Goal: Task Accomplishment & Management: Use online tool/utility

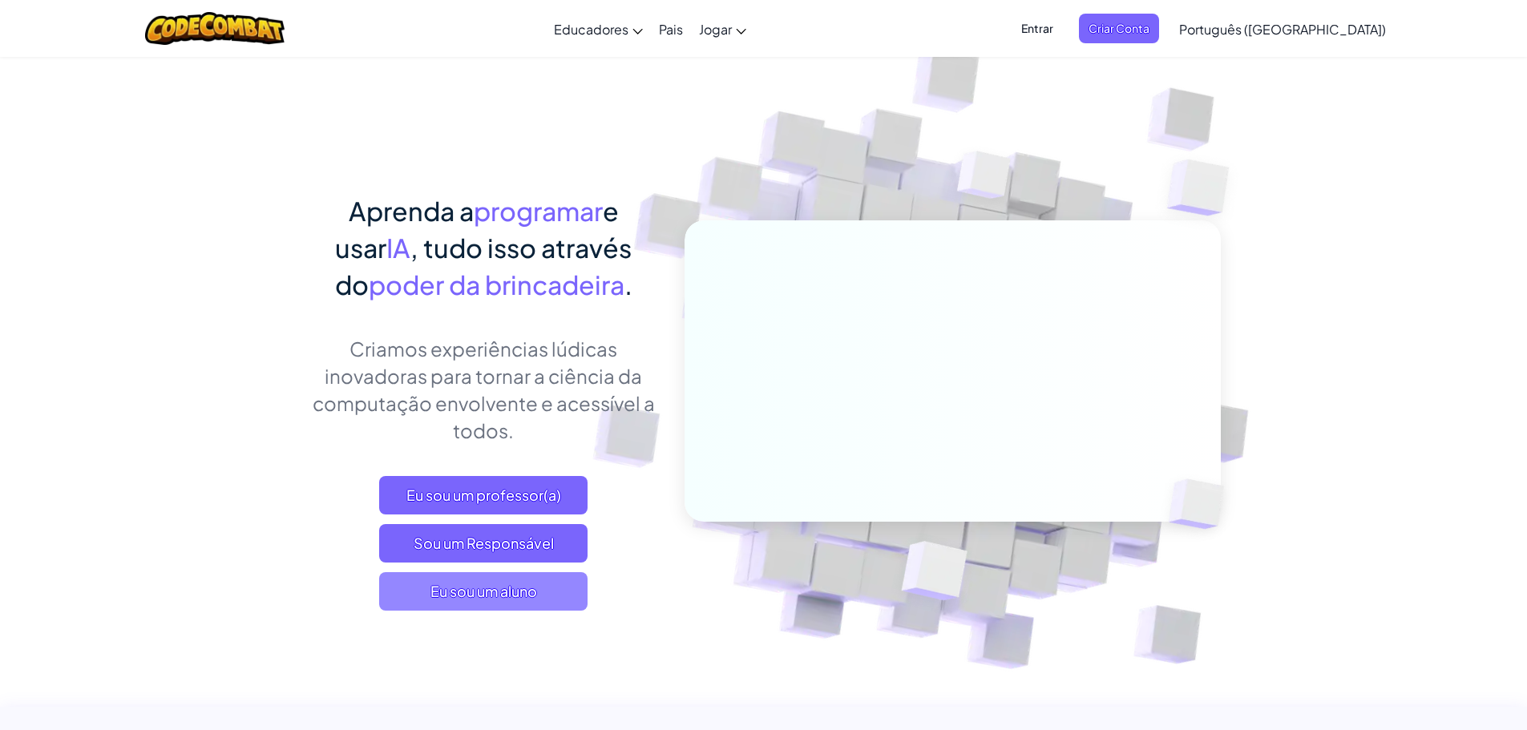
click at [509, 599] on font "Eu sou um aluno" at bounding box center [484, 591] width 107 height 18
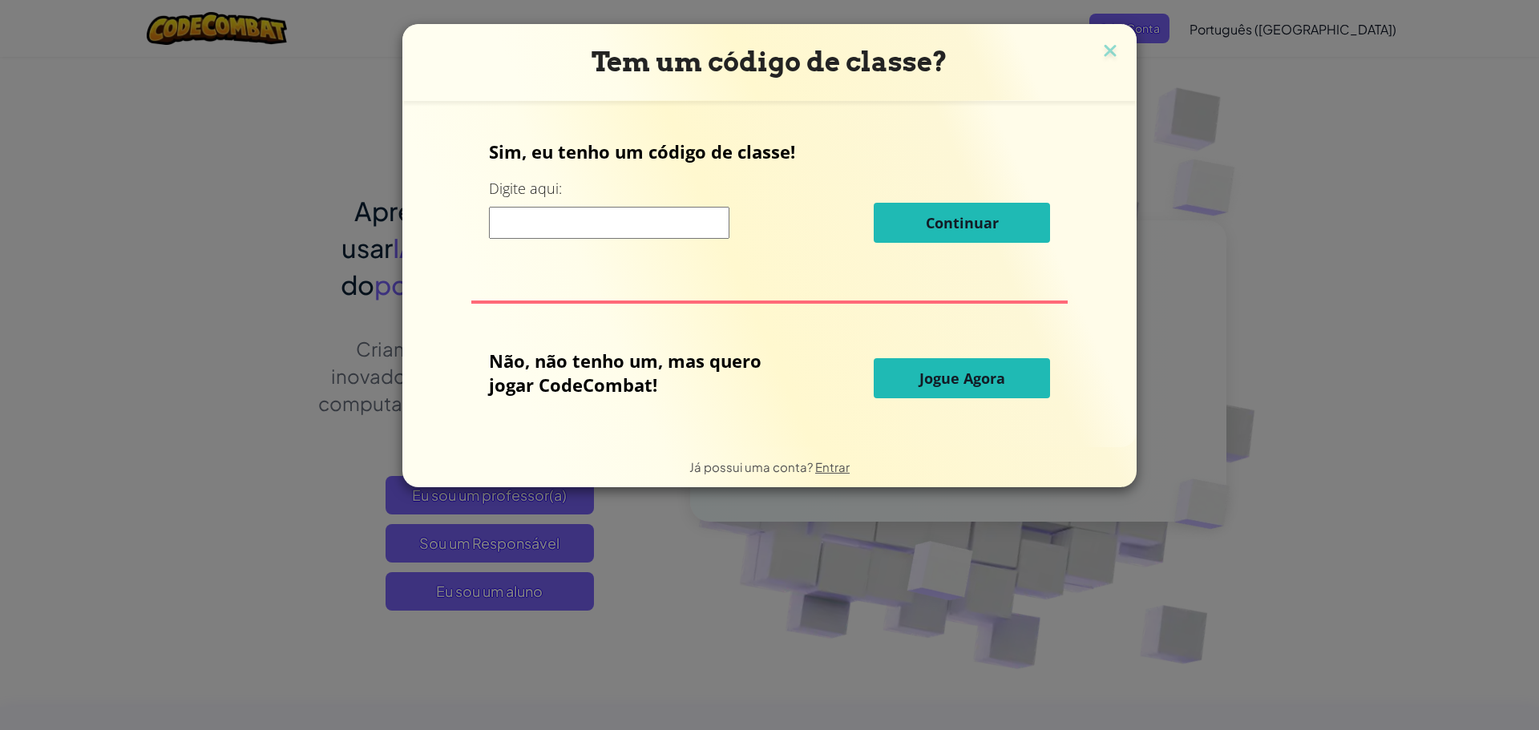
click at [953, 378] on font "Jogue Agora" at bounding box center [963, 378] width 86 height 19
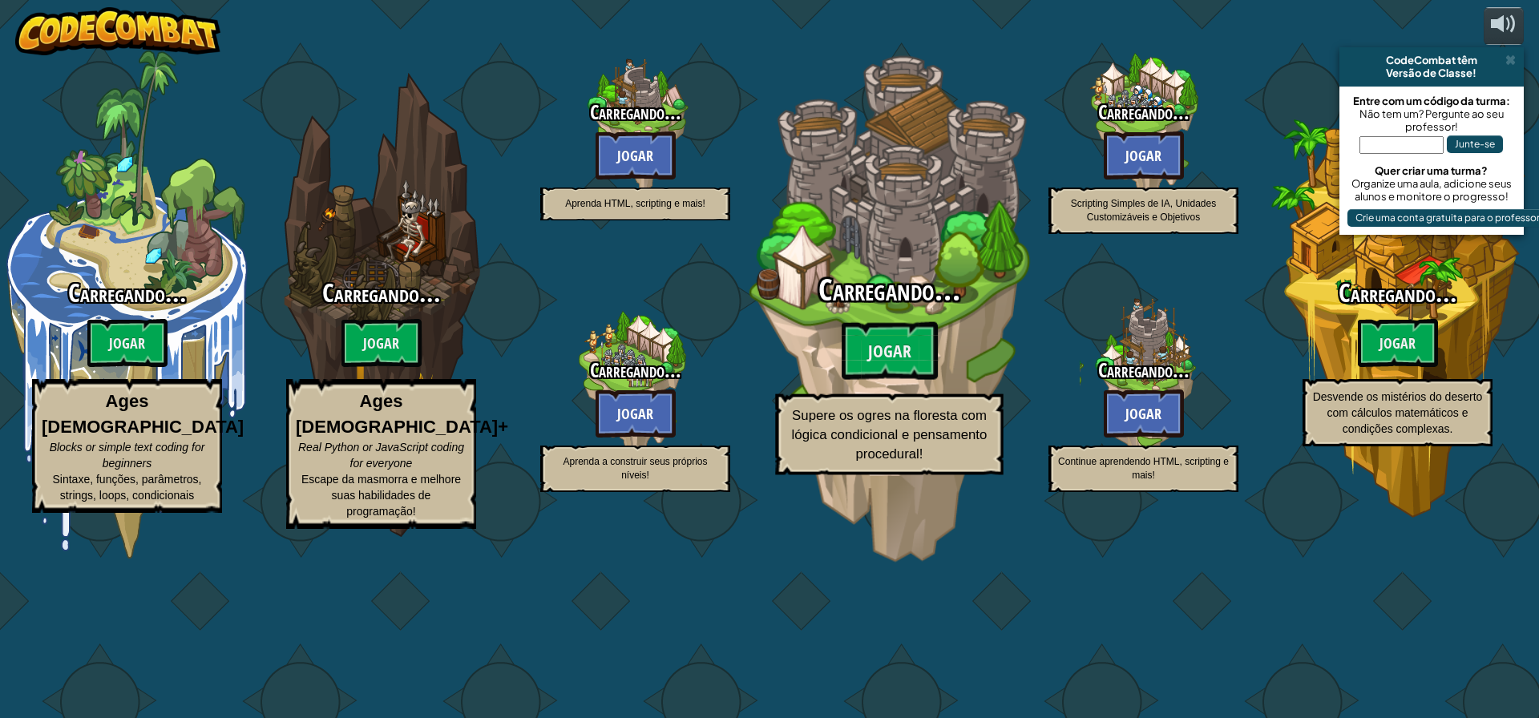
select select "pt-BR"
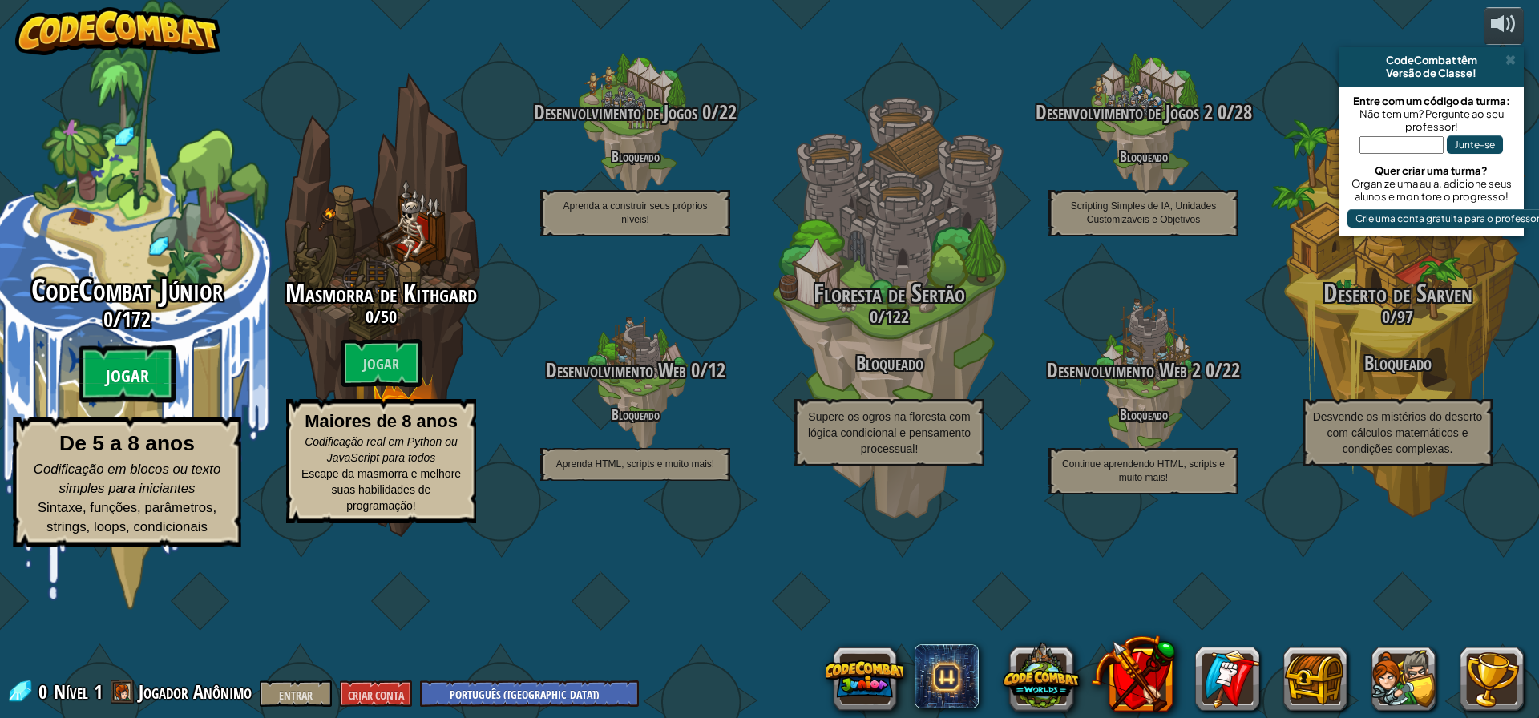
click at [130, 389] on font "Jogar" at bounding box center [127, 377] width 43 height 24
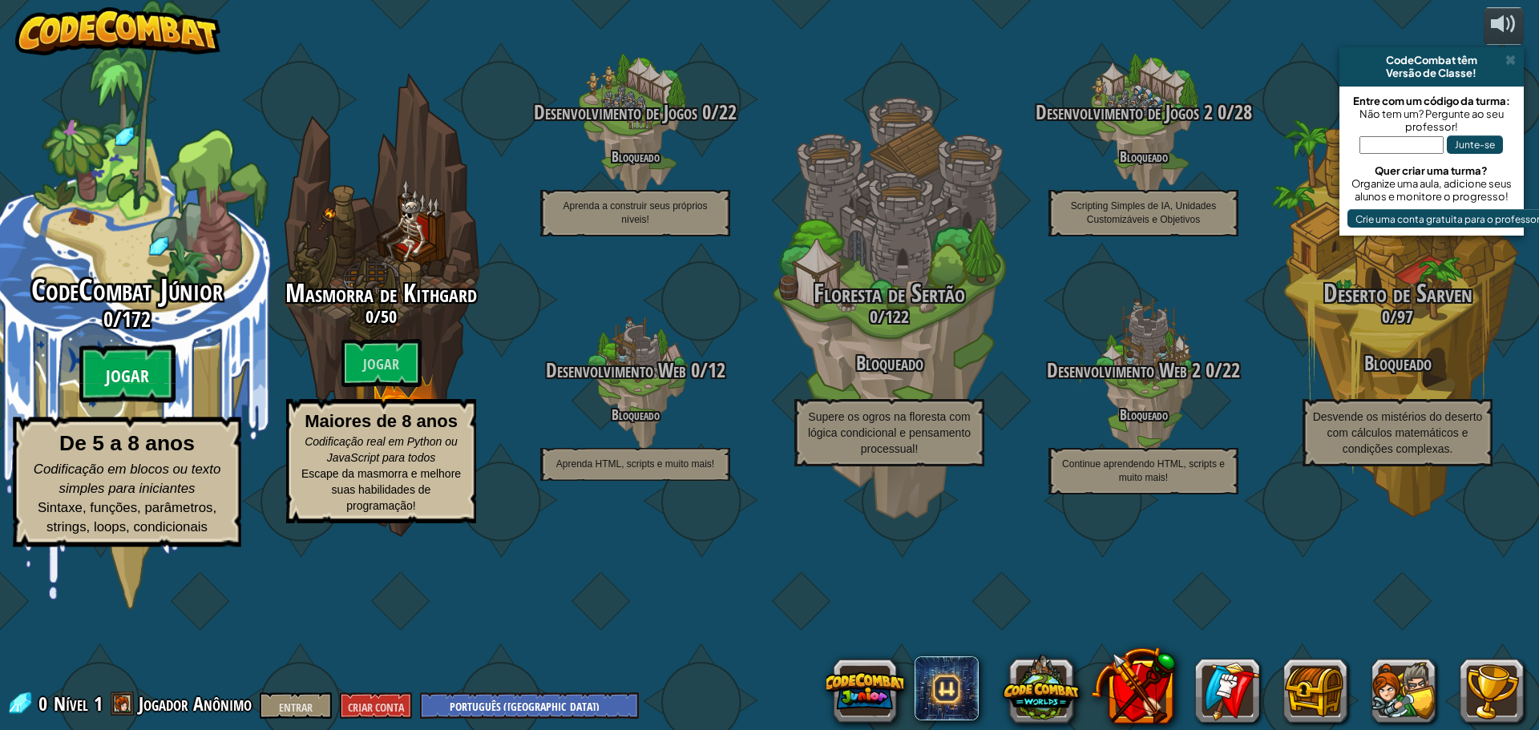
select select "pt-BR"
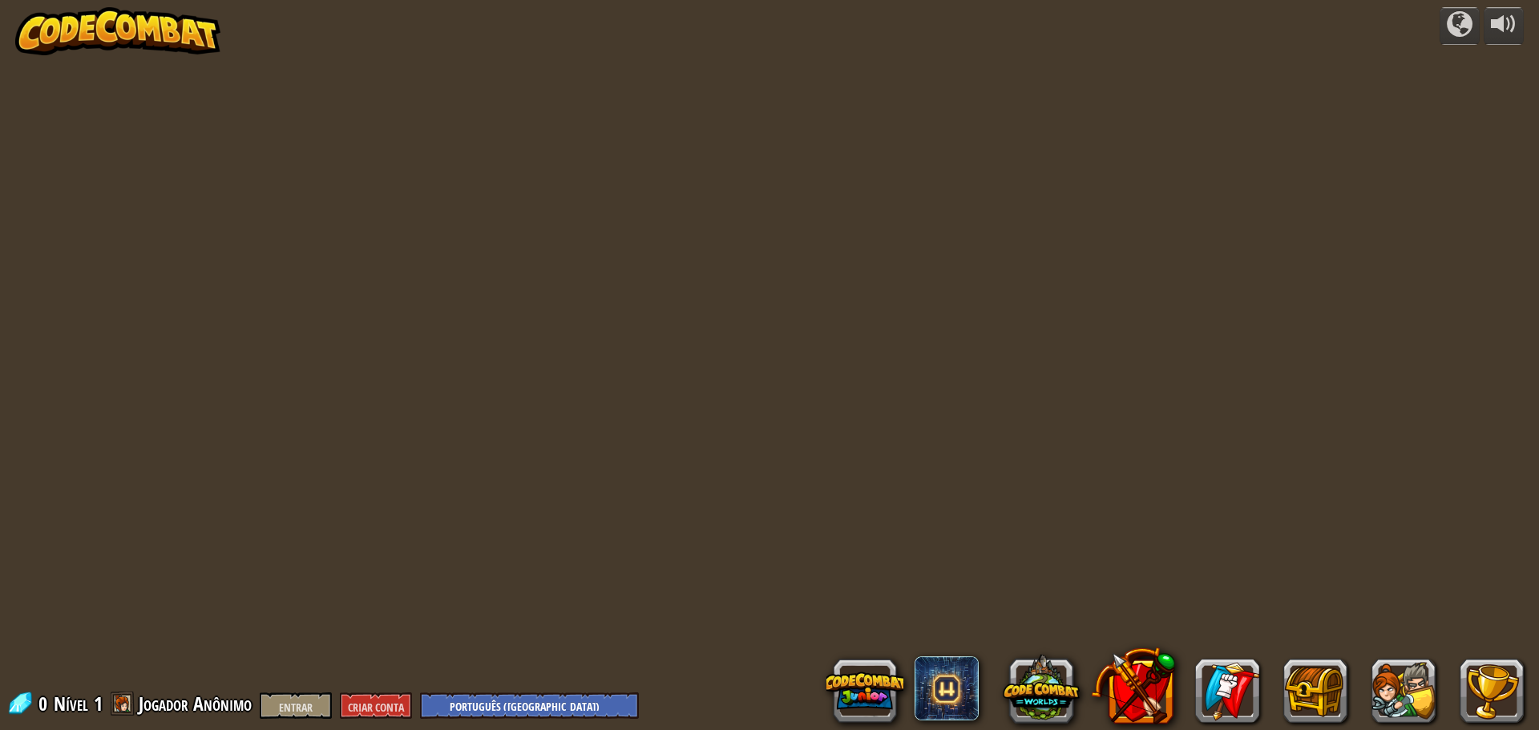
select select "pt-BR"
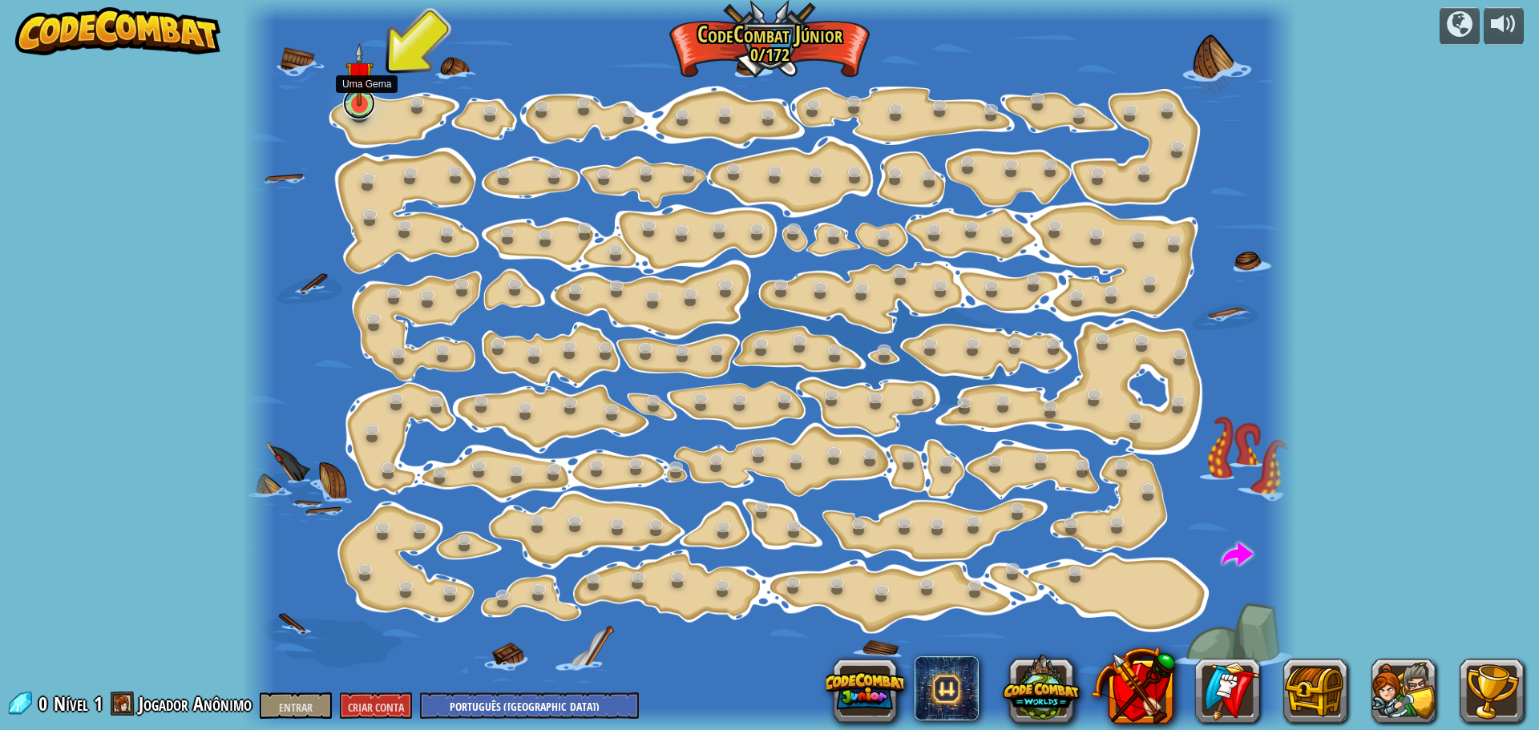
click at [355, 106] on link at bounding box center [359, 103] width 32 height 32
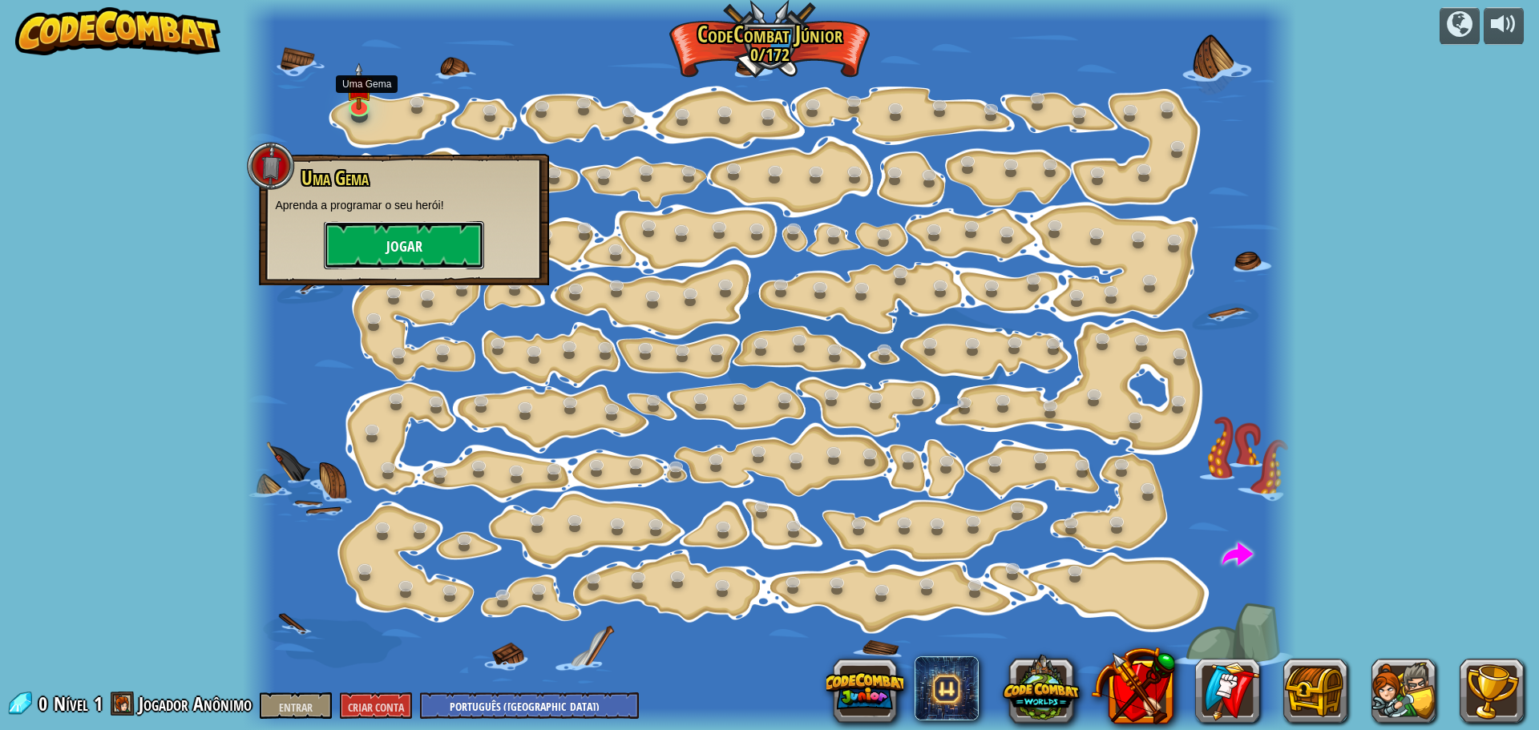
click at [402, 246] on font "Jogar" at bounding box center [404, 247] width 36 height 20
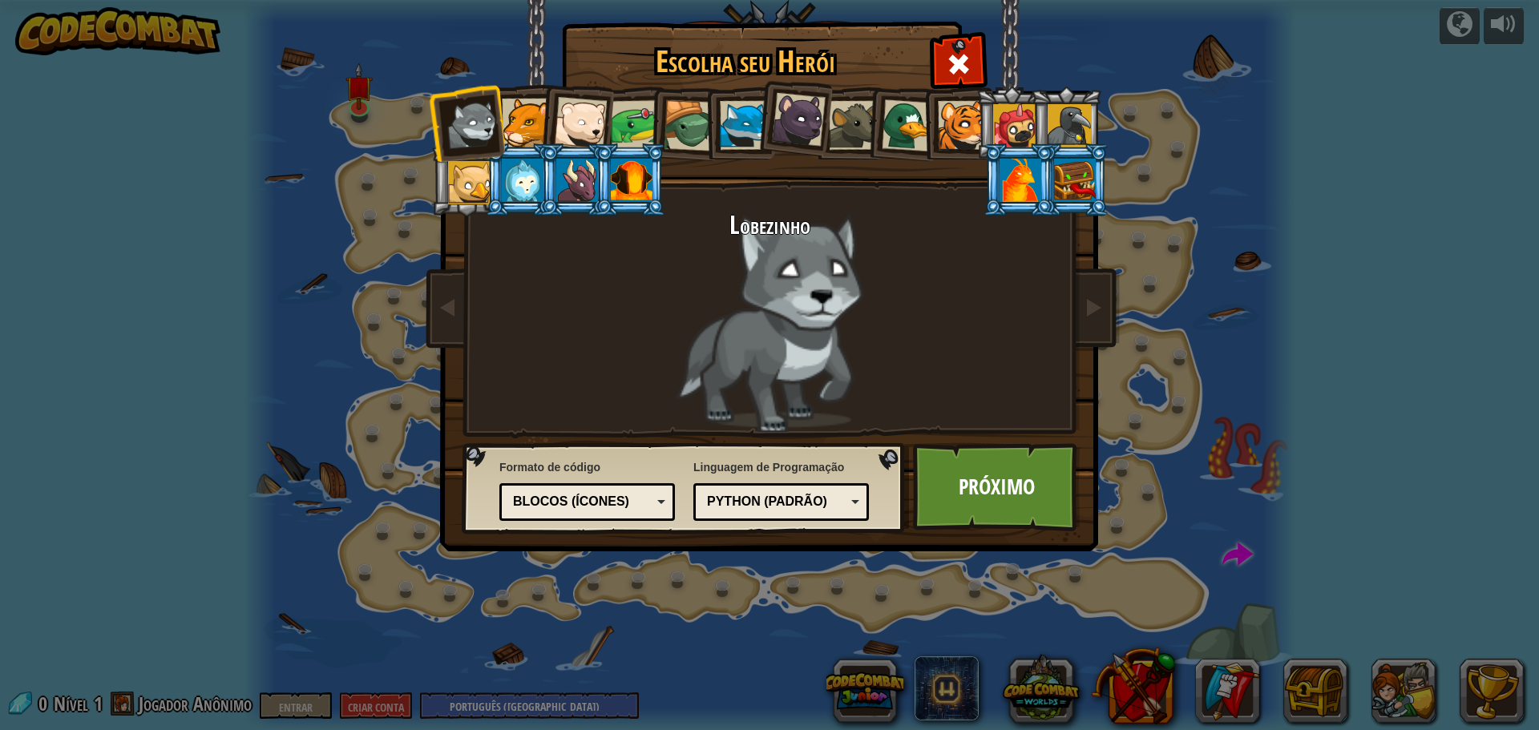
click at [843, 500] on div "Python (Padrão)" at bounding box center [776, 502] width 139 height 18
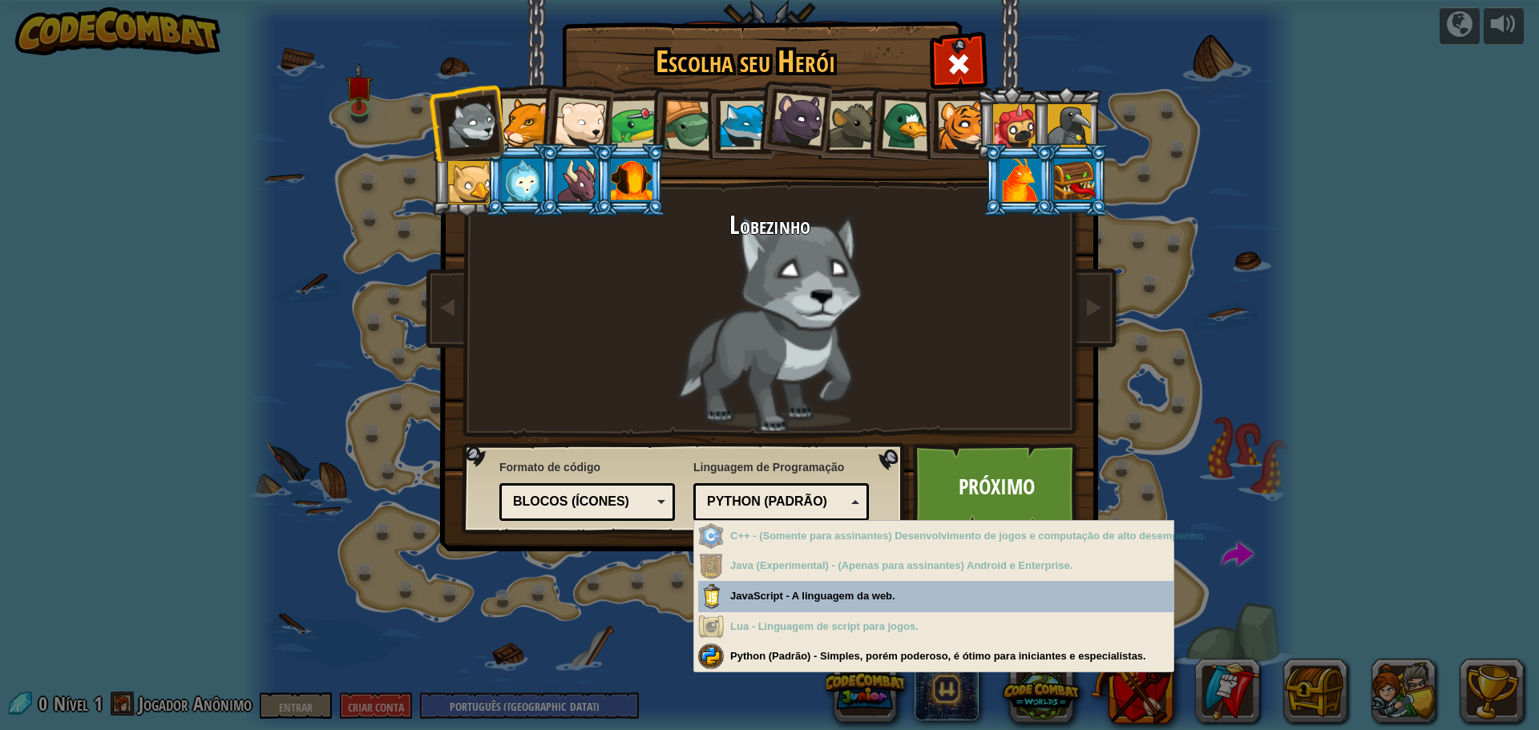
click at [843, 503] on div "Python (Padrão)" at bounding box center [776, 502] width 139 height 18
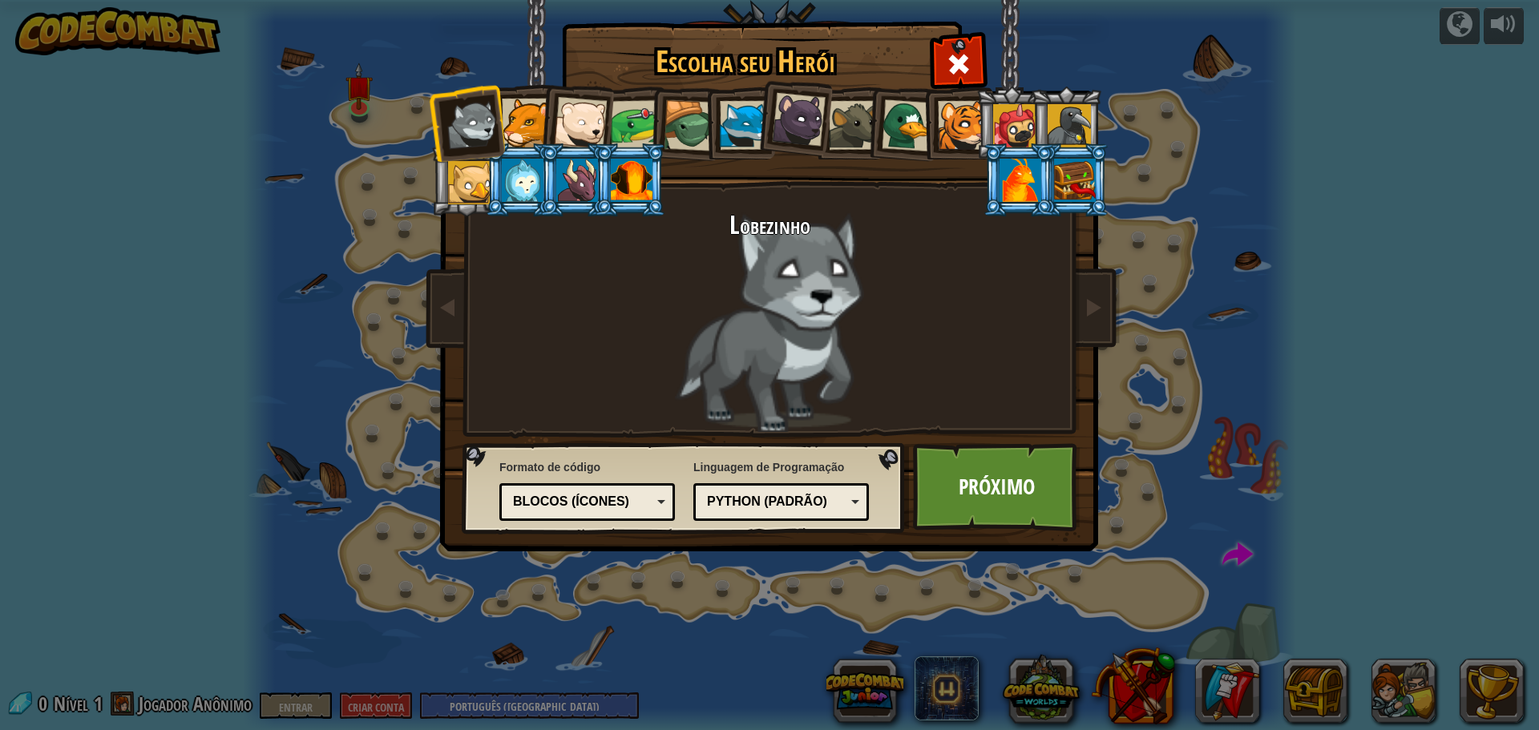
click at [632, 499] on div "Blocos (Ícones)" at bounding box center [582, 502] width 139 height 18
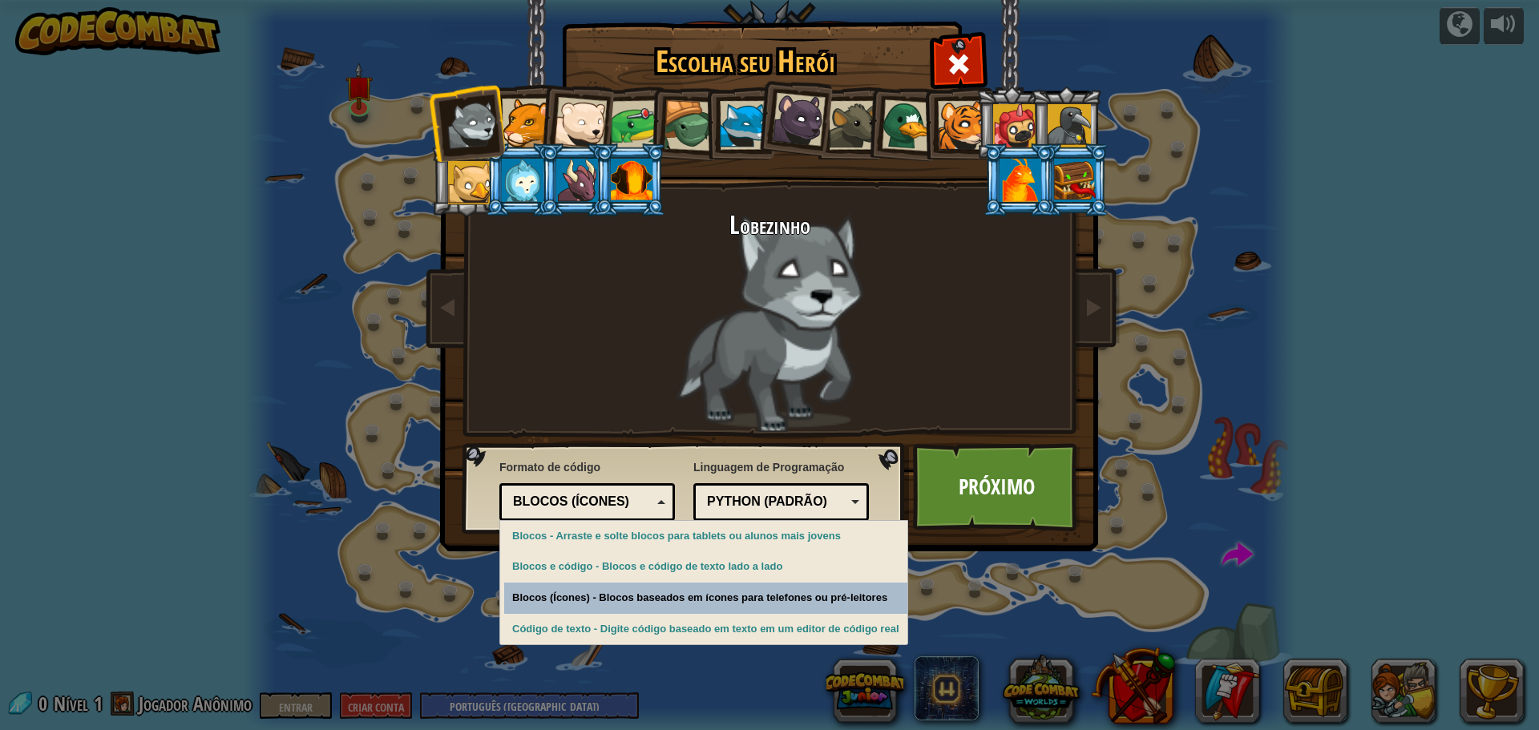
click at [653, 604] on div "Escolha seu Herói 0 Lobezinho Pantera Filhote de Urso Polar Sapo Tartaruga Rapo…" at bounding box center [769, 365] width 1539 height 730
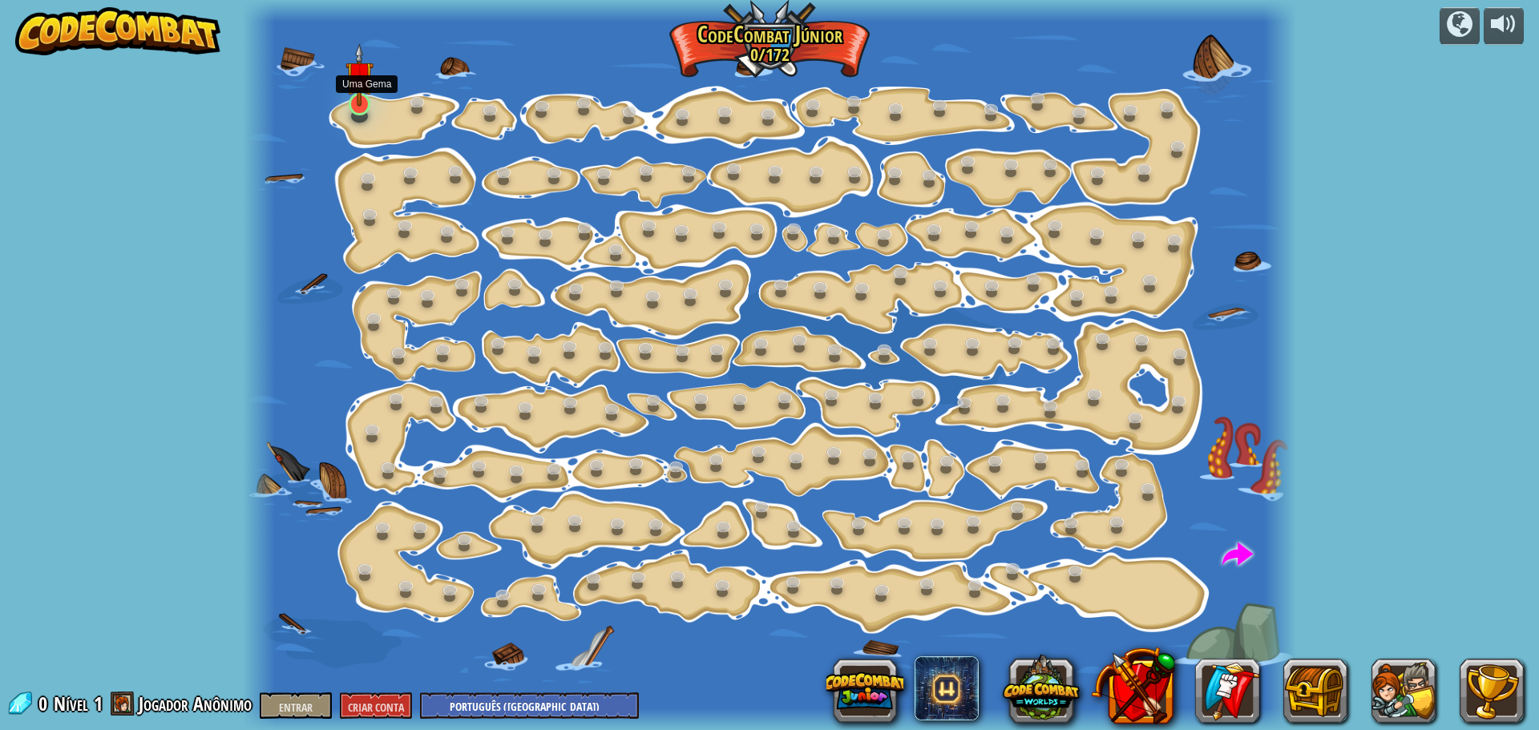
click at [356, 105] on img at bounding box center [359, 74] width 27 height 63
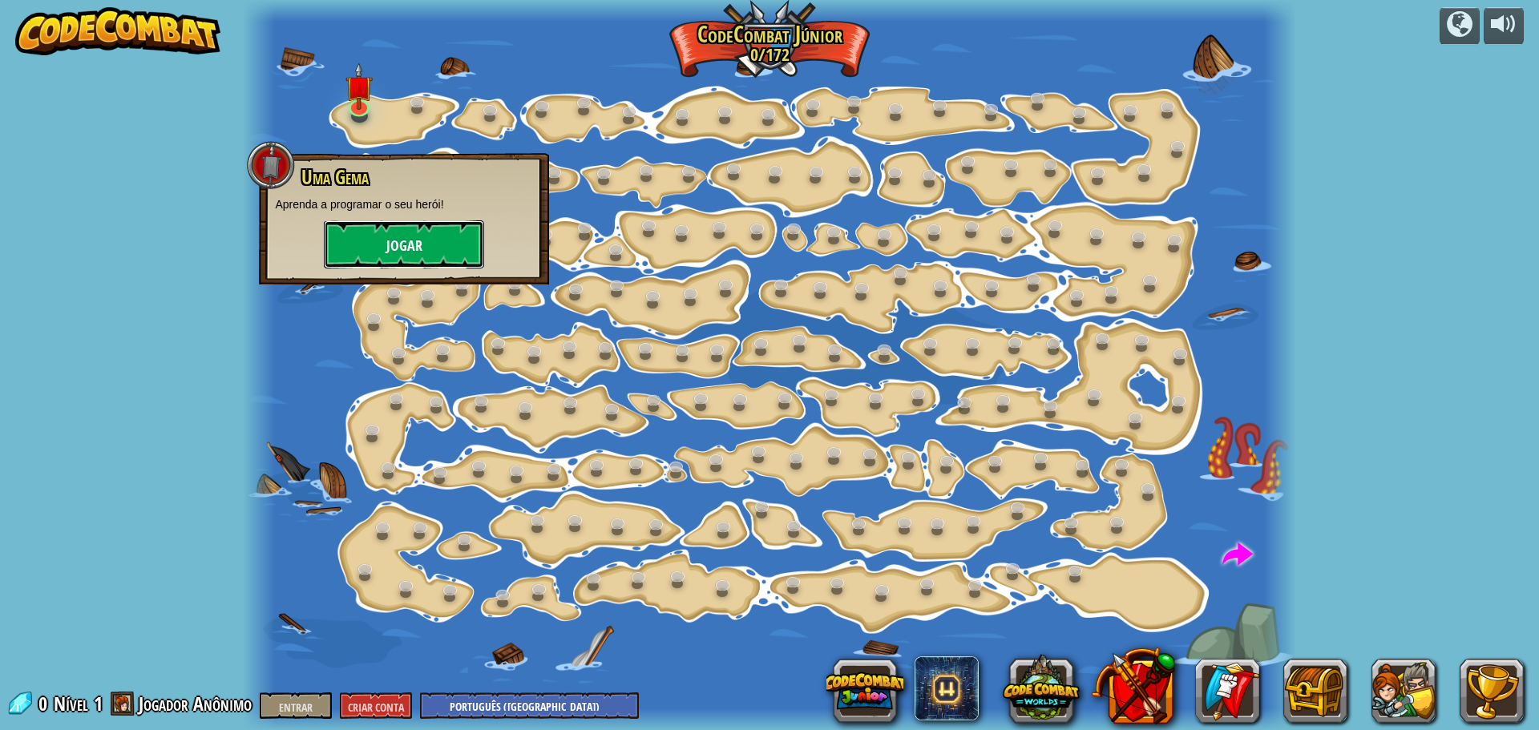
click at [424, 240] on button "Jogar" at bounding box center [404, 244] width 160 height 48
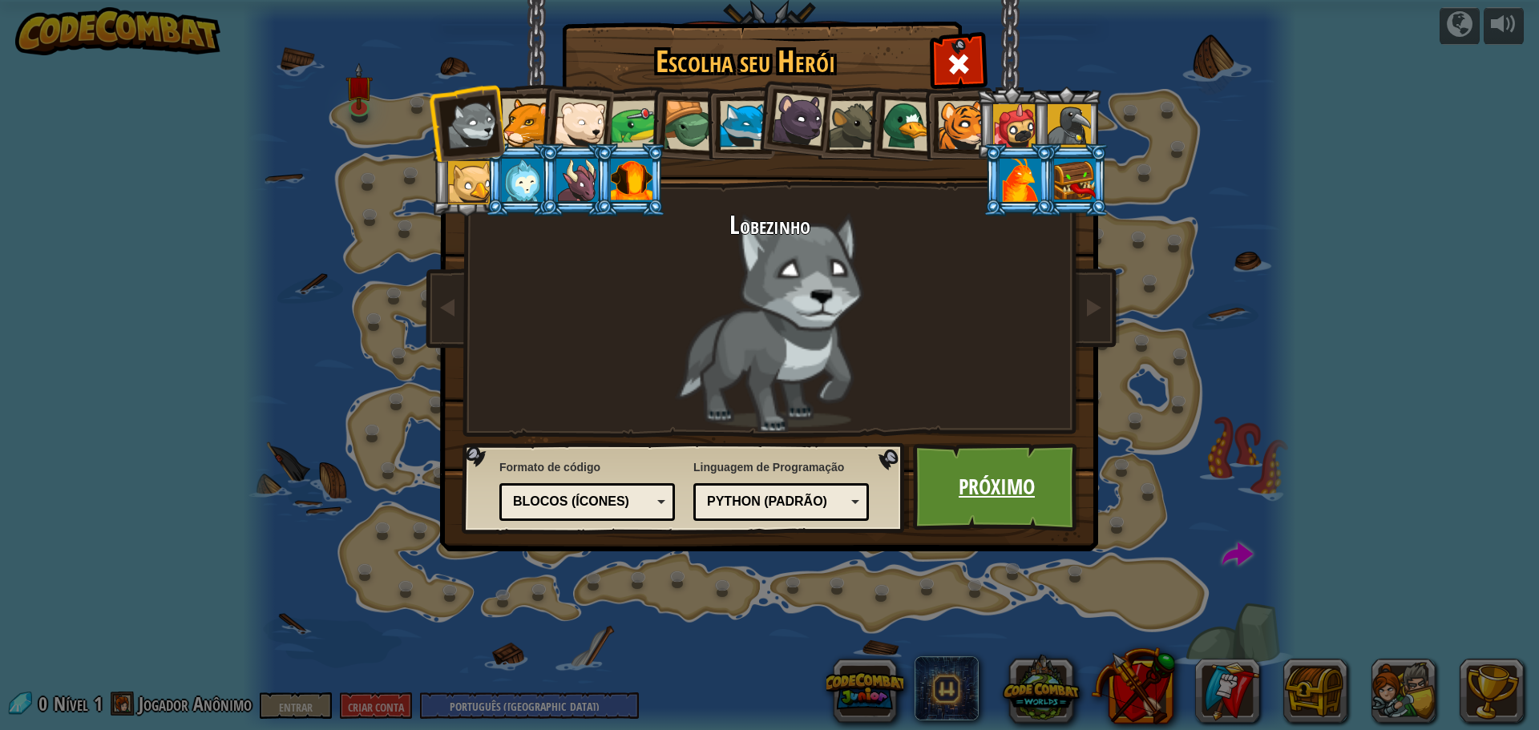
click at [996, 496] on font "Próximo" at bounding box center [997, 486] width 76 height 29
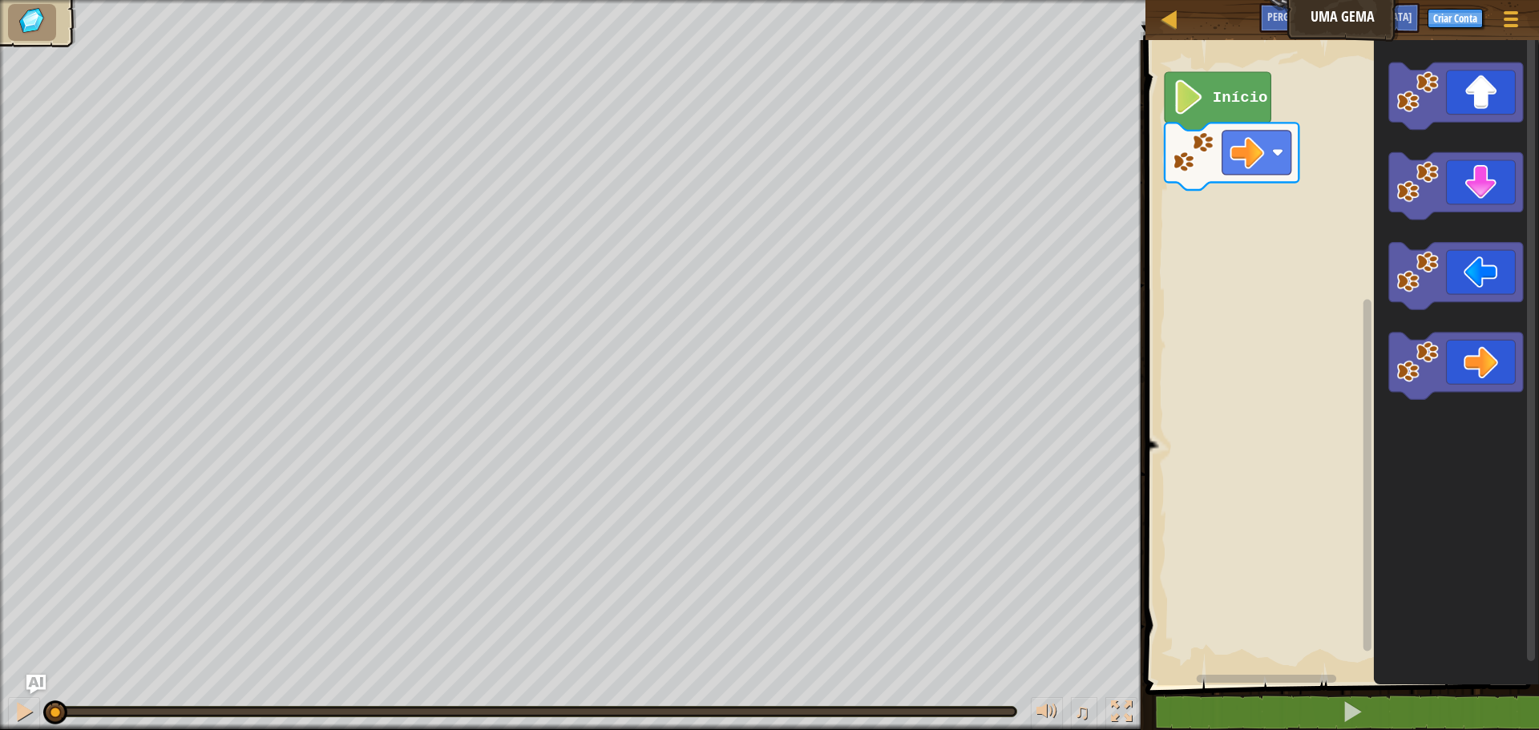
click at [1234, 95] on text "Início" at bounding box center [1240, 98] width 55 height 18
click at [1486, 368] on icon "Espaço de trabalho do Blockly" at bounding box center [1456, 366] width 134 height 67
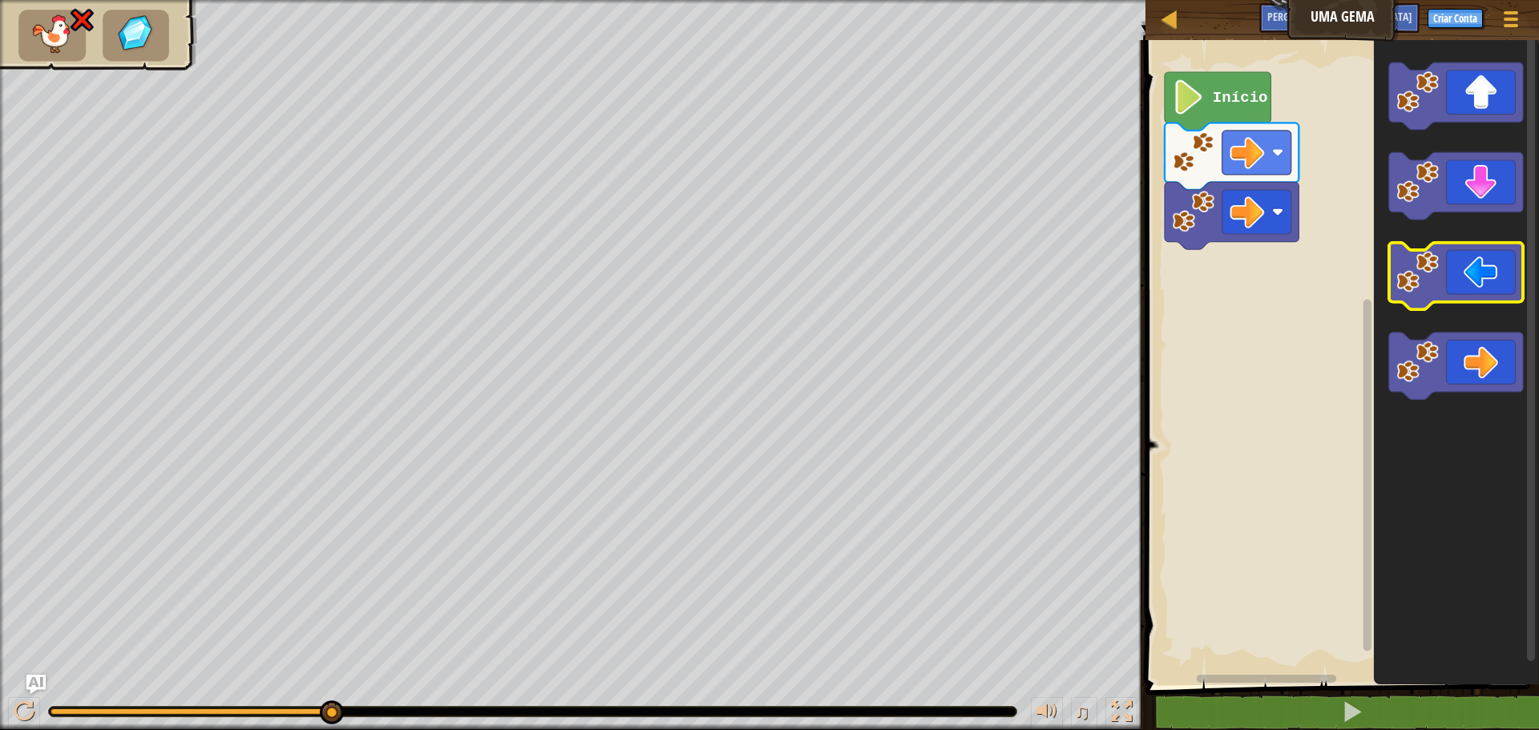
click at [1496, 264] on icon "Espaço de trabalho do Blockly" at bounding box center [1456, 276] width 134 height 67
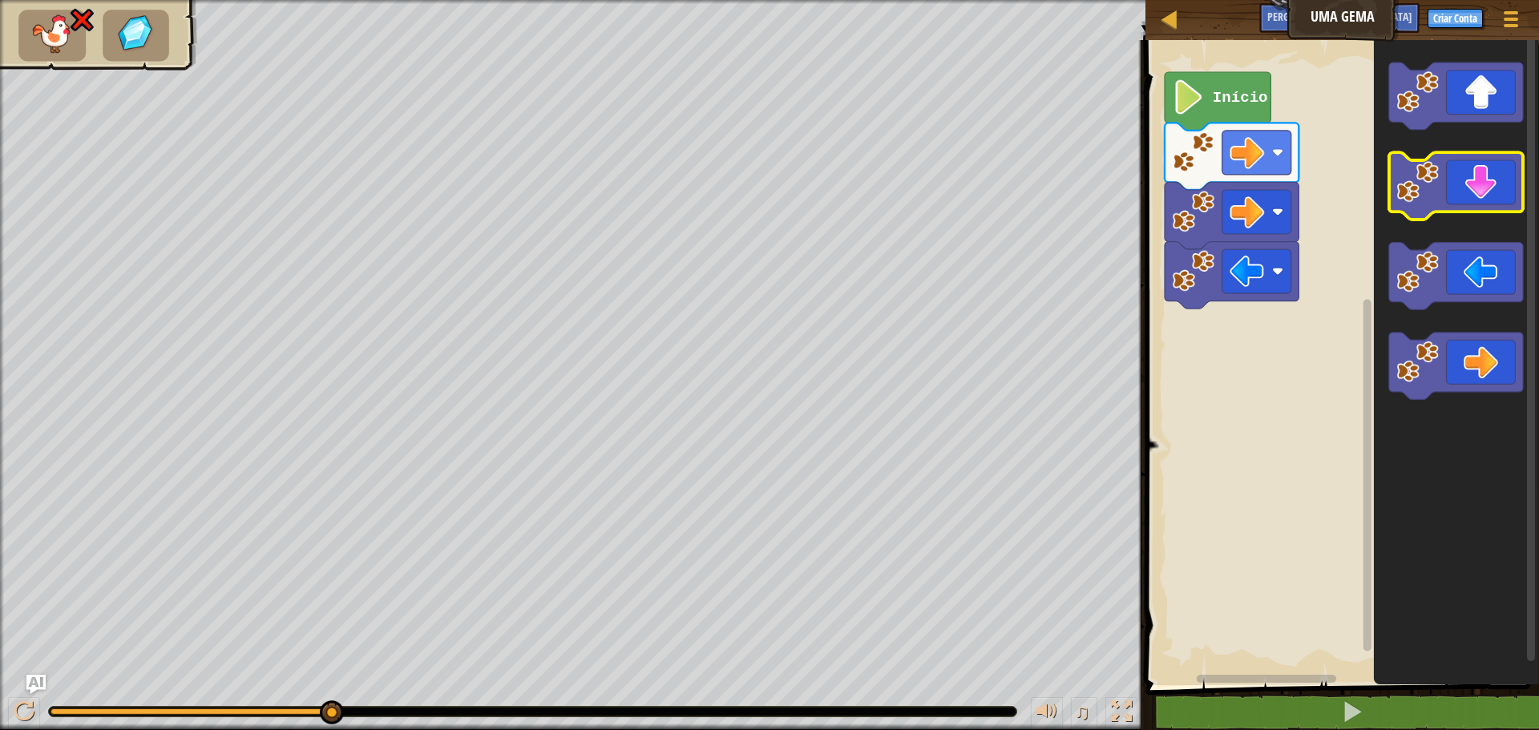
click at [1482, 200] on icon "Espaço de trabalho do Blockly" at bounding box center [1456, 186] width 134 height 67
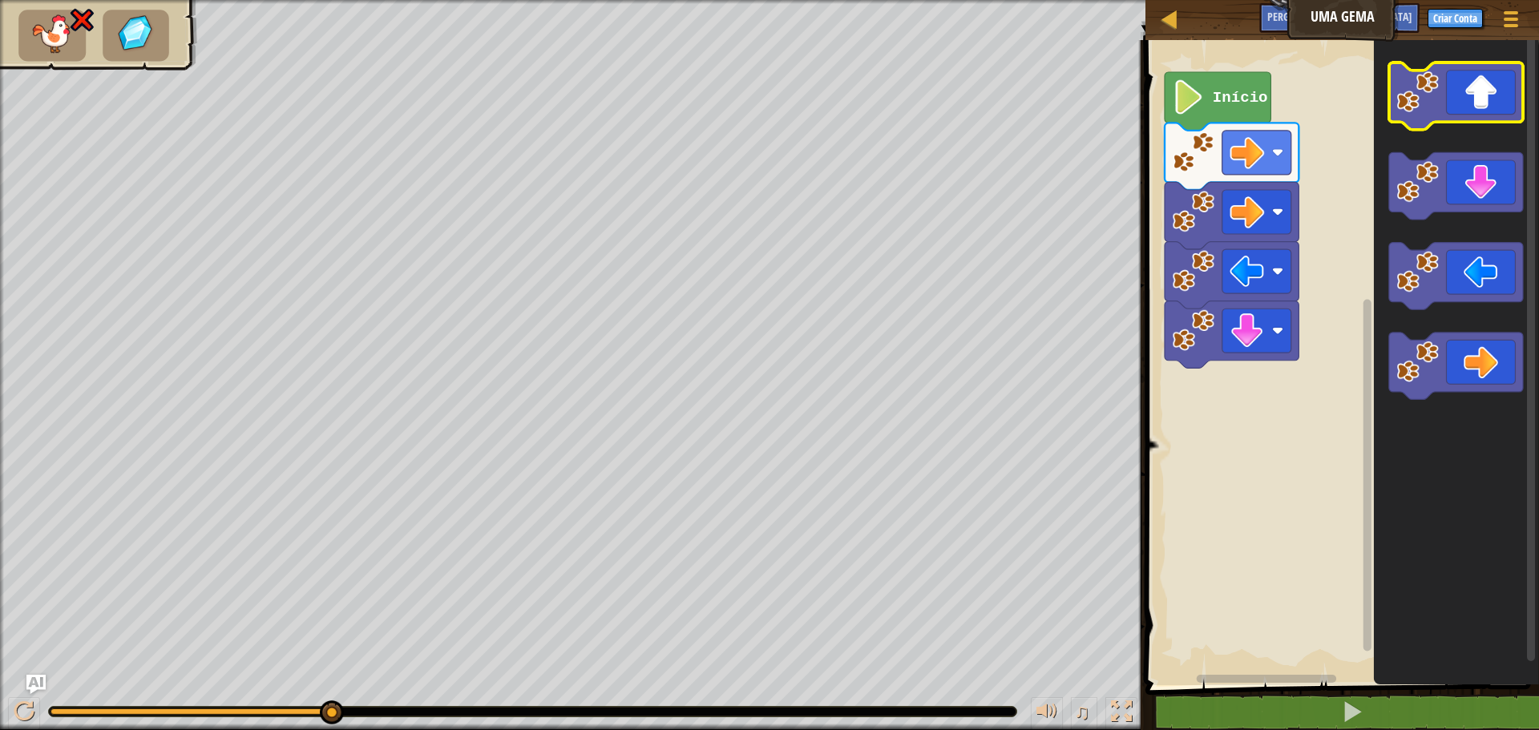
click at [1483, 106] on icon "Espaço de trabalho do Blockly" at bounding box center [1456, 96] width 134 height 67
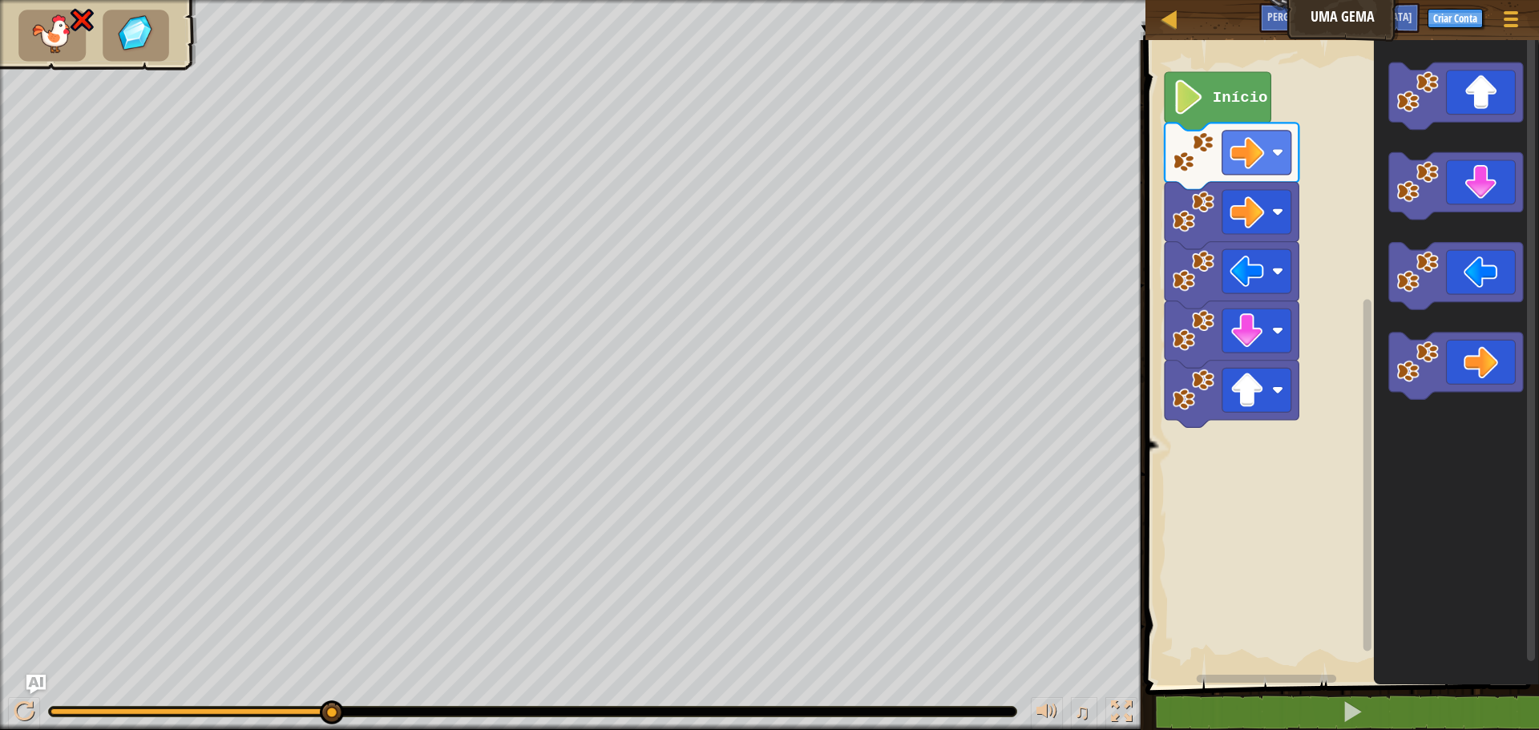
click at [1212, 94] on g "Início" at bounding box center [1232, 249] width 134 height 355
click at [1172, 14] on div at bounding box center [1170, 19] width 20 height 20
select select "pt-BR"
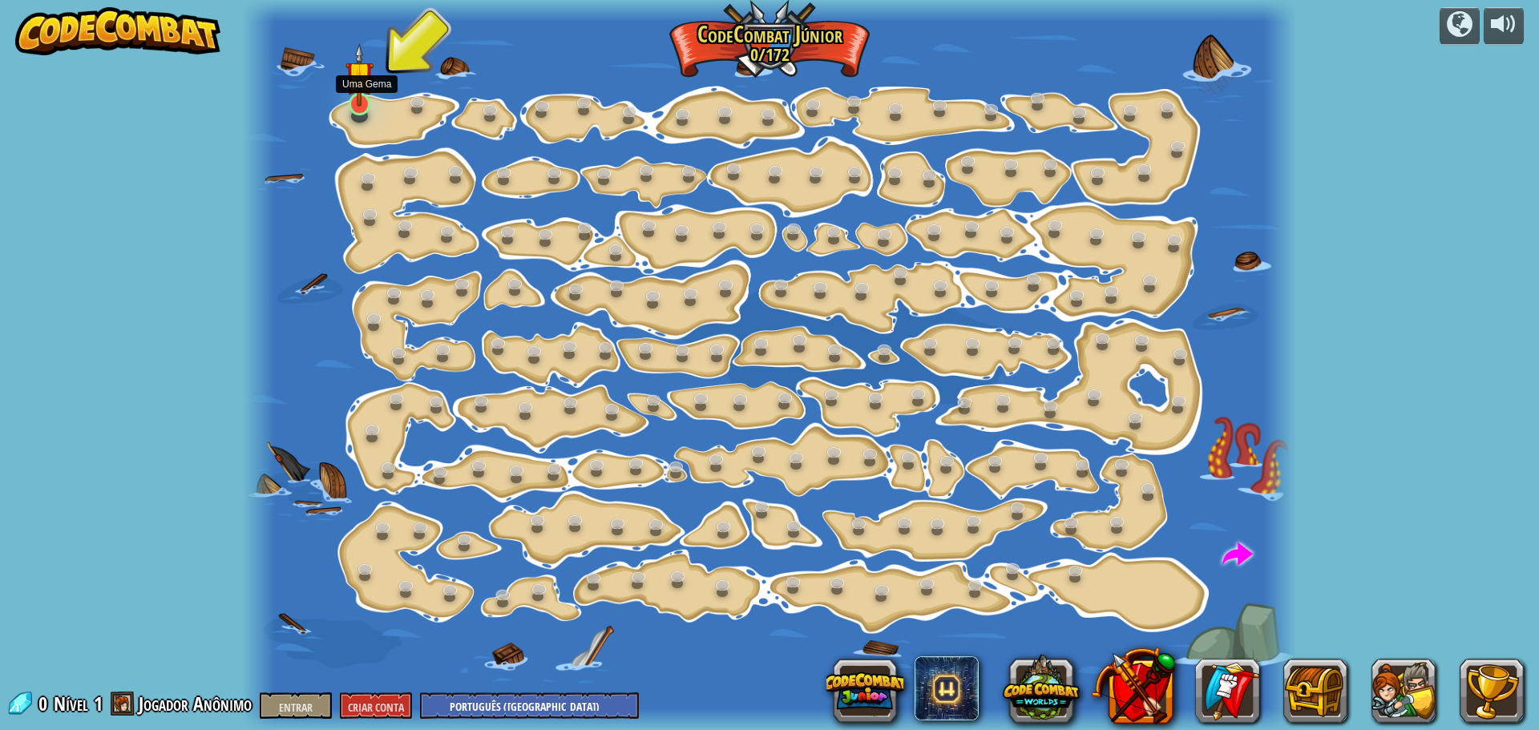
click at [357, 99] on img at bounding box center [359, 74] width 27 height 63
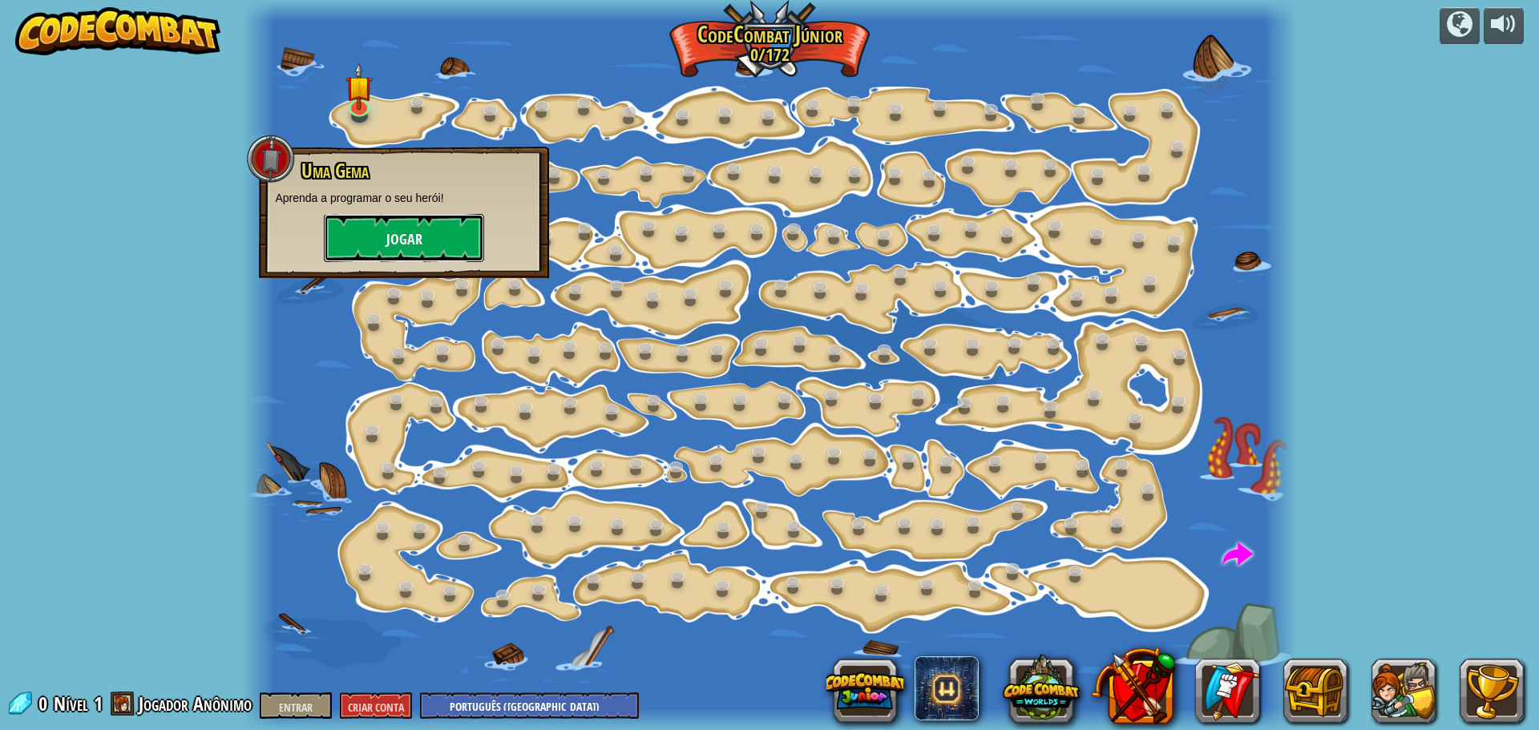
click at [417, 227] on button "Jogar" at bounding box center [404, 238] width 160 height 48
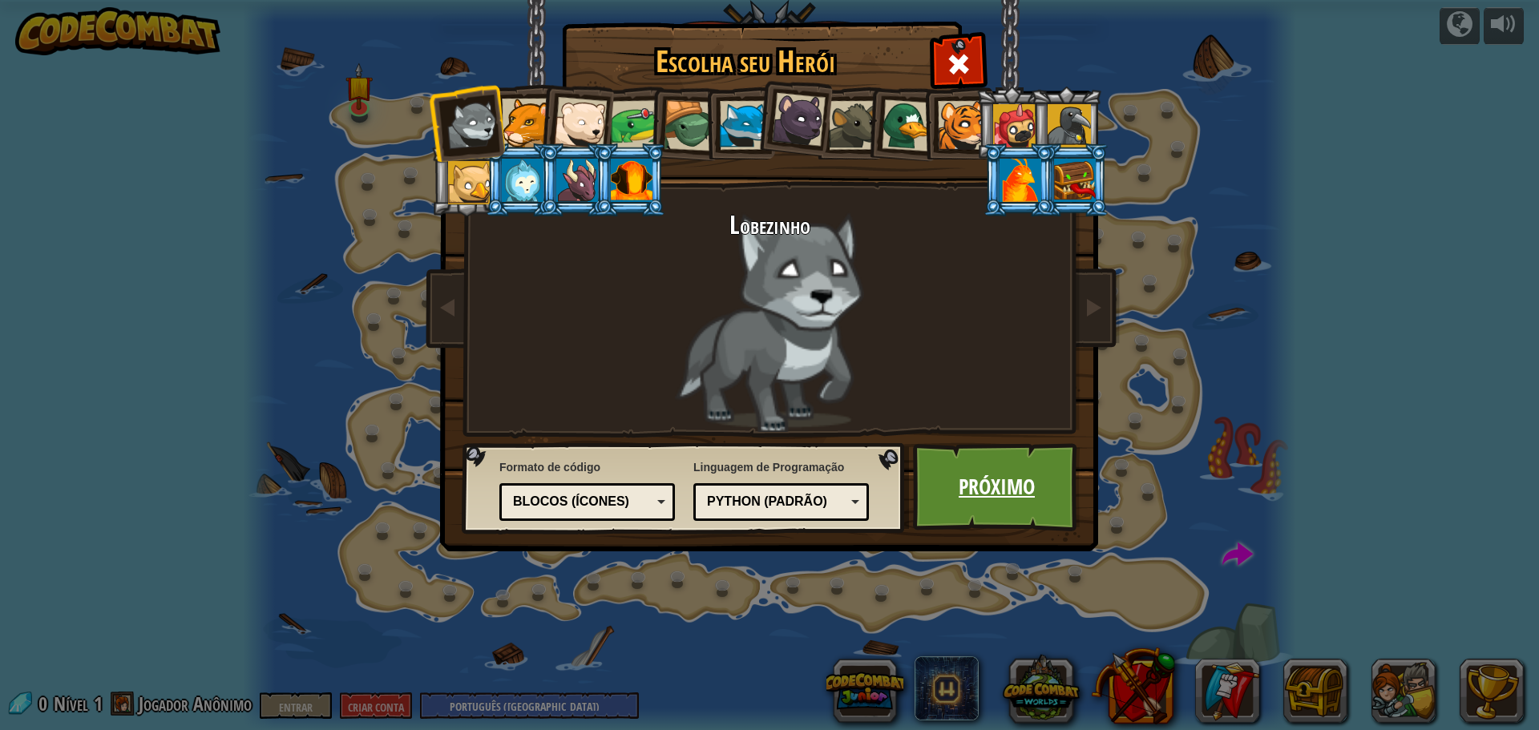
click at [1013, 488] on font "Próximo" at bounding box center [997, 486] width 76 height 29
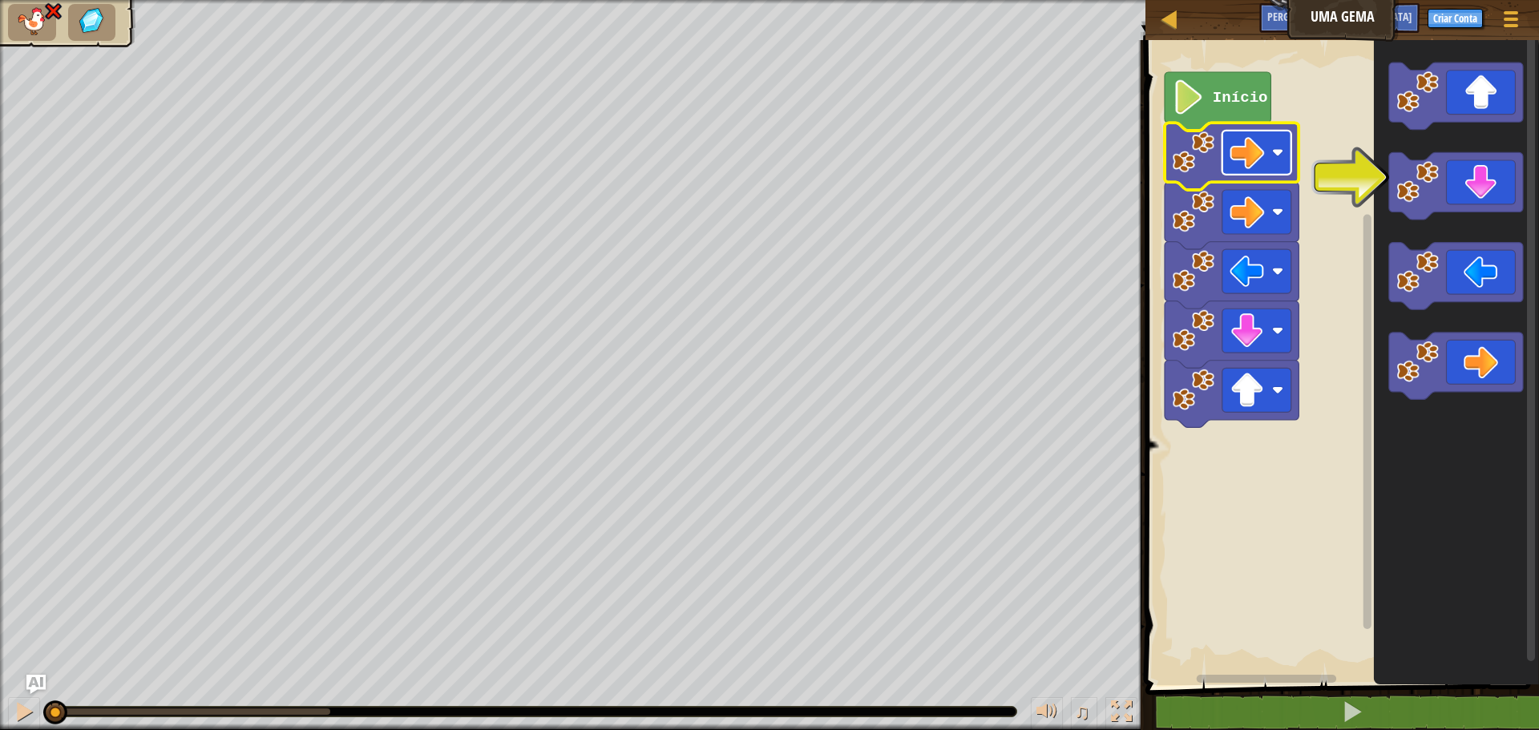
click at [1259, 139] on image "Espaço de trabalho do Blockly" at bounding box center [1247, 152] width 34 height 34
click at [1252, 165] on image "Espaço de trabalho do Blockly" at bounding box center [1247, 152] width 34 height 34
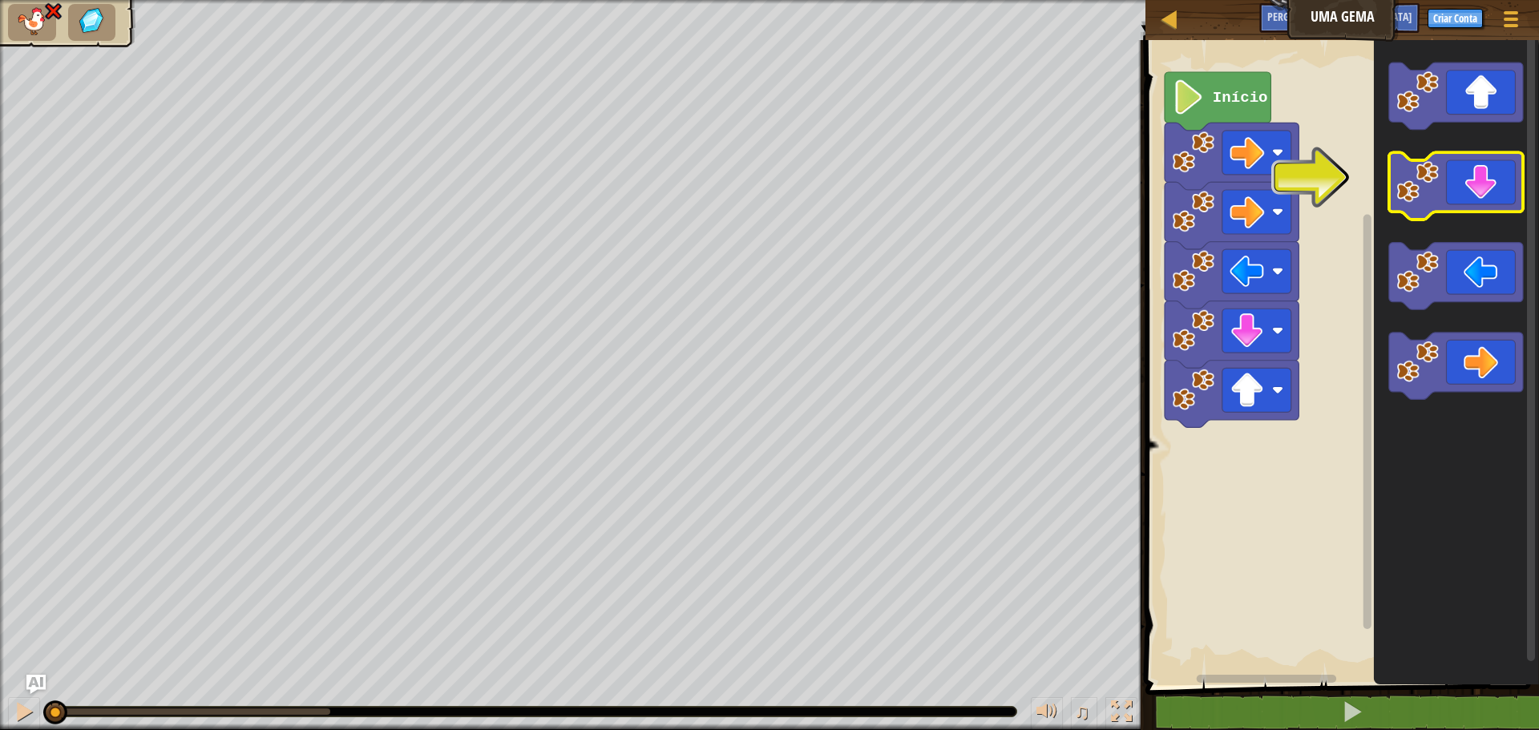
click at [1476, 187] on icon "Espaço de trabalho do Blockly" at bounding box center [1456, 186] width 134 height 67
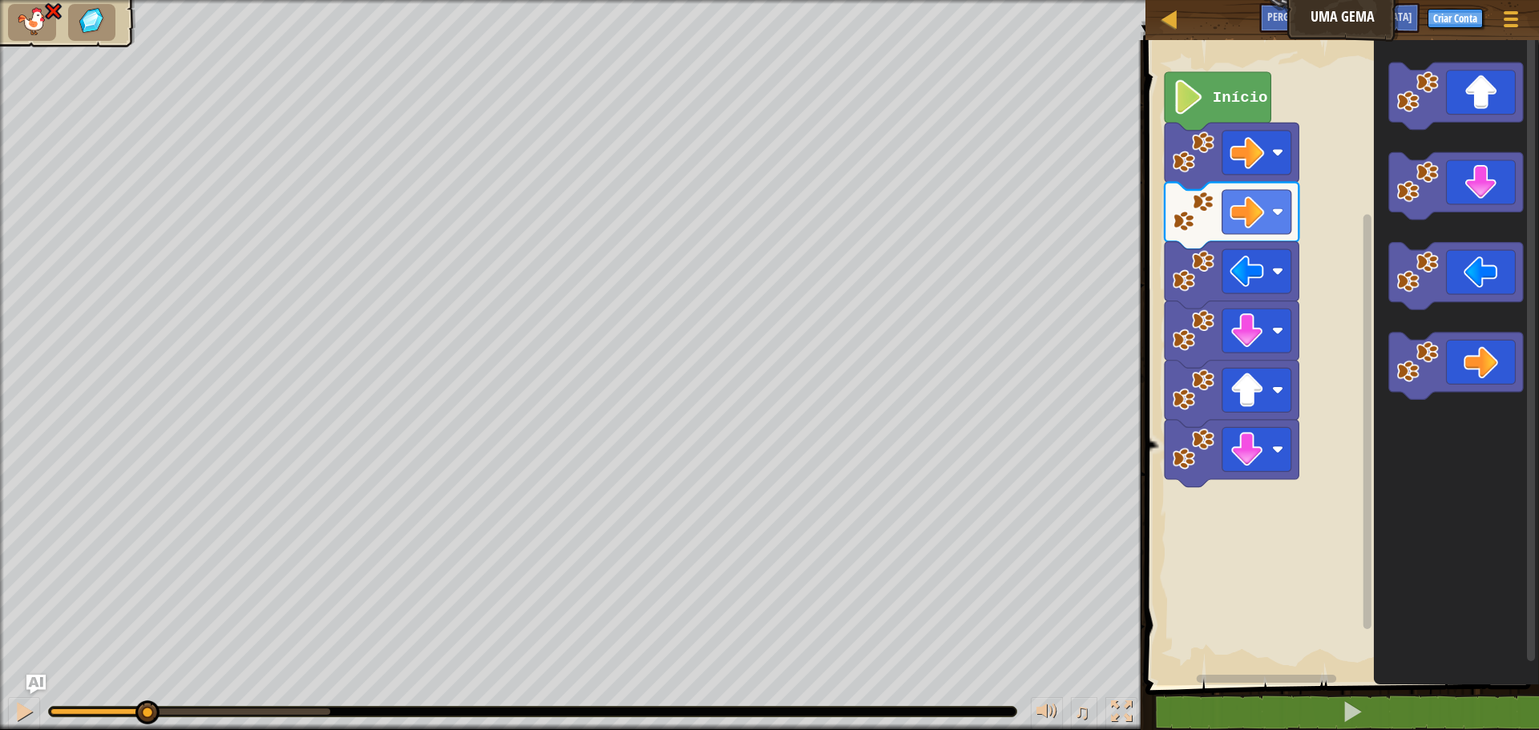
drag, startPoint x: 330, startPoint y: 709, endPoint x: 146, endPoint y: 697, distance: 184.8
click at [146, 697] on div "♫" at bounding box center [573, 708] width 1146 height 48
click at [1192, 104] on image "Espaço de trabalho do Blockly" at bounding box center [1189, 97] width 33 height 34
click at [1467, 188] on icon "Espaço de trabalho do Blockly" at bounding box center [1456, 186] width 134 height 67
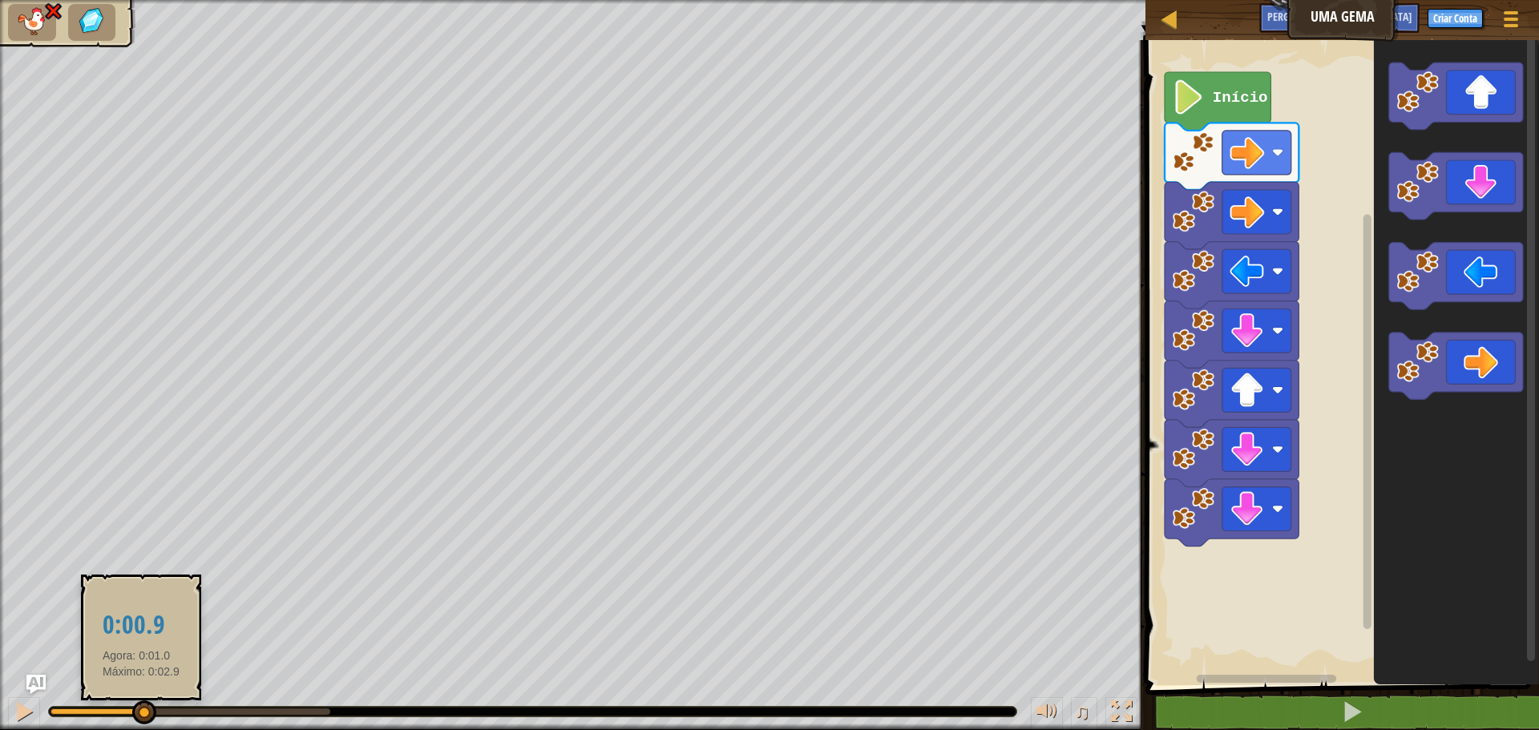
drag, startPoint x: 329, startPoint y: 714, endPoint x: 141, endPoint y: 716, distance: 188.4
click at [141, 716] on div at bounding box center [144, 713] width 24 height 24
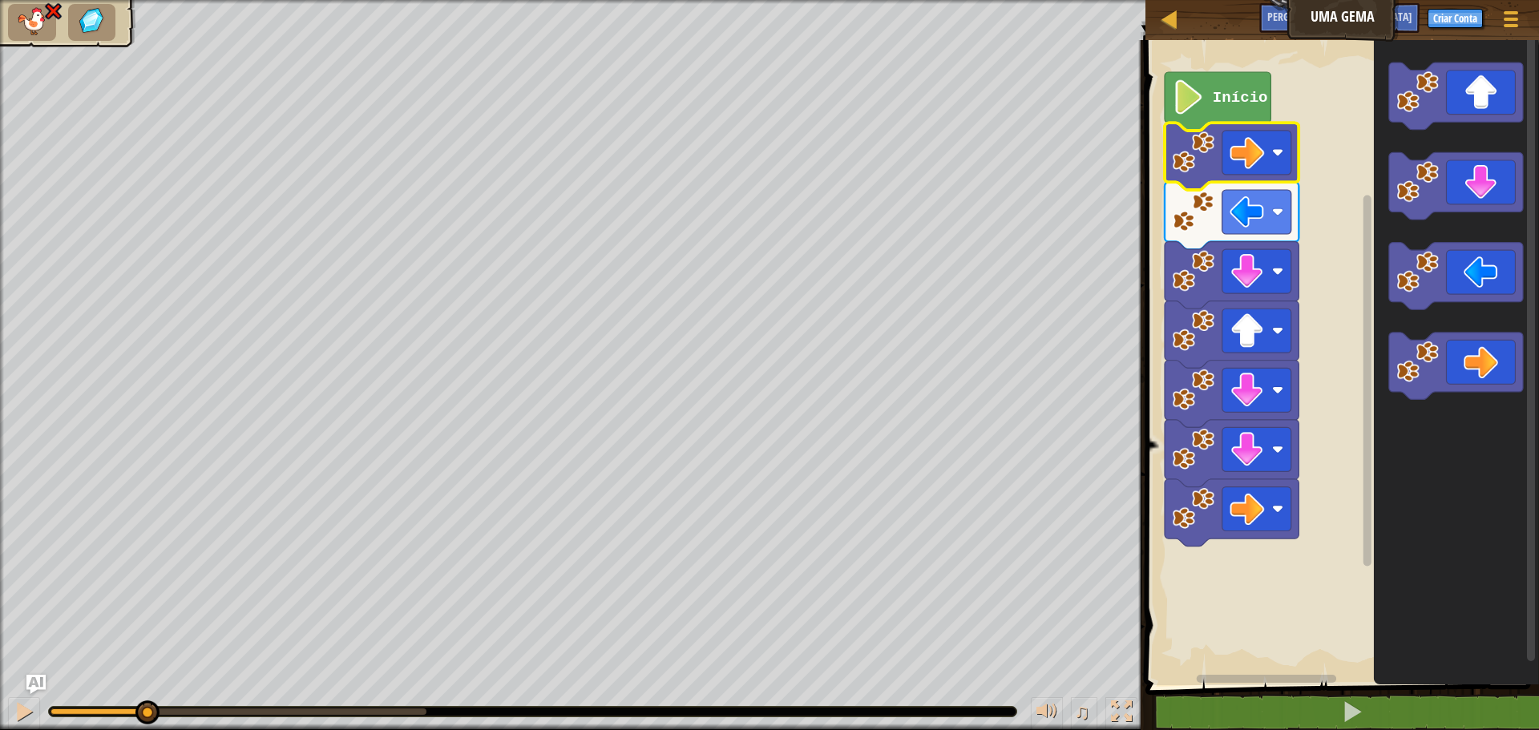
drag, startPoint x: 426, startPoint y: 713, endPoint x: 148, endPoint y: 695, distance: 279.6
click at [148, 695] on div "♫" at bounding box center [573, 708] width 1146 height 48
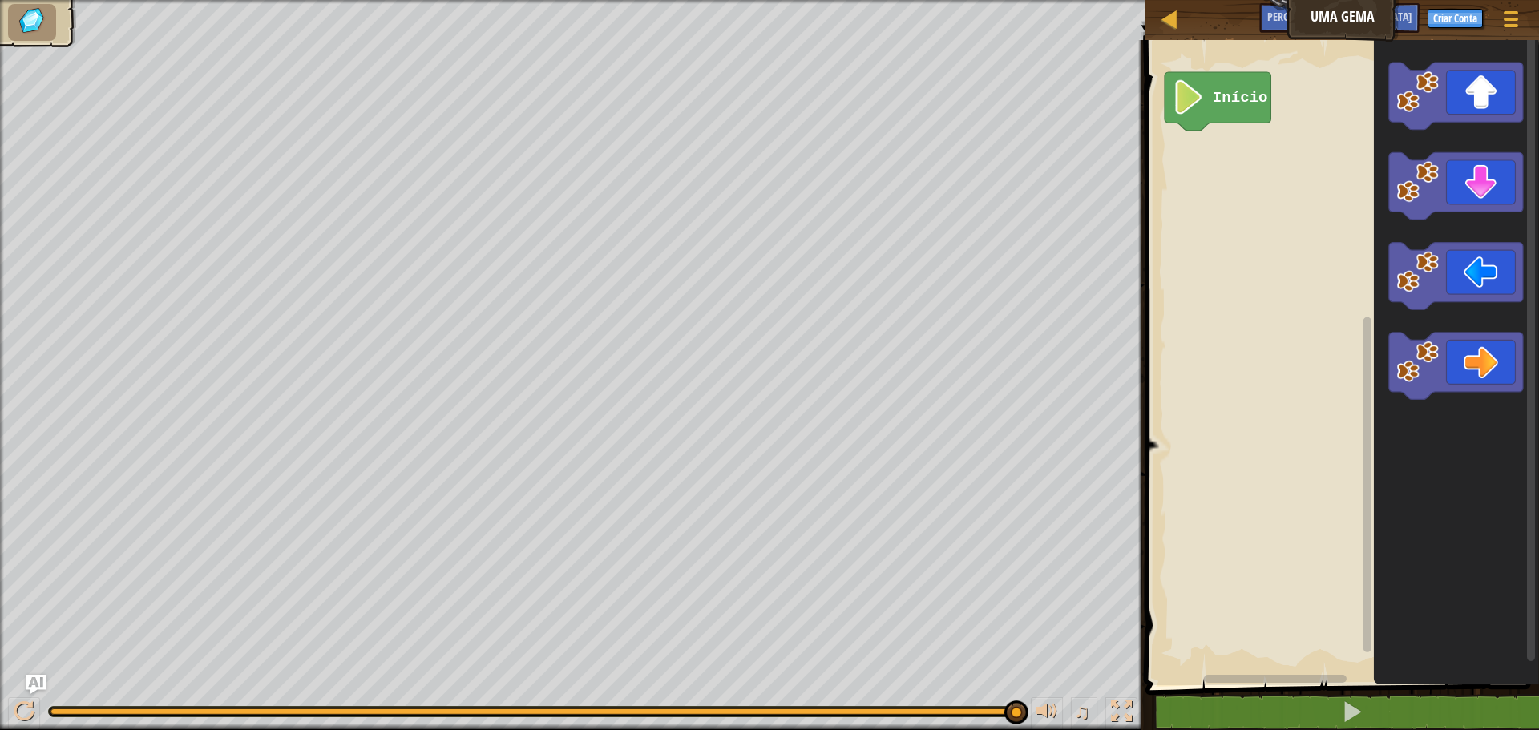
click at [38, 22] on img at bounding box center [32, 20] width 34 height 29
click at [1477, 189] on icon "Espaço de trabalho do Blockly" at bounding box center [1456, 186] width 134 height 67
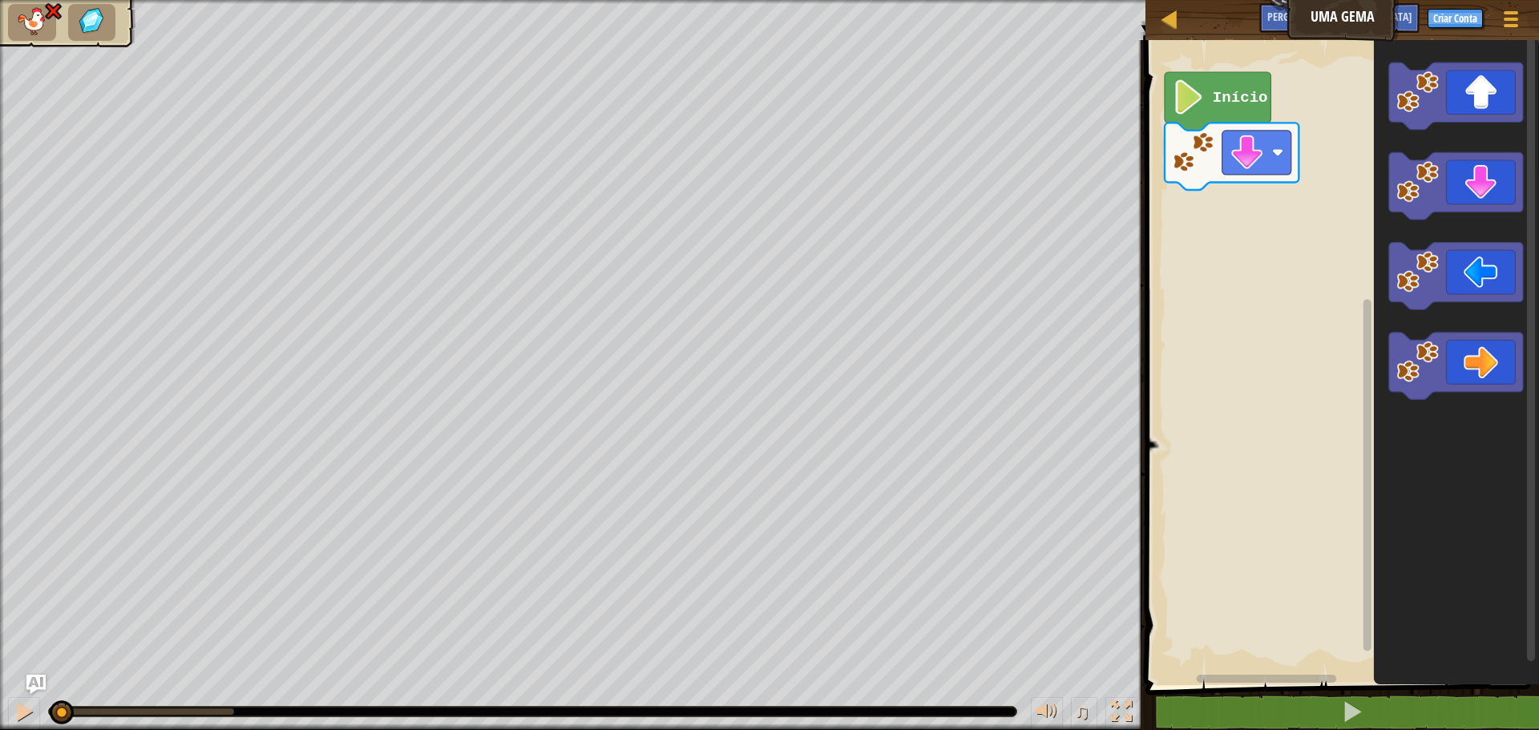
drag, startPoint x: 233, startPoint y: 709, endPoint x: 53, endPoint y: 686, distance: 181.8
click at [56, 686] on div "♫" at bounding box center [573, 708] width 1146 height 48
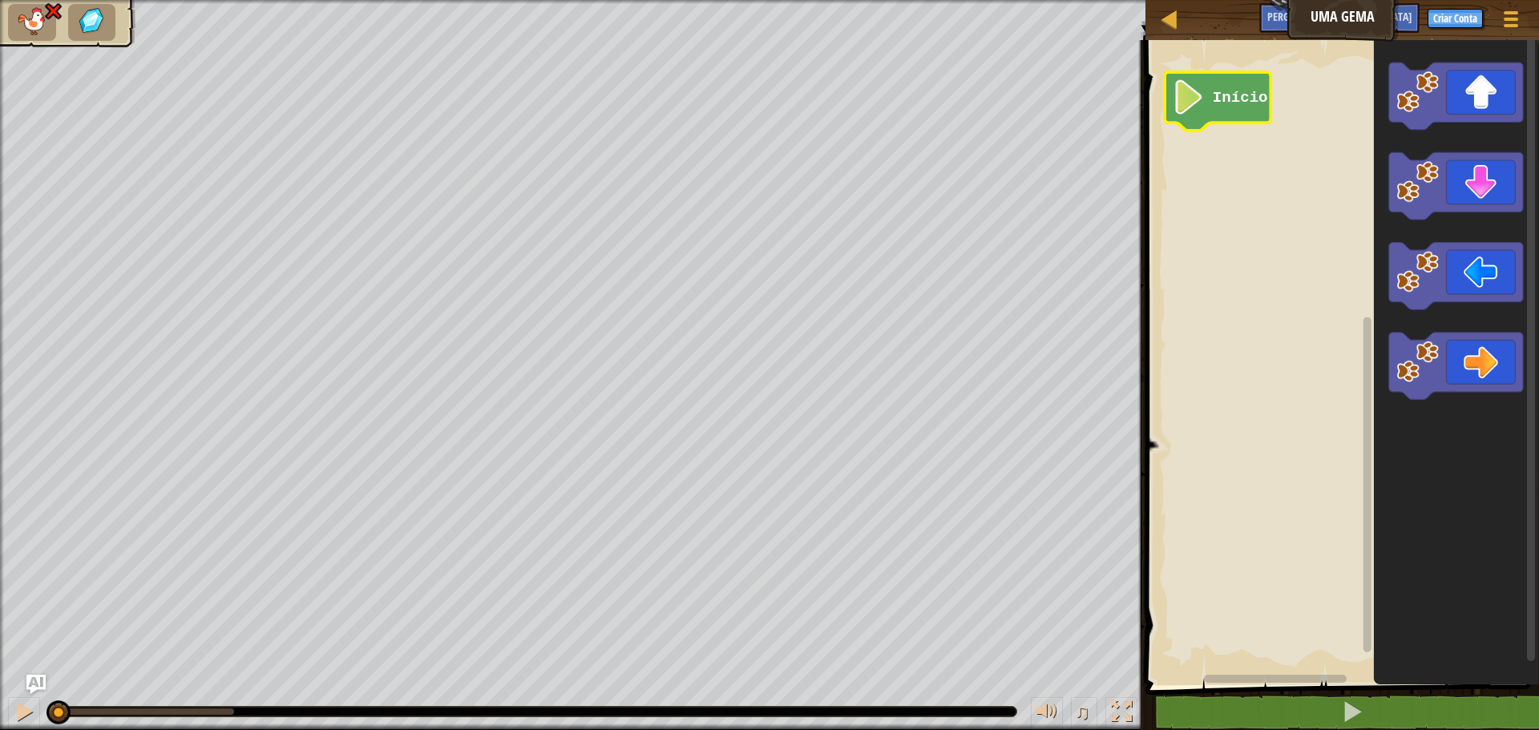
click at [1203, 98] on image "Espaço de trabalho do Blockly" at bounding box center [1189, 97] width 33 height 34
click at [1194, 105] on image "Espaço de trabalho do Blockly" at bounding box center [1189, 97] width 33 height 34
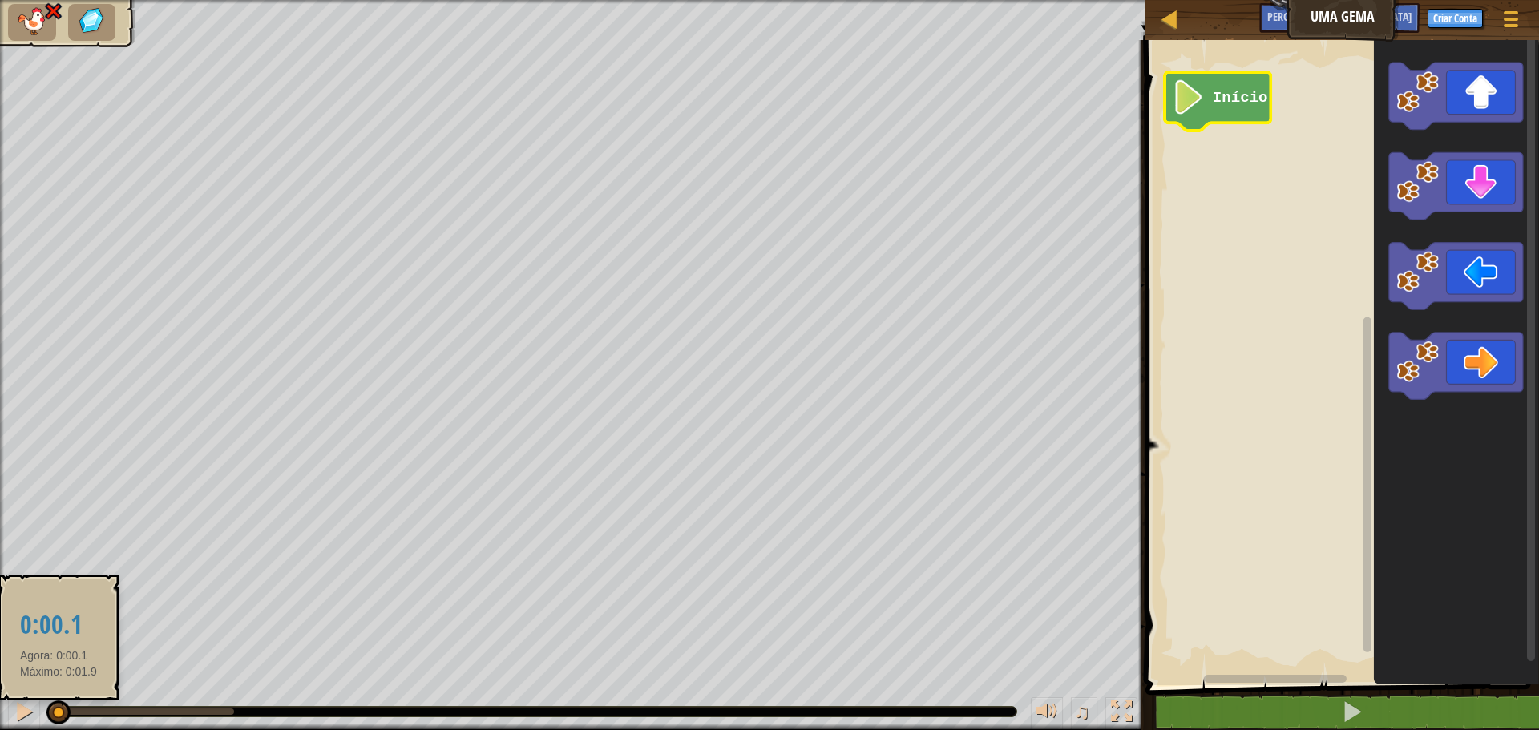
click at [56, 716] on div at bounding box center [58, 713] width 24 height 24
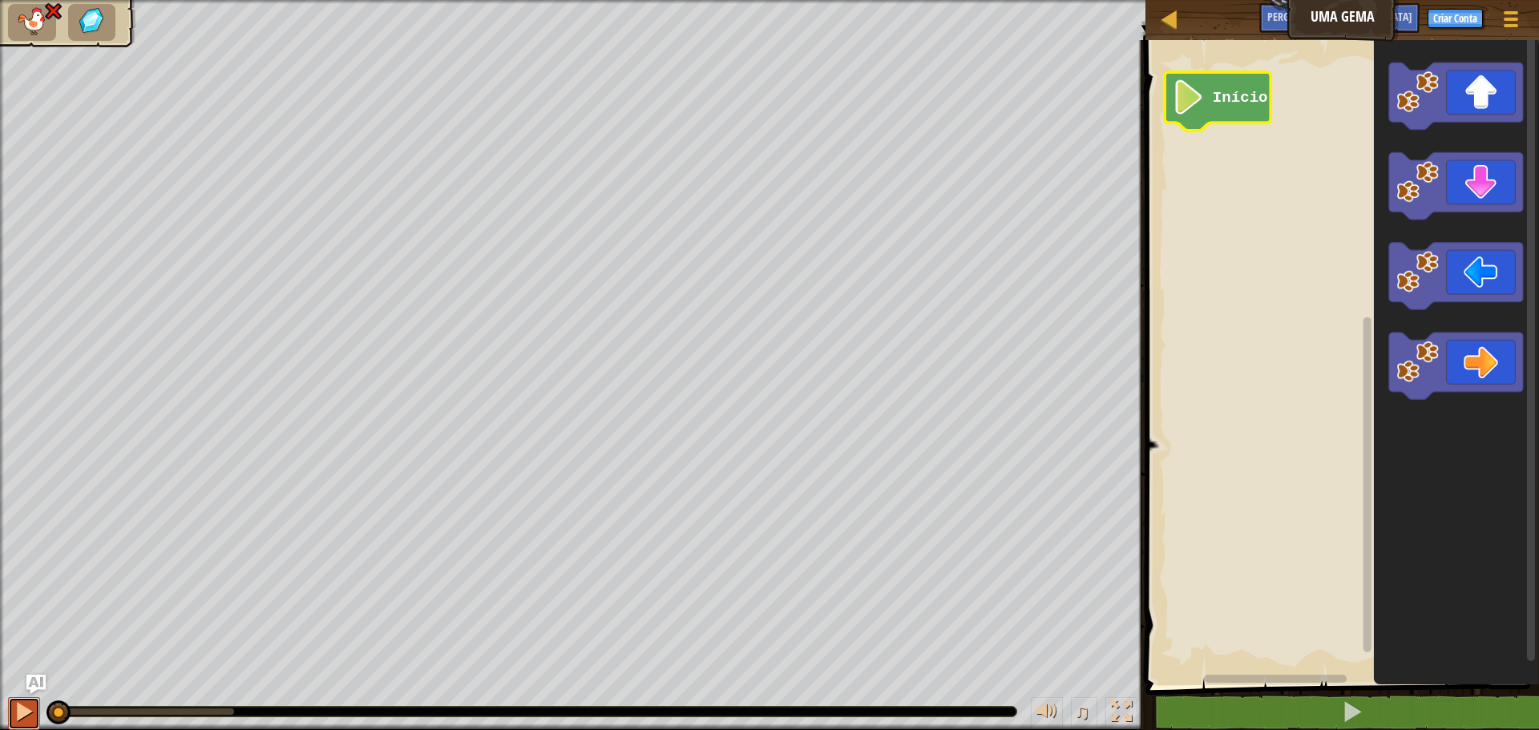
click at [24, 709] on div at bounding box center [24, 711] width 21 height 21
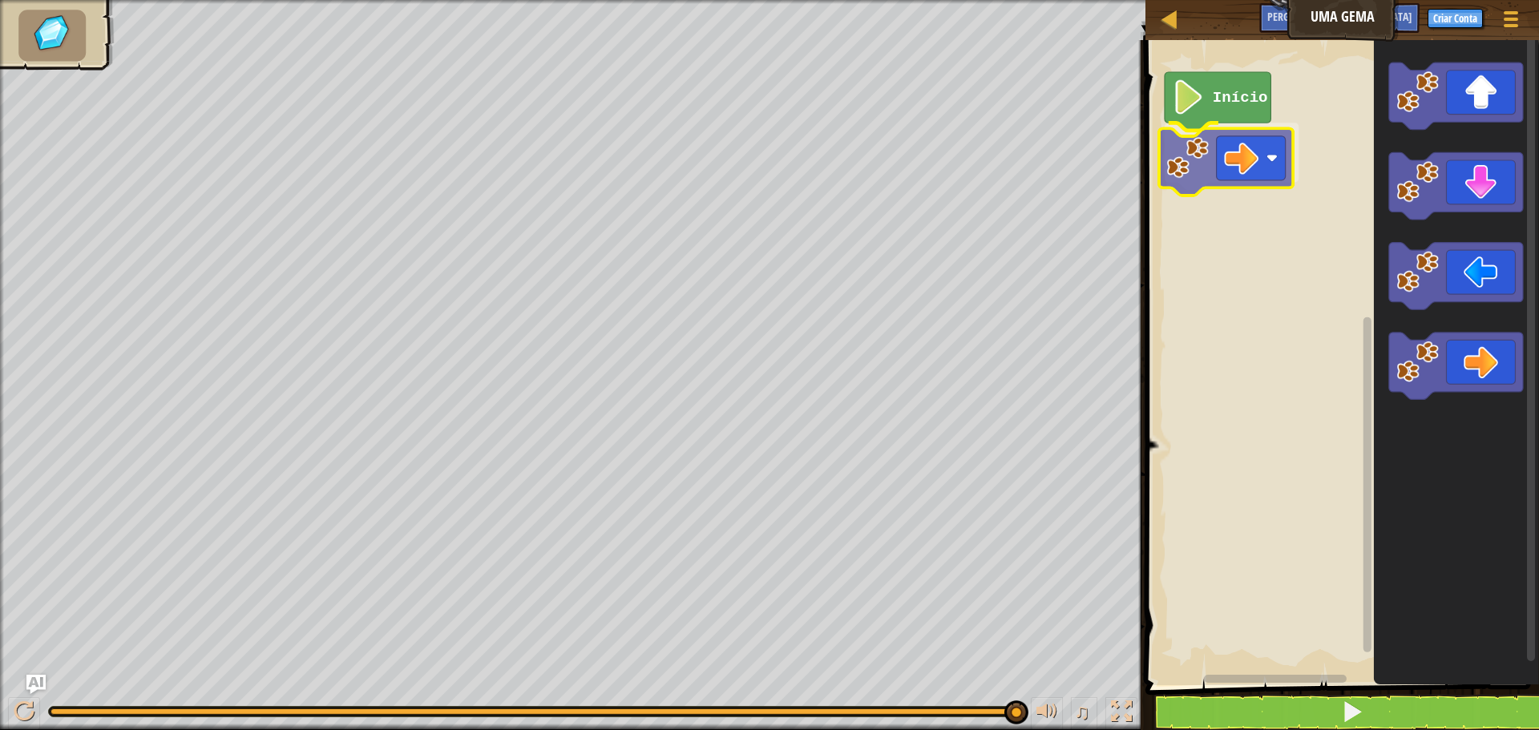
click at [1186, 171] on div "Início" at bounding box center [1340, 358] width 398 height 653
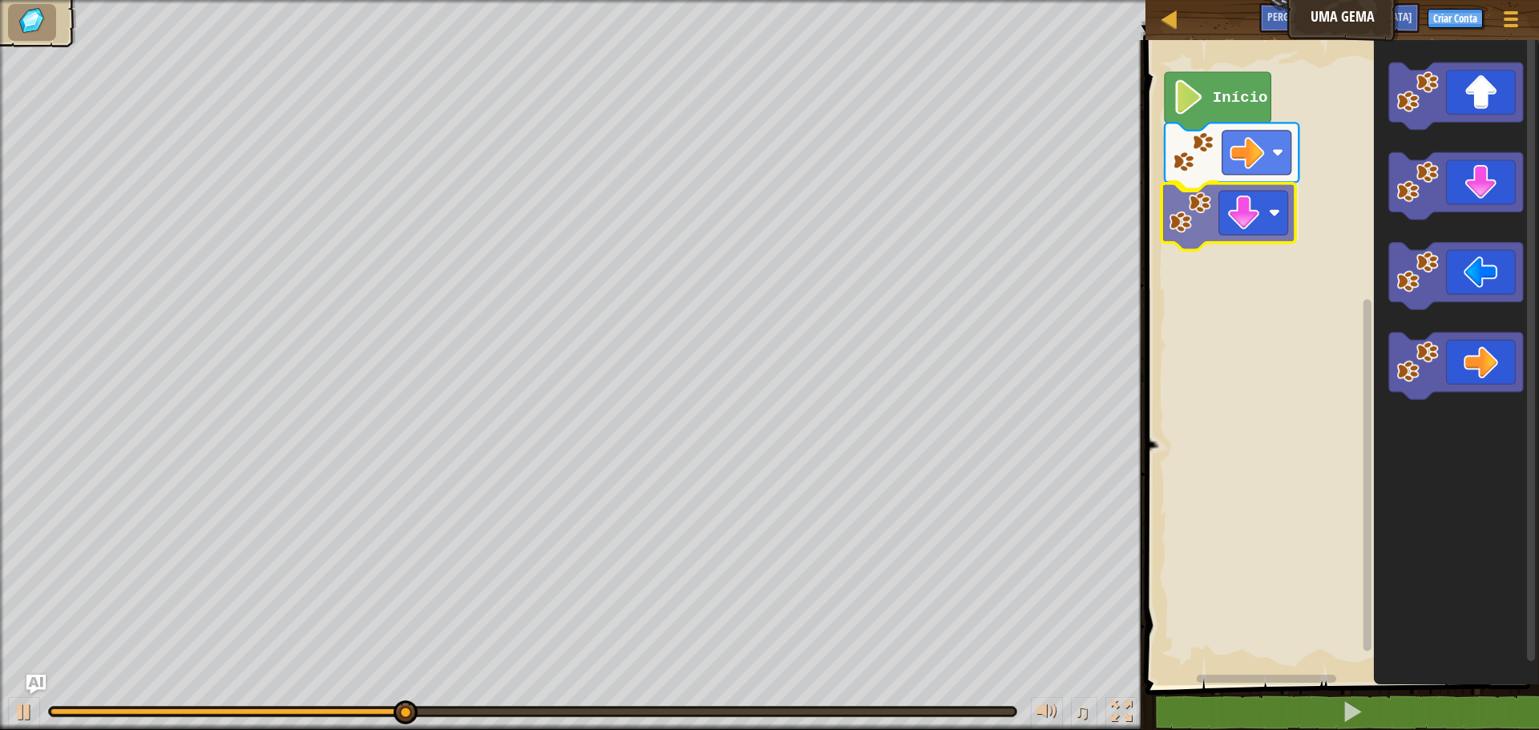
click at [1194, 220] on div "Início" at bounding box center [1340, 358] width 398 height 653
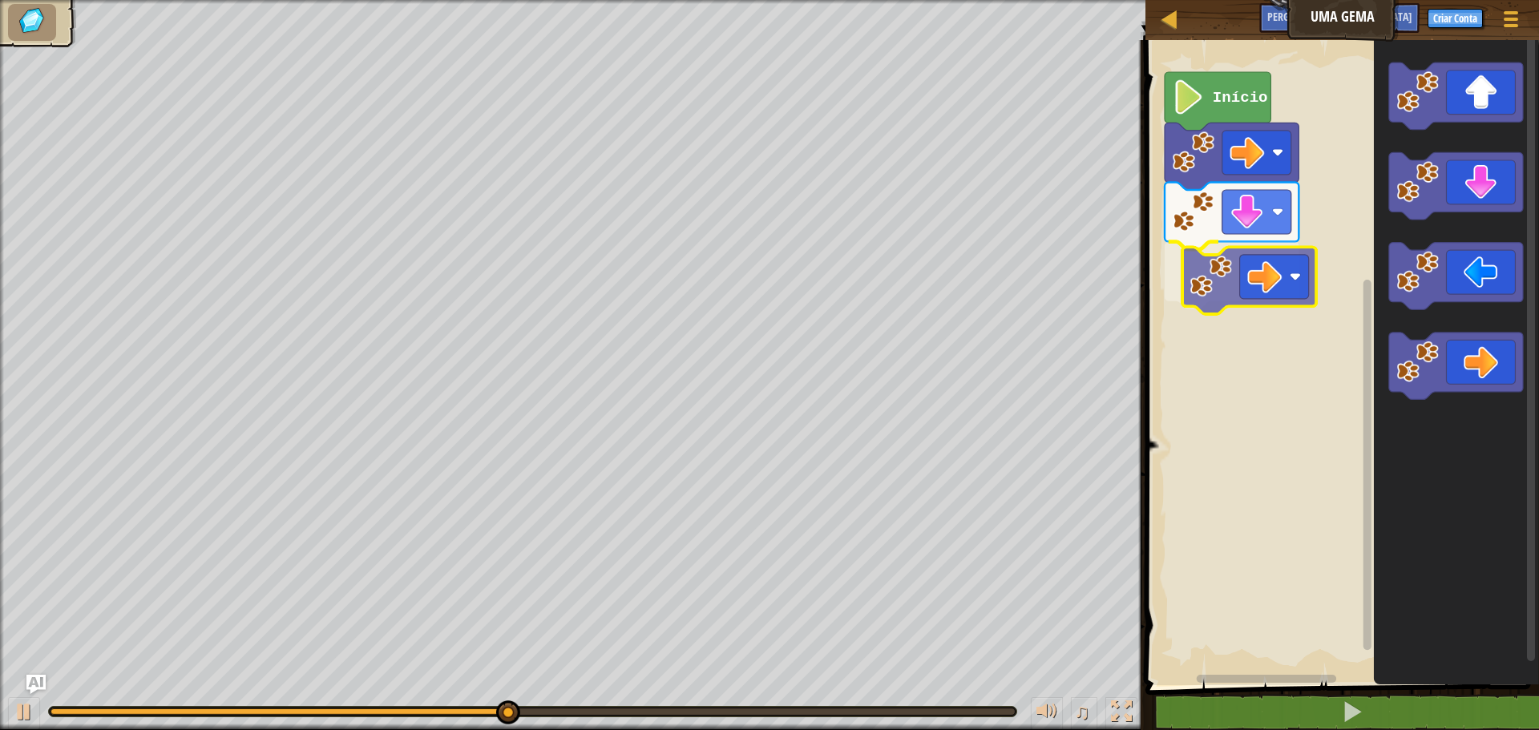
click at [1204, 289] on div "Início" at bounding box center [1340, 358] width 398 height 653
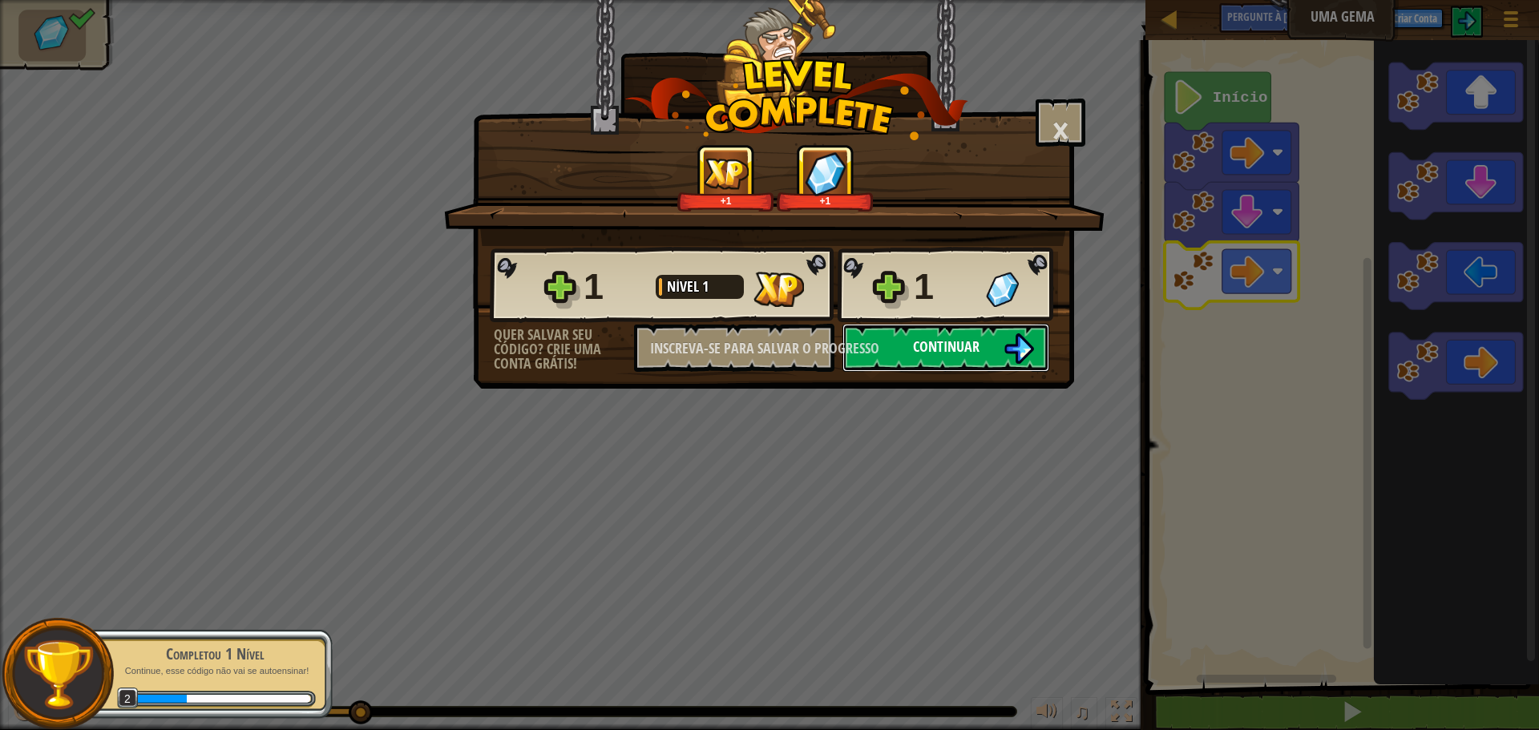
click at [984, 345] on button "Continuar" at bounding box center [946, 348] width 207 height 48
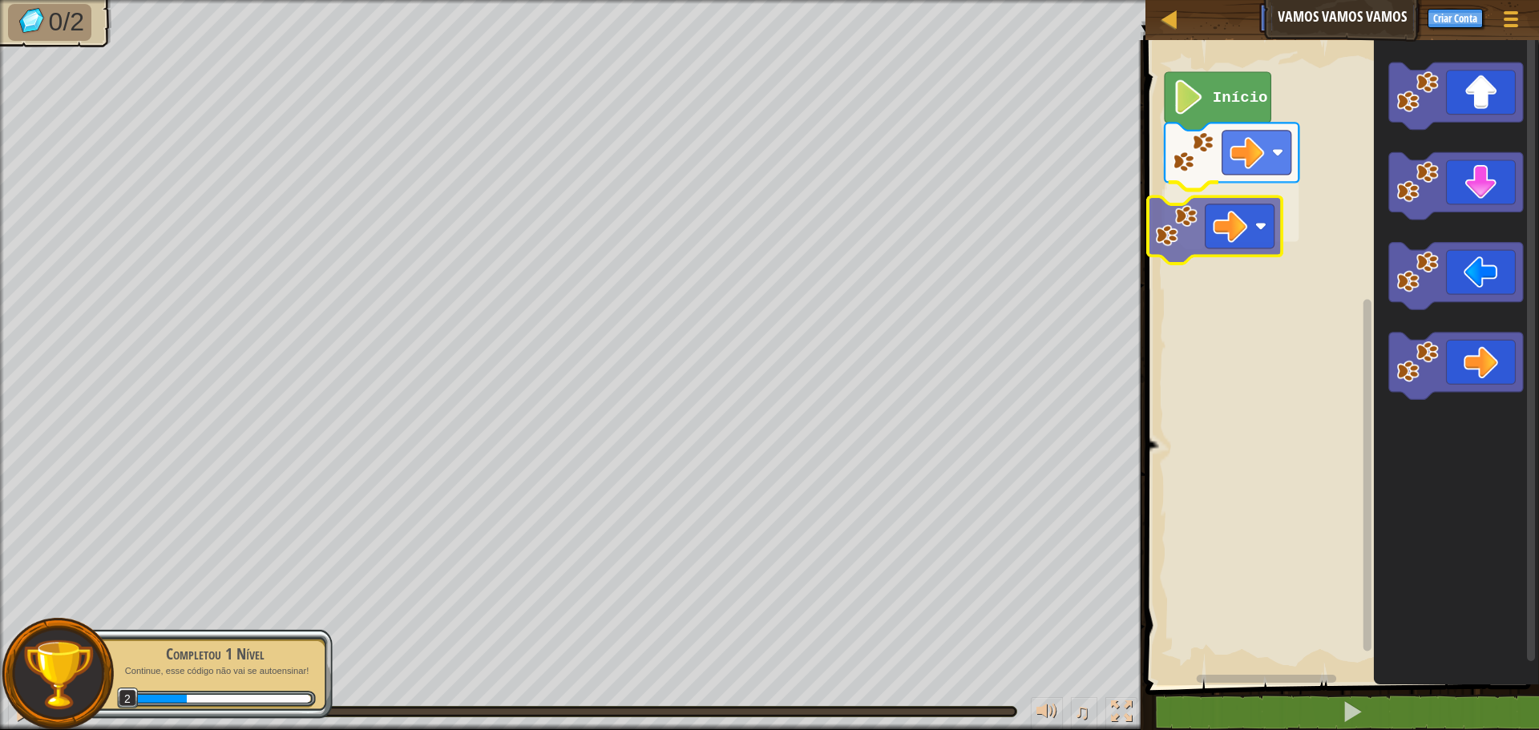
click at [1182, 226] on div "Início" at bounding box center [1340, 358] width 398 height 653
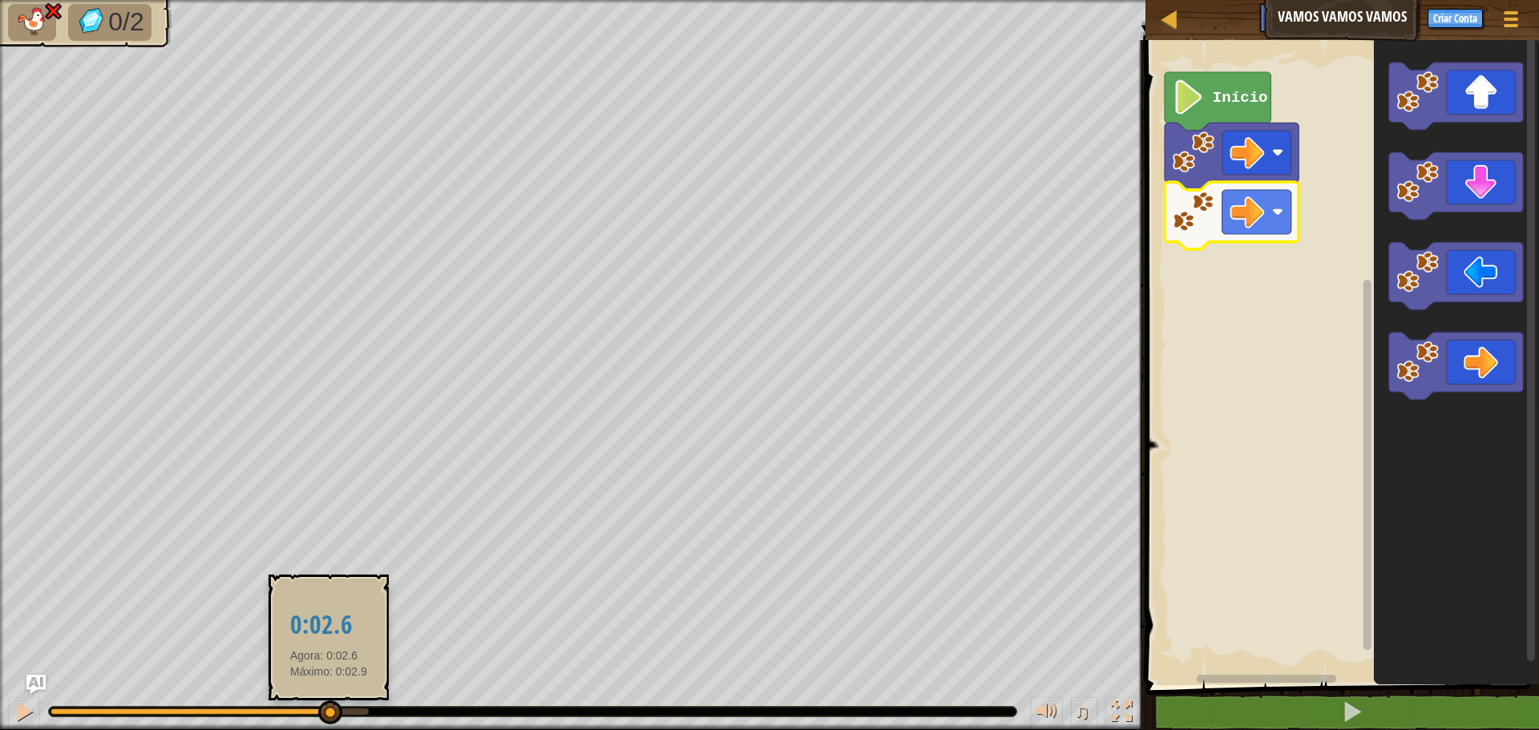
drag, startPoint x: 368, startPoint y: 713, endPoint x: 329, endPoint y: 713, distance: 39.3
click at [329, 713] on div at bounding box center [330, 713] width 24 height 24
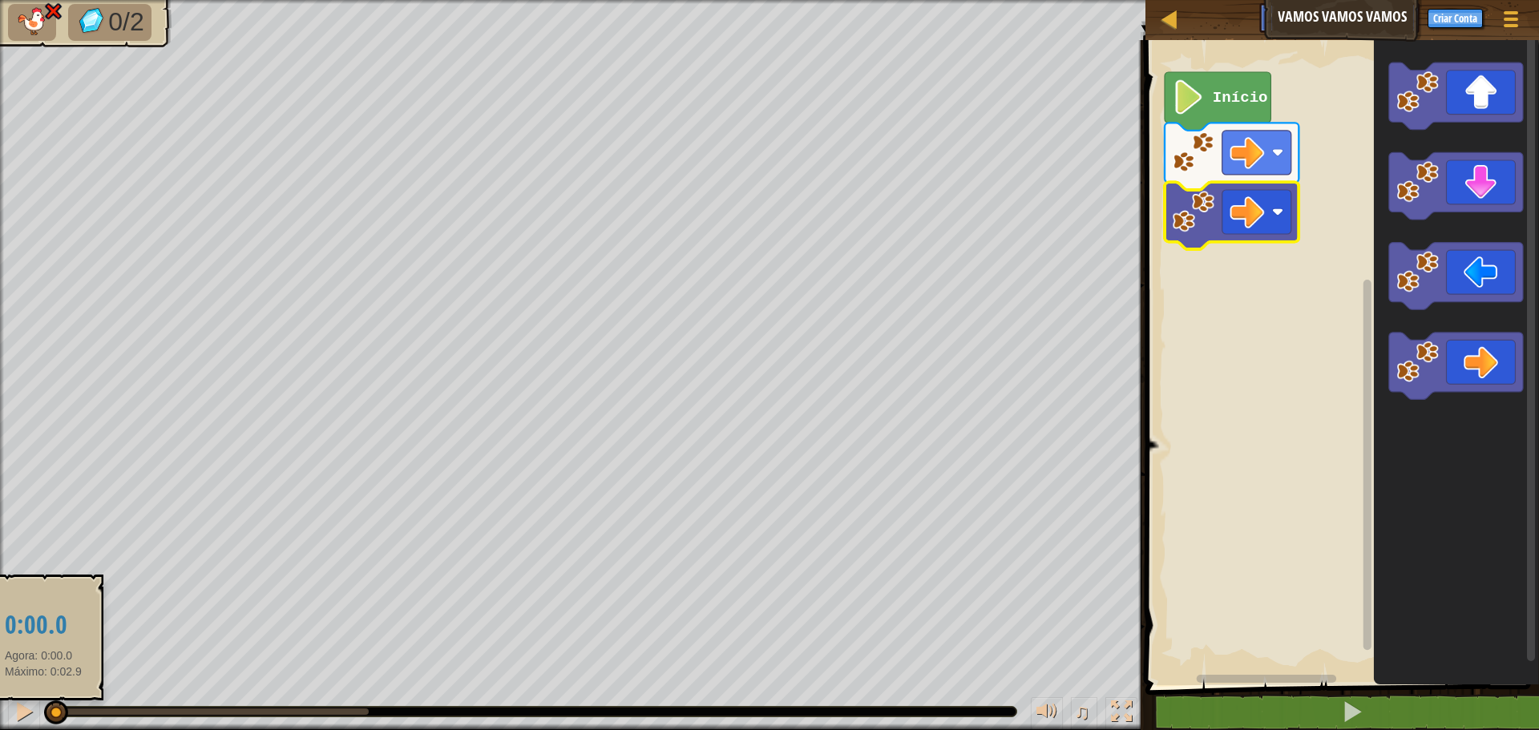
drag, startPoint x: 324, startPoint y: 713, endPoint x: 43, endPoint y: 704, distance: 280.7
click at [44, 704] on div at bounding box center [56, 713] width 24 height 24
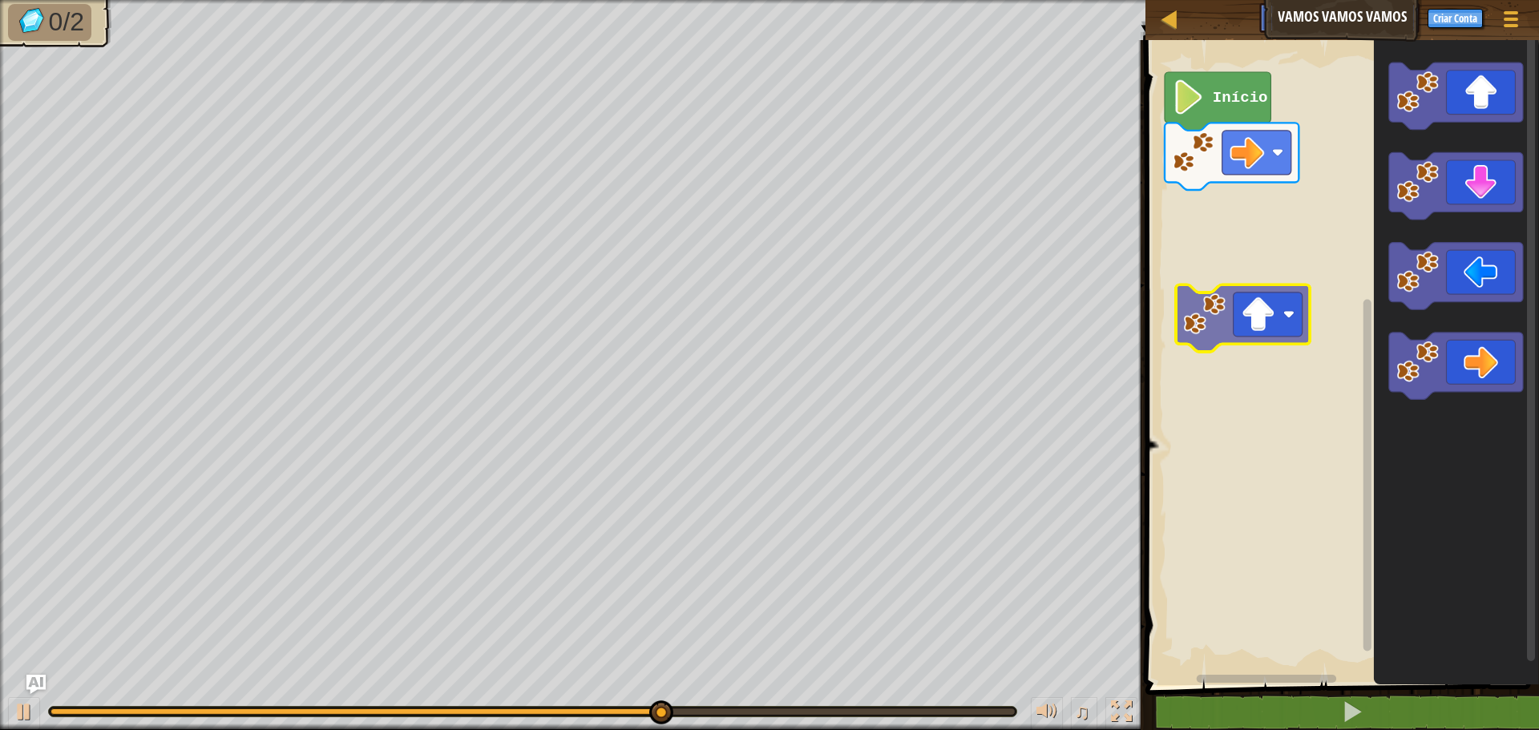
click at [1201, 322] on div "Início" at bounding box center [1340, 358] width 398 height 653
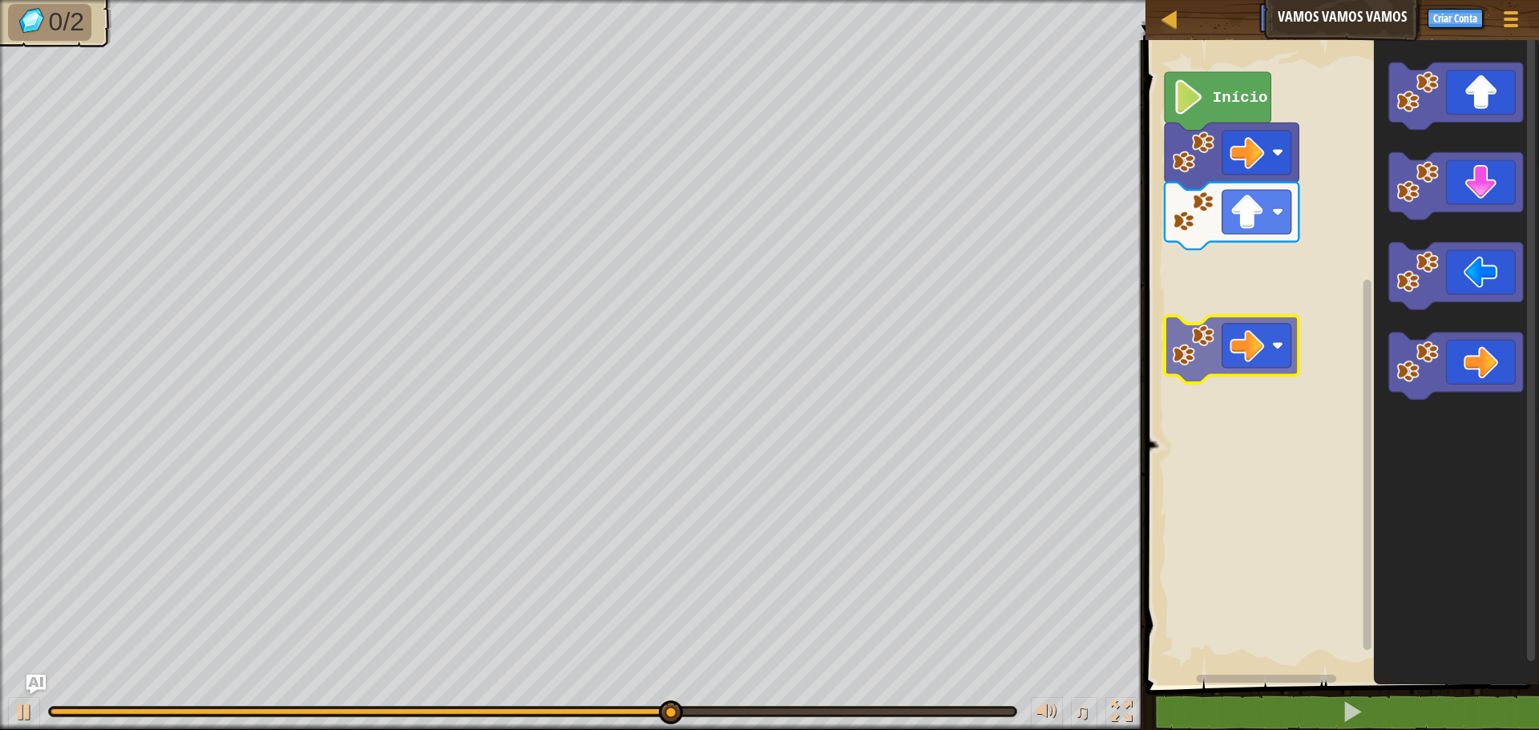
click at [1170, 323] on div "Início" at bounding box center [1340, 358] width 398 height 653
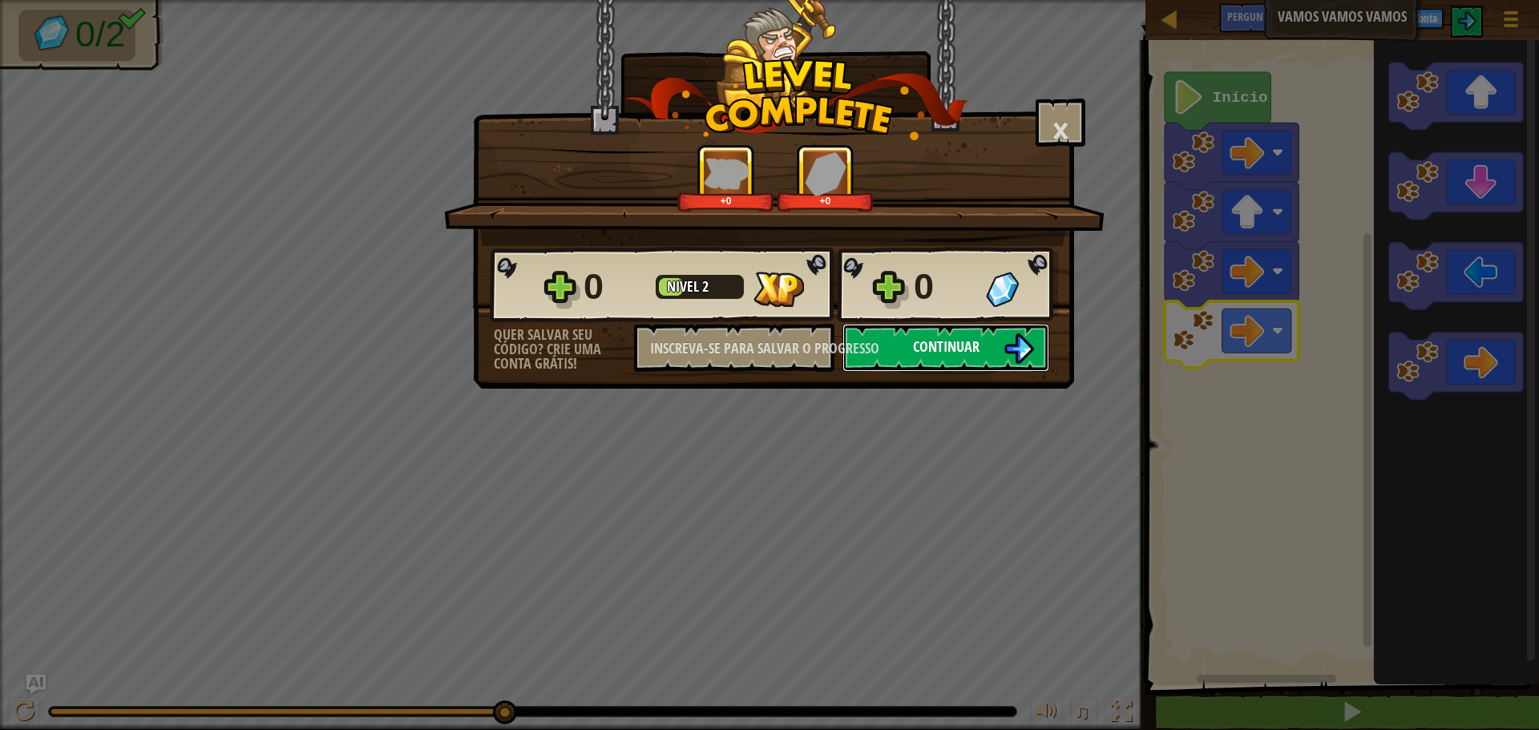
click at [993, 342] on button "Continuar" at bounding box center [946, 348] width 207 height 48
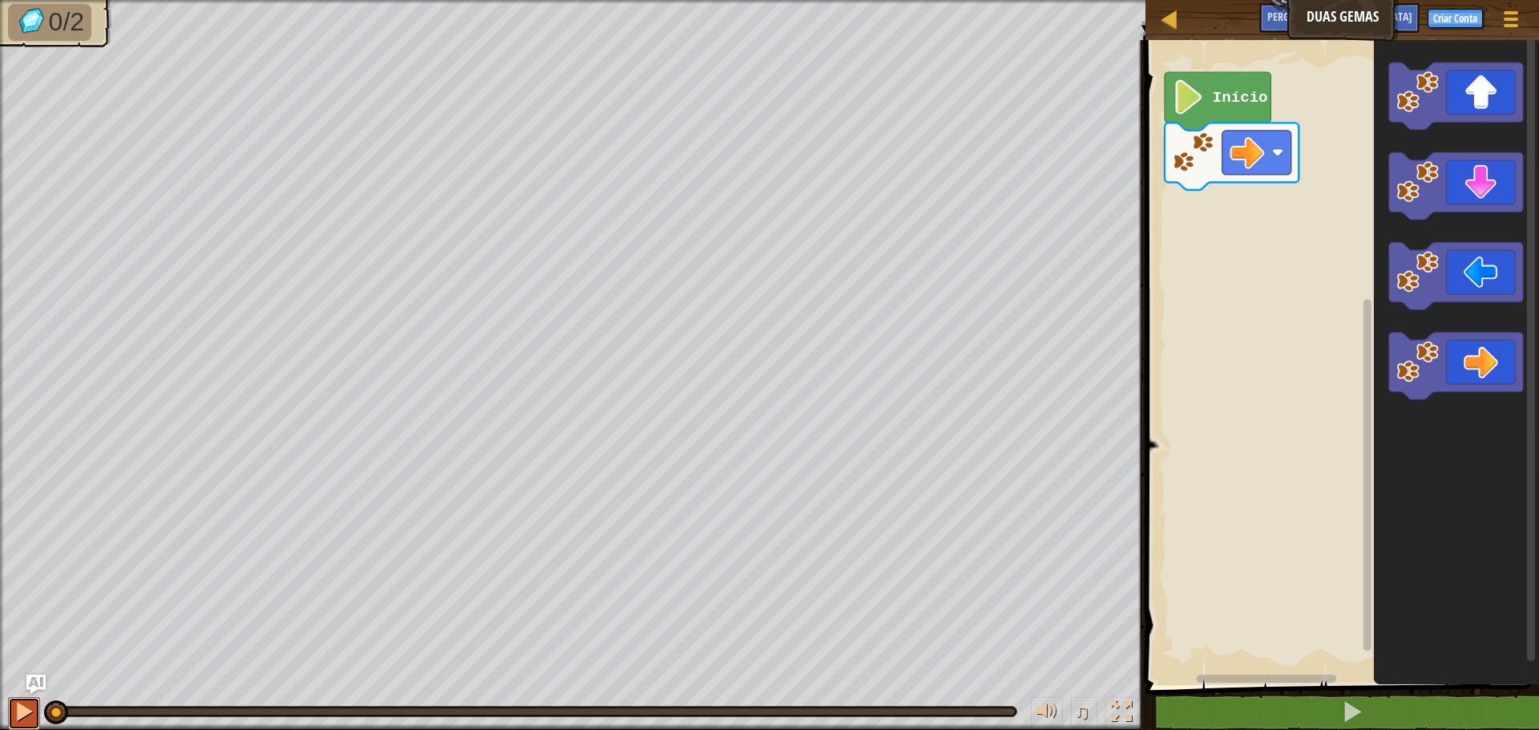
click at [27, 705] on div at bounding box center [24, 711] width 21 height 21
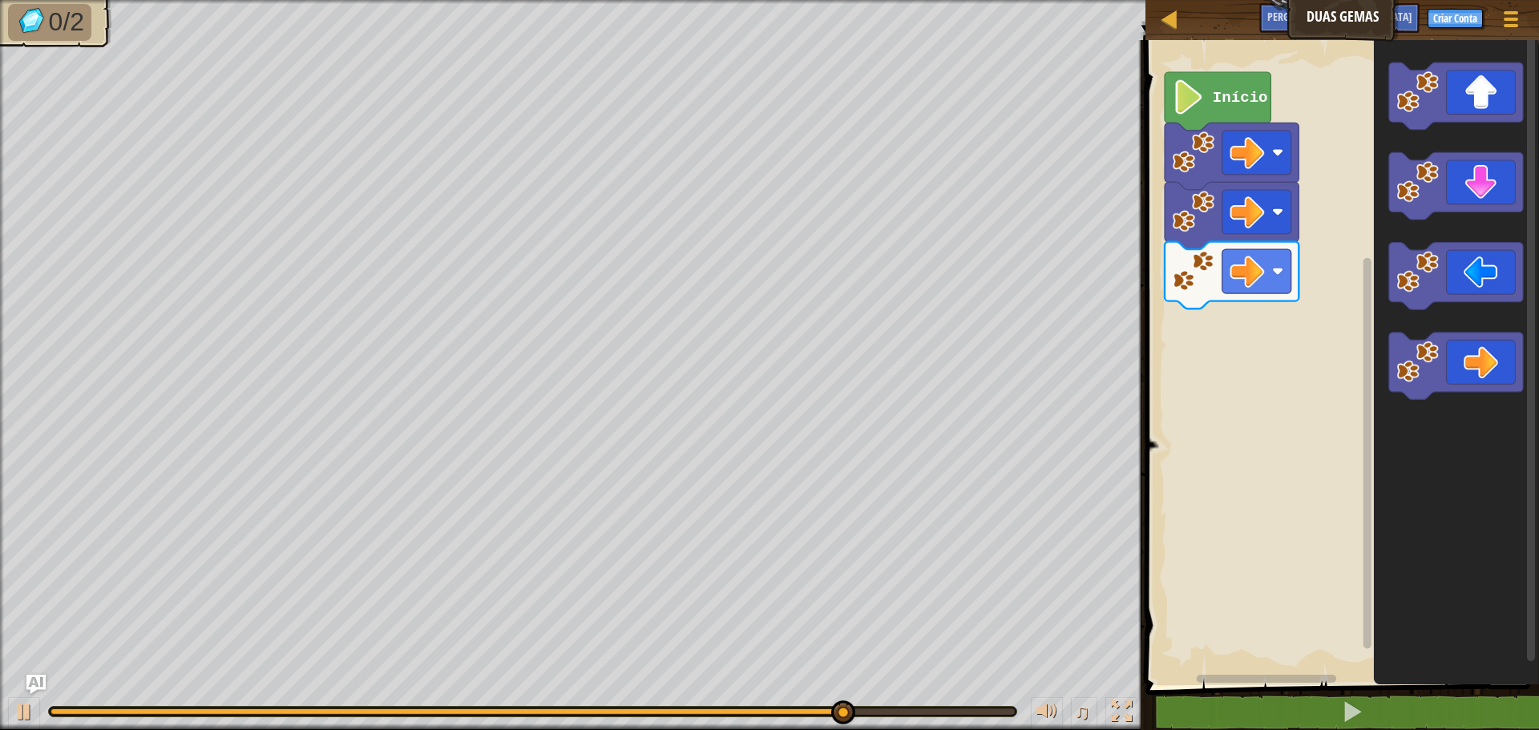
click at [1294, 347] on div "Início" at bounding box center [1340, 358] width 398 height 653
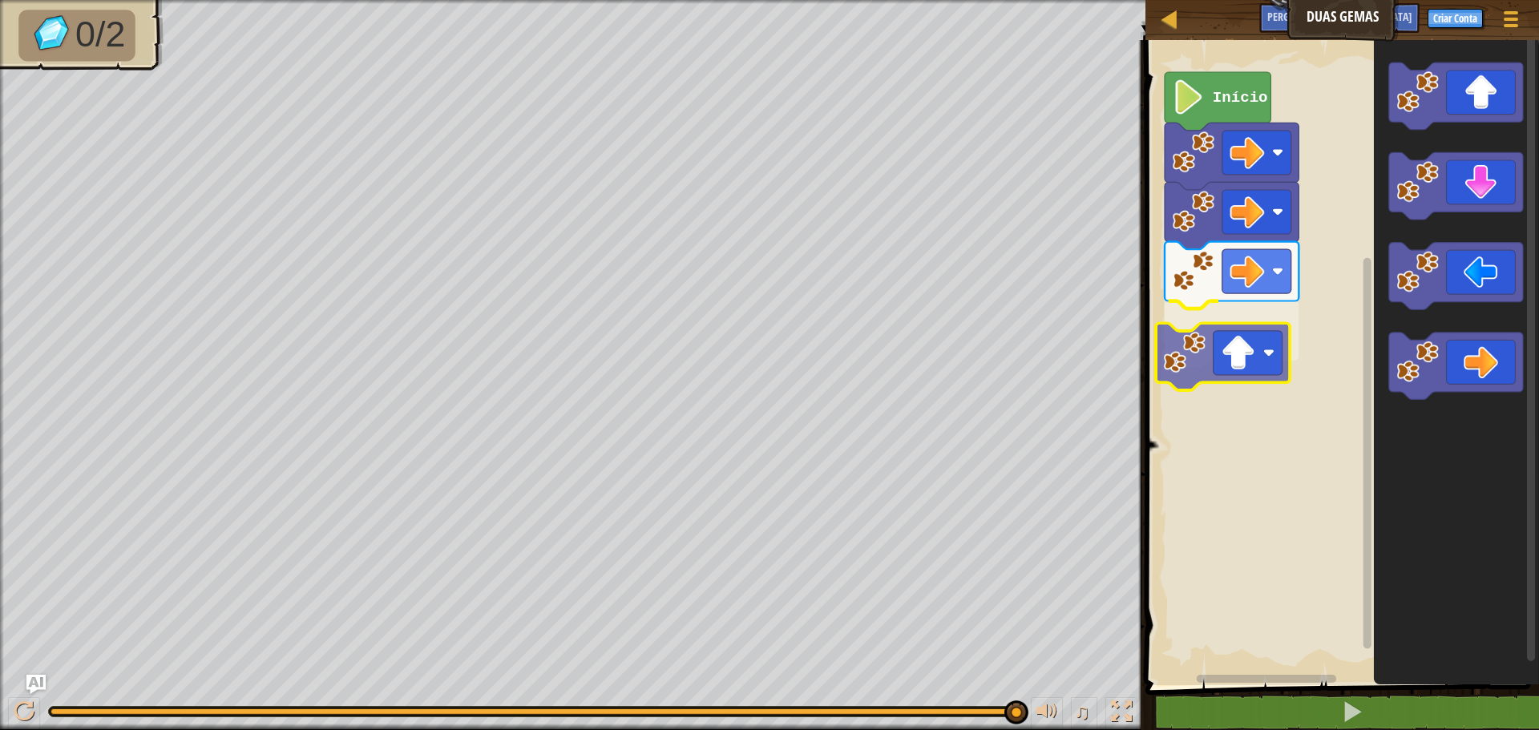
click at [1188, 357] on div "Início" at bounding box center [1340, 358] width 398 height 653
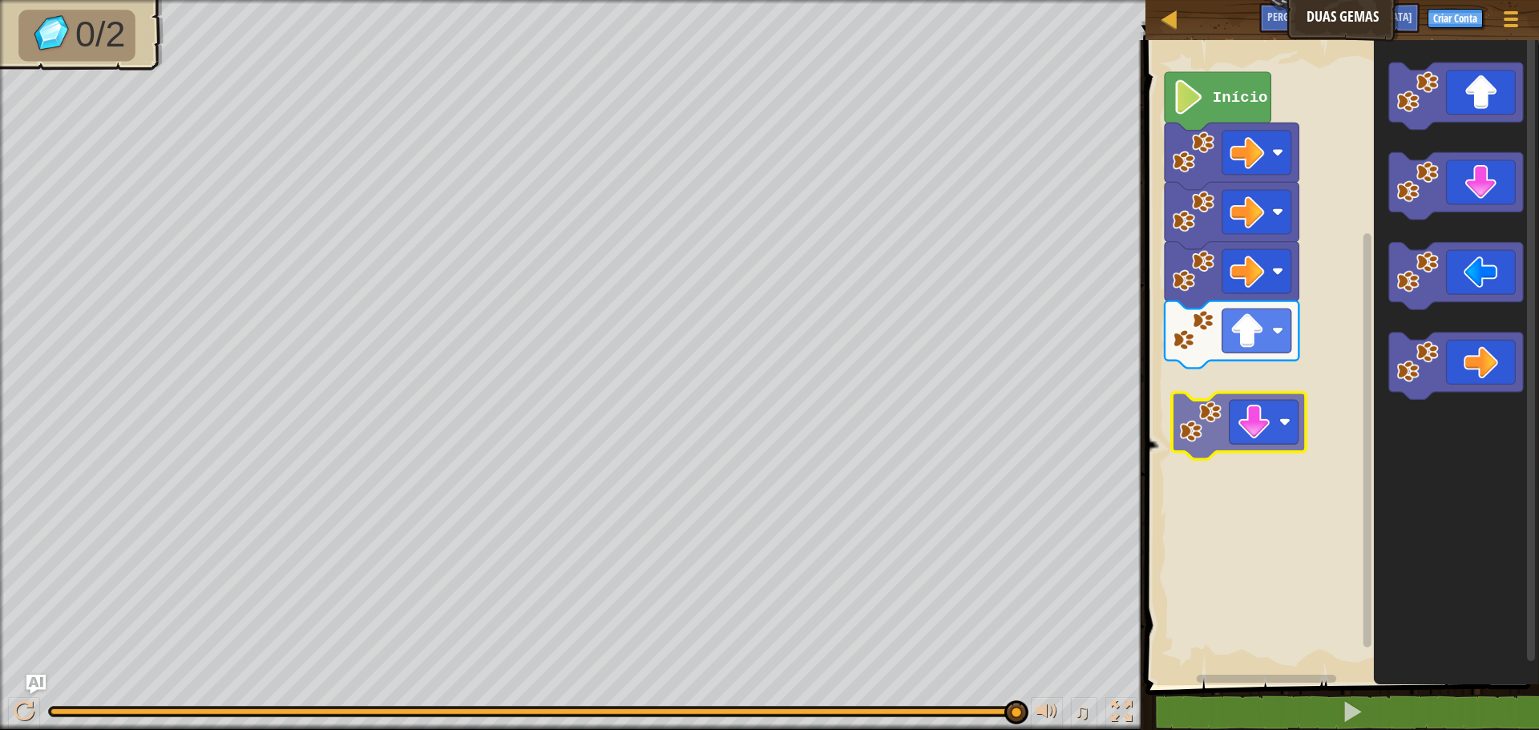
click at [1203, 397] on div "Início" at bounding box center [1340, 358] width 398 height 653
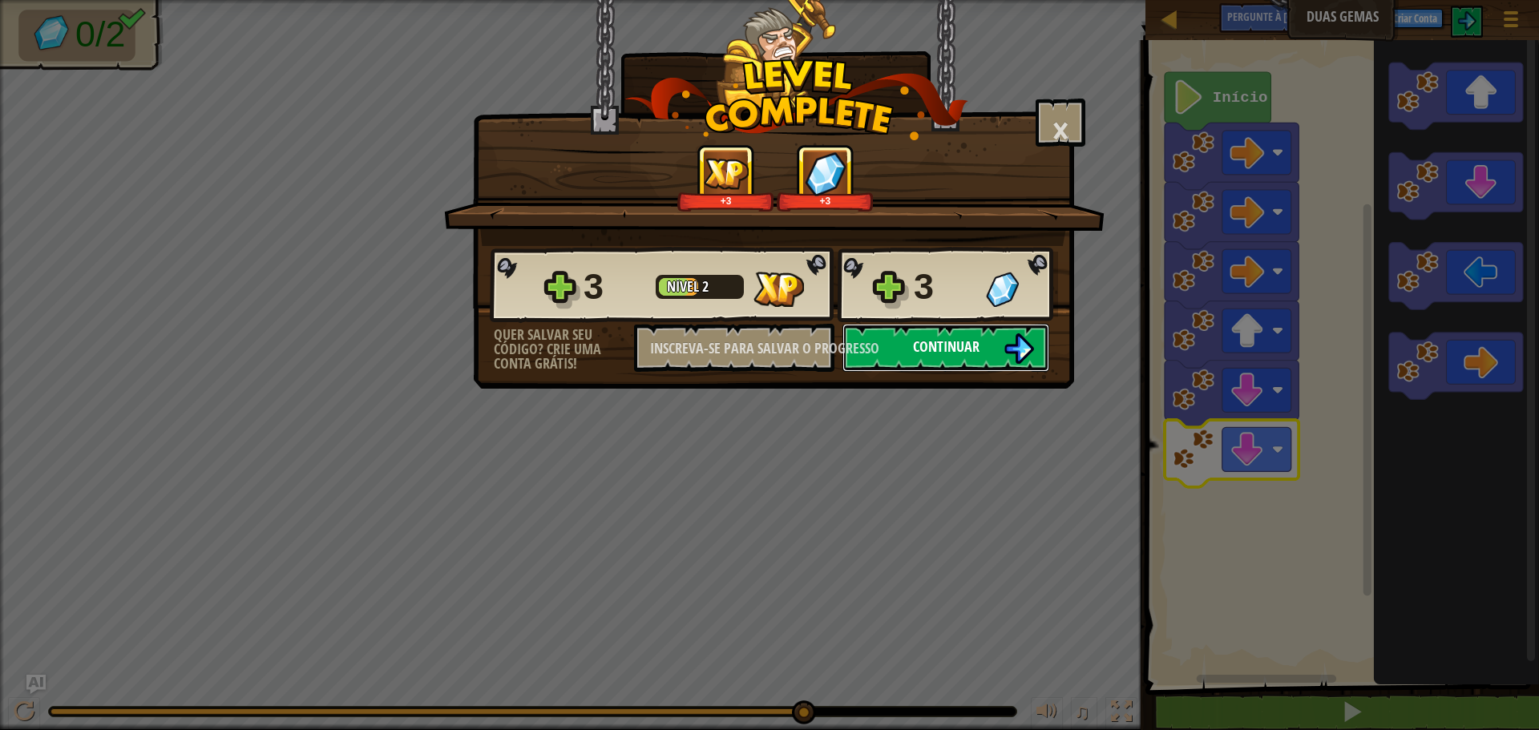
click at [938, 343] on font "Continuar" at bounding box center [946, 347] width 67 height 20
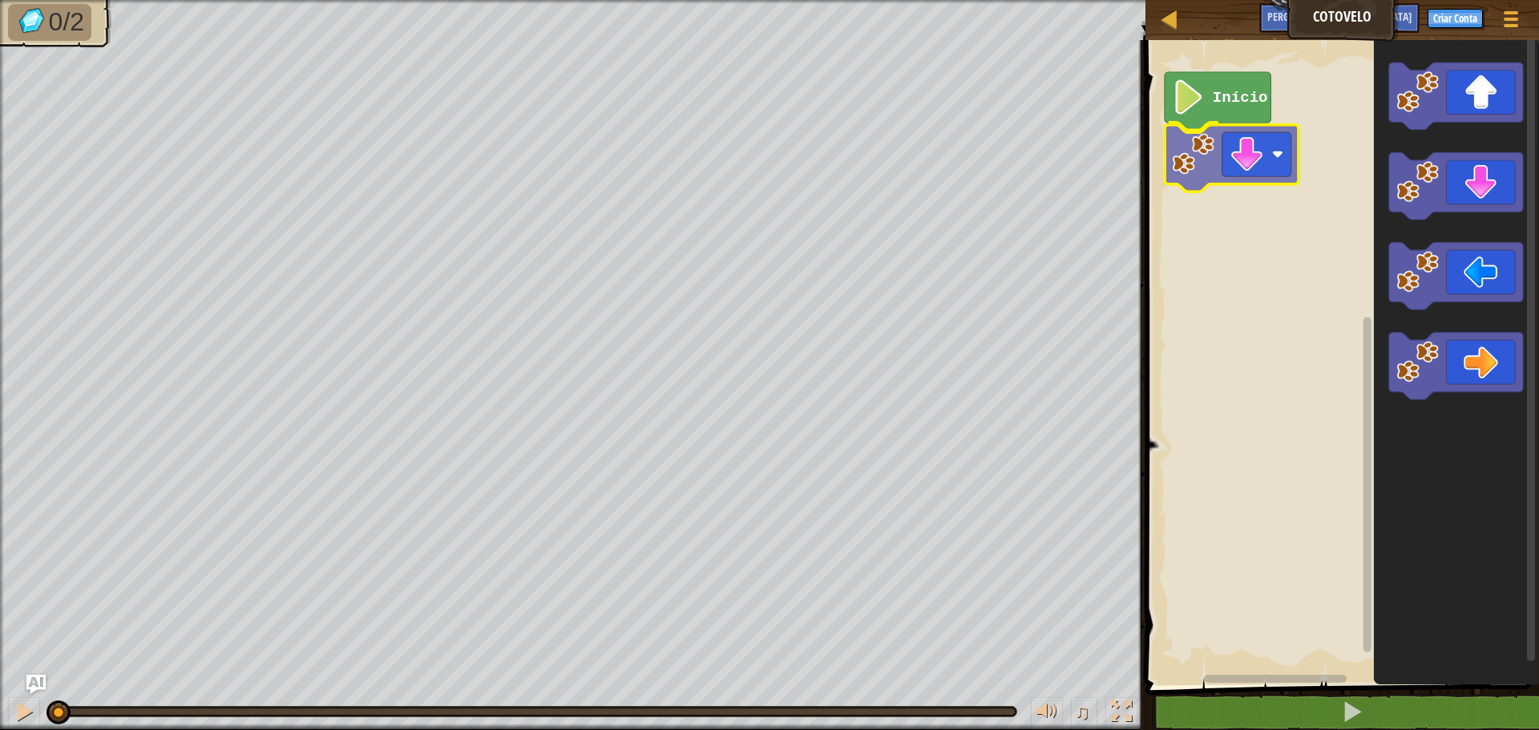
click at [1199, 160] on div "Início" at bounding box center [1340, 358] width 398 height 653
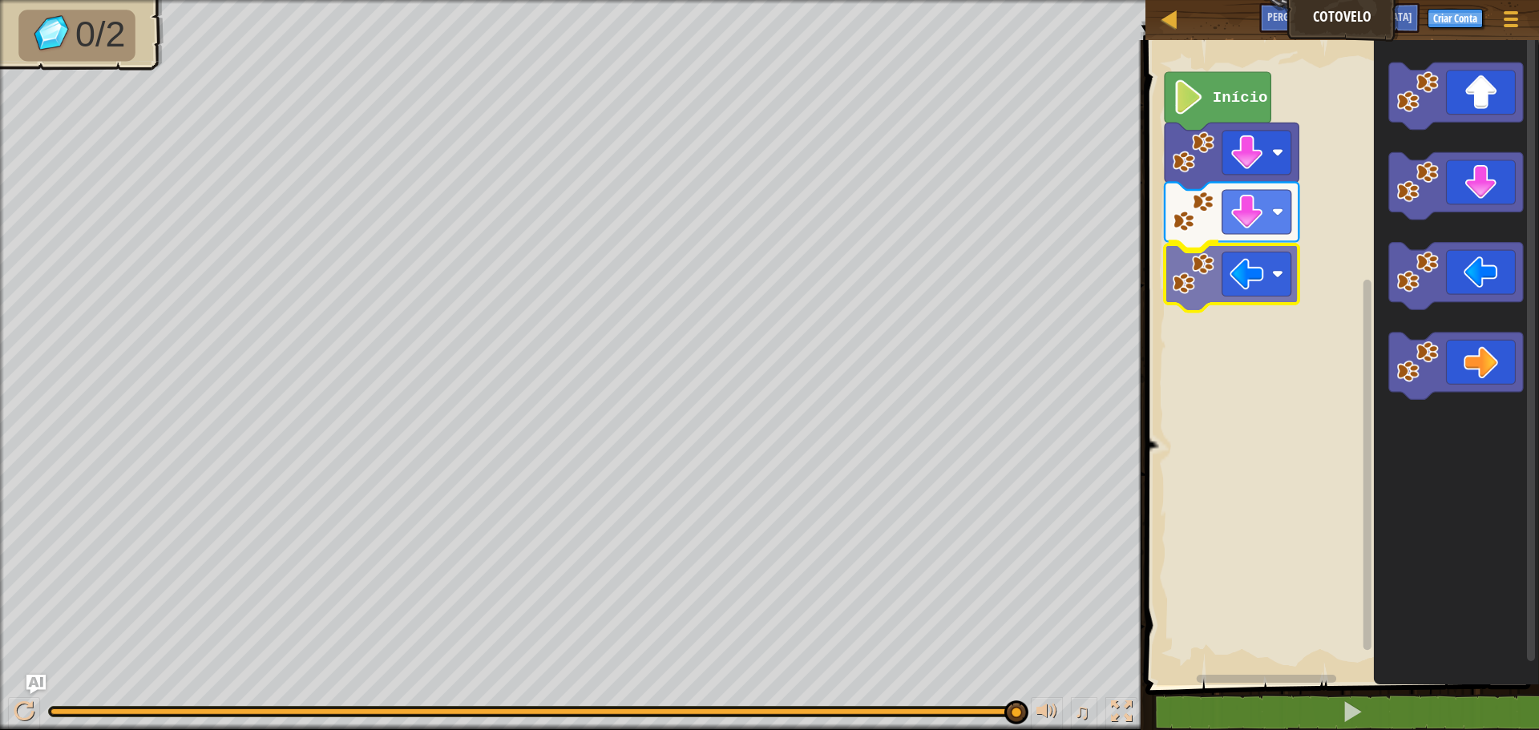
click at [1186, 274] on div "Início" at bounding box center [1340, 358] width 398 height 653
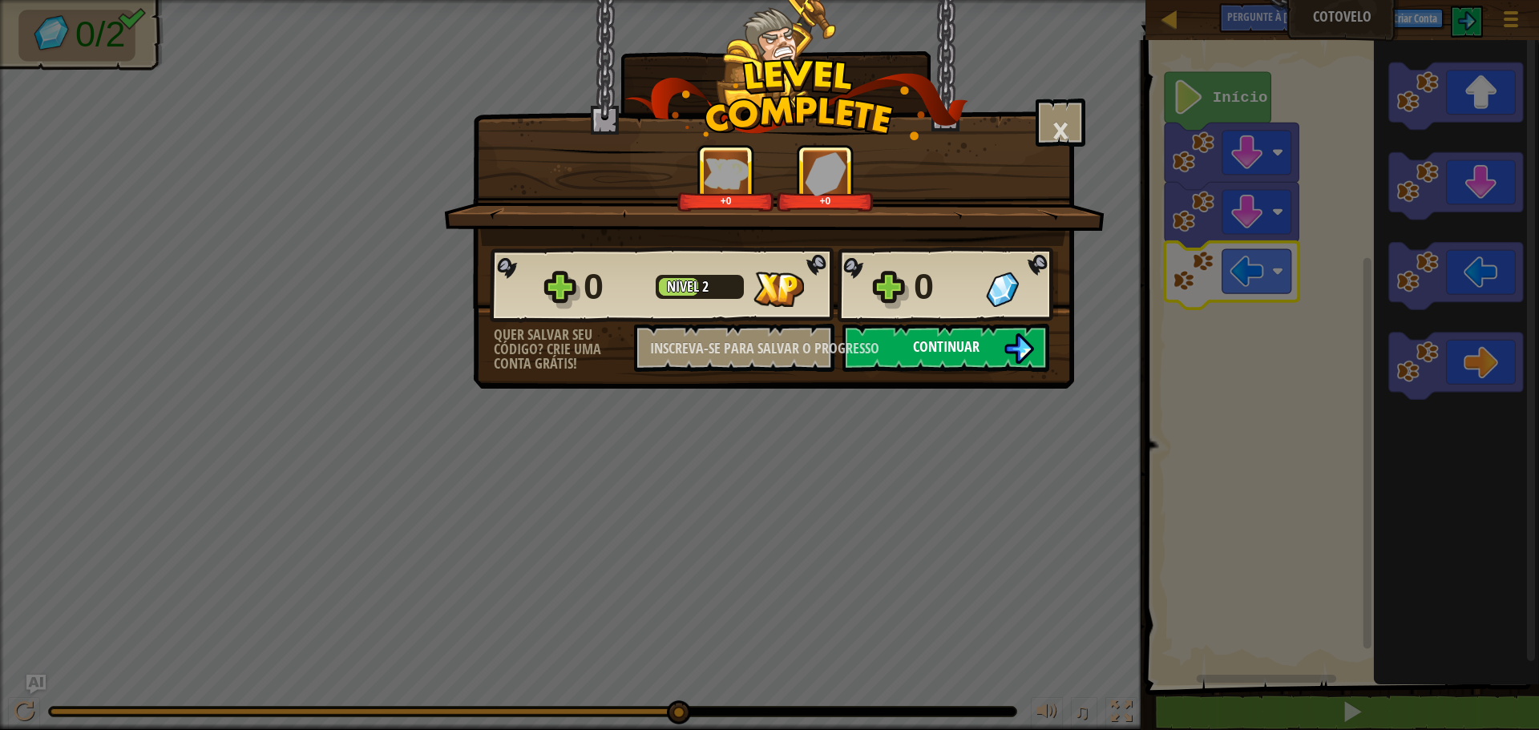
click at [973, 347] on font "Continuar" at bounding box center [946, 347] width 67 height 20
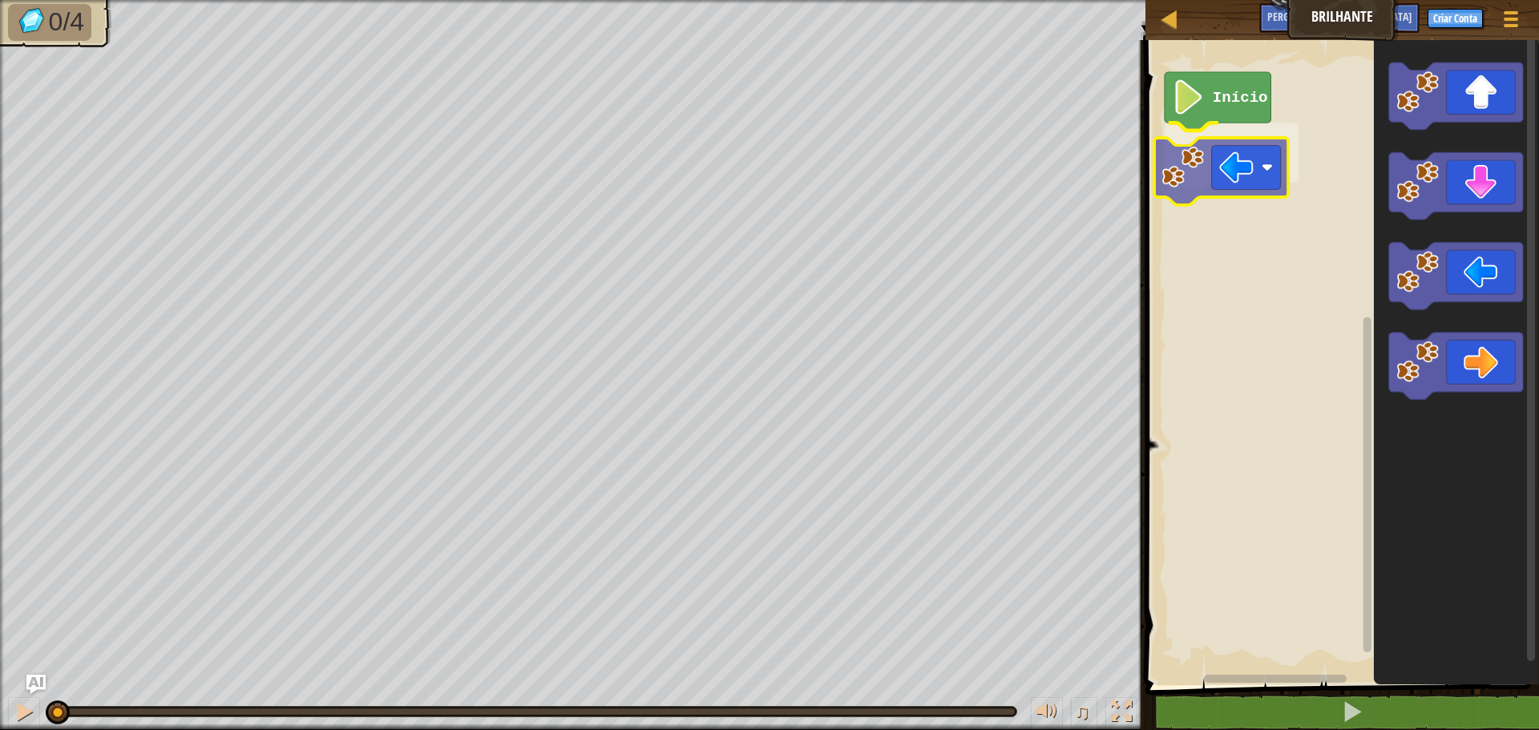
click at [1182, 173] on div "Início" at bounding box center [1340, 358] width 398 height 653
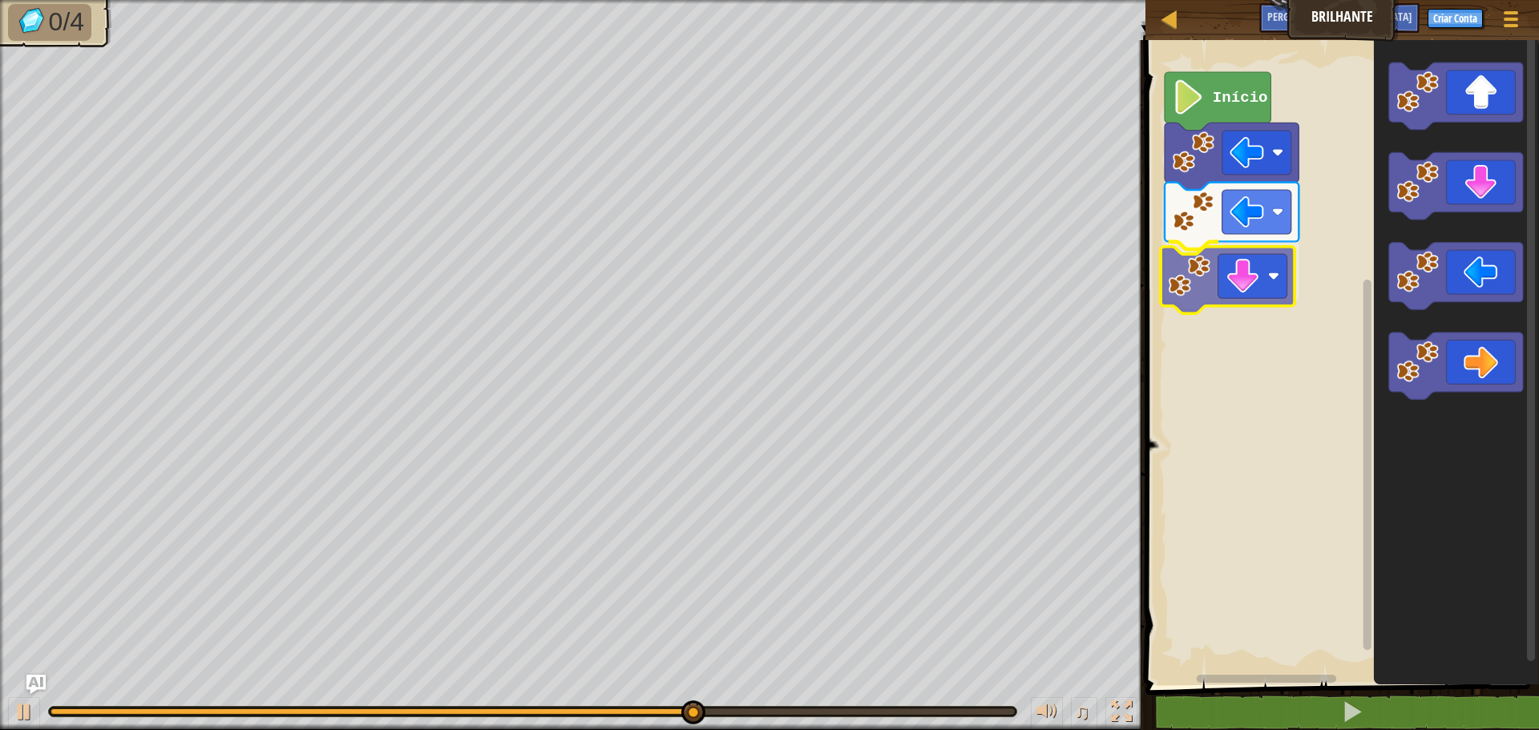
click at [1187, 289] on div "Início" at bounding box center [1340, 358] width 398 height 653
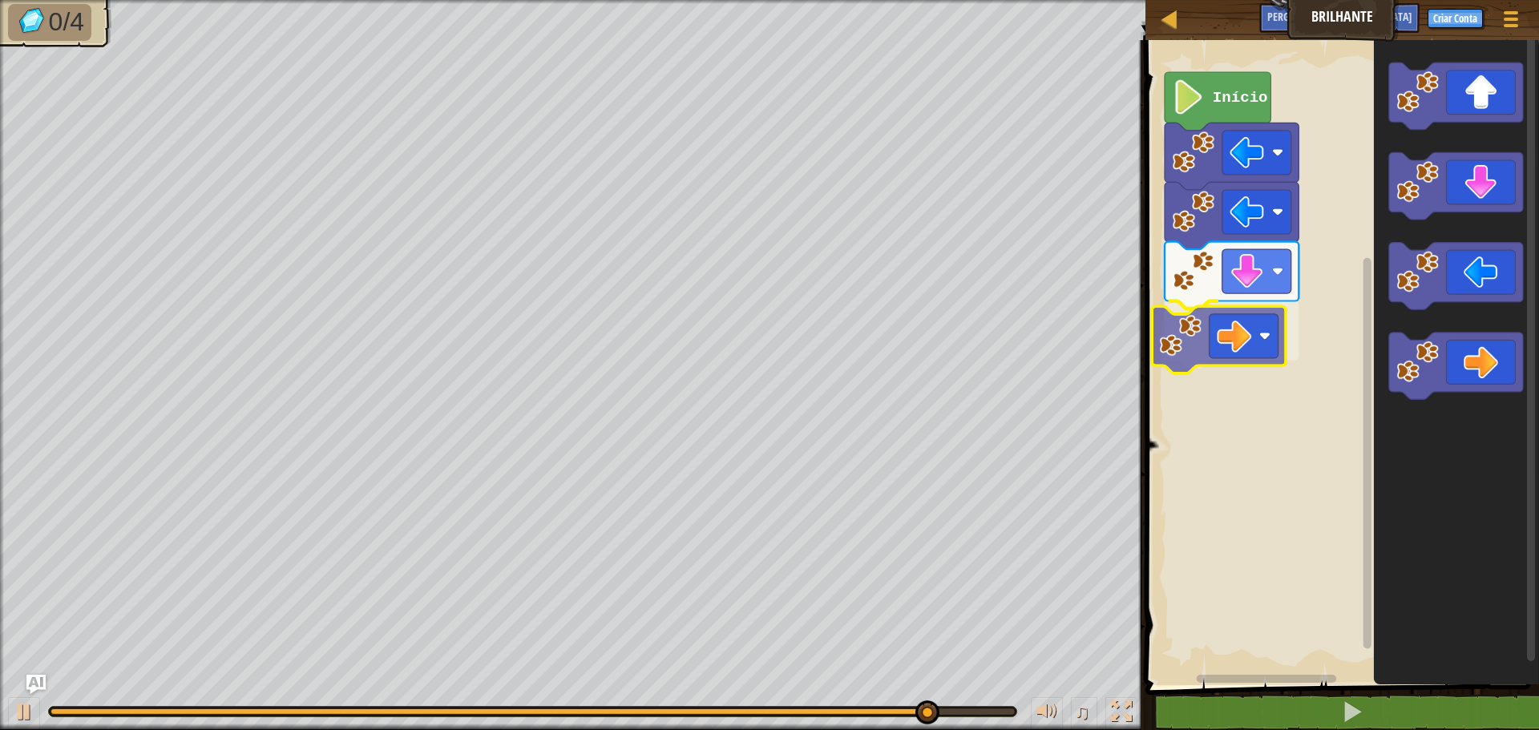
click at [1188, 342] on div "Início" at bounding box center [1340, 358] width 398 height 653
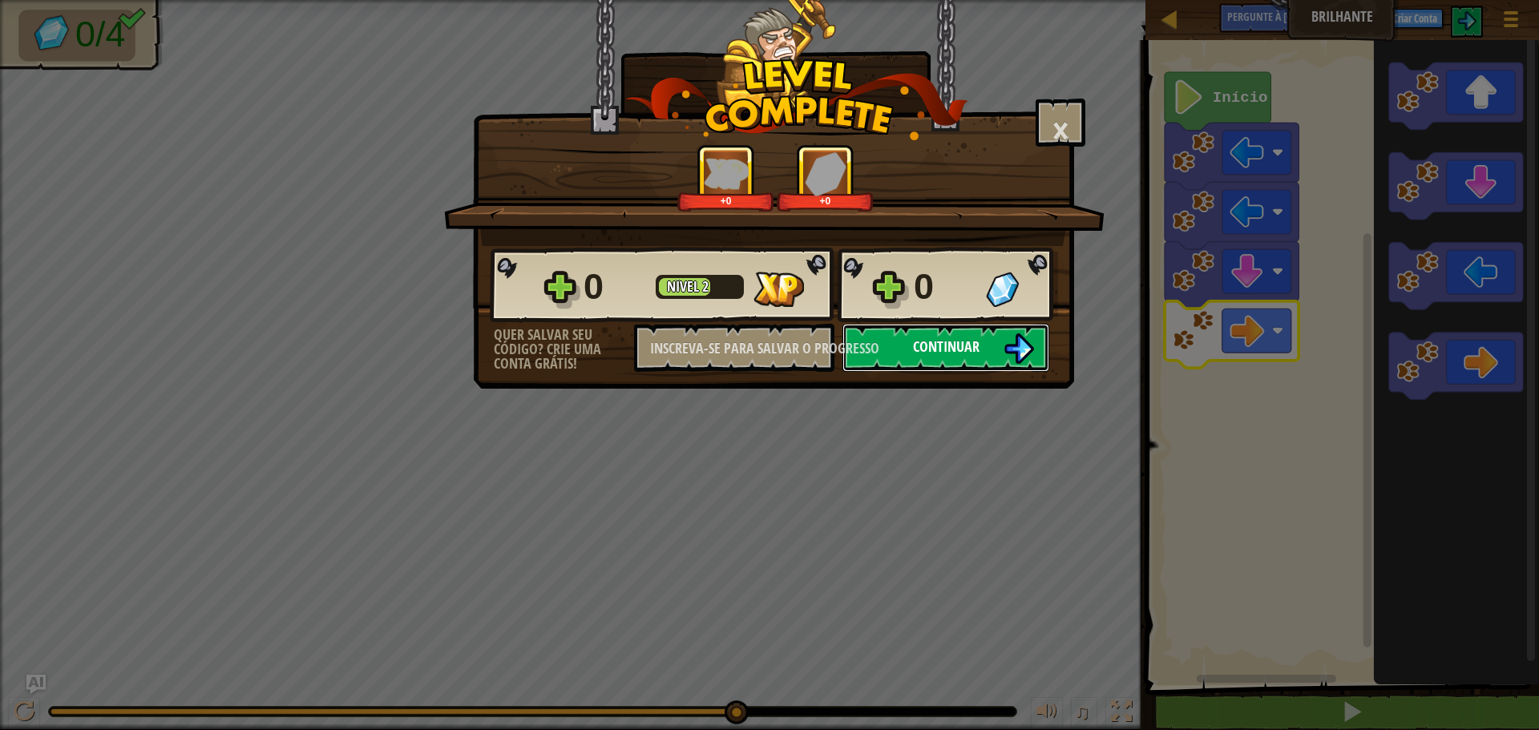
click at [955, 347] on font "Continuar" at bounding box center [946, 347] width 67 height 20
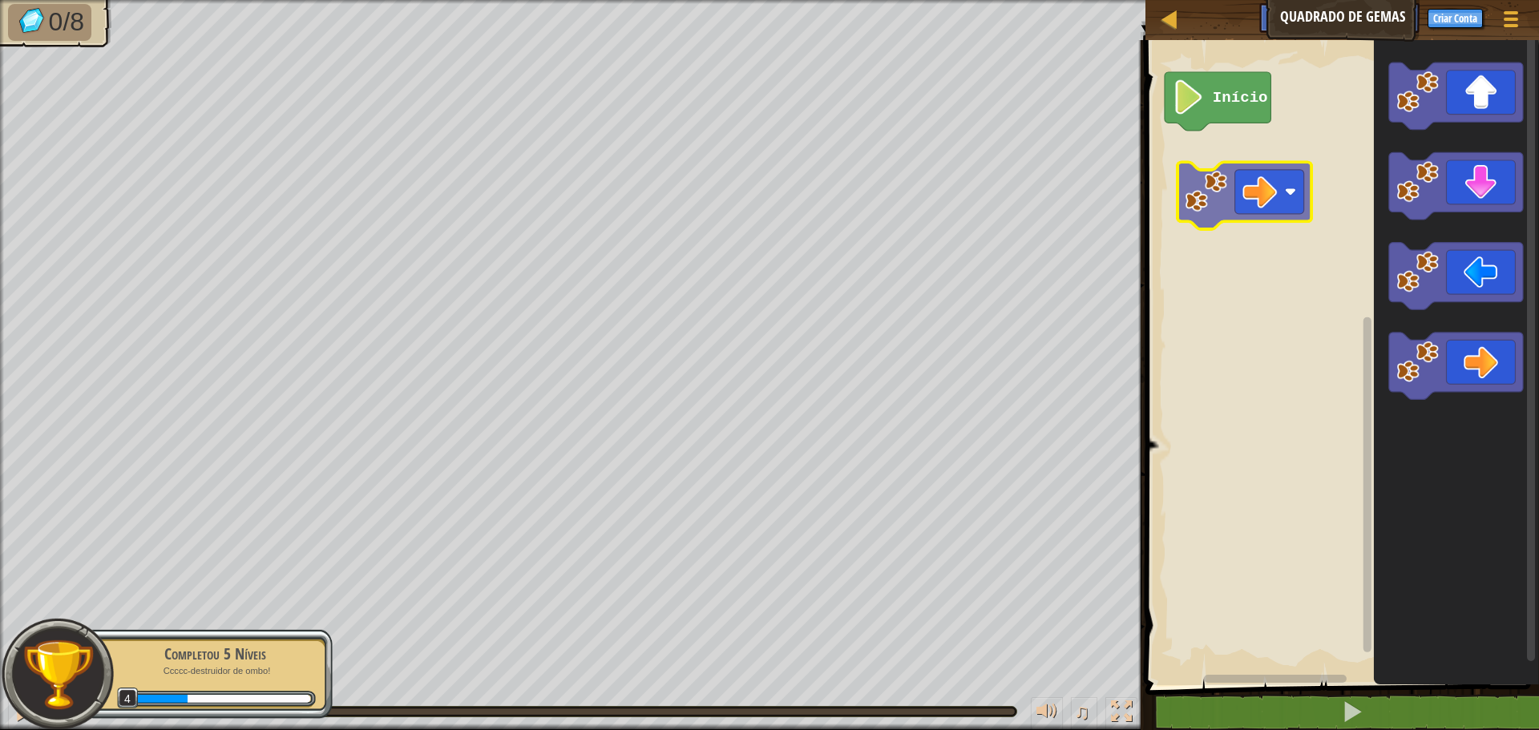
click at [1208, 196] on div "Início" at bounding box center [1340, 358] width 398 height 653
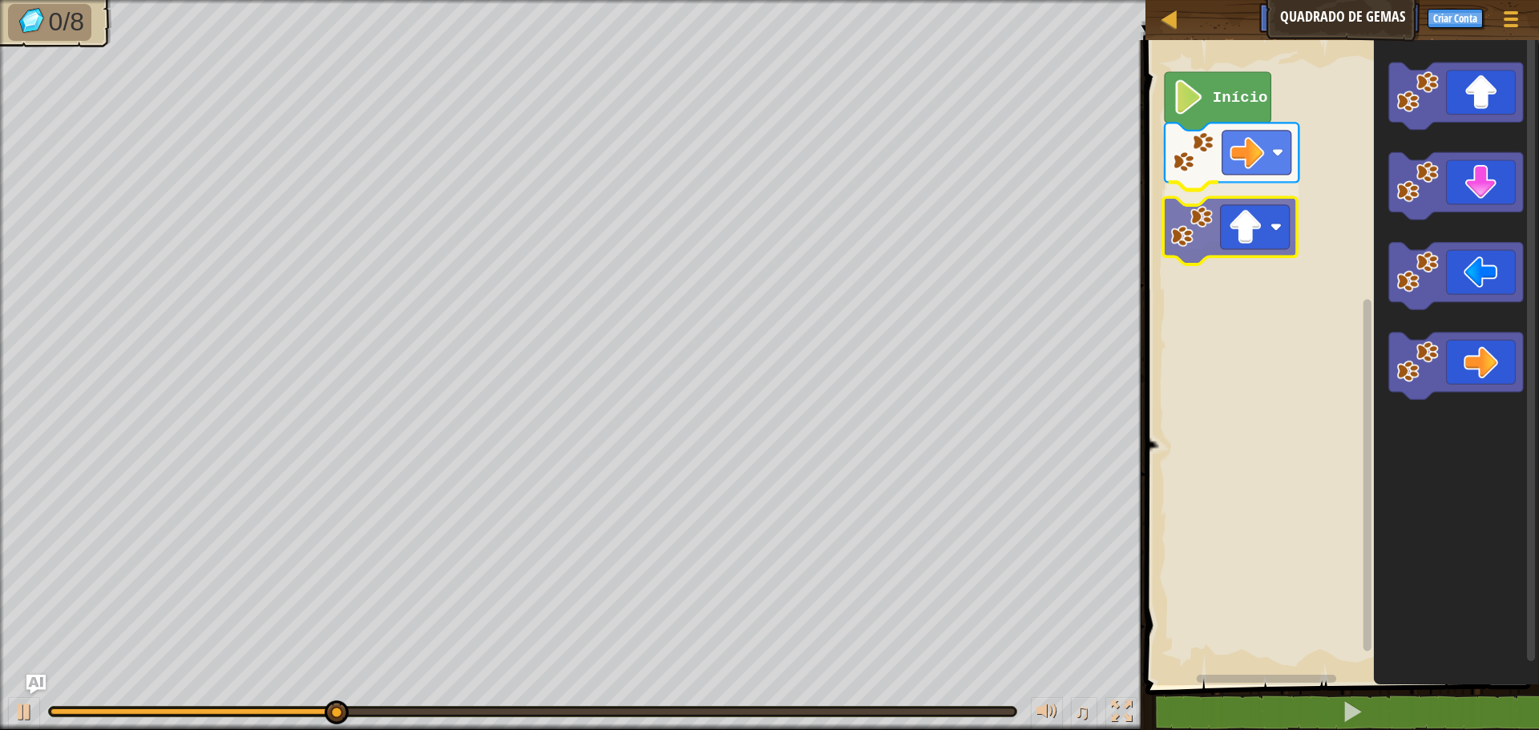
click at [1198, 236] on div "Início" at bounding box center [1340, 358] width 398 height 653
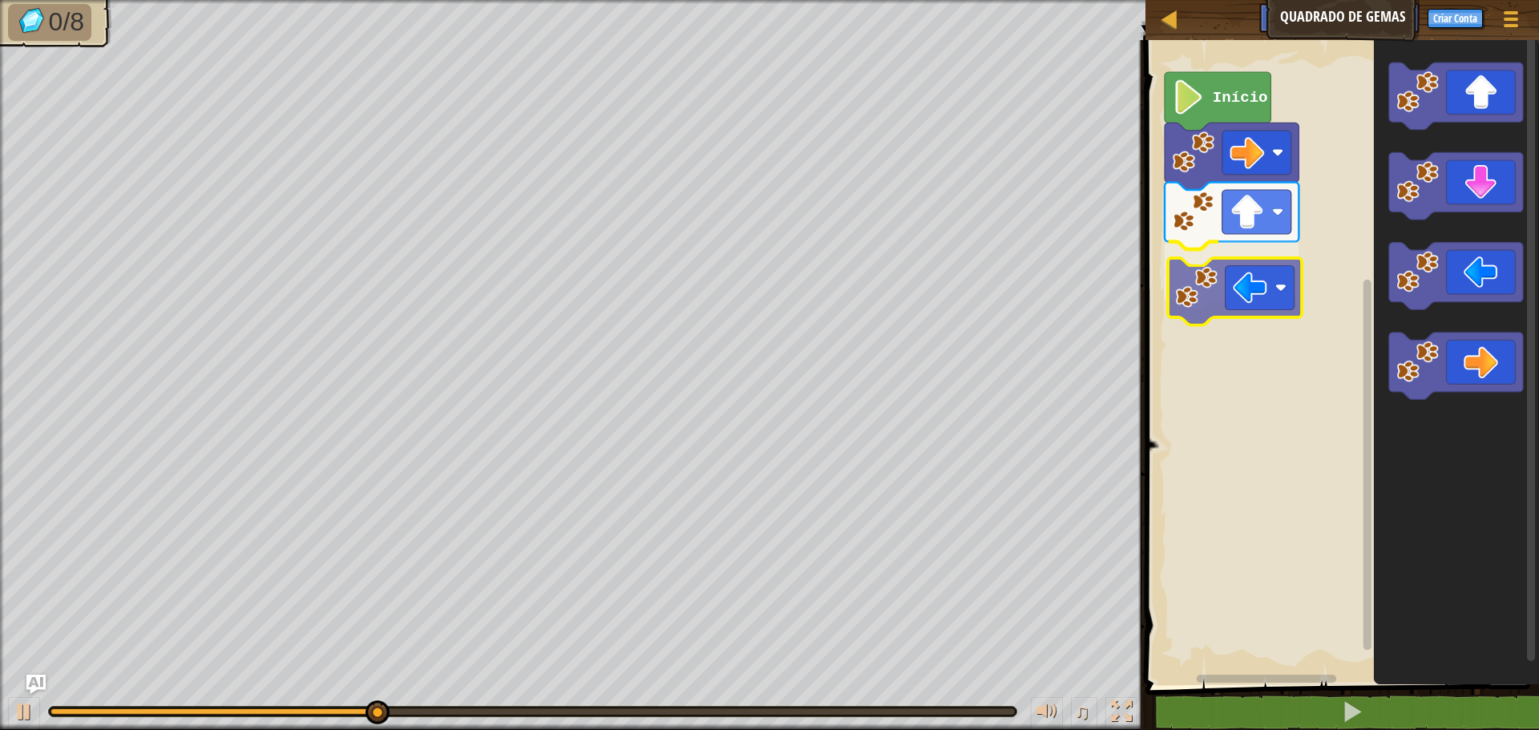
click at [1191, 291] on div "Início" at bounding box center [1340, 358] width 398 height 653
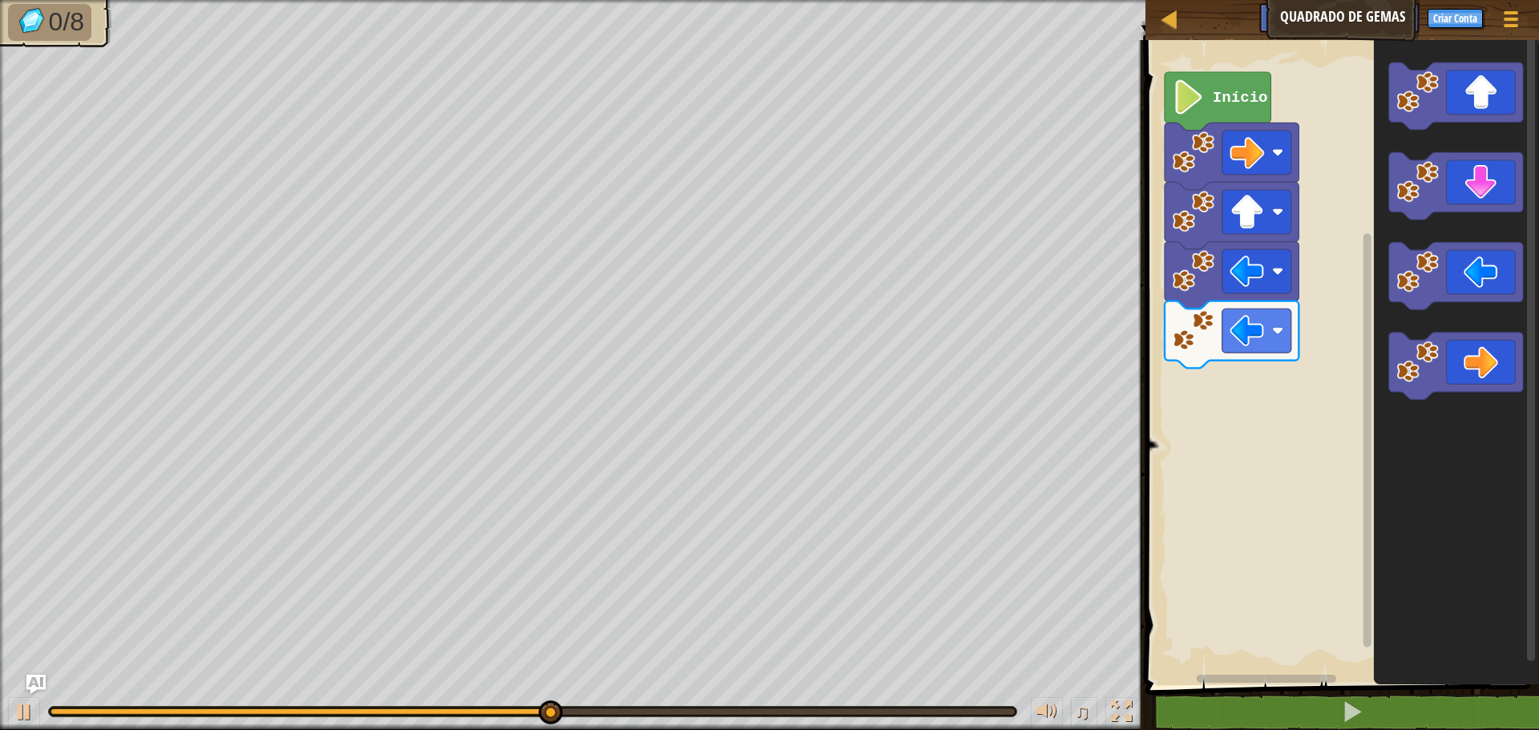
click at [1245, 451] on div "Início" at bounding box center [1340, 358] width 398 height 653
click at [1322, 382] on div "Início" at bounding box center [1340, 358] width 398 height 653
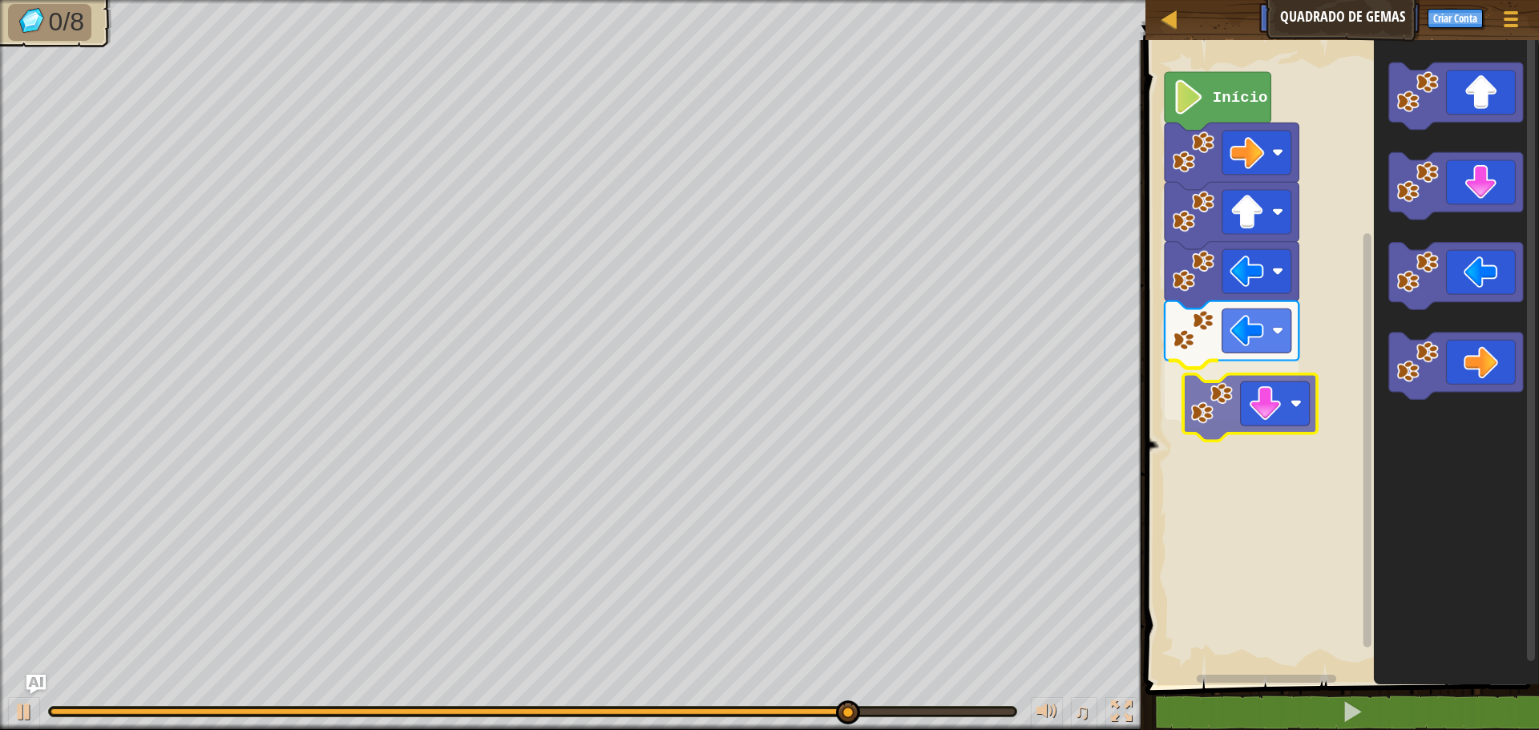
click at [1212, 412] on div "Início" at bounding box center [1340, 358] width 398 height 653
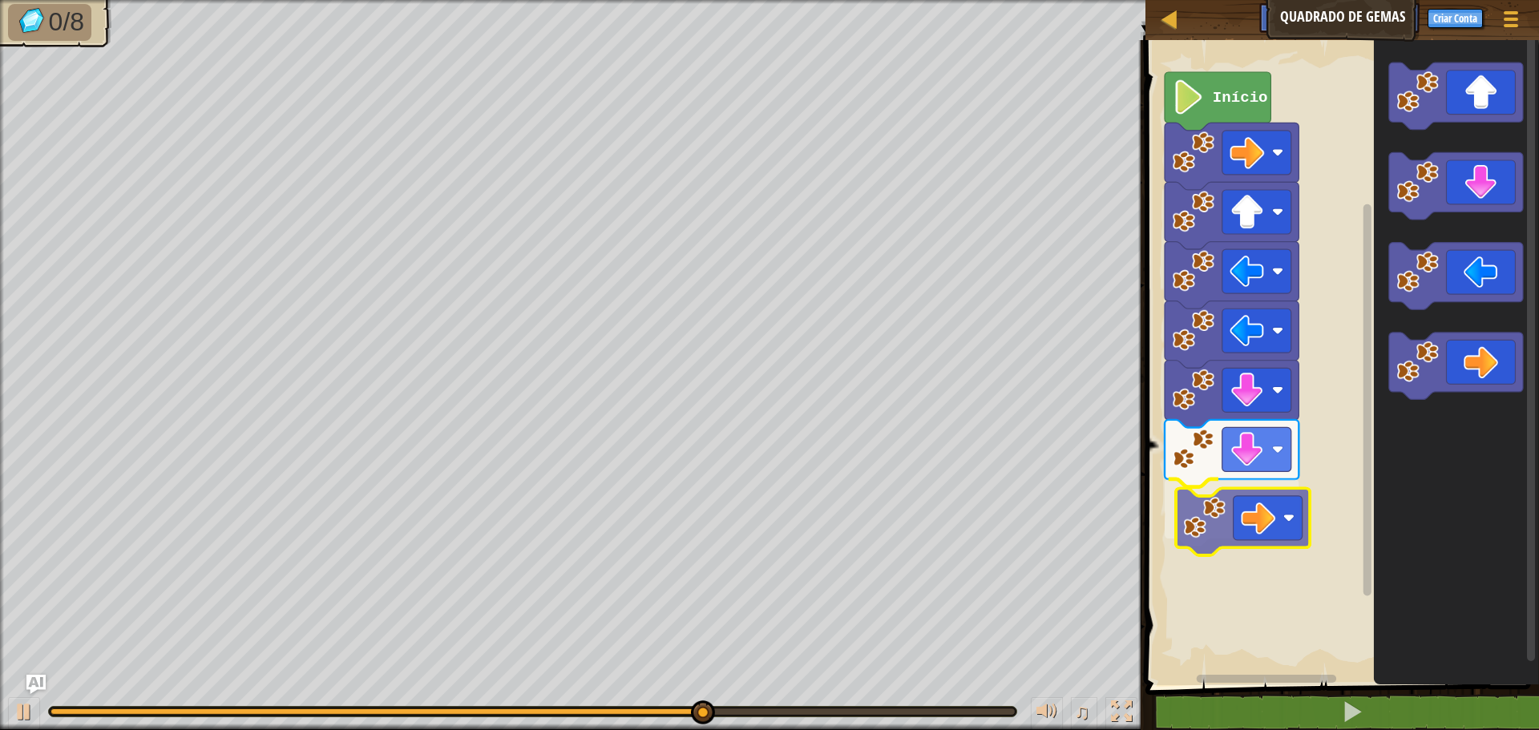
click at [1206, 532] on div "Início" at bounding box center [1340, 358] width 398 height 653
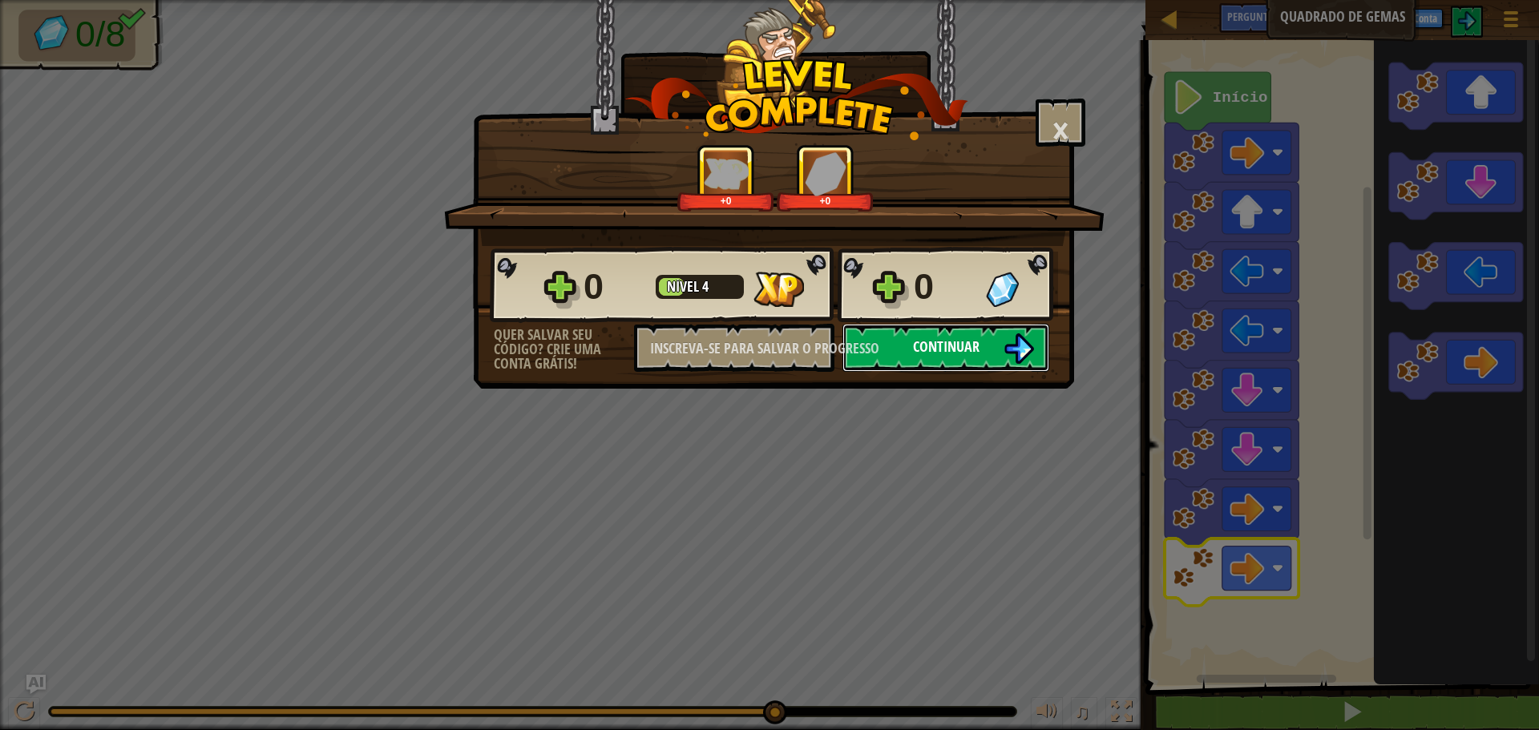
click at [938, 351] on font "Continuar" at bounding box center [946, 347] width 67 height 20
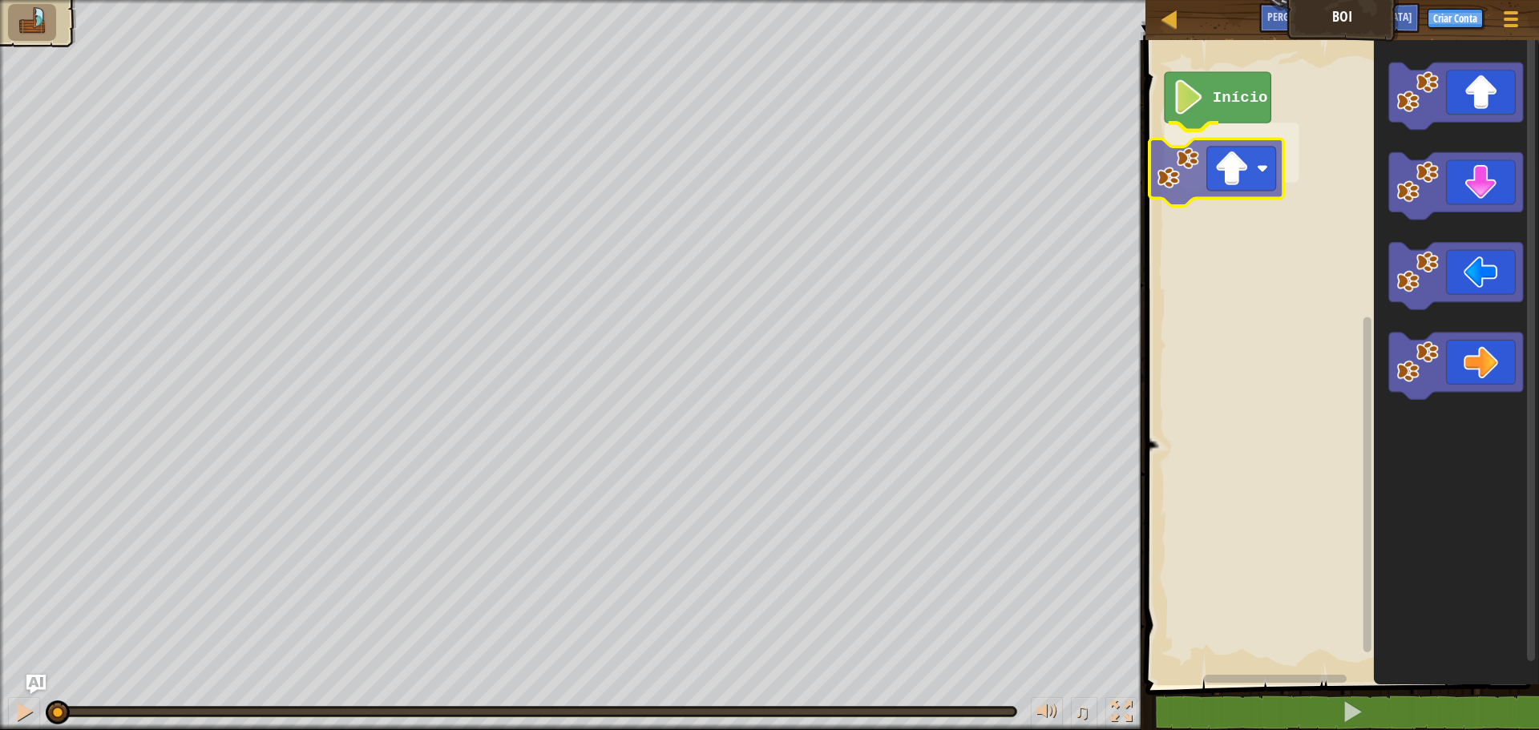
click at [1186, 179] on div "Início" at bounding box center [1340, 358] width 398 height 653
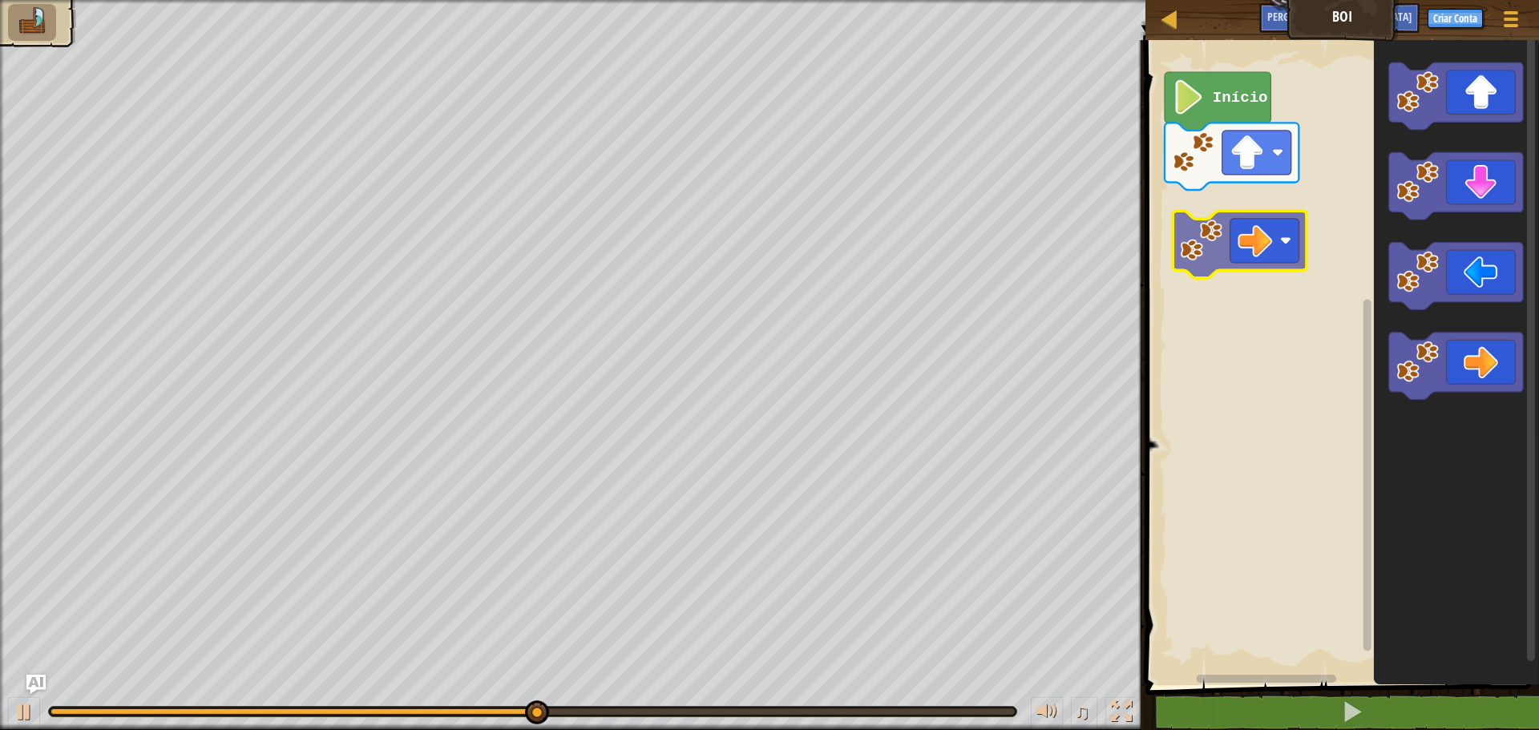
click at [1193, 216] on div "Início" at bounding box center [1340, 358] width 398 height 653
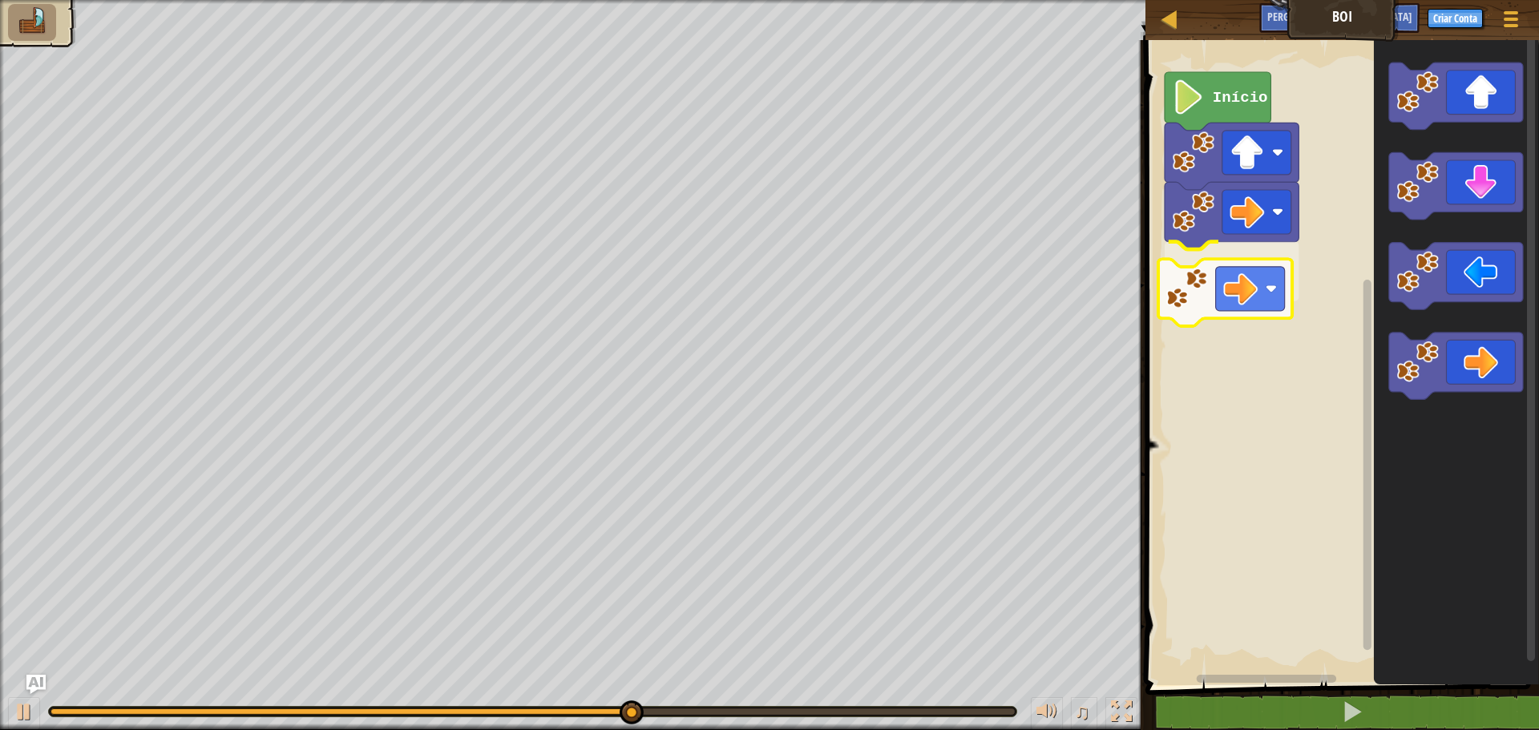
click at [1191, 291] on div "Início" at bounding box center [1340, 358] width 398 height 653
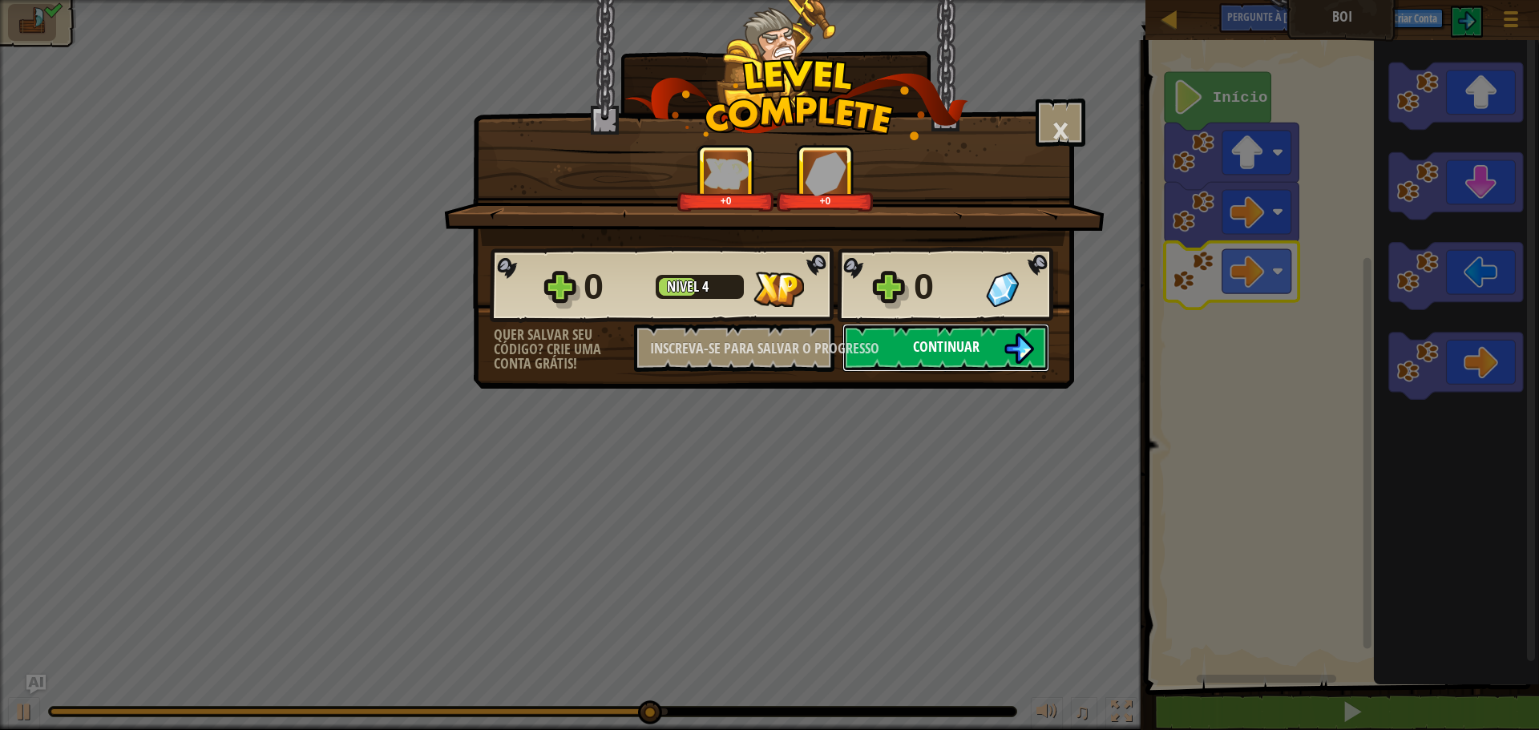
click at [976, 346] on font "Continuar" at bounding box center [946, 347] width 67 height 20
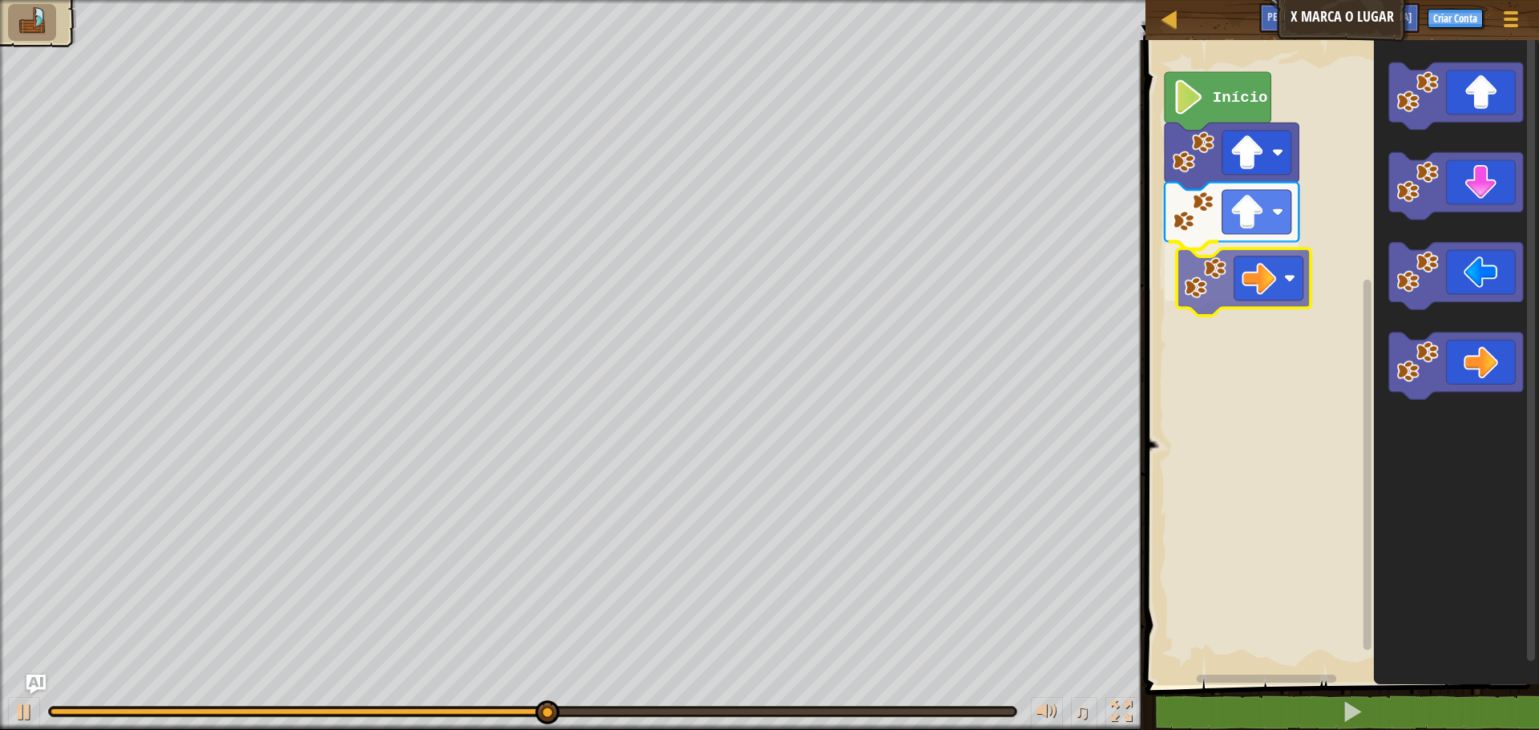
click at [1196, 285] on div "Início" at bounding box center [1340, 358] width 398 height 653
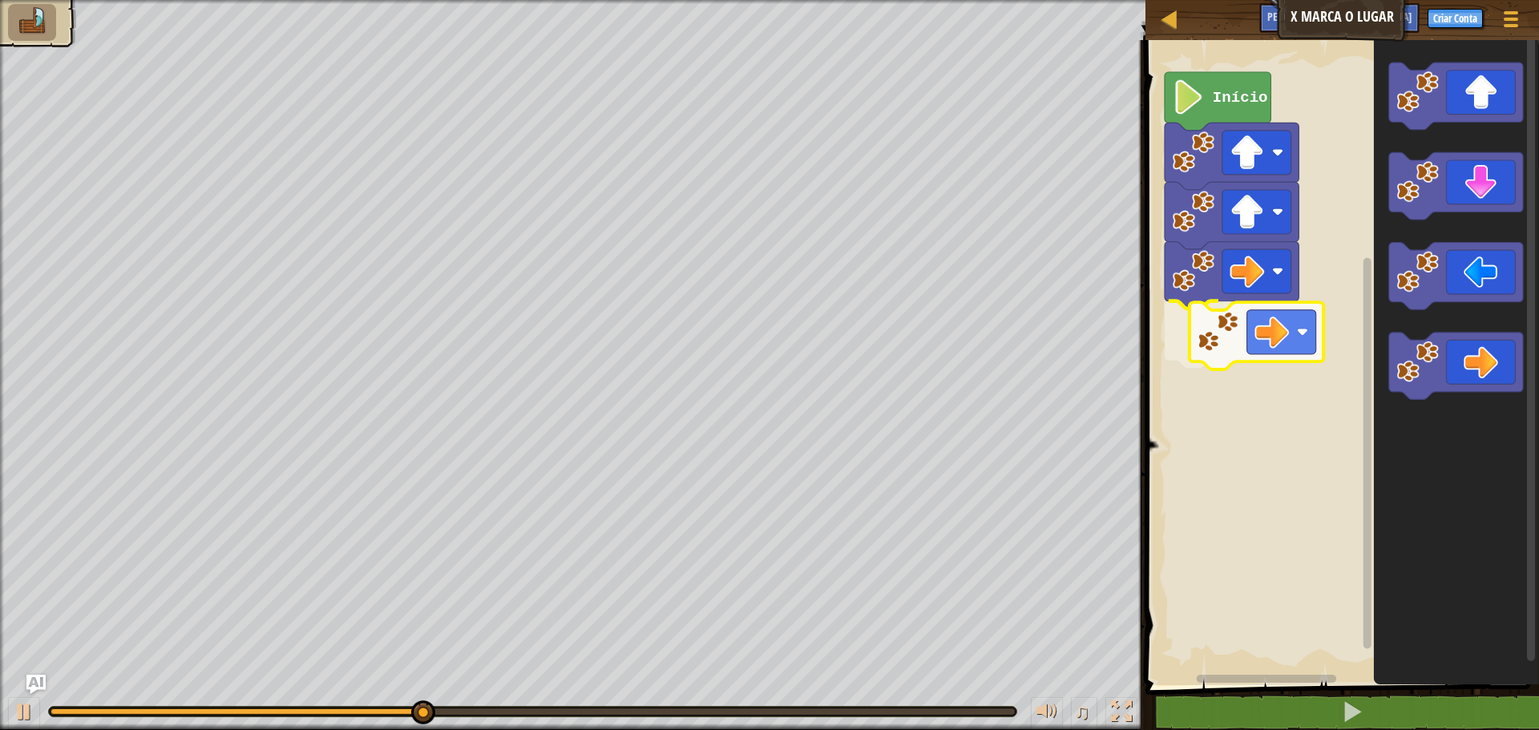
click at [1205, 338] on div "Início" at bounding box center [1340, 358] width 398 height 653
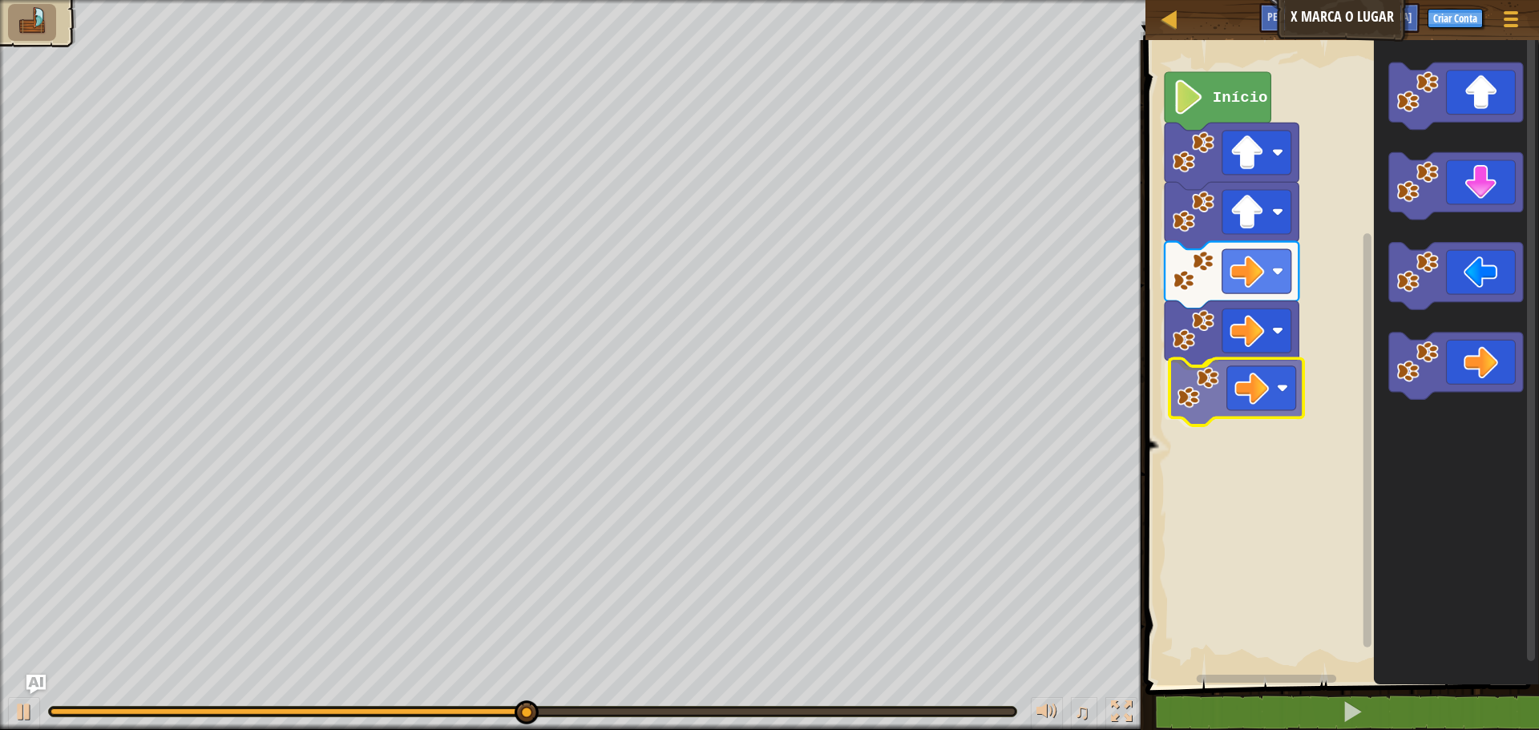
click at [1191, 409] on div "Início" at bounding box center [1340, 358] width 398 height 653
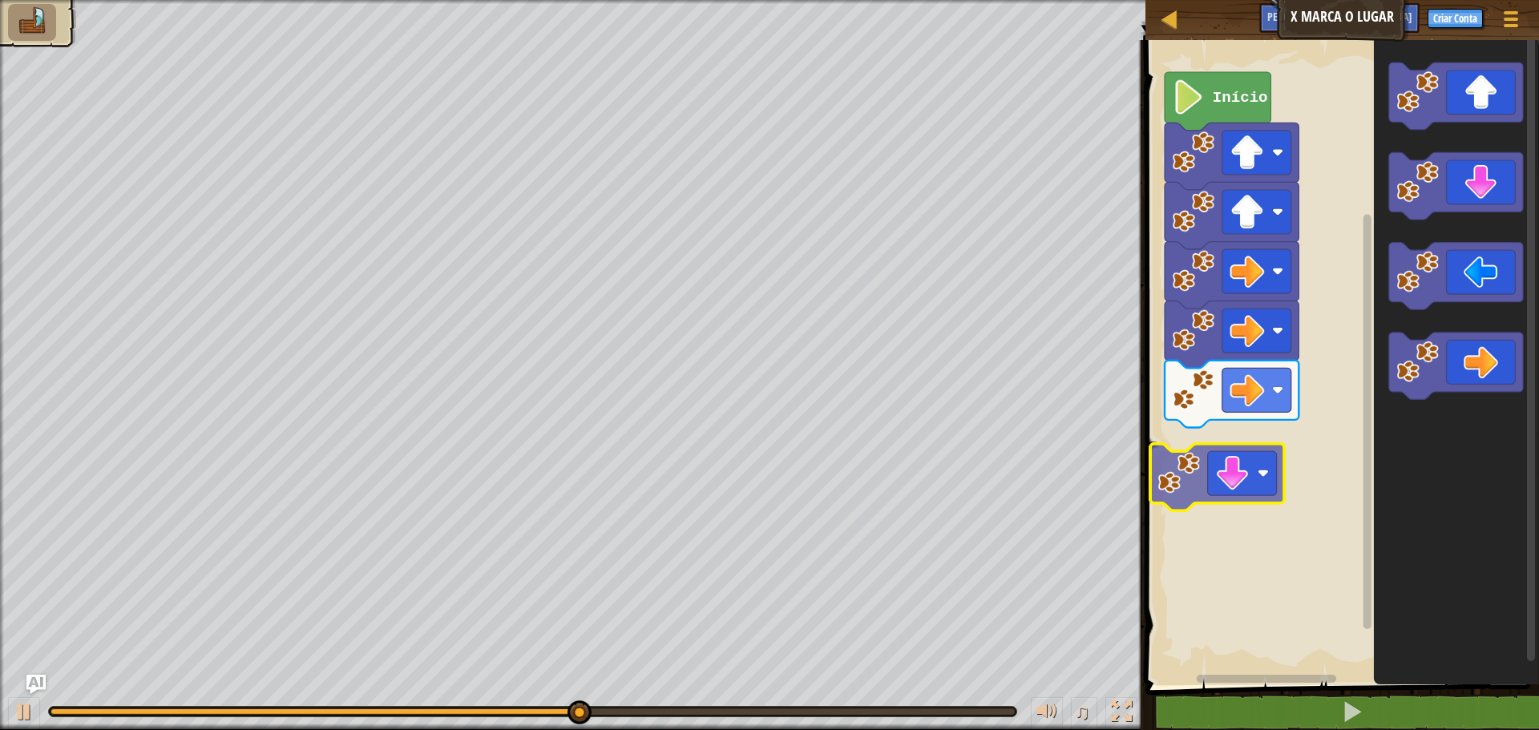
click at [1175, 478] on div "Início" at bounding box center [1340, 358] width 398 height 653
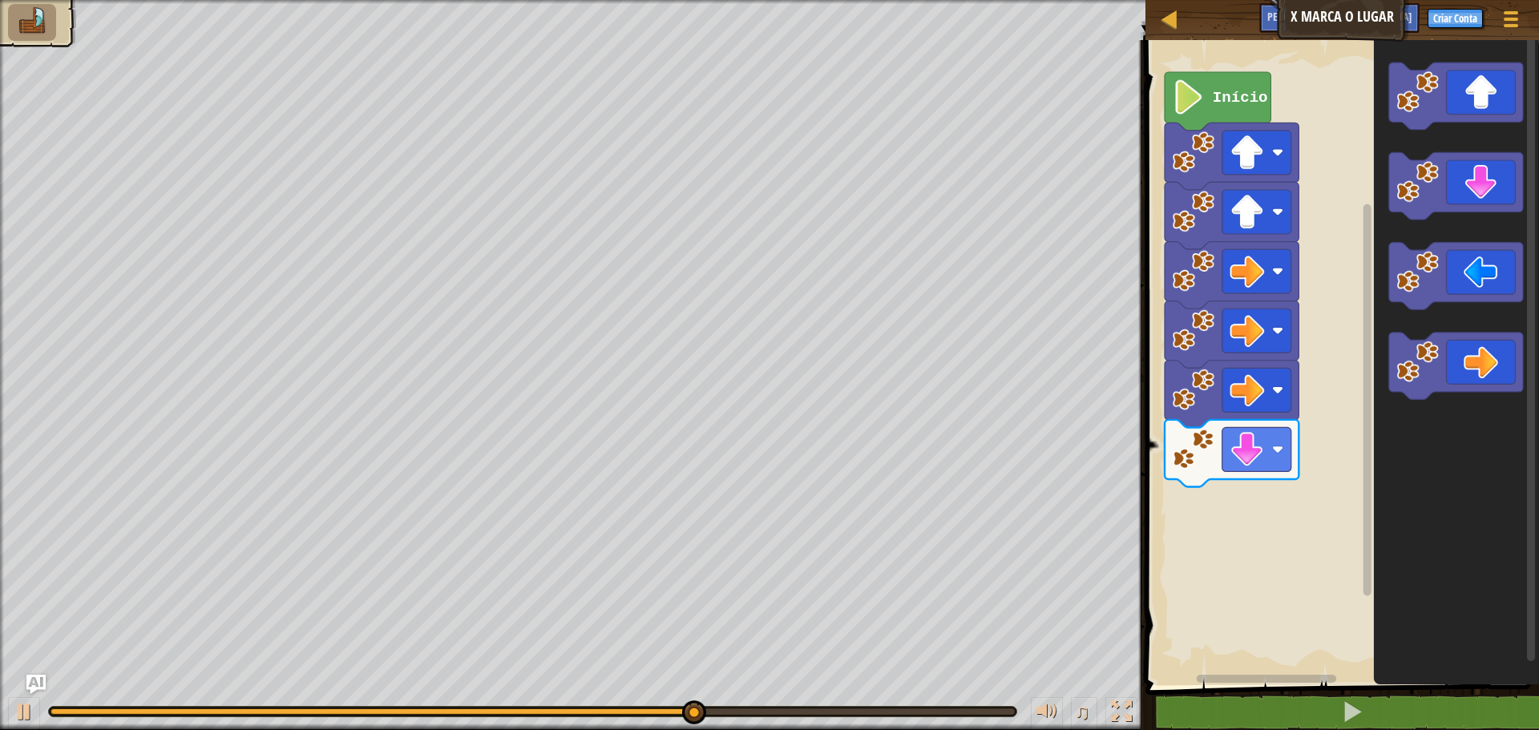
click at [1349, 459] on div "Início" at bounding box center [1340, 358] width 398 height 653
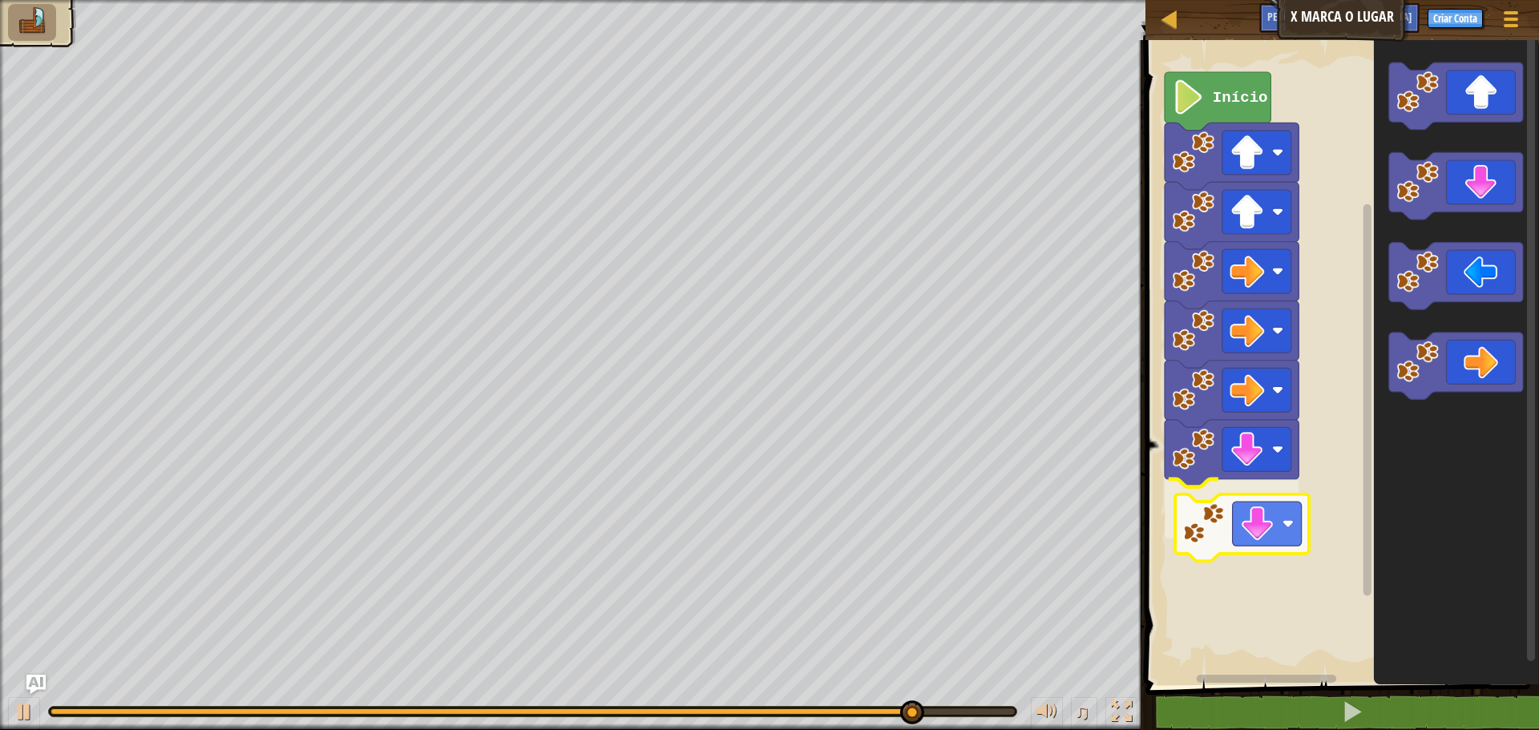
click at [1211, 530] on div "Início" at bounding box center [1340, 358] width 398 height 653
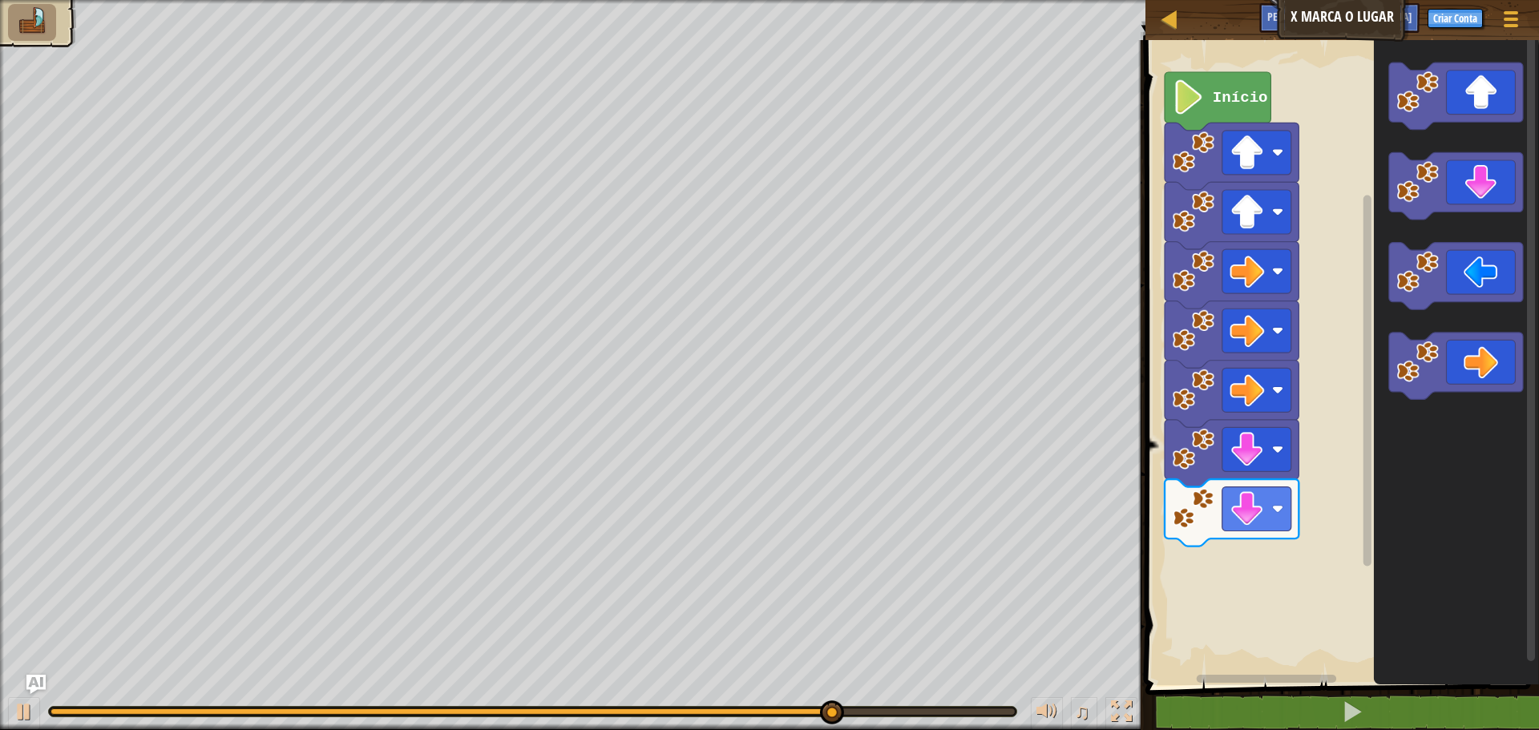
click at [1312, 495] on div "Início" at bounding box center [1340, 358] width 398 height 653
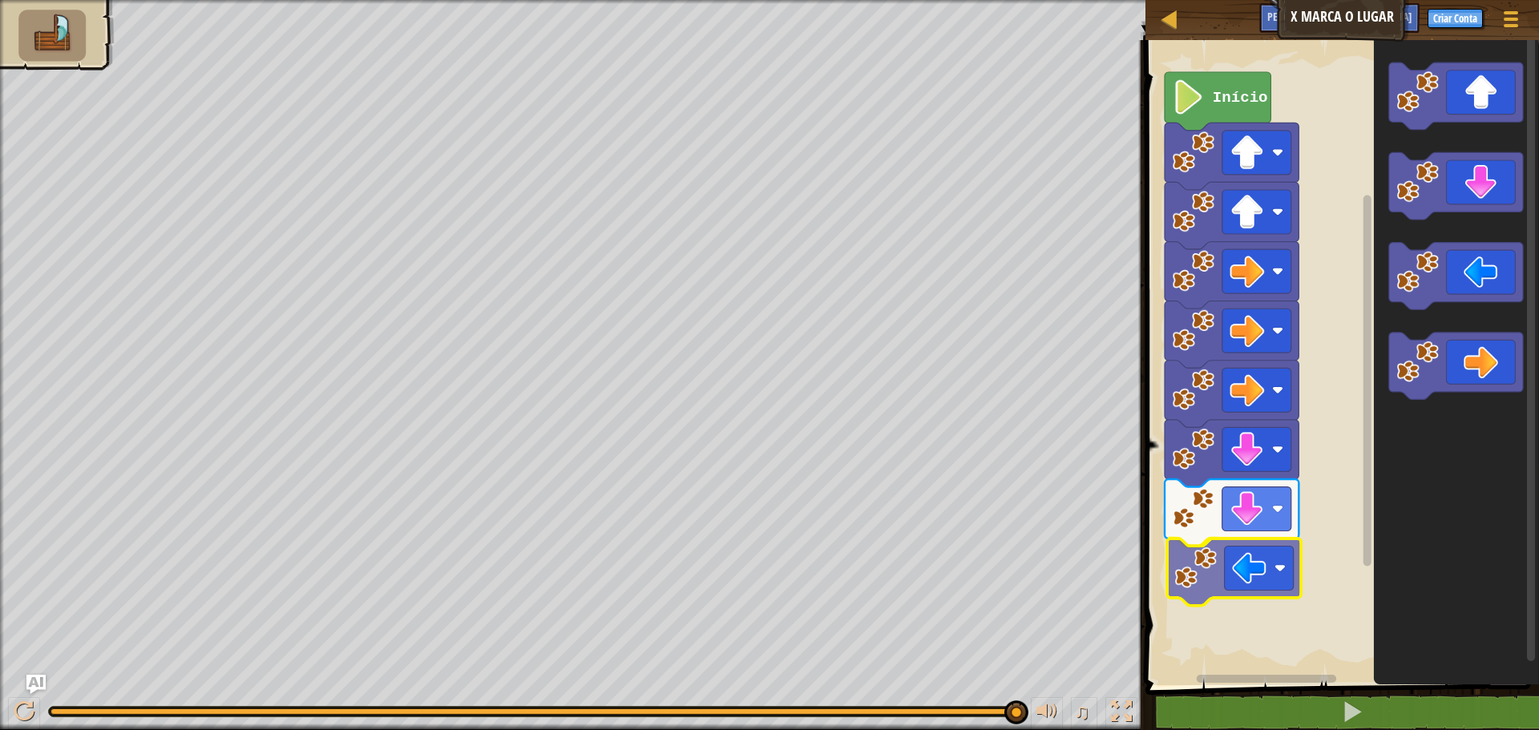
click at [1207, 580] on div "Início" at bounding box center [1340, 358] width 398 height 653
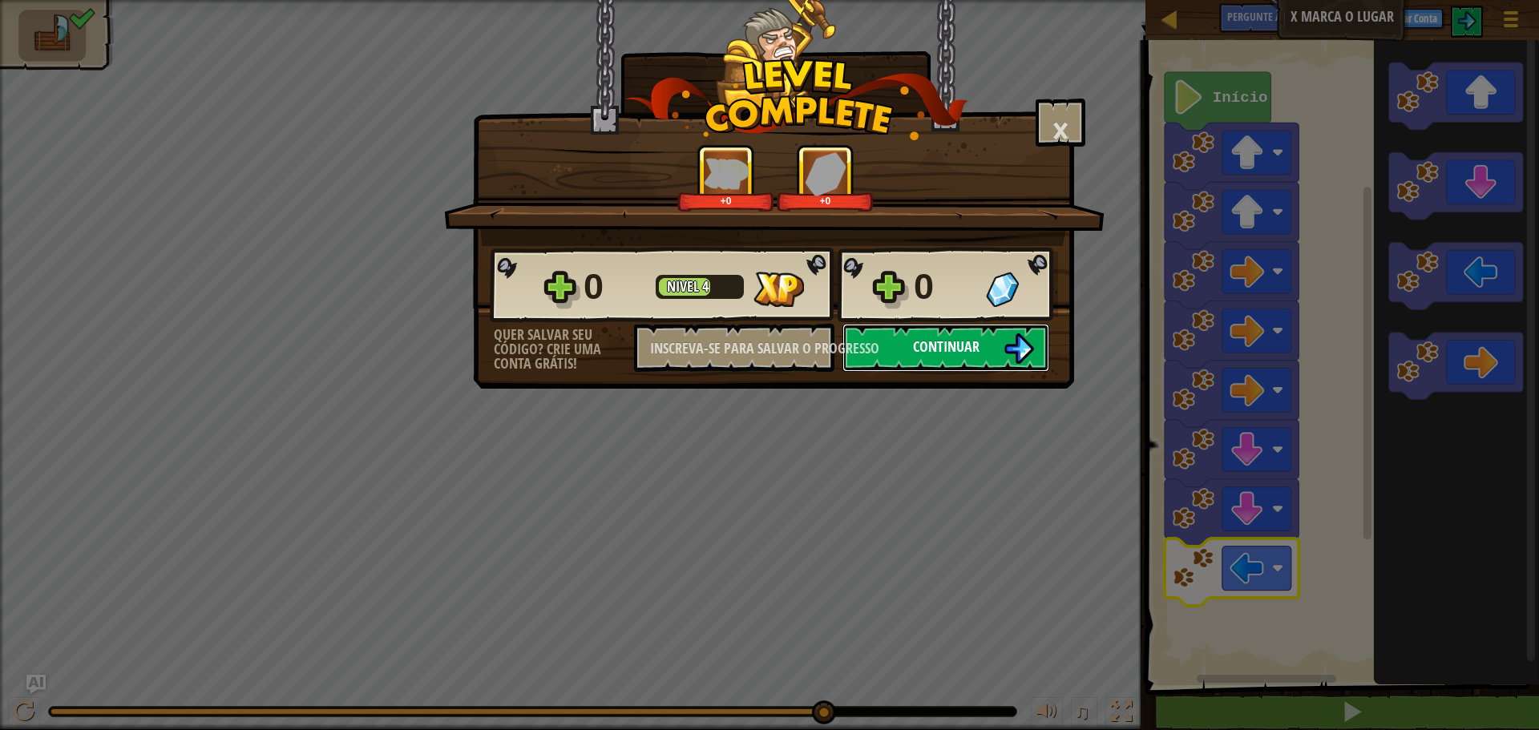
click at [962, 356] on font "Continuar" at bounding box center [946, 347] width 67 height 20
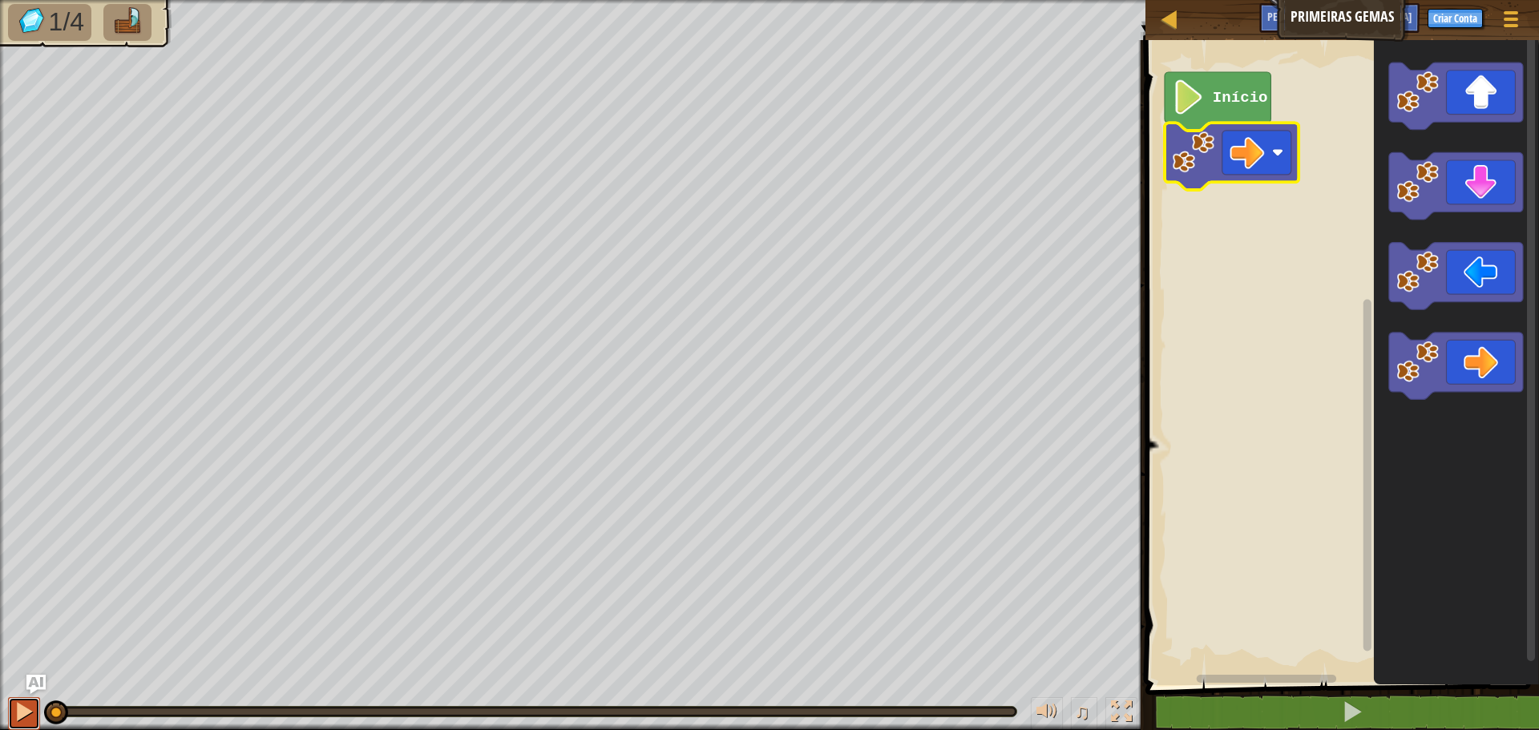
click at [26, 708] on div at bounding box center [24, 711] width 21 height 21
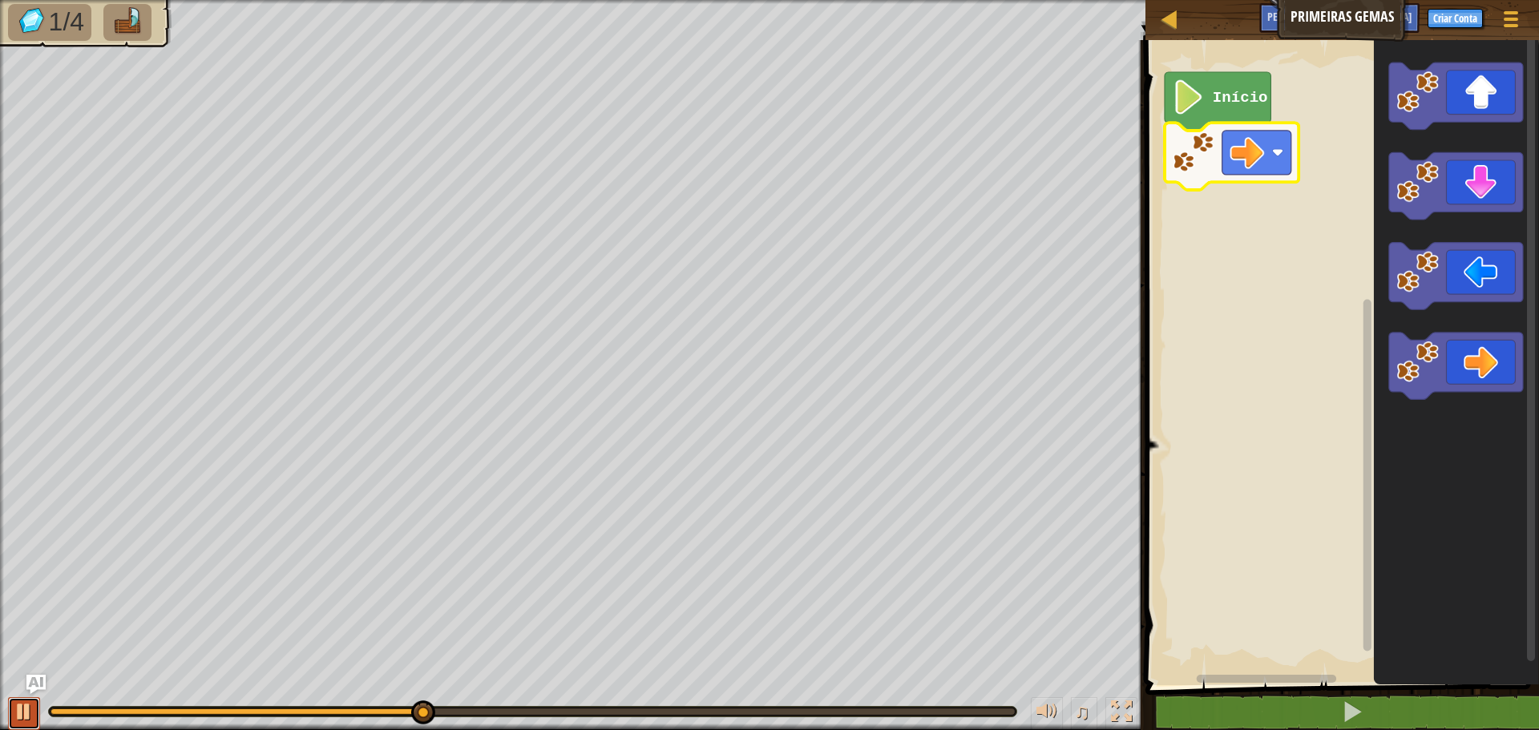
click at [25, 719] on div at bounding box center [24, 711] width 21 height 21
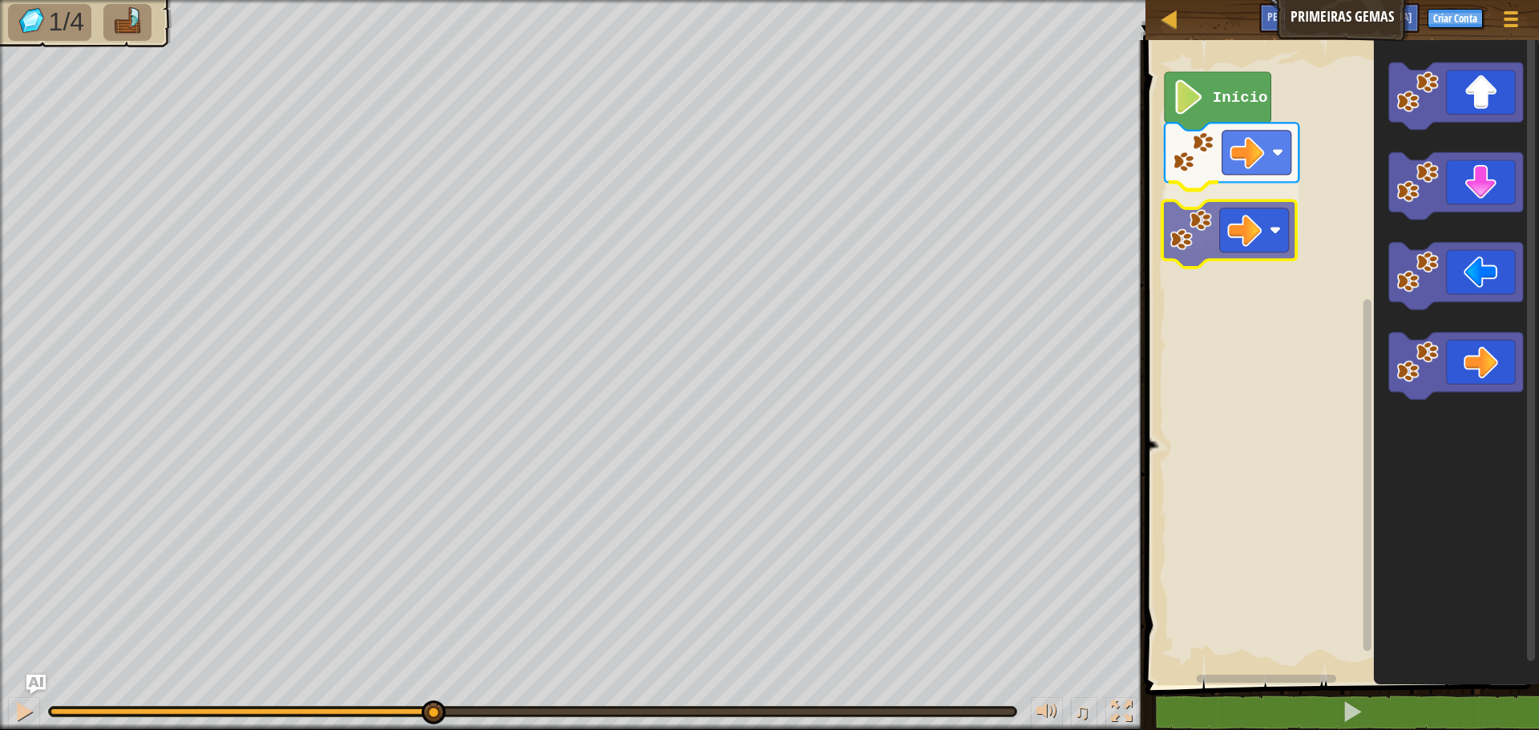
click at [1199, 234] on div "Início" at bounding box center [1340, 358] width 398 height 653
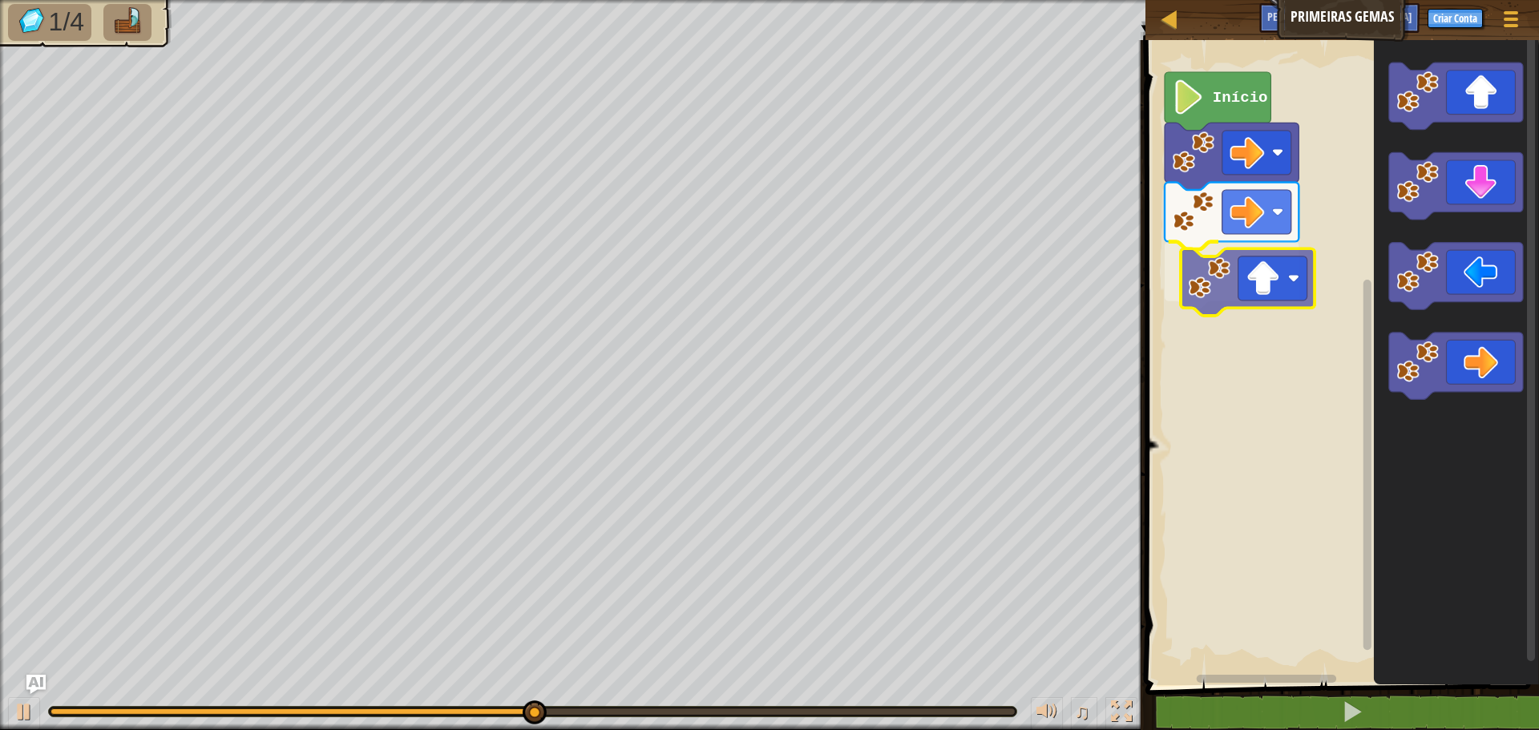
click at [1210, 282] on div "Início" at bounding box center [1340, 358] width 398 height 653
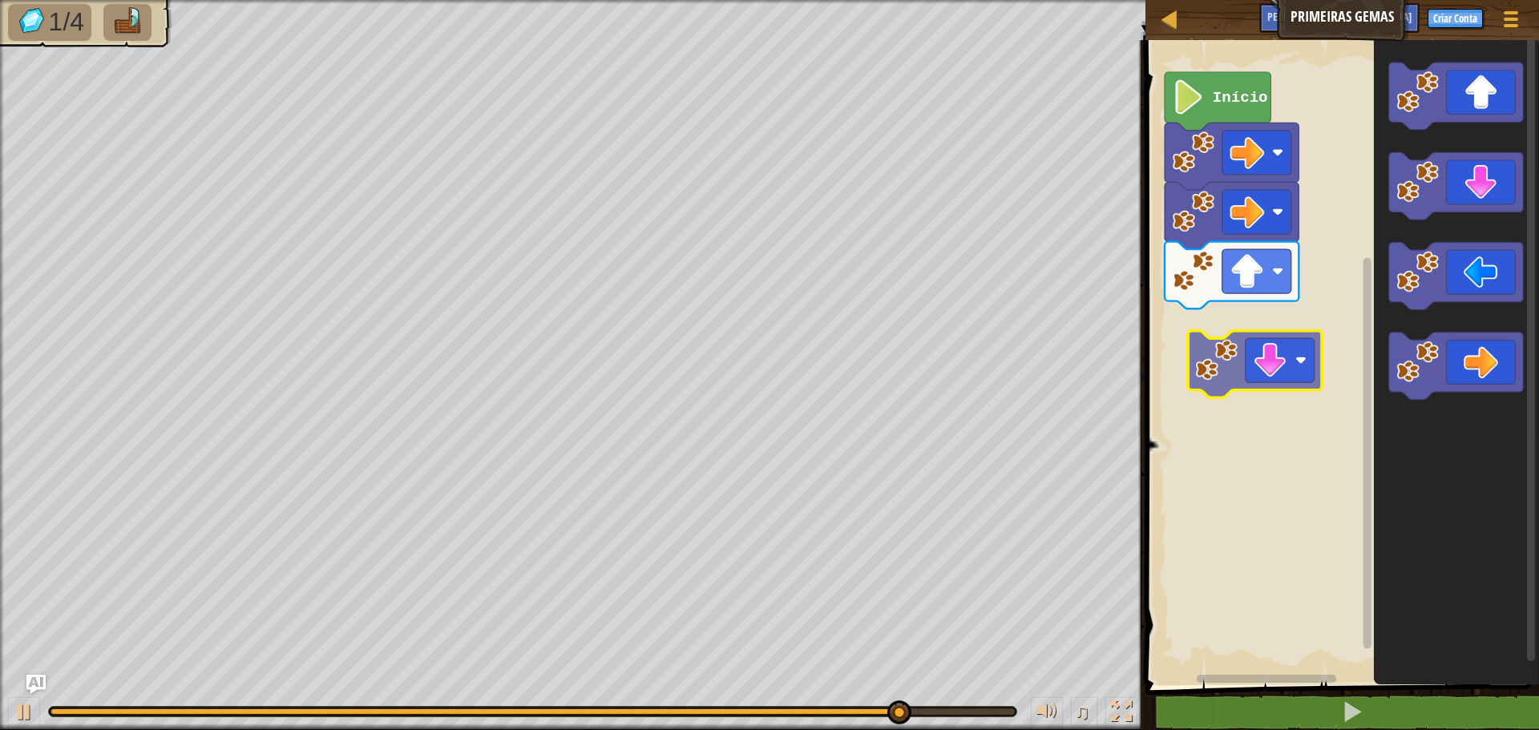
click at [1191, 333] on div "Início" at bounding box center [1340, 358] width 398 height 653
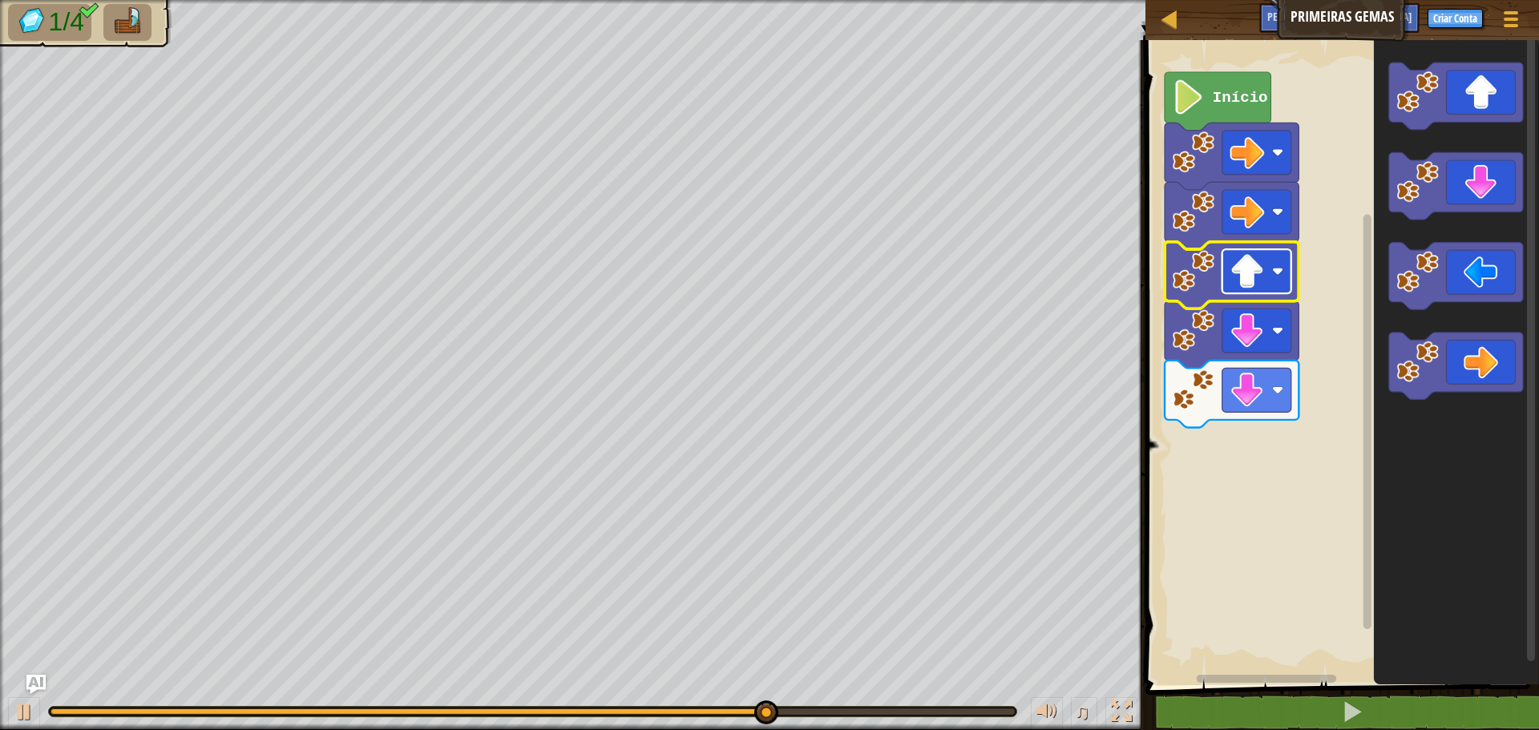
click at [1249, 272] on image "Espaço de trabalho do Blockly" at bounding box center [1247, 271] width 34 height 34
click at [1247, 394] on image "Espaço de trabalho do Blockly" at bounding box center [1247, 390] width 34 height 34
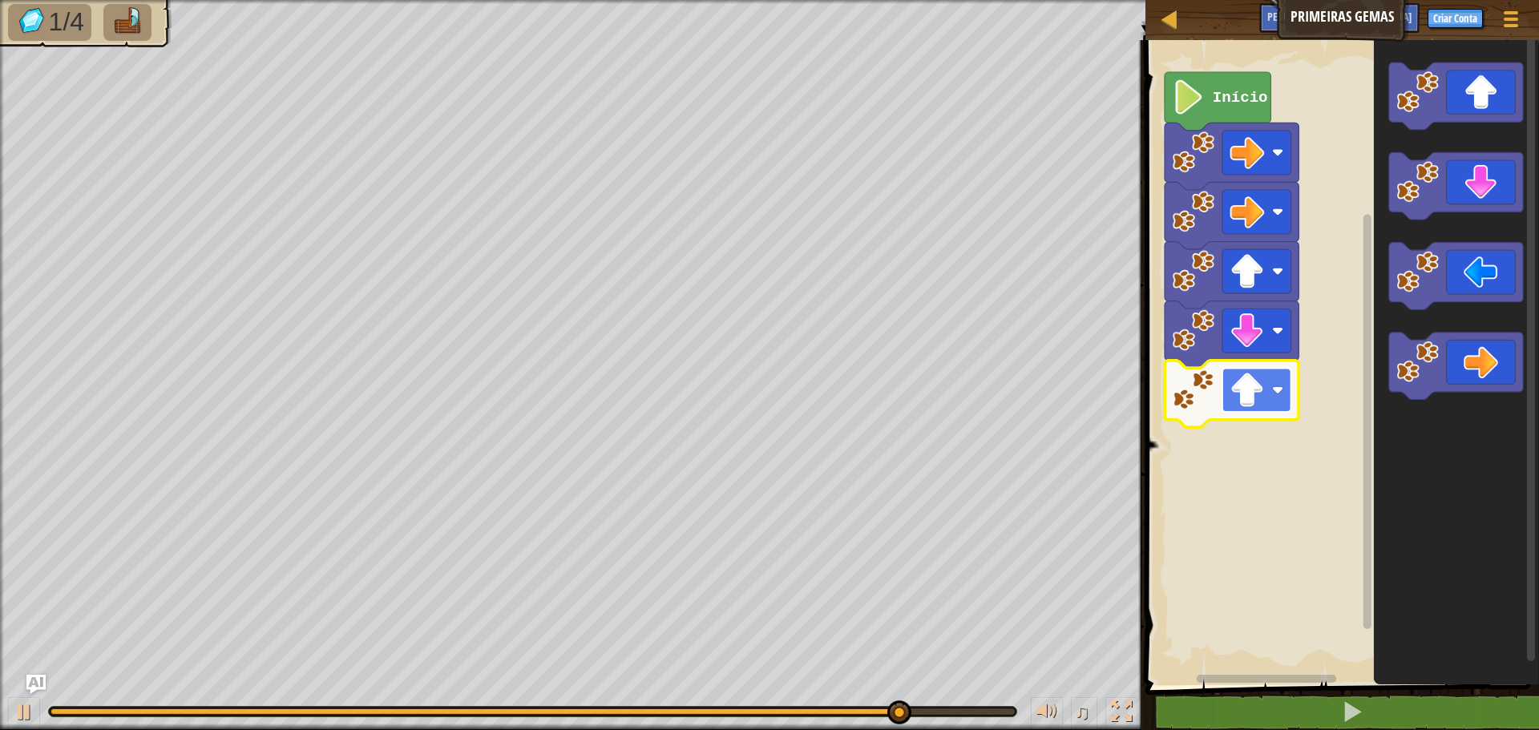
click at [1257, 386] on image "Espaço de trabalho do Blockly" at bounding box center [1247, 390] width 34 height 34
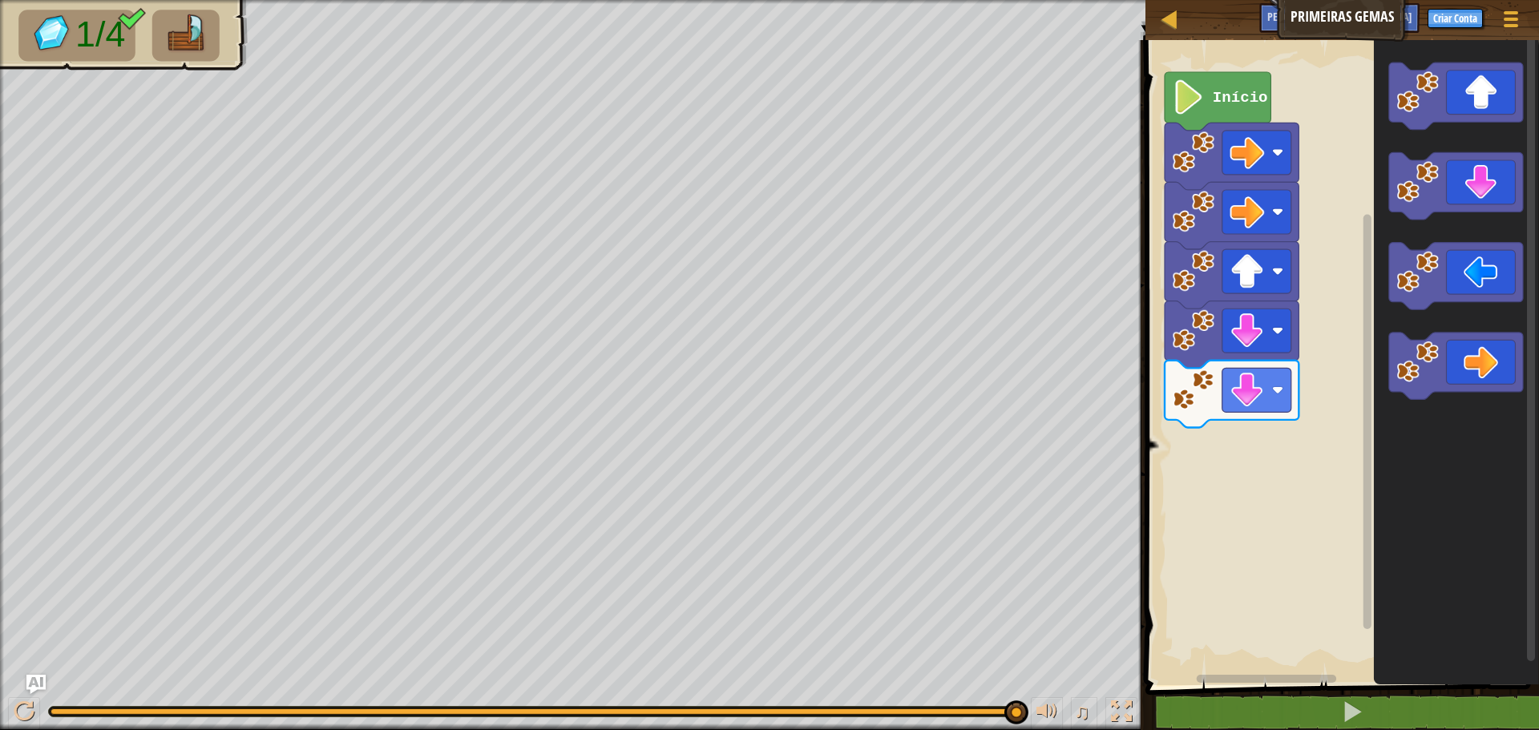
click at [1269, 505] on div "Início" at bounding box center [1340, 358] width 398 height 653
click at [1220, 462] on div "Início" at bounding box center [1340, 358] width 398 height 653
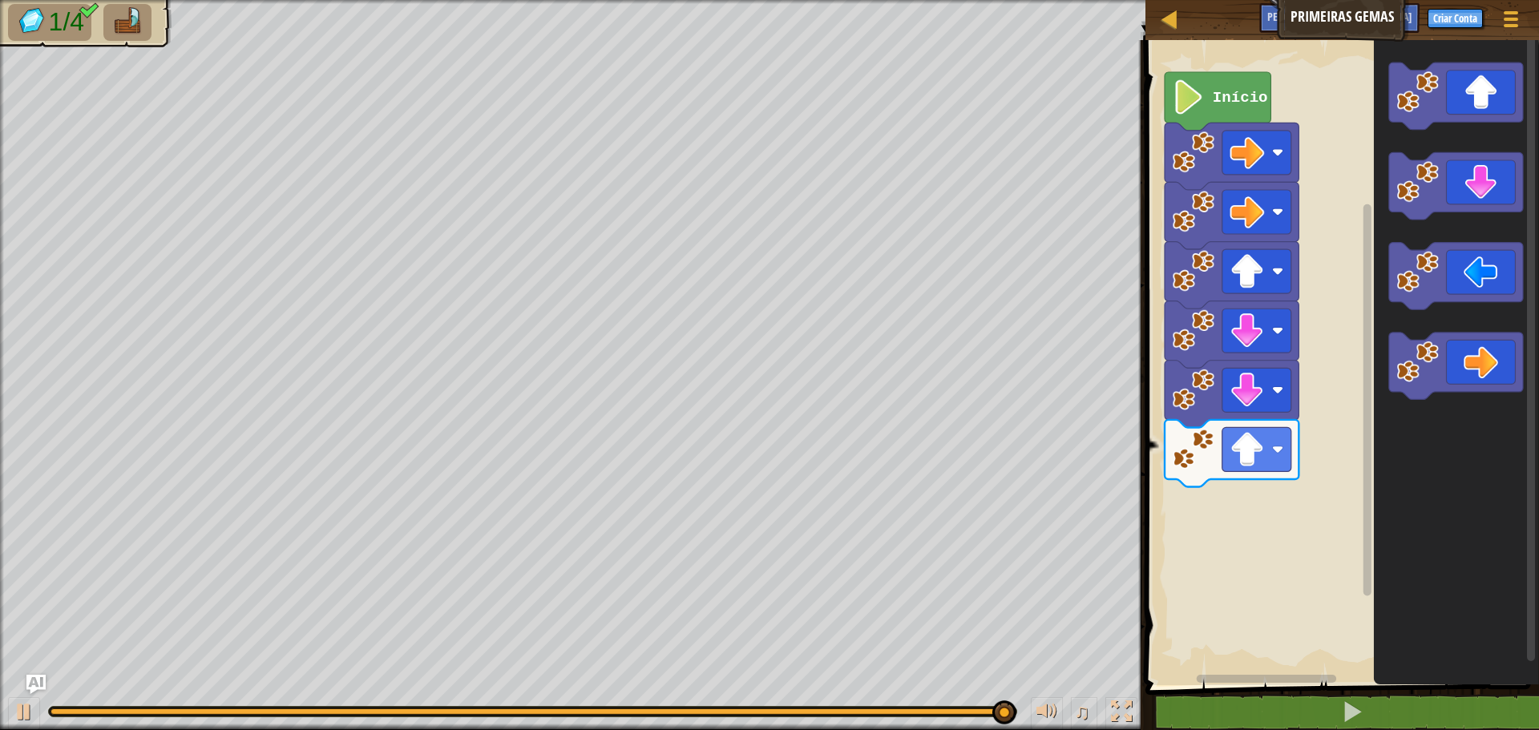
click at [1303, 499] on div "Início" at bounding box center [1340, 358] width 398 height 653
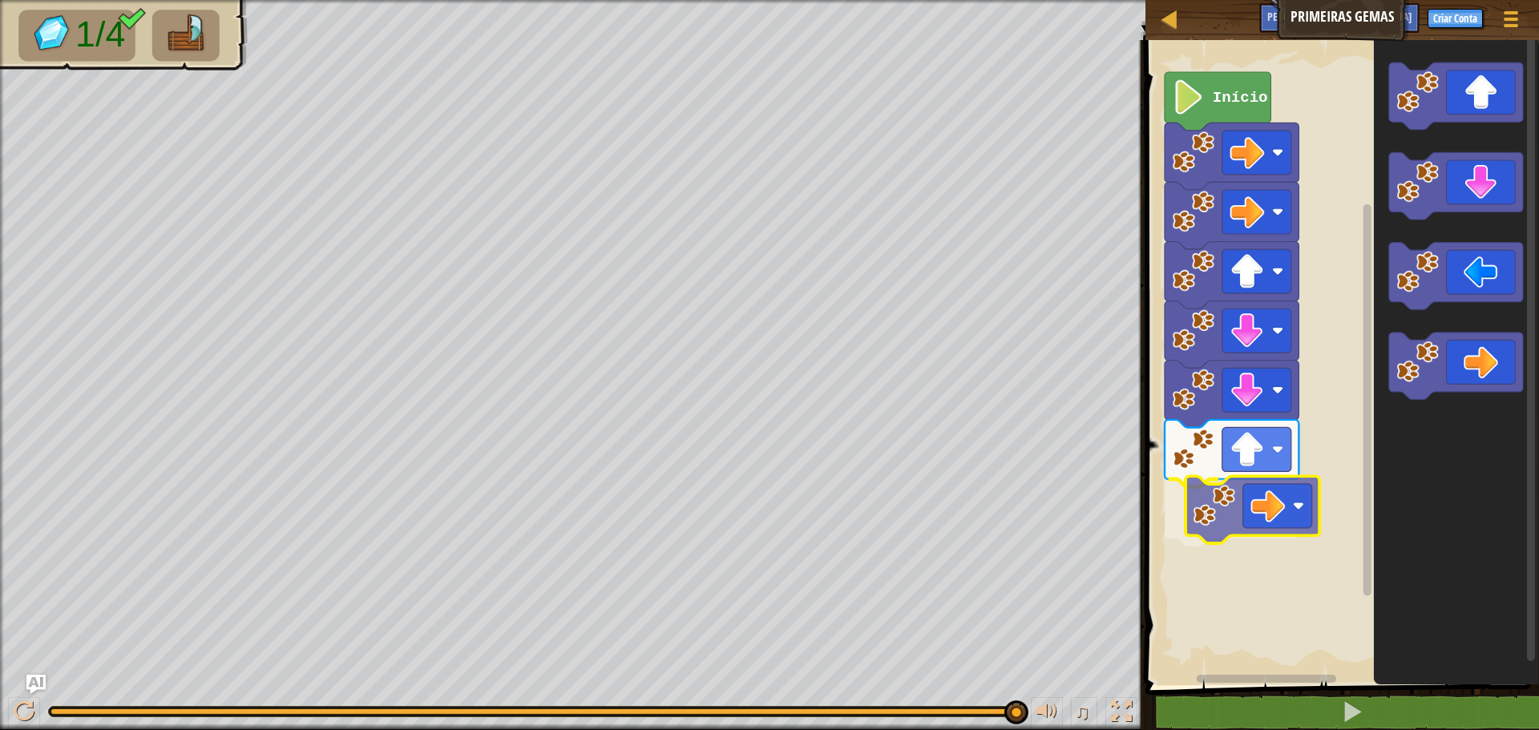
click at [1200, 504] on div "Início" at bounding box center [1340, 358] width 398 height 653
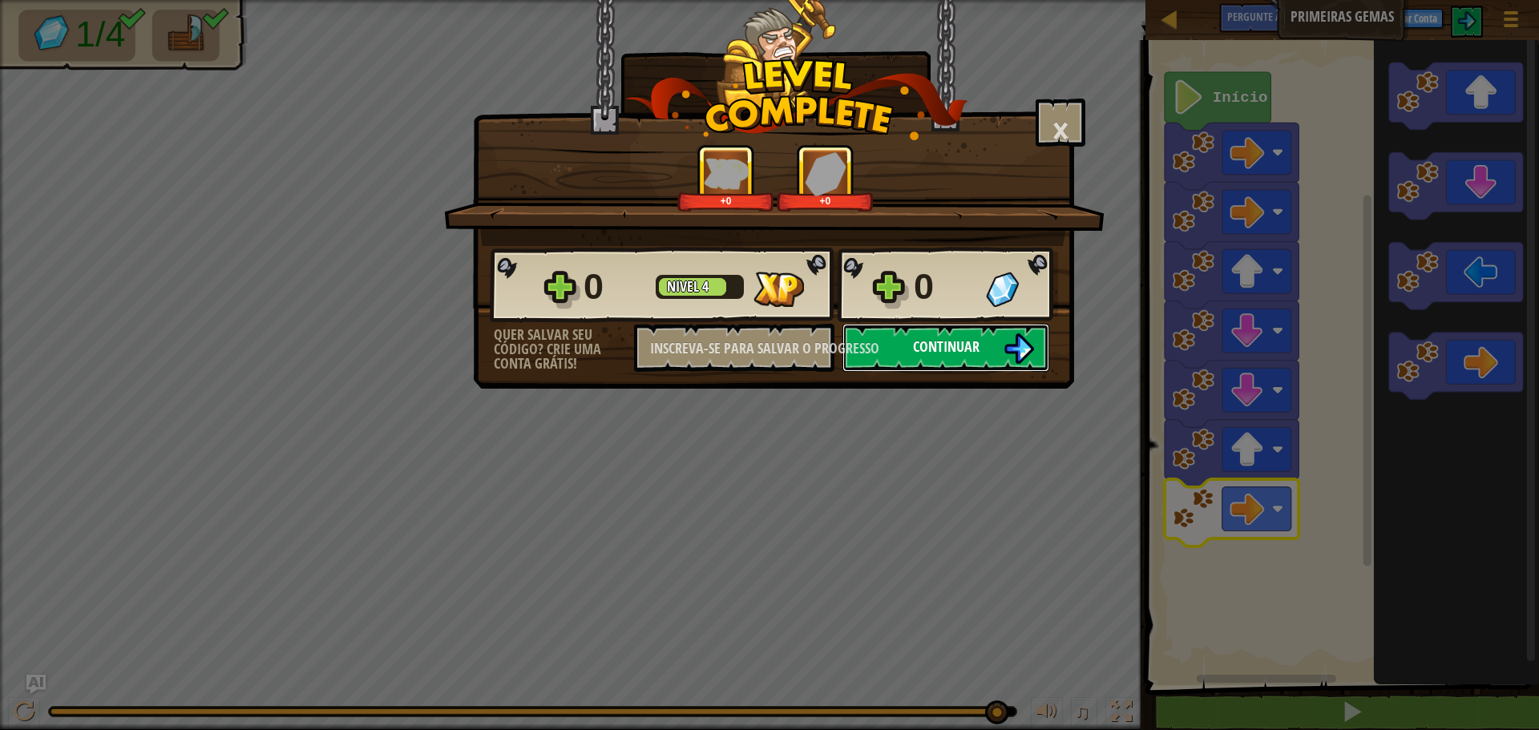
click at [925, 346] on font "Continuar" at bounding box center [946, 347] width 67 height 20
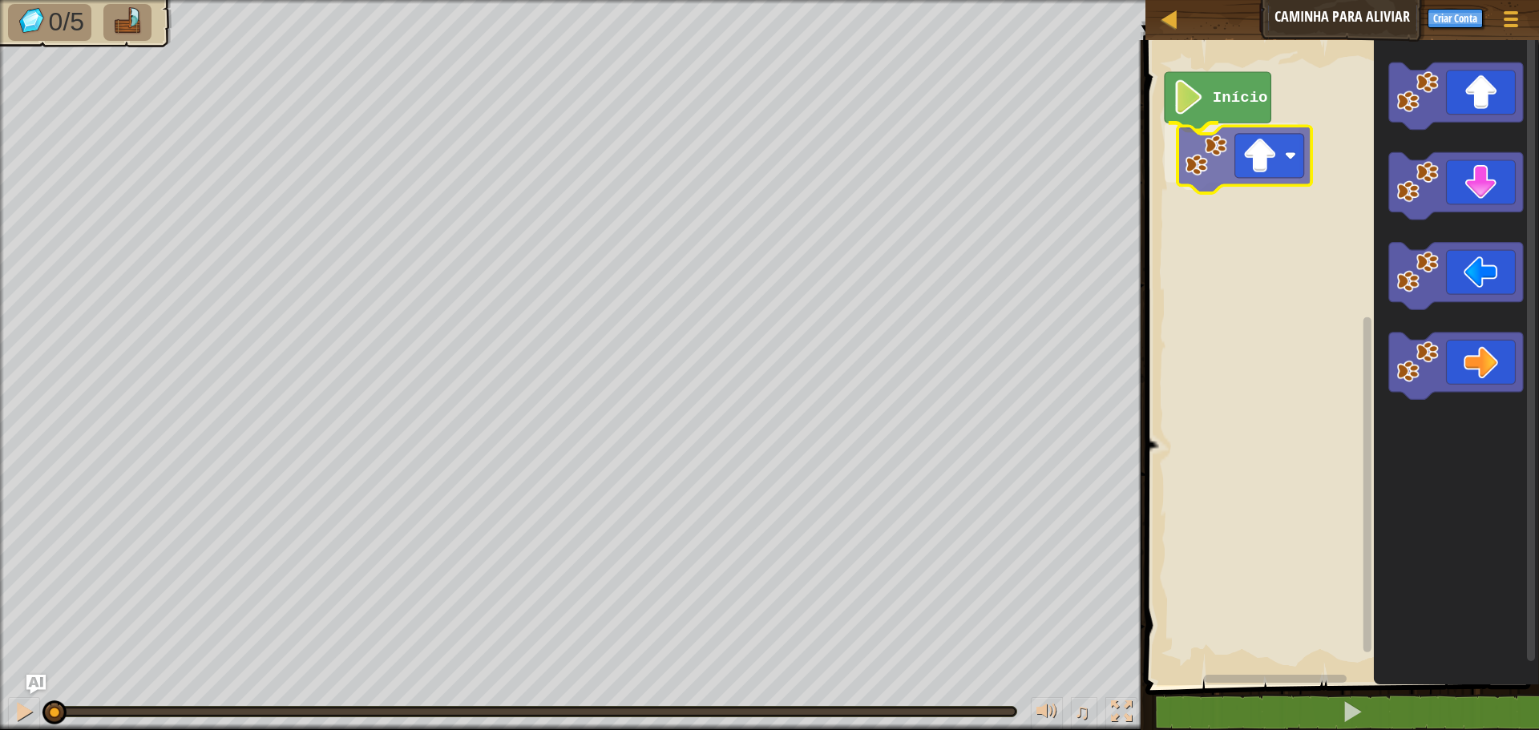
click at [1190, 169] on div "Início" at bounding box center [1340, 358] width 398 height 653
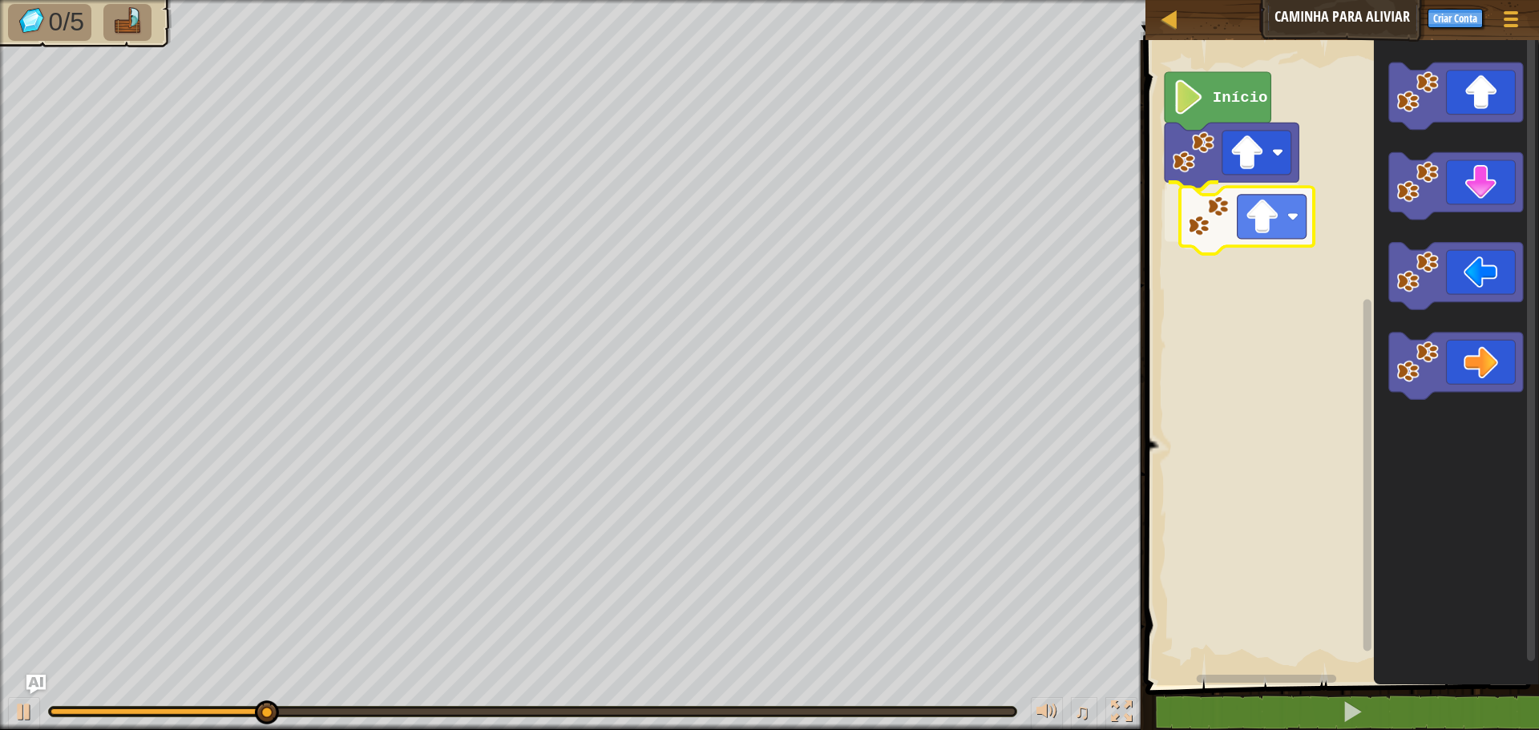
click at [1207, 221] on div "Início" at bounding box center [1340, 358] width 398 height 653
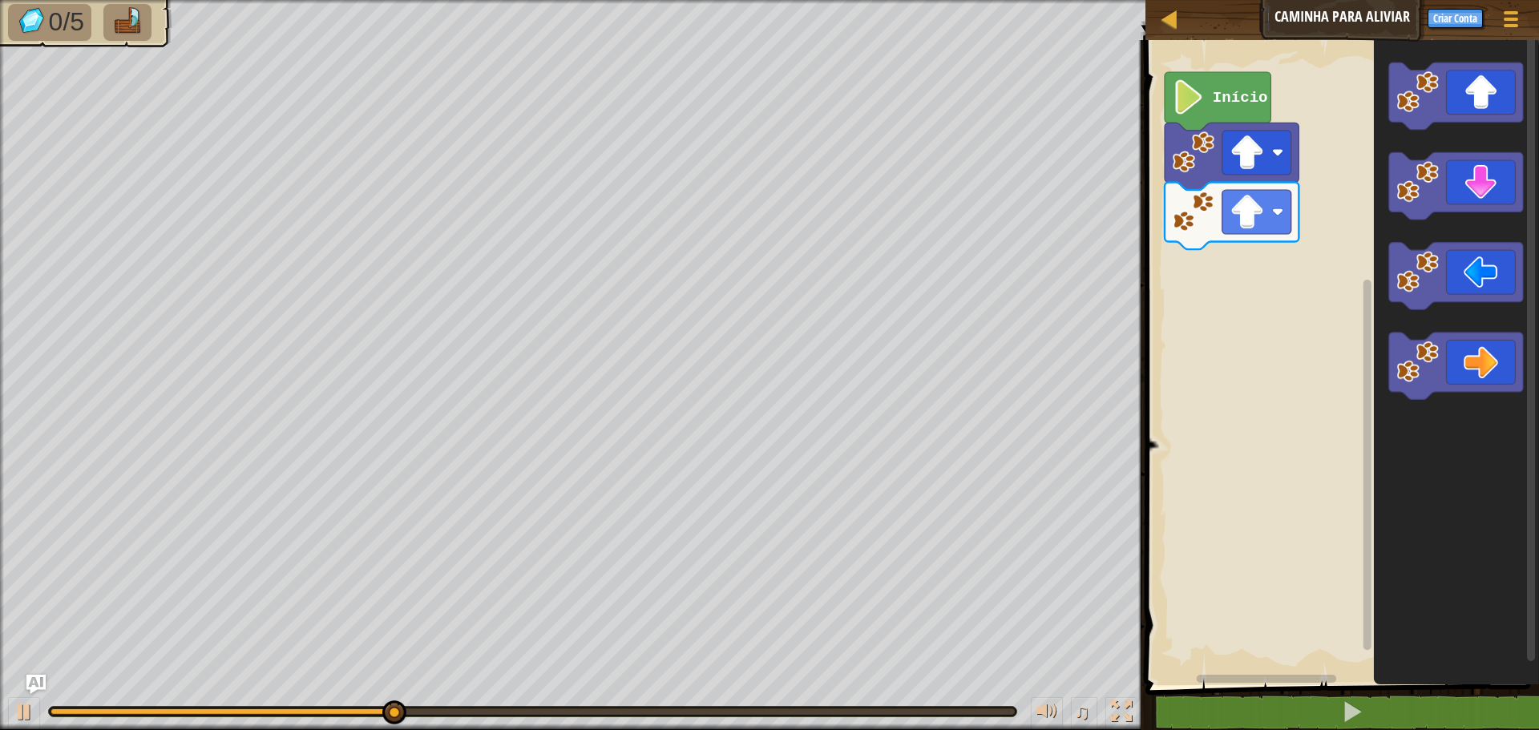
click at [1324, 209] on div "Início" at bounding box center [1340, 358] width 398 height 653
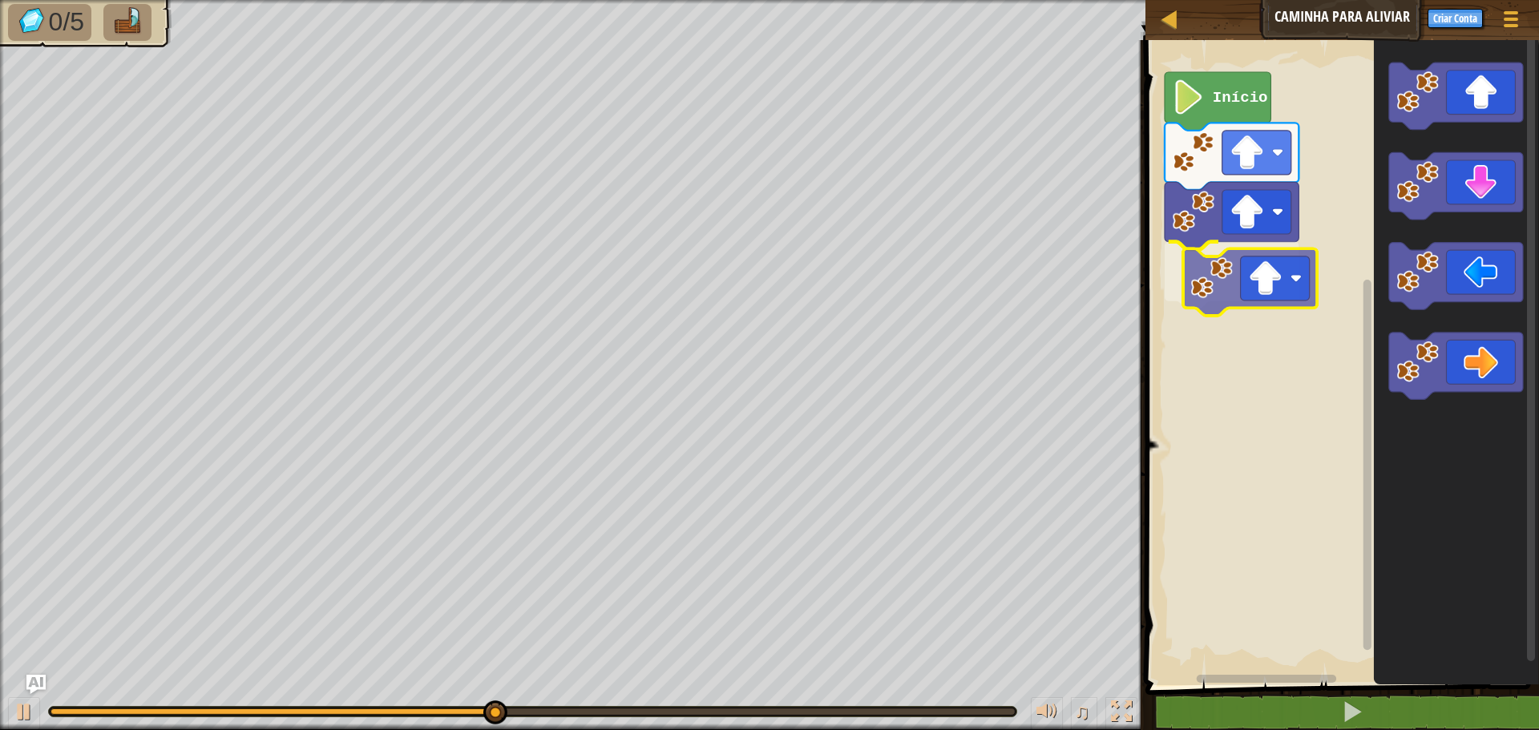
click at [1207, 297] on div "Início" at bounding box center [1340, 358] width 398 height 653
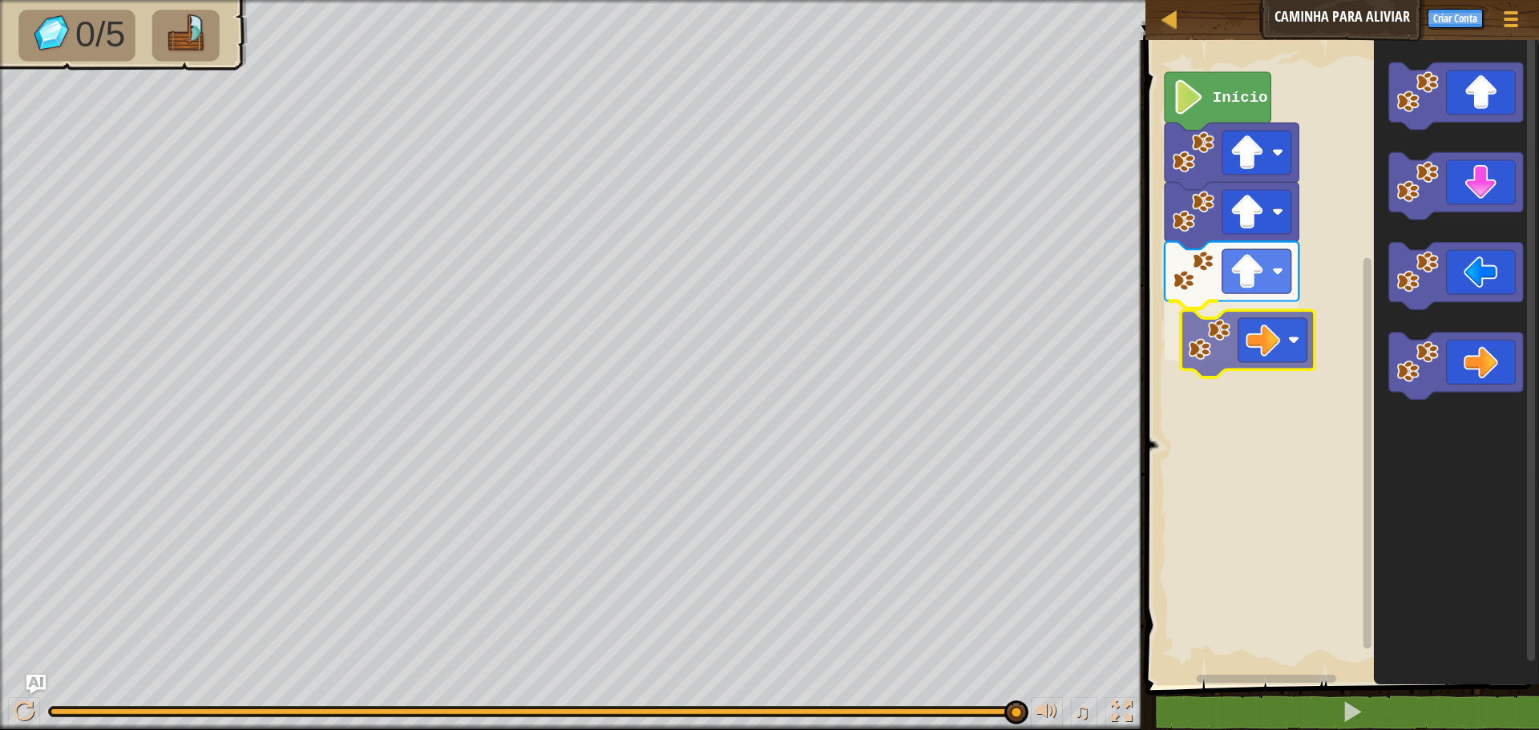
click at [1184, 329] on div "Início" at bounding box center [1340, 358] width 398 height 653
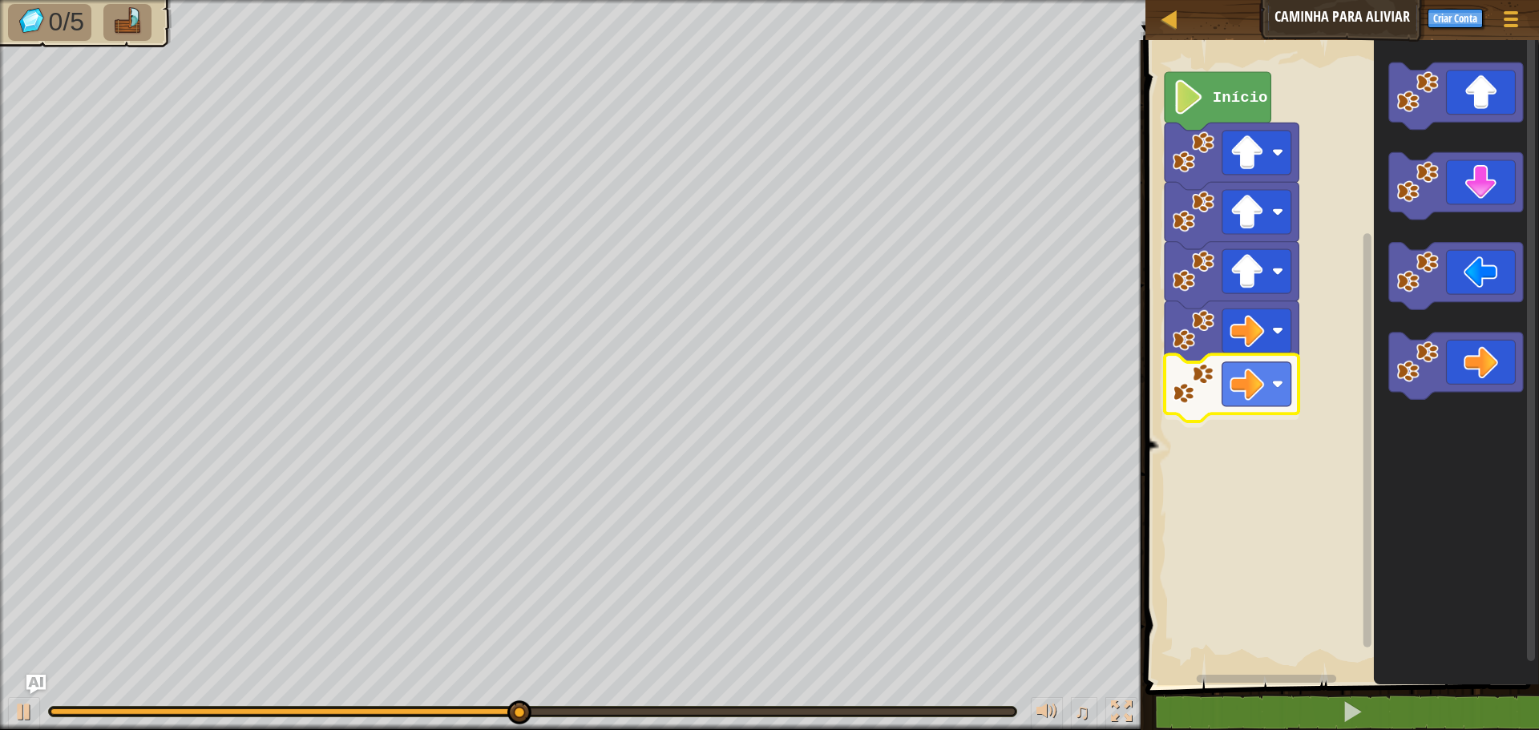
click at [1202, 390] on div "Início" at bounding box center [1340, 358] width 398 height 653
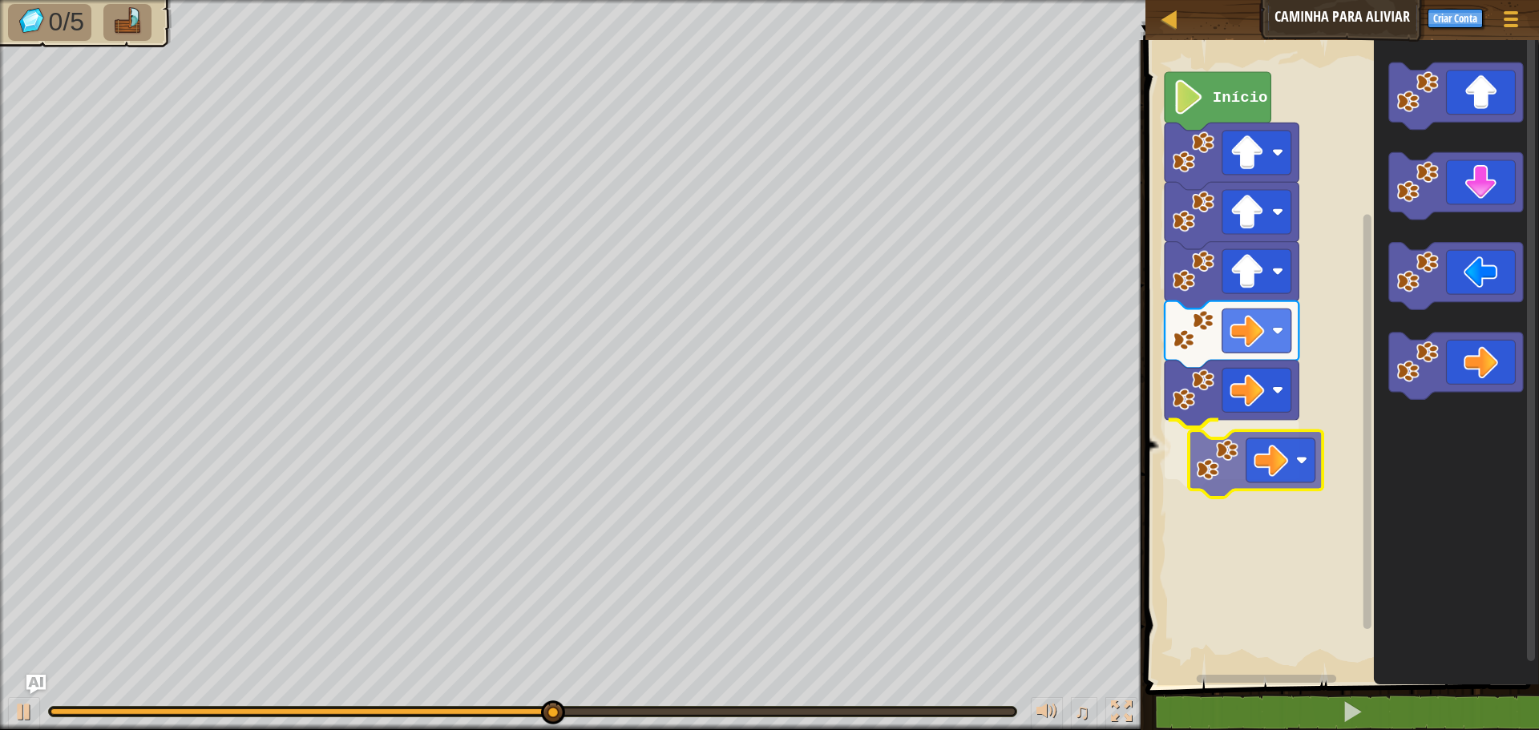
click at [1195, 467] on div "Início" at bounding box center [1340, 358] width 398 height 653
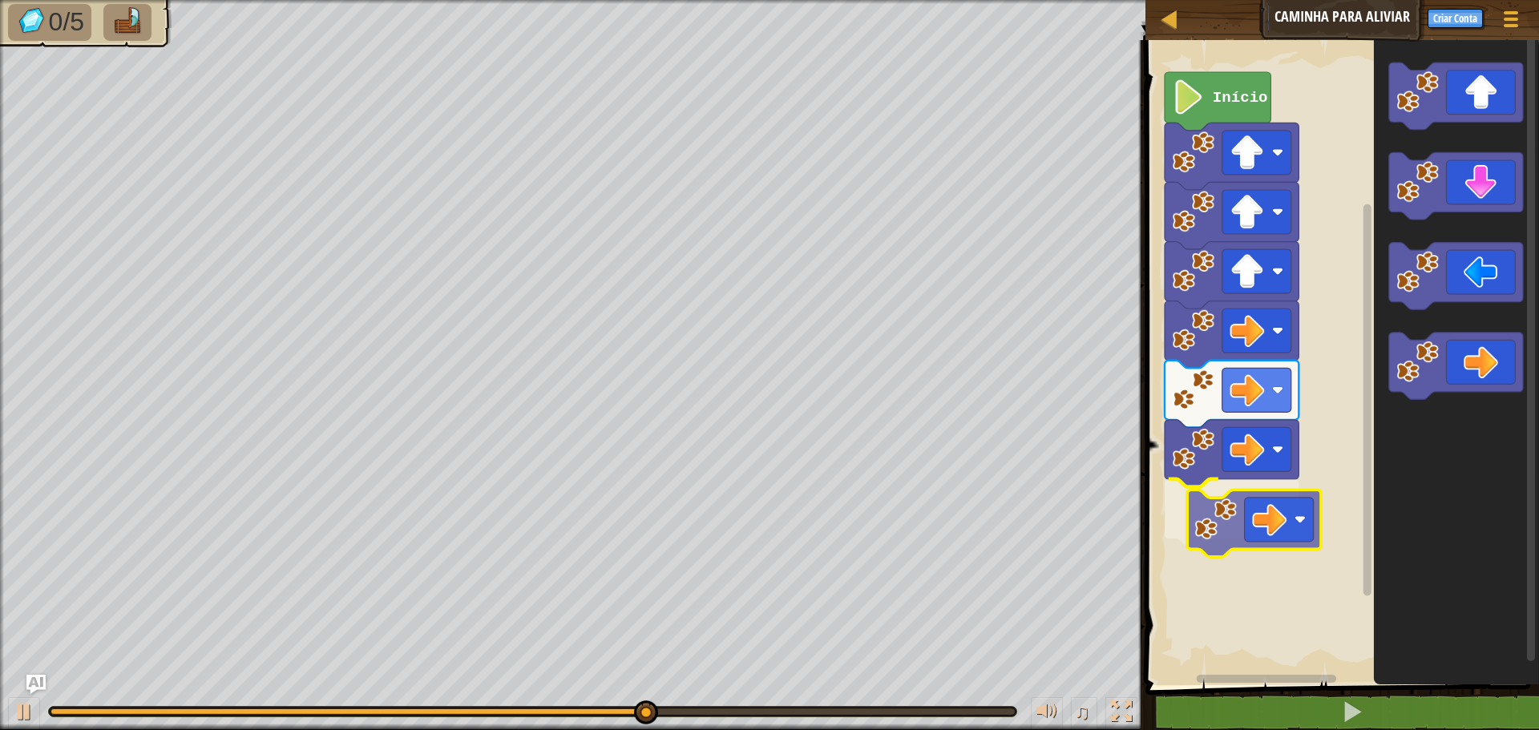
click at [1214, 528] on div "Início" at bounding box center [1340, 358] width 398 height 653
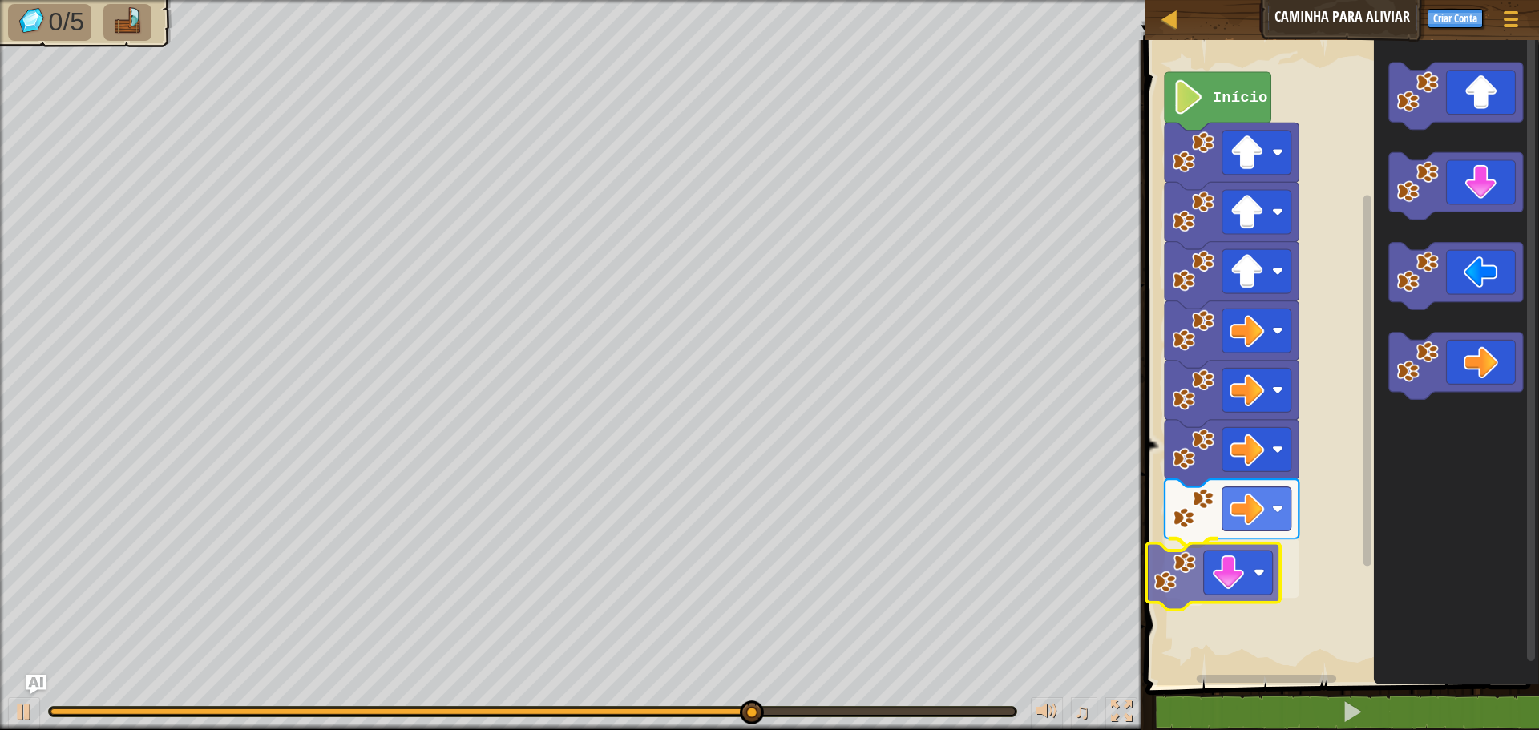
click at [1178, 584] on div "Início" at bounding box center [1340, 358] width 398 height 653
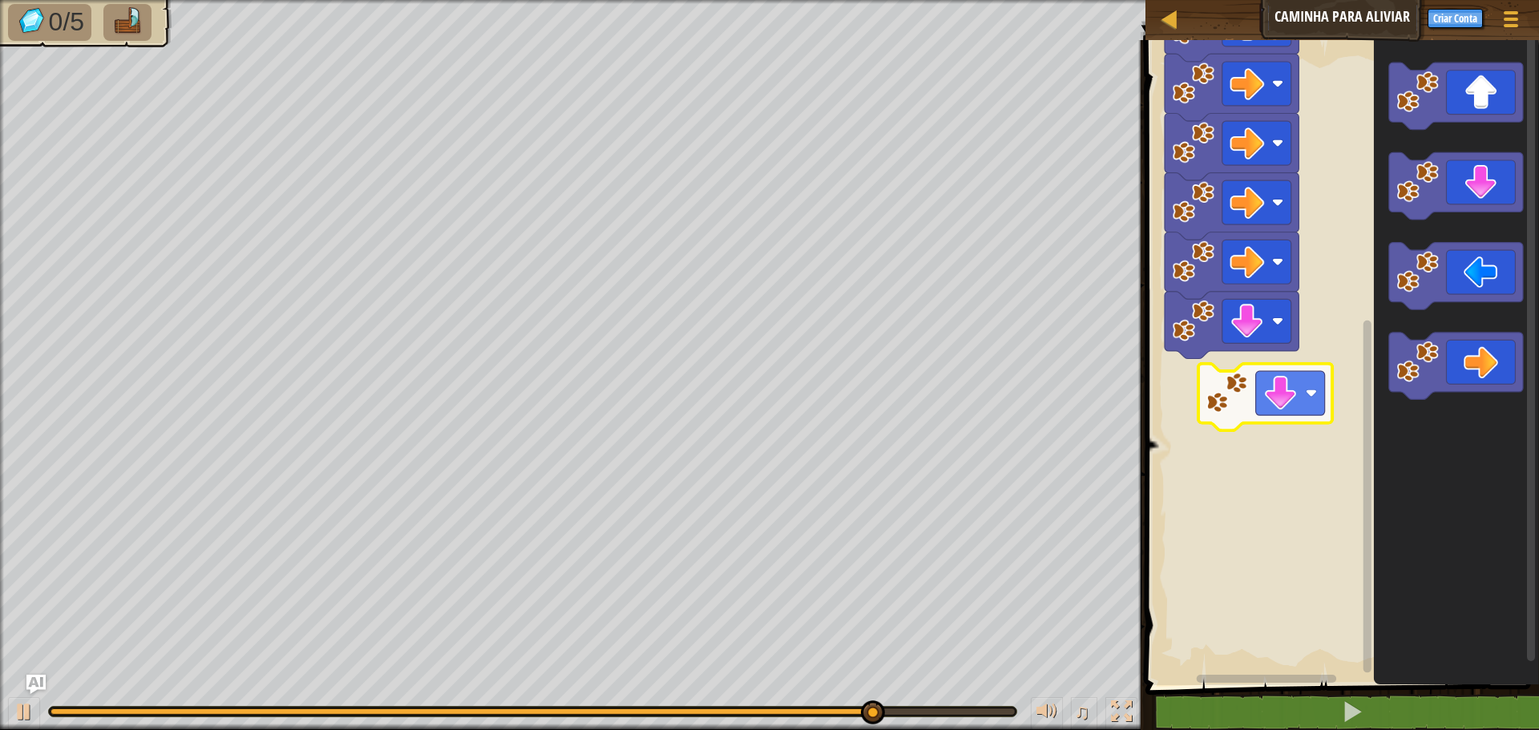
click at [1231, 400] on div "Início" at bounding box center [1340, 358] width 398 height 653
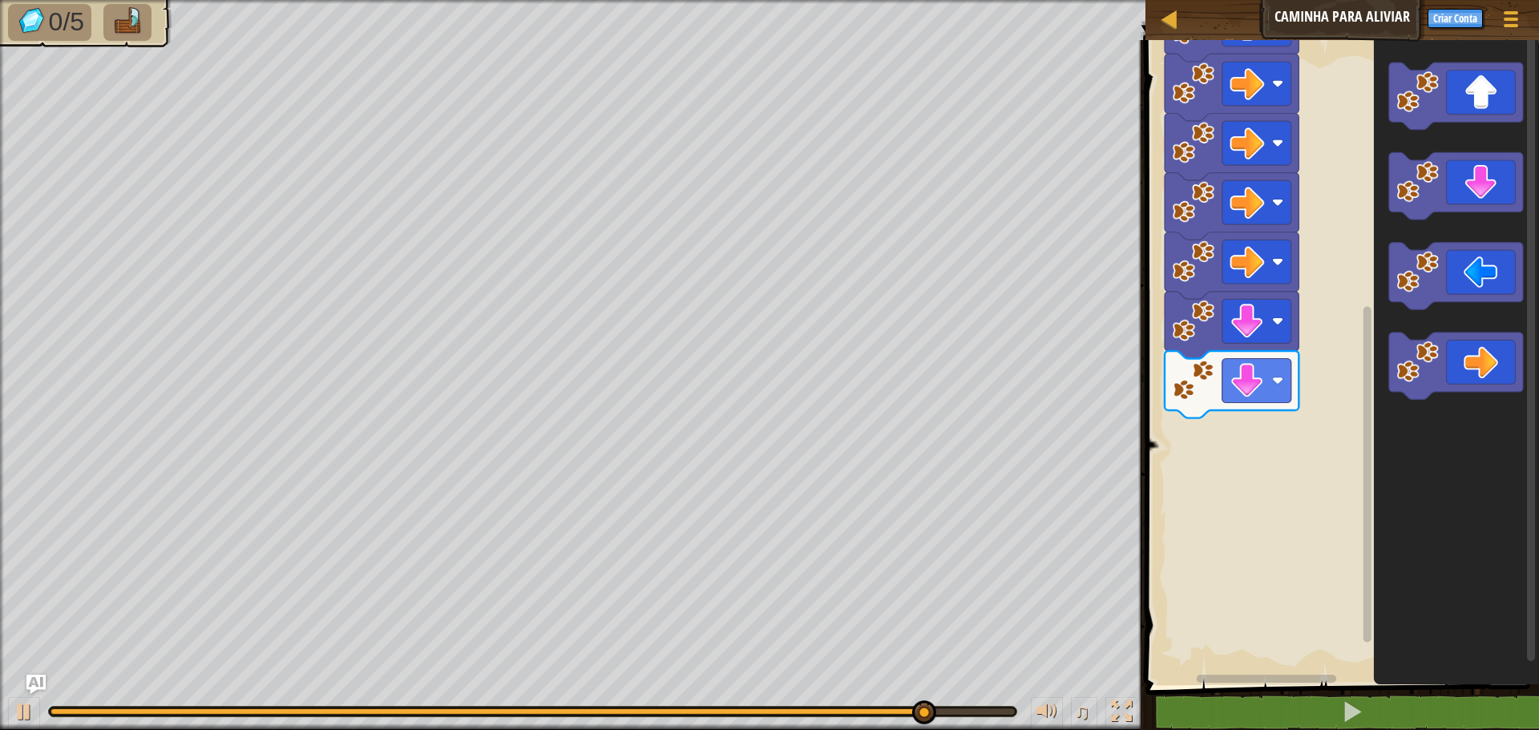
click at [1281, 451] on div "Início" at bounding box center [1340, 358] width 398 height 653
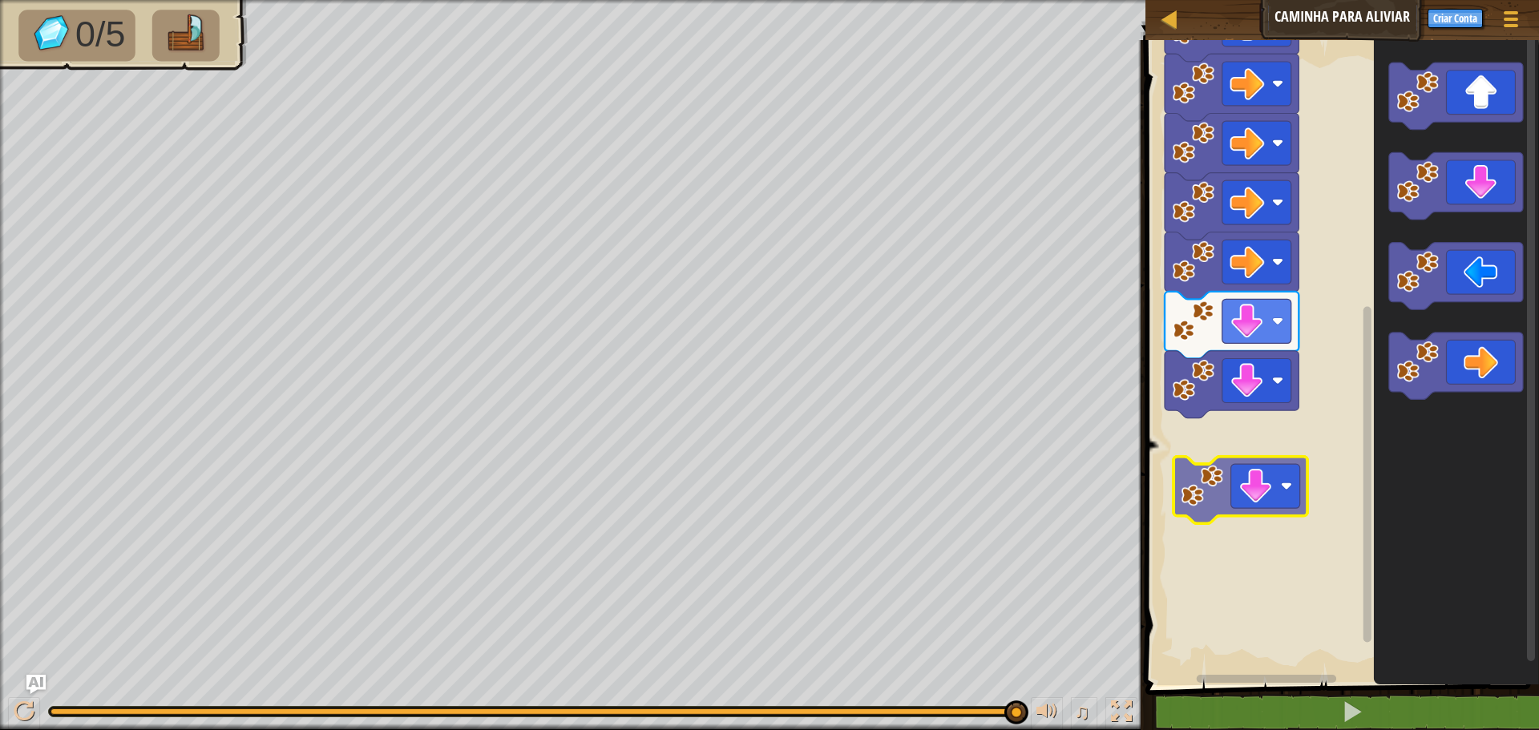
click at [1205, 472] on div "Início" at bounding box center [1340, 358] width 398 height 653
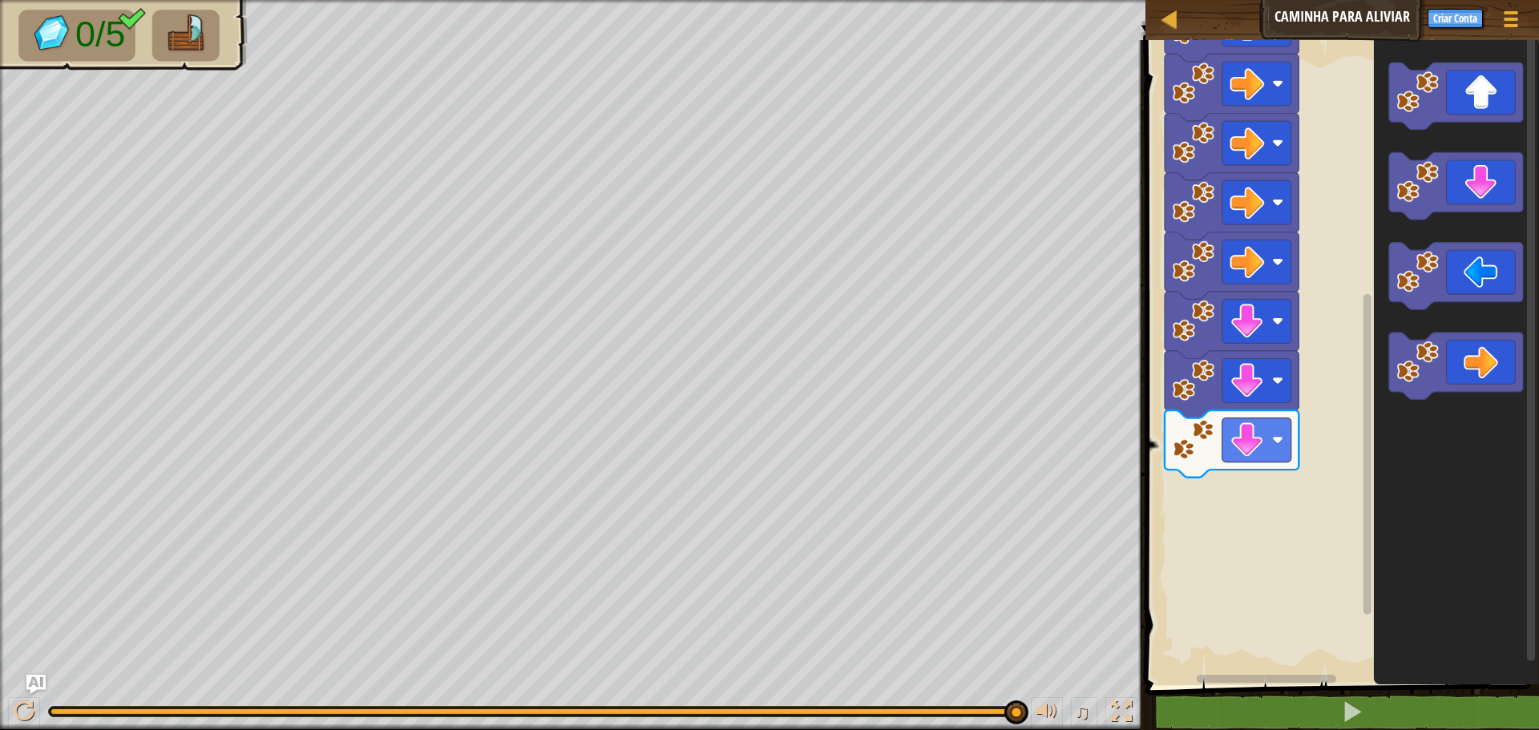
click at [1302, 490] on div "Início" at bounding box center [1340, 358] width 398 height 653
click at [1188, 503] on div "Início" at bounding box center [1340, 358] width 398 height 653
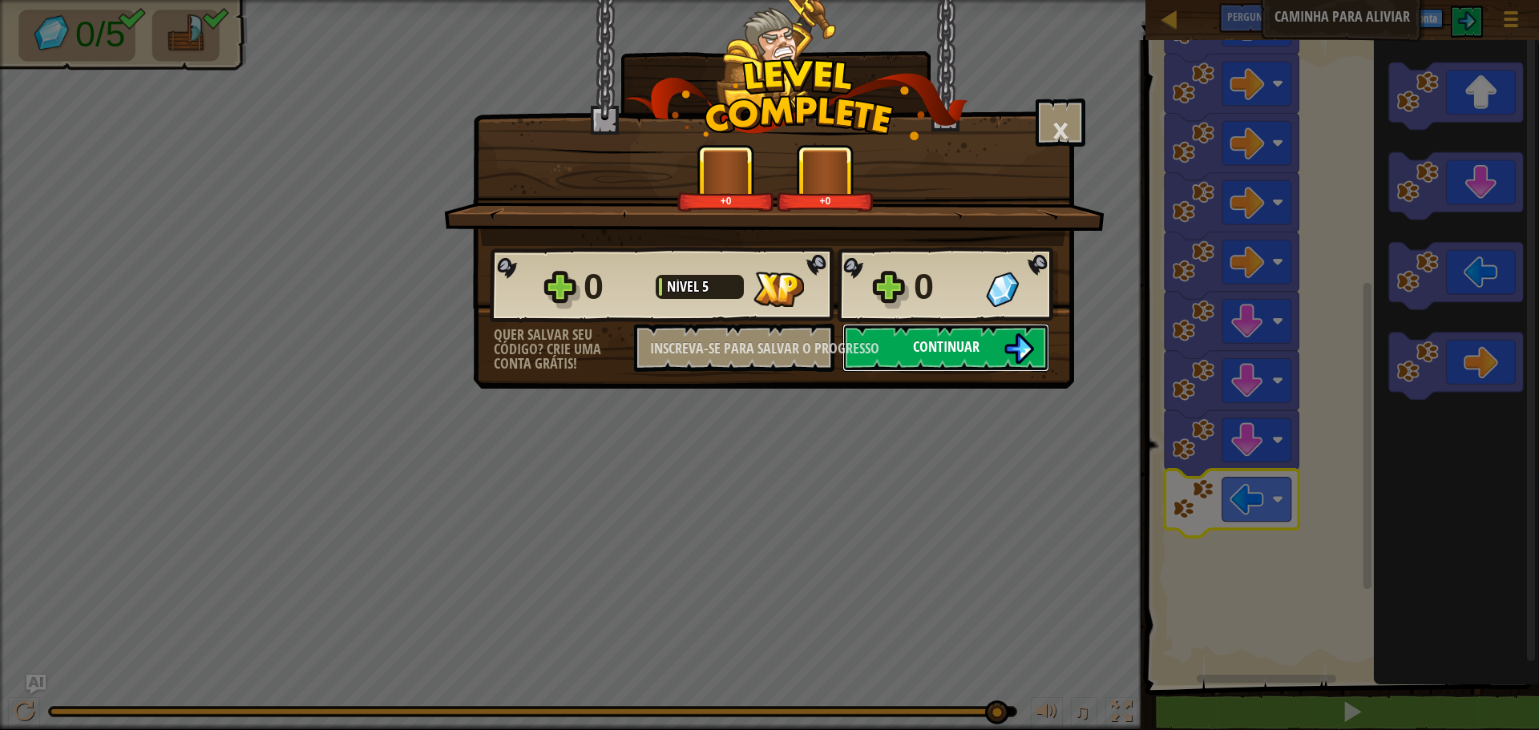
click at [940, 346] on font "Continuar" at bounding box center [946, 347] width 67 height 20
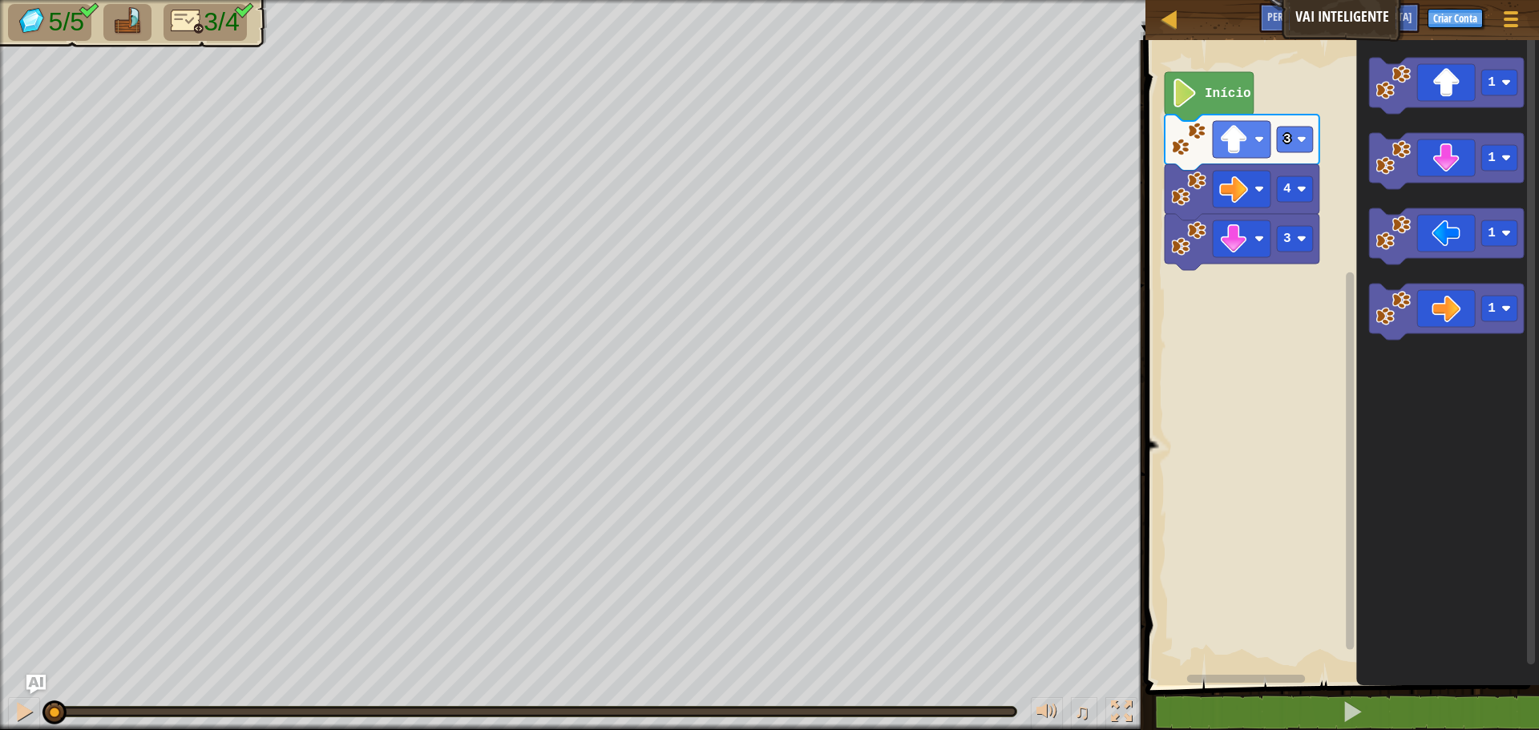
click at [1231, 354] on div "3 4 3 Início 1 1 1 1" at bounding box center [1340, 358] width 398 height 653
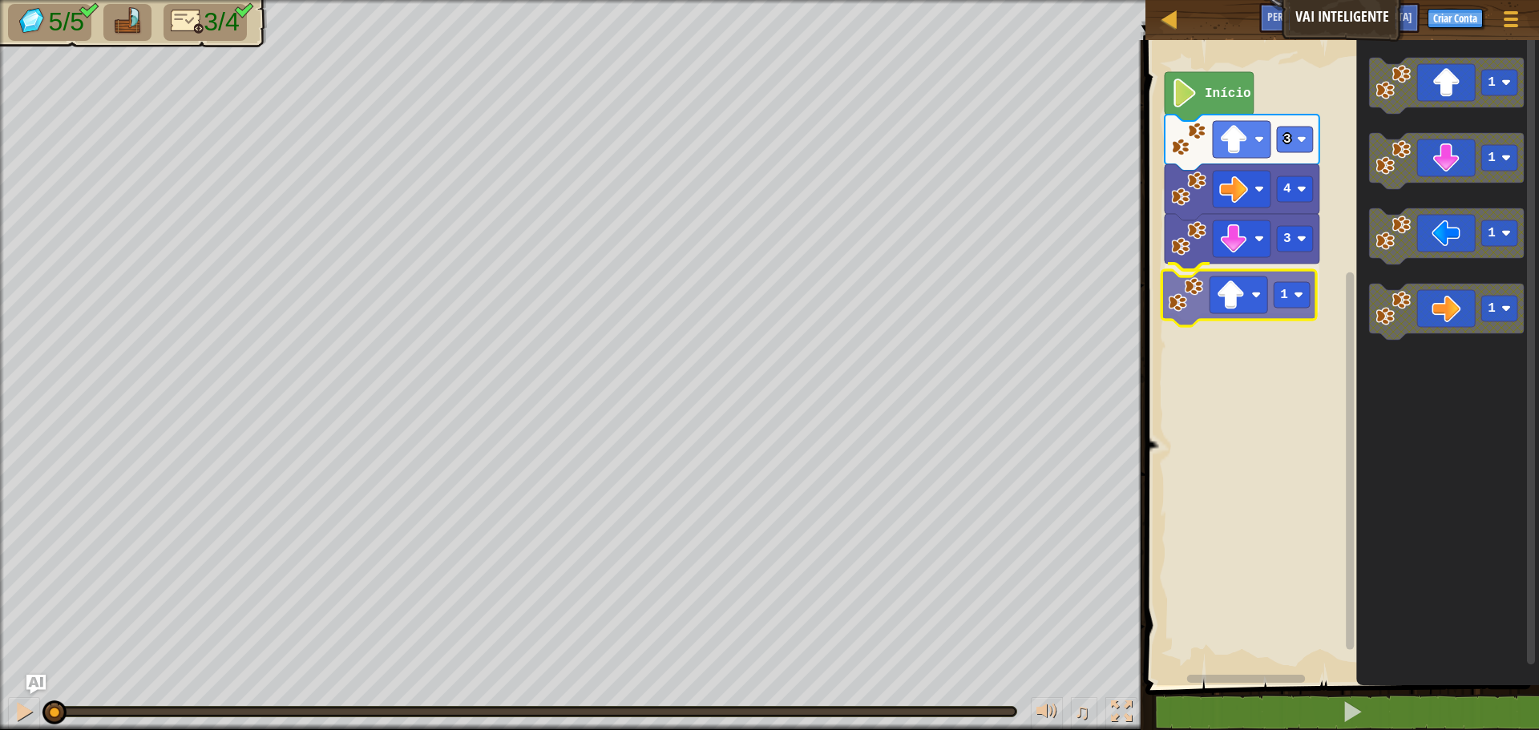
click at [1194, 303] on div "3 1 4 3 Início 1 1 1 1 1" at bounding box center [1340, 358] width 398 height 653
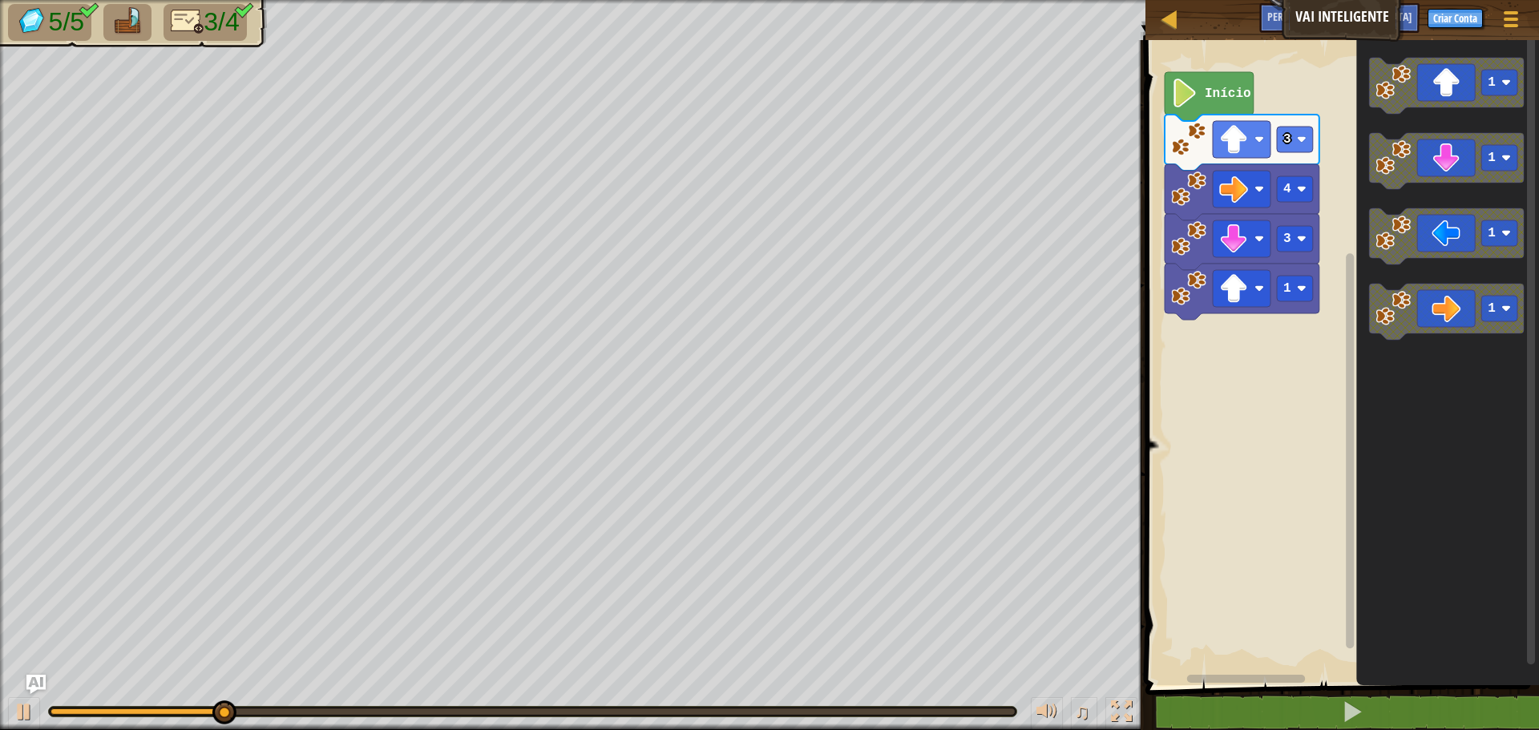
click at [1320, 229] on div "3 1 4 3 Início 1 1 1 1" at bounding box center [1340, 358] width 398 height 653
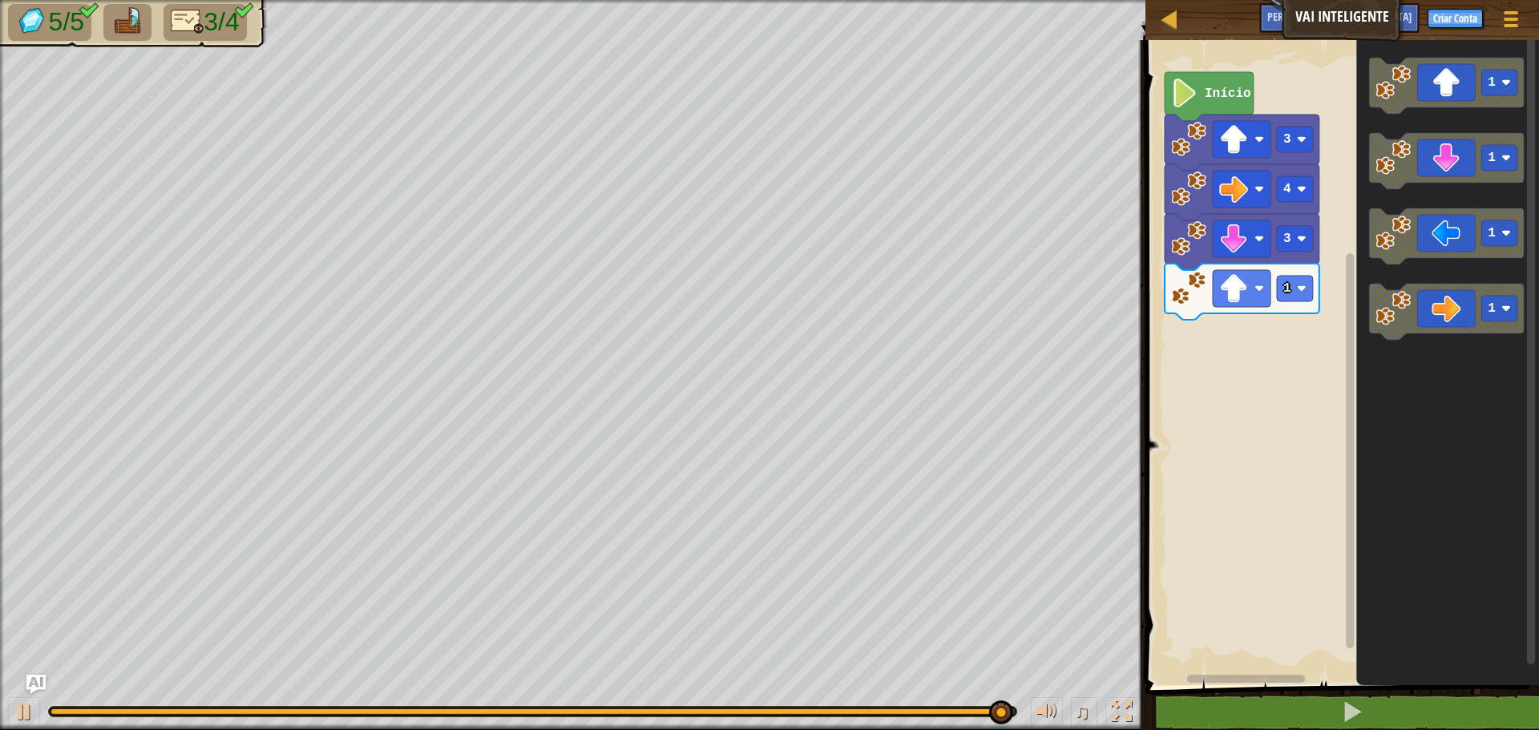
click at [1344, 273] on div "3 1 4 3 Início 1 1 1 1" at bounding box center [1340, 358] width 398 height 653
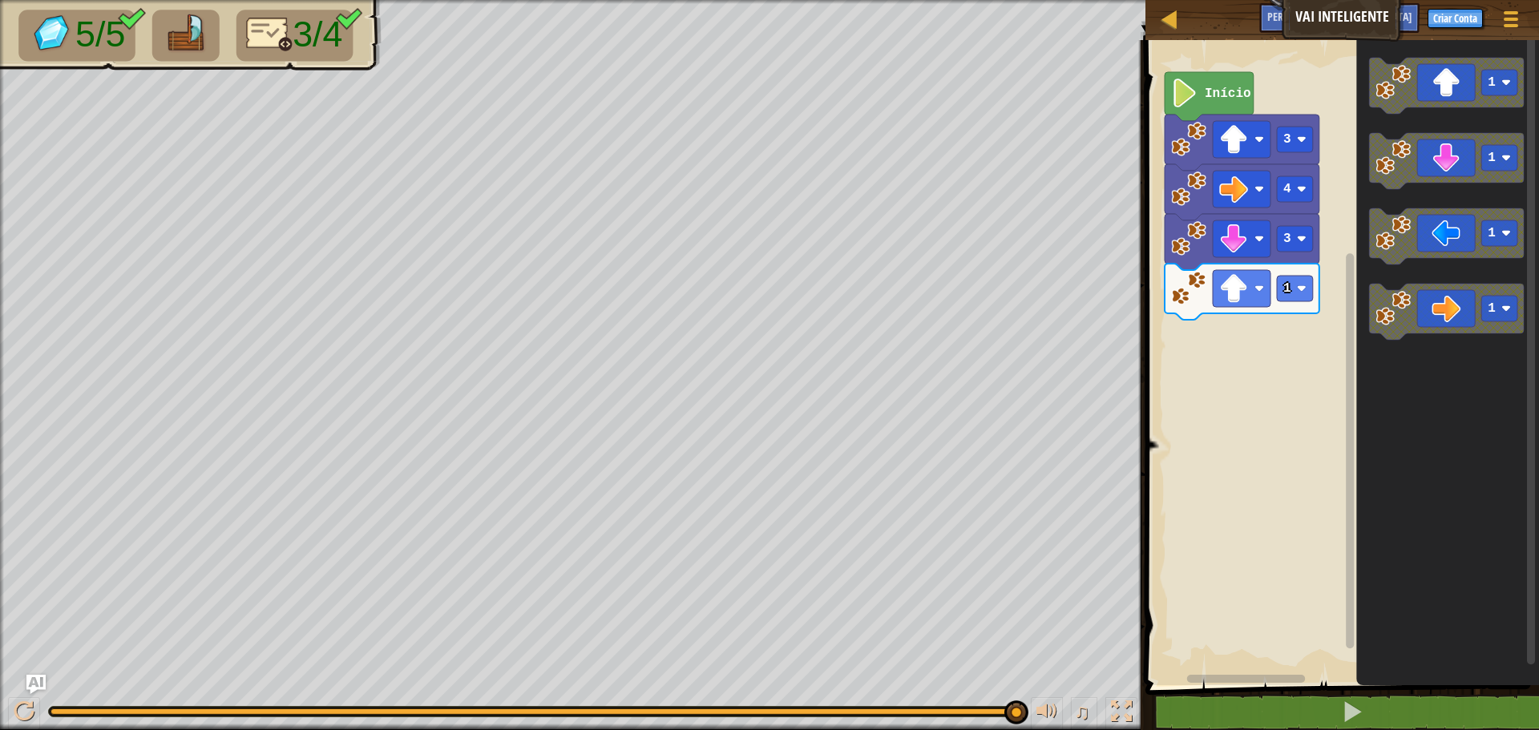
click at [1324, 179] on div "3 1 4 3 Início 1 1 1 1" at bounding box center [1340, 358] width 398 height 653
click at [1307, 374] on rect "Espaço de trabalho do Blockly" at bounding box center [1340, 358] width 398 height 653
click at [1221, 324] on div "3 1 4 3 Início 1 1 1 1" at bounding box center [1340, 358] width 398 height 653
click at [1232, 366] on rect "Espaço de trabalho do Blockly" at bounding box center [1340, 358] width 398 height 653
click at [1310, 293] on rect "Espaço de trabalho do Blockly" at bounding box center [1295, 289] width 36 height 26
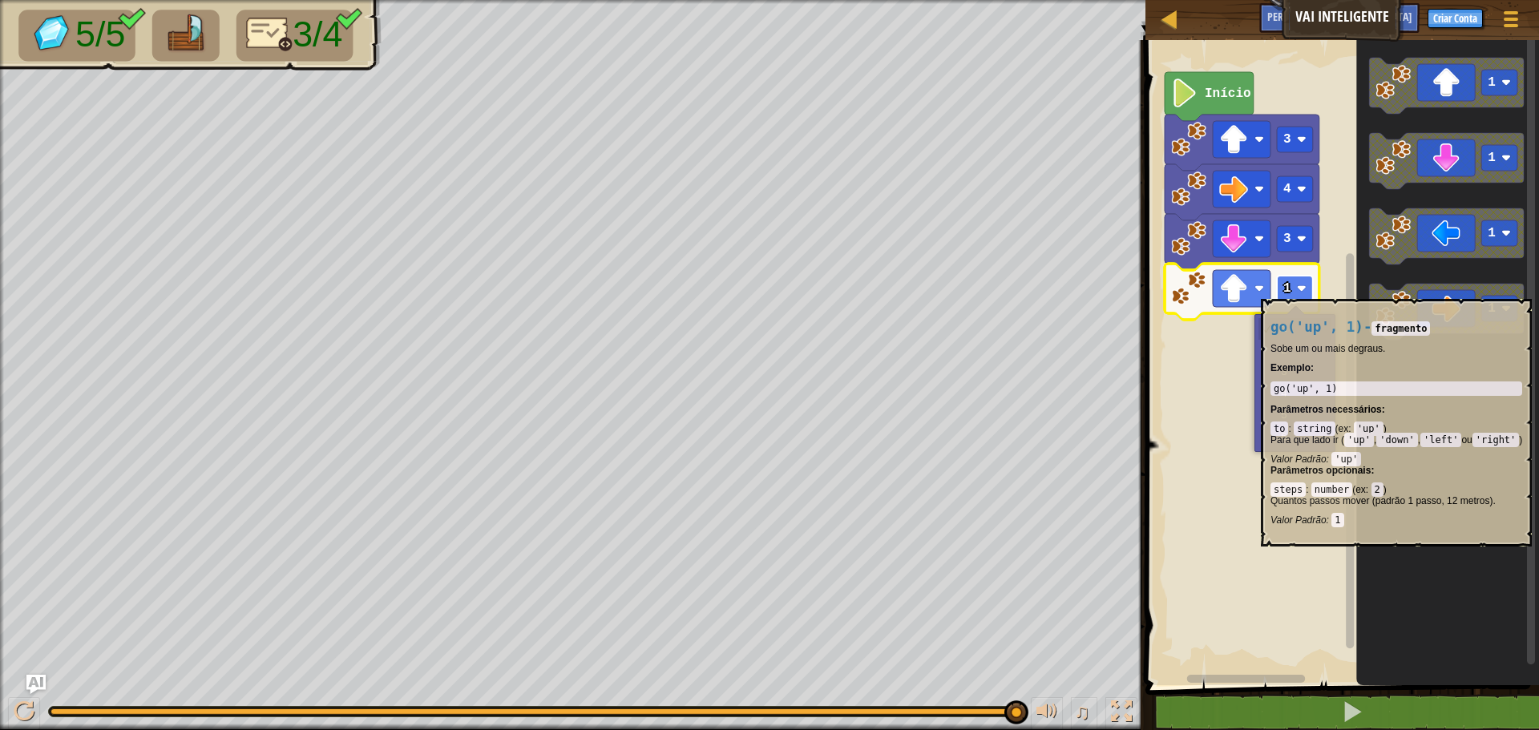
click at [1298, 291] on image "Espaço de trabalho do Blockly" at bounding box center [1302, 289] width 10 height 10
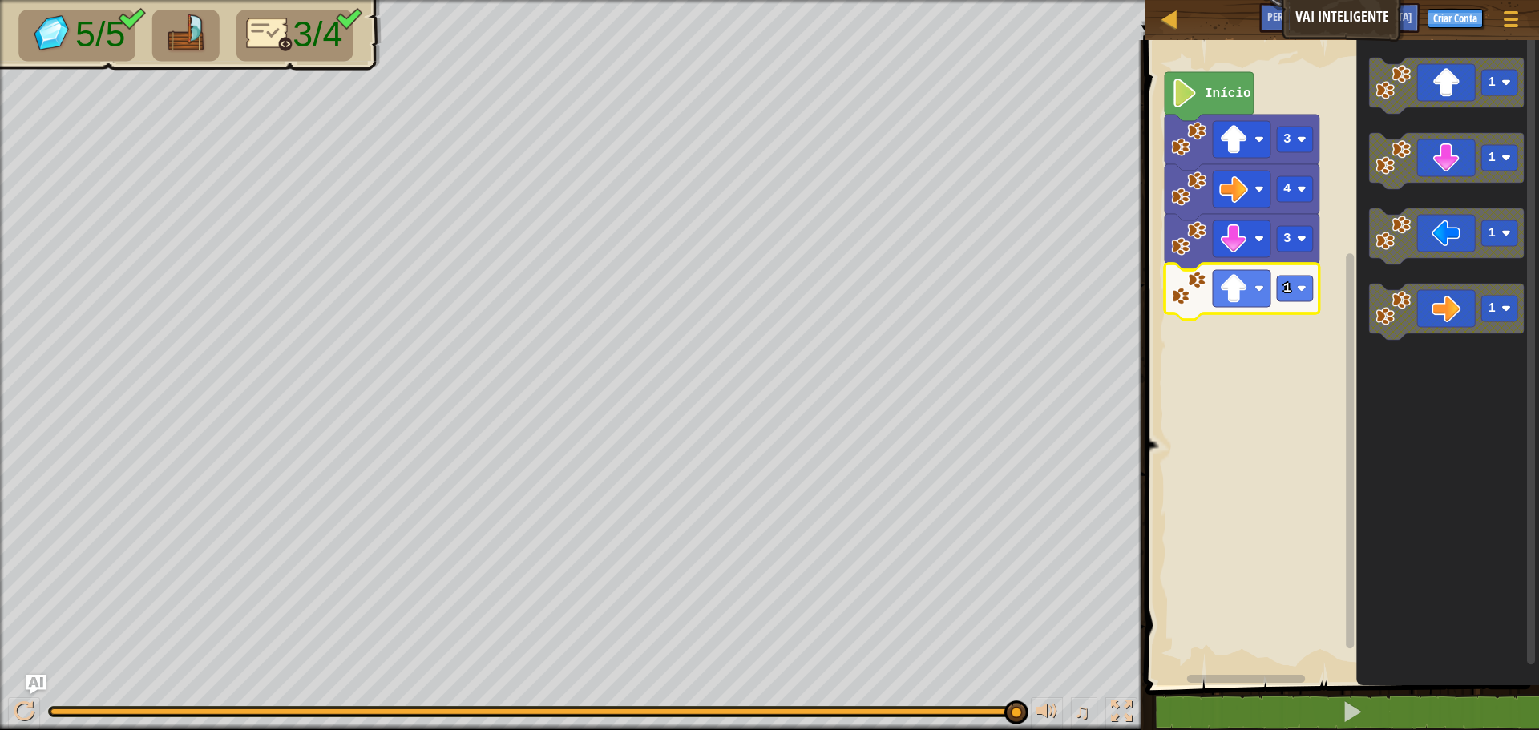
click at [1222, 384] on rect "Espaço de trabalho do Blockly" at bounding box center [1340, 358] width 398 height 653
click at [1292, 298] on rect "Espaço de trabalho do Blockly" at bounding box center [1295, 289] width 36 height 26
click at [1251, 294] on rect "Espaço de trabalho do Blockly" at bounding box center [1242, 288] width 58 height 37
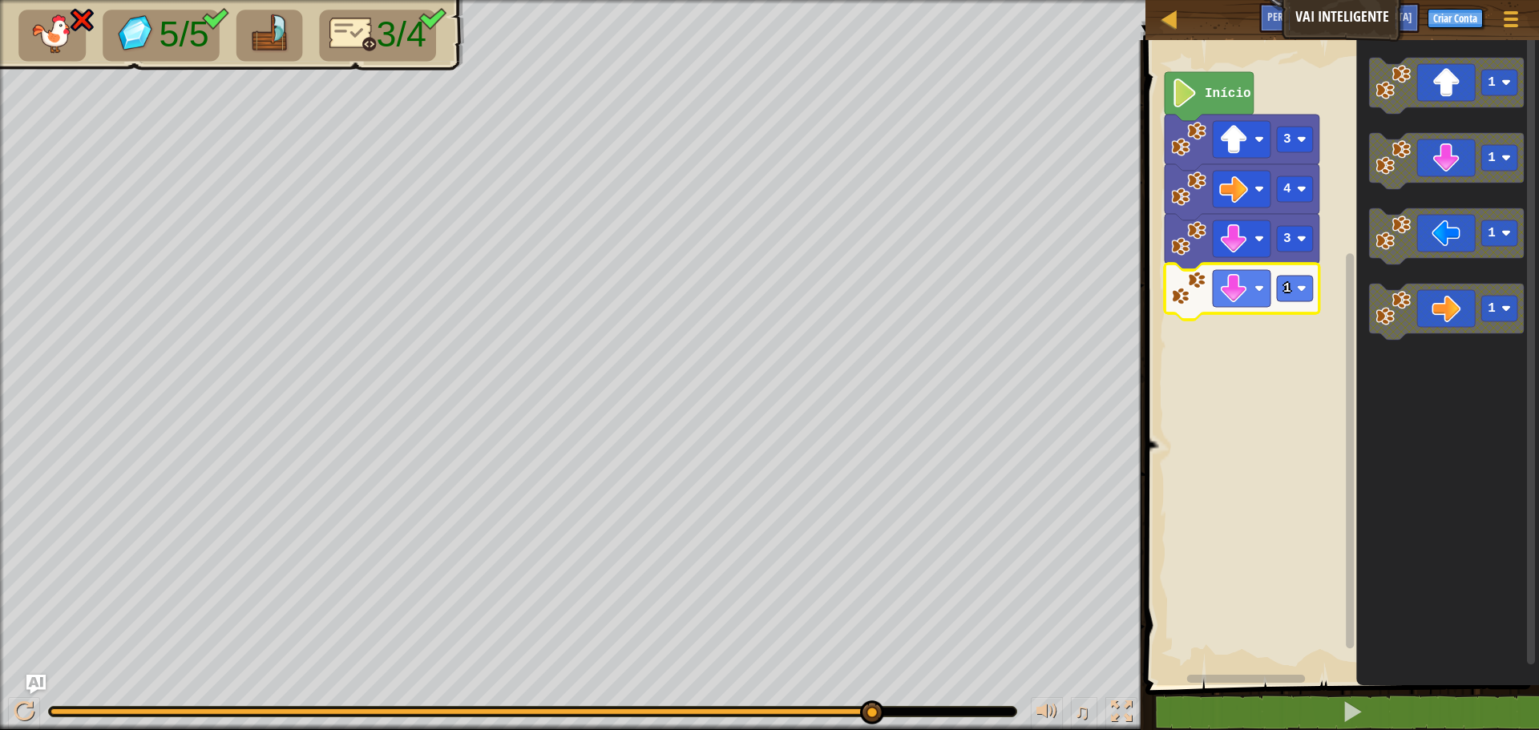
click at [749, 716] on div at bounding box center [533, 712] width 968 height 10
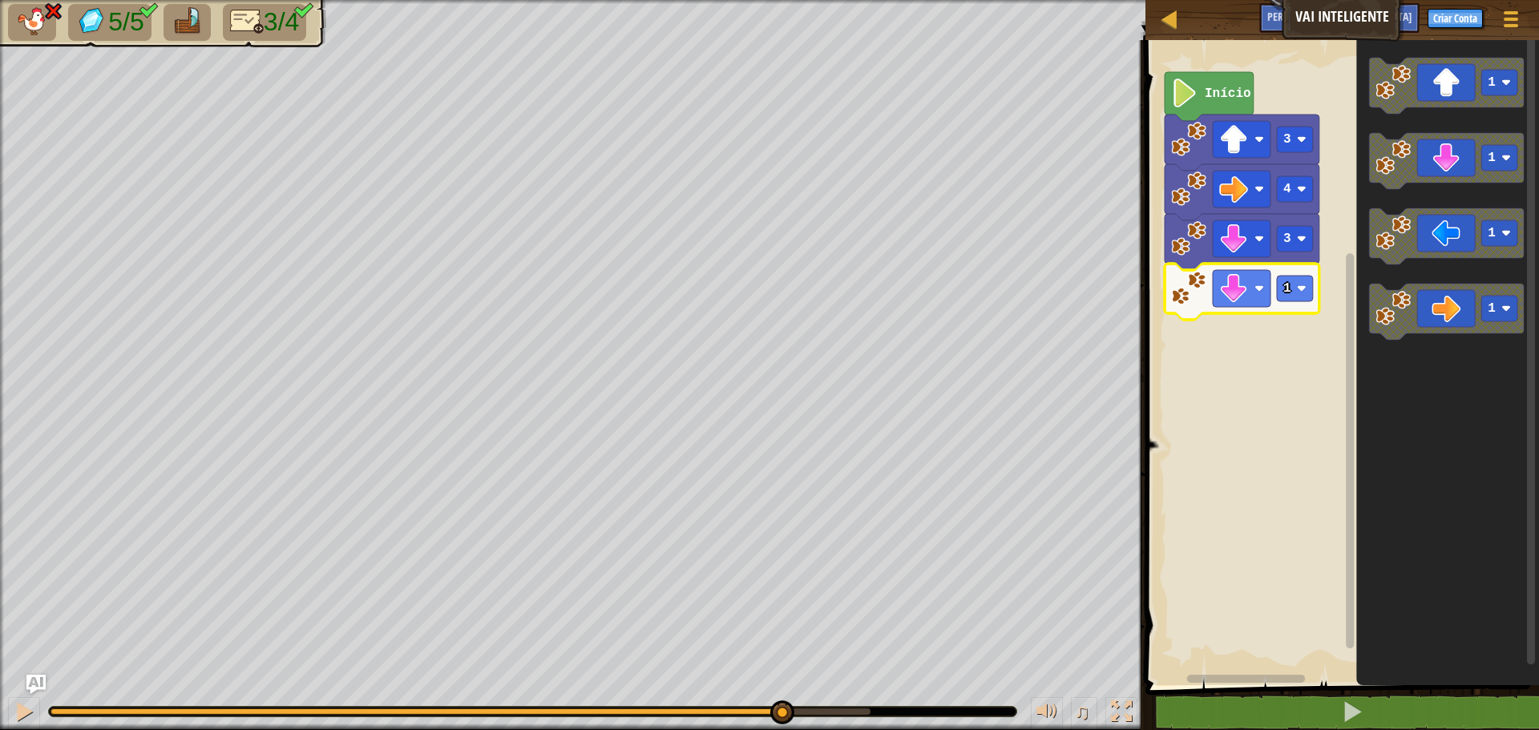
click at [780, 709] on div at bounding box center [416, 712] width 730 height 6
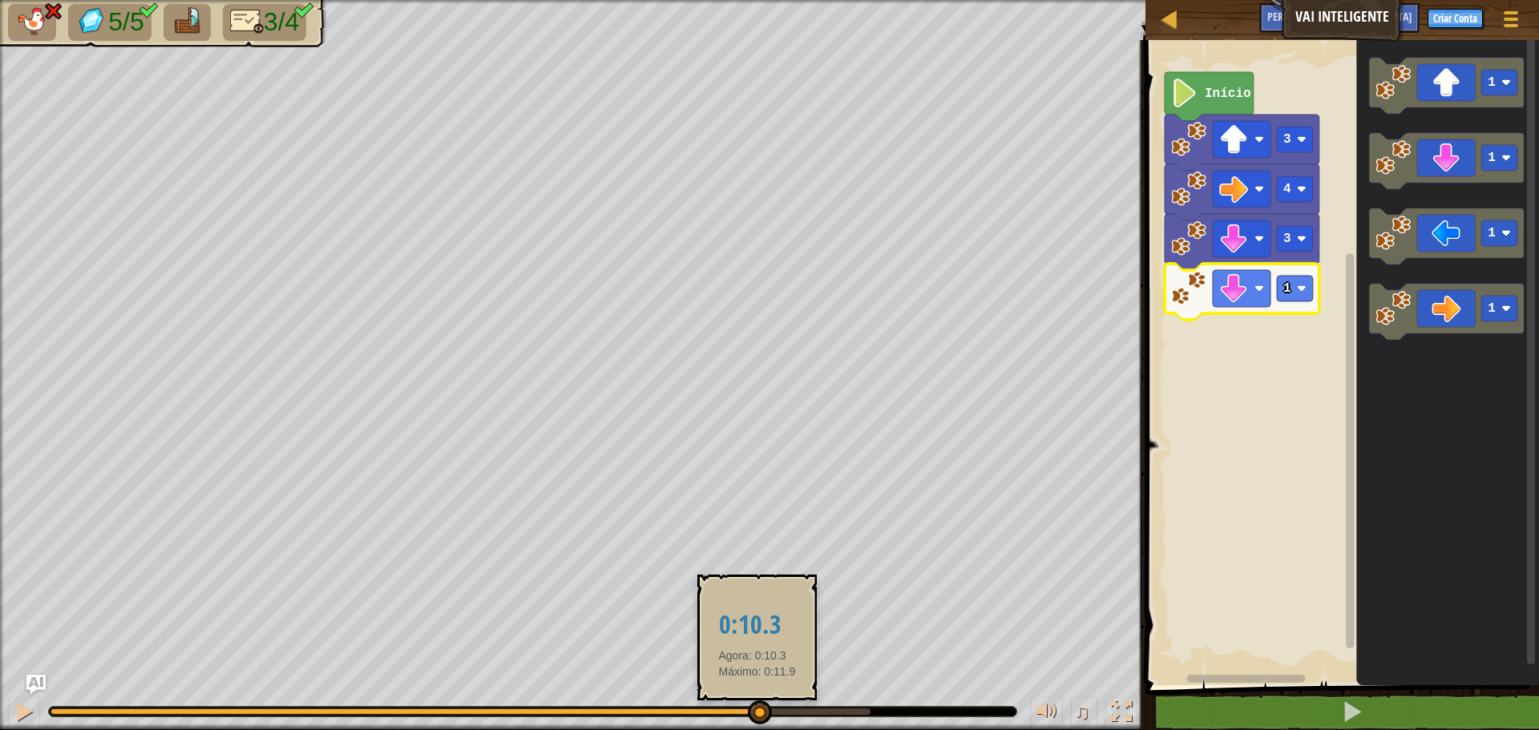
drag, startPoint x: 779, startPoint y: 709, endPoint x: 757, endPoint y: 709, distance: 22.4
click at [757, 709] on div at bounding box center [760, 713] width 24 height 24
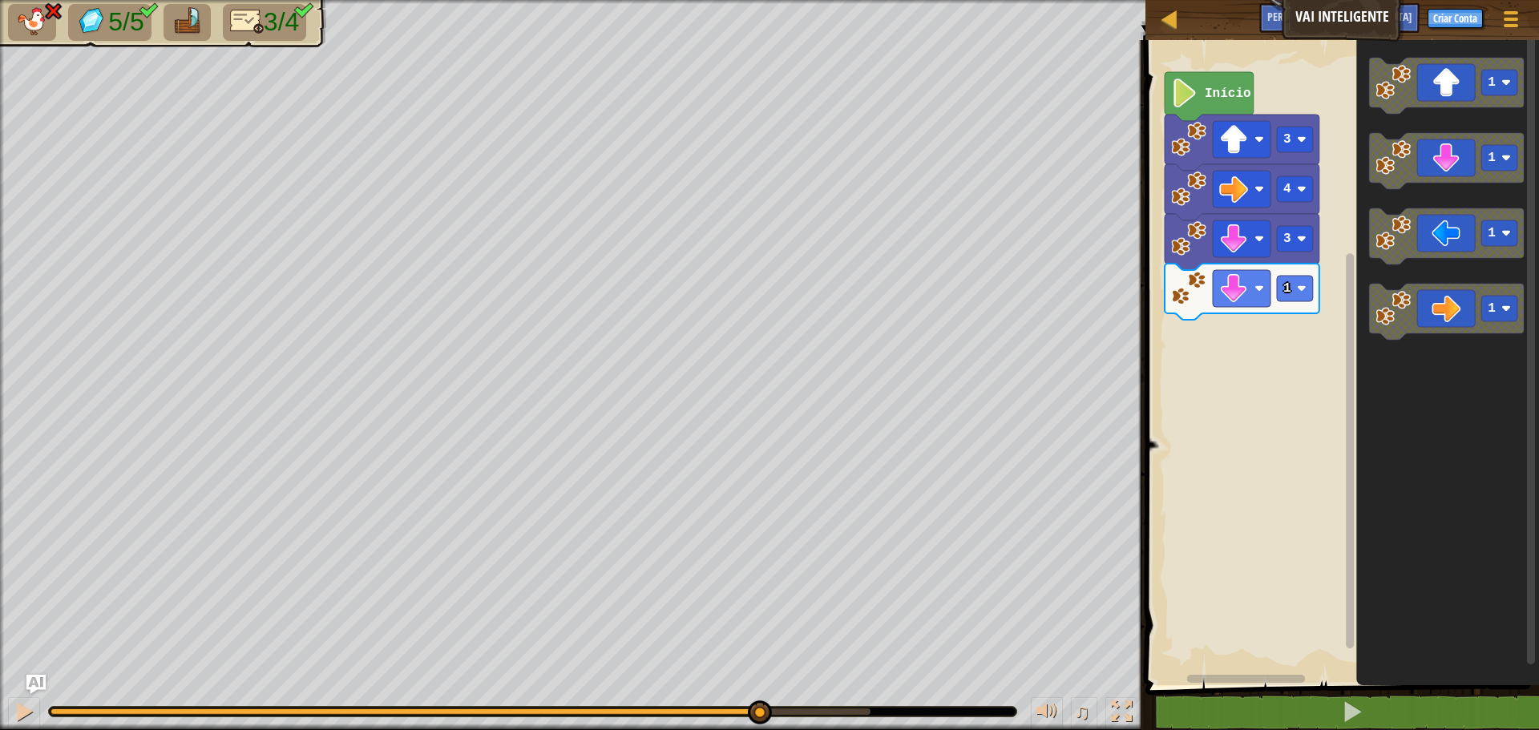
click at [1340, 346] on div "Início 3 4 3 1 1 1 1 1" at bounding box center [1340, 358] width 398 height 653
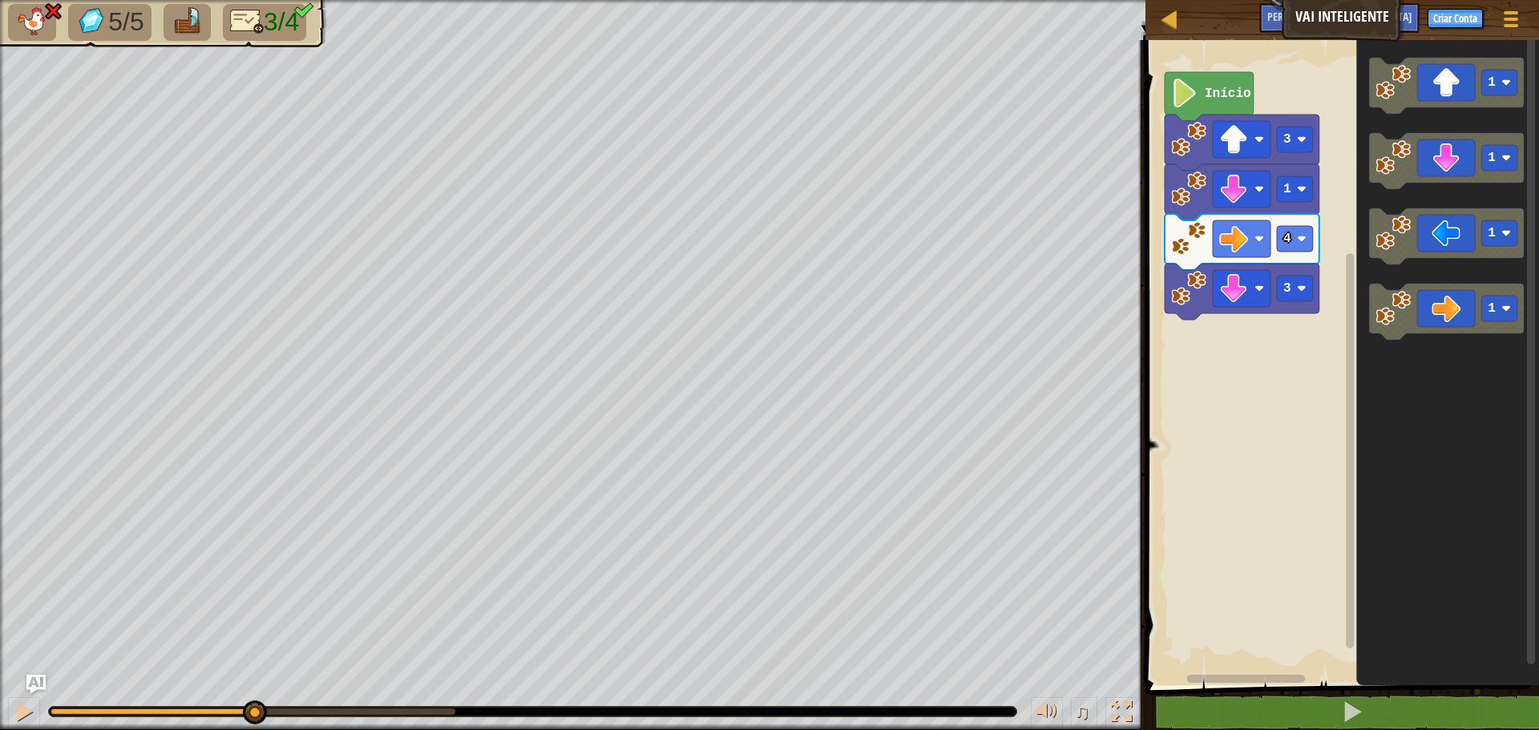
drag, startPoint x: 452, startPoint y: 705, endPoint x: 253, endPoint y: 688, distance: 199.5
click at [253, 688] on div "♫" at bounding box center [573, 708] width 1146 height 48
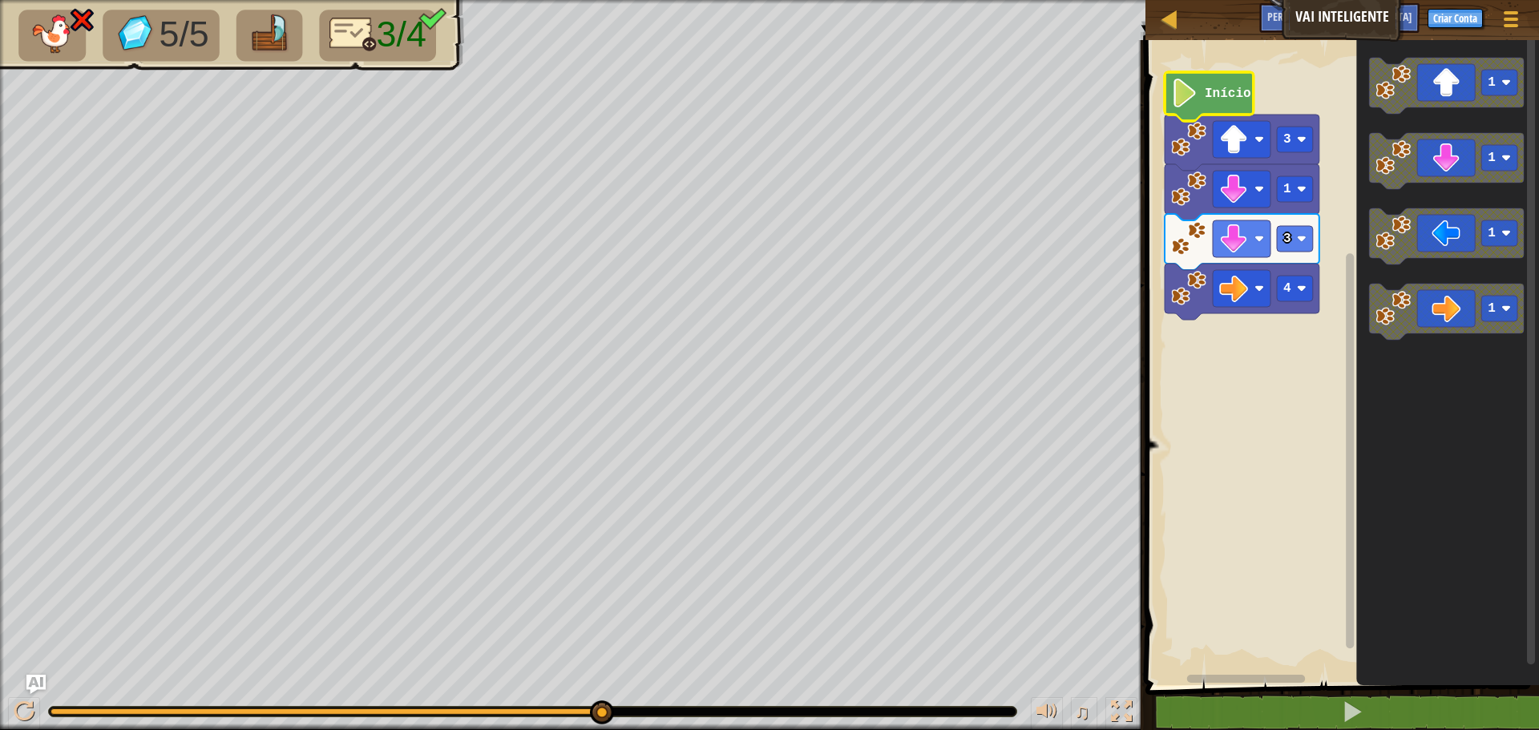
click at [1192, 85] on image "Espaço de trabalho do Blockly" at bounding box center [1184, 93] width 27 height 29
click at [1192, 100] on image "Espaço de trabalho do Blockly" at bounding box center [1184, 93] width 27 height 29
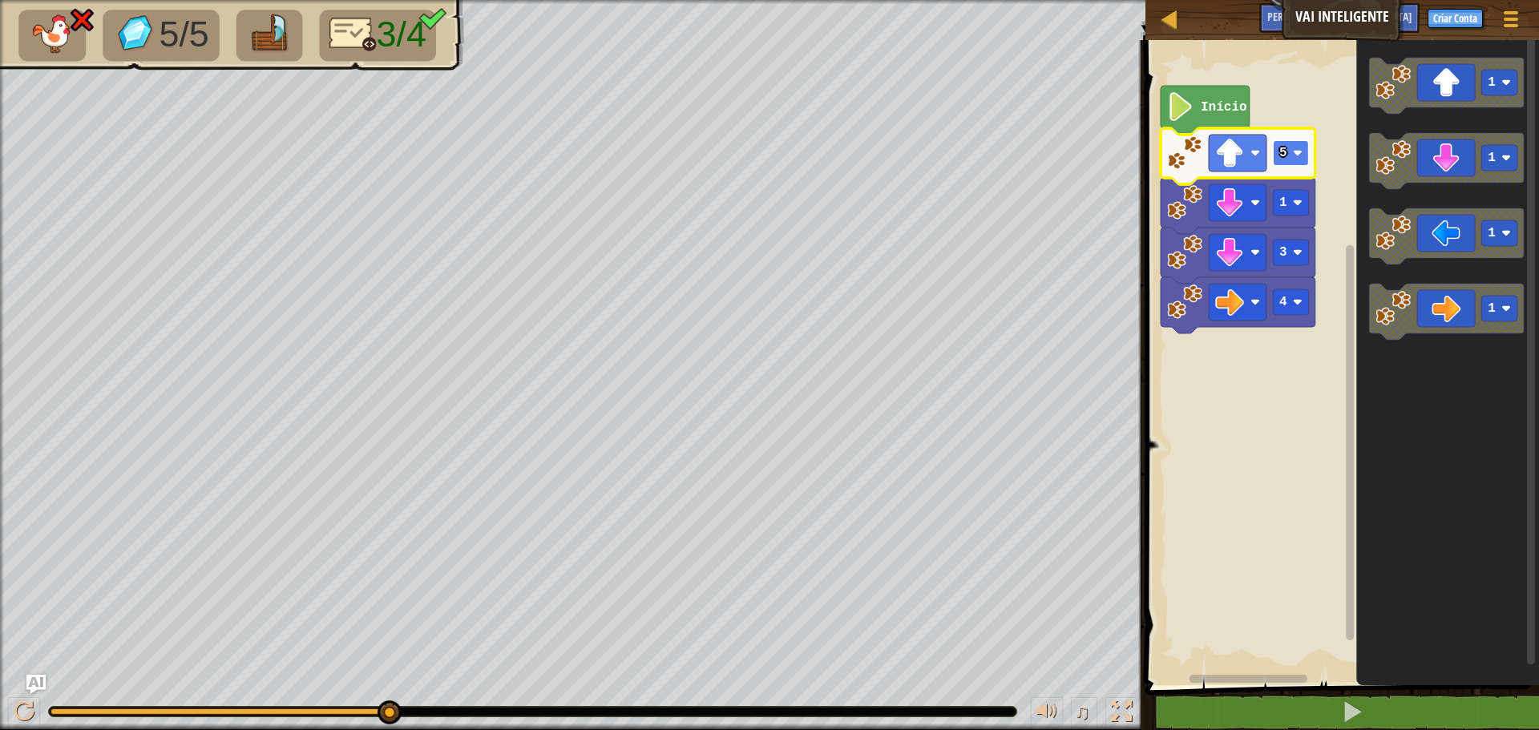
click at [1304, 160] on rect "Espaço de trabalho do Blockly" at bounding box center [1291, 153] width 36 height 26
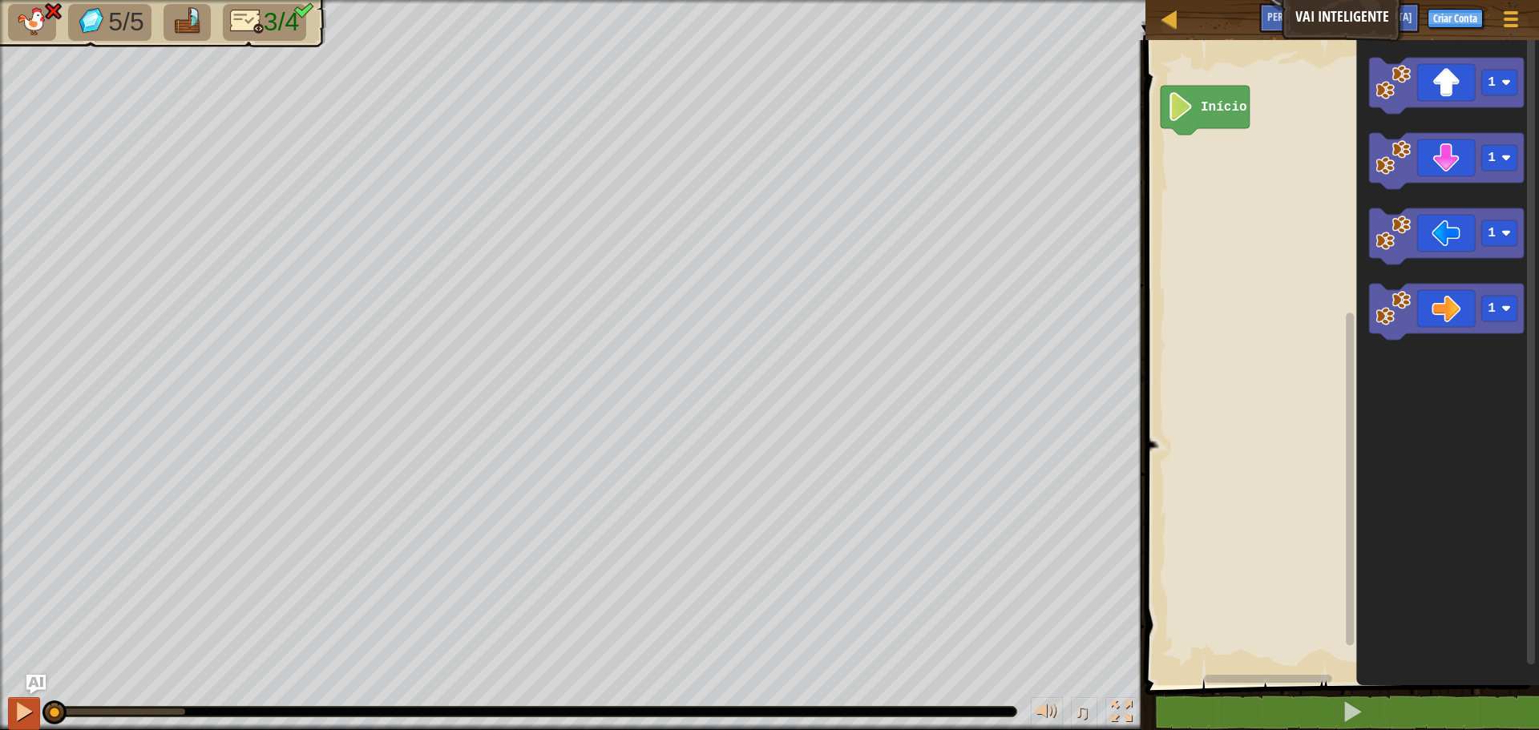
drag, startPoint x: 173, startPoint y: 709, endPoint x: 20, endPoint y: 709, distance: 153.1
click at [20, 709] on div "♫" at bounding box center [573, 708] width 1146 height 48
click at [1184, 172] on div "Início 1 1 1 1 1 1" at bounding box center [1340, 358] width 398 height 653
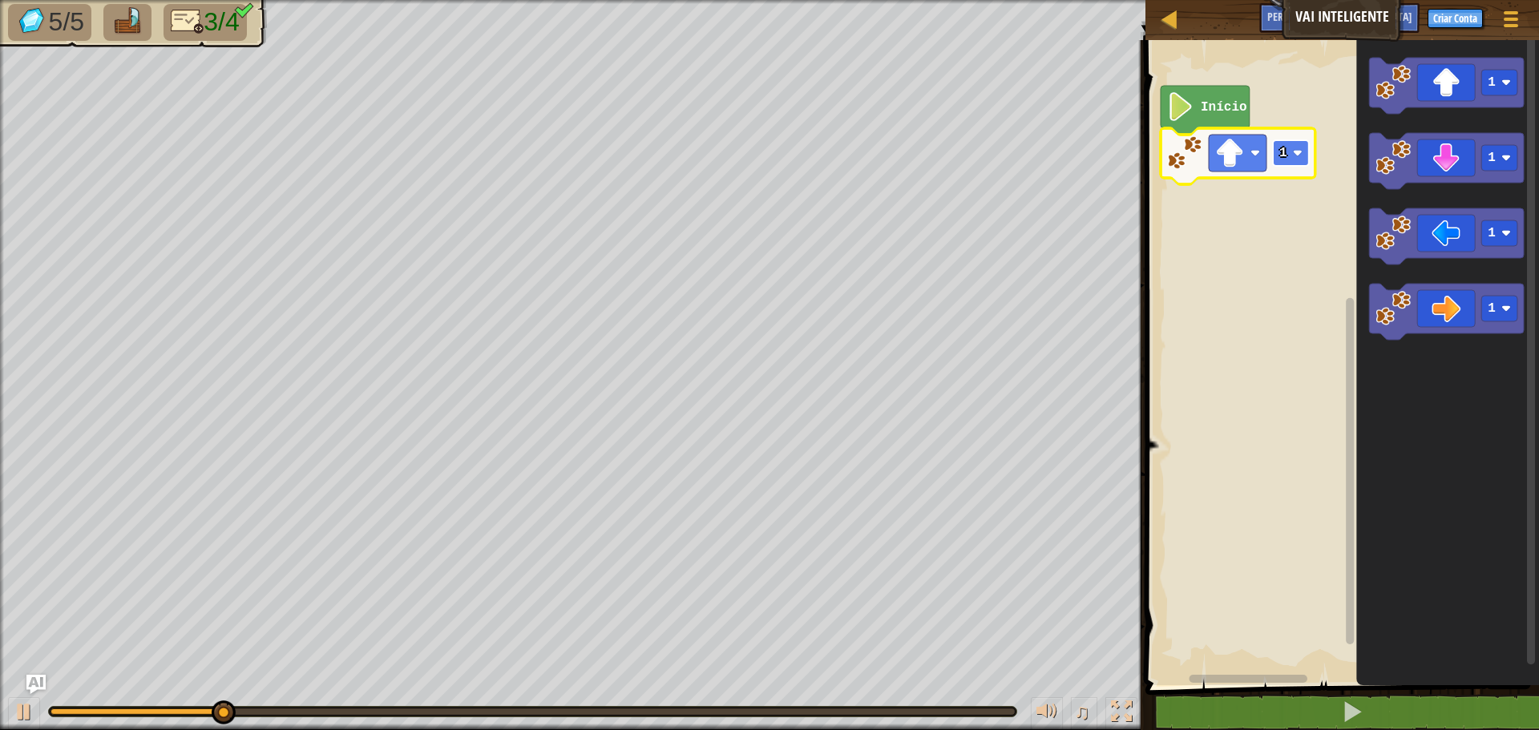
click at [1302, 160] on rect "Espaço de trabalho do Blockly" at bounding box center [1291, 153] width 36 height 26
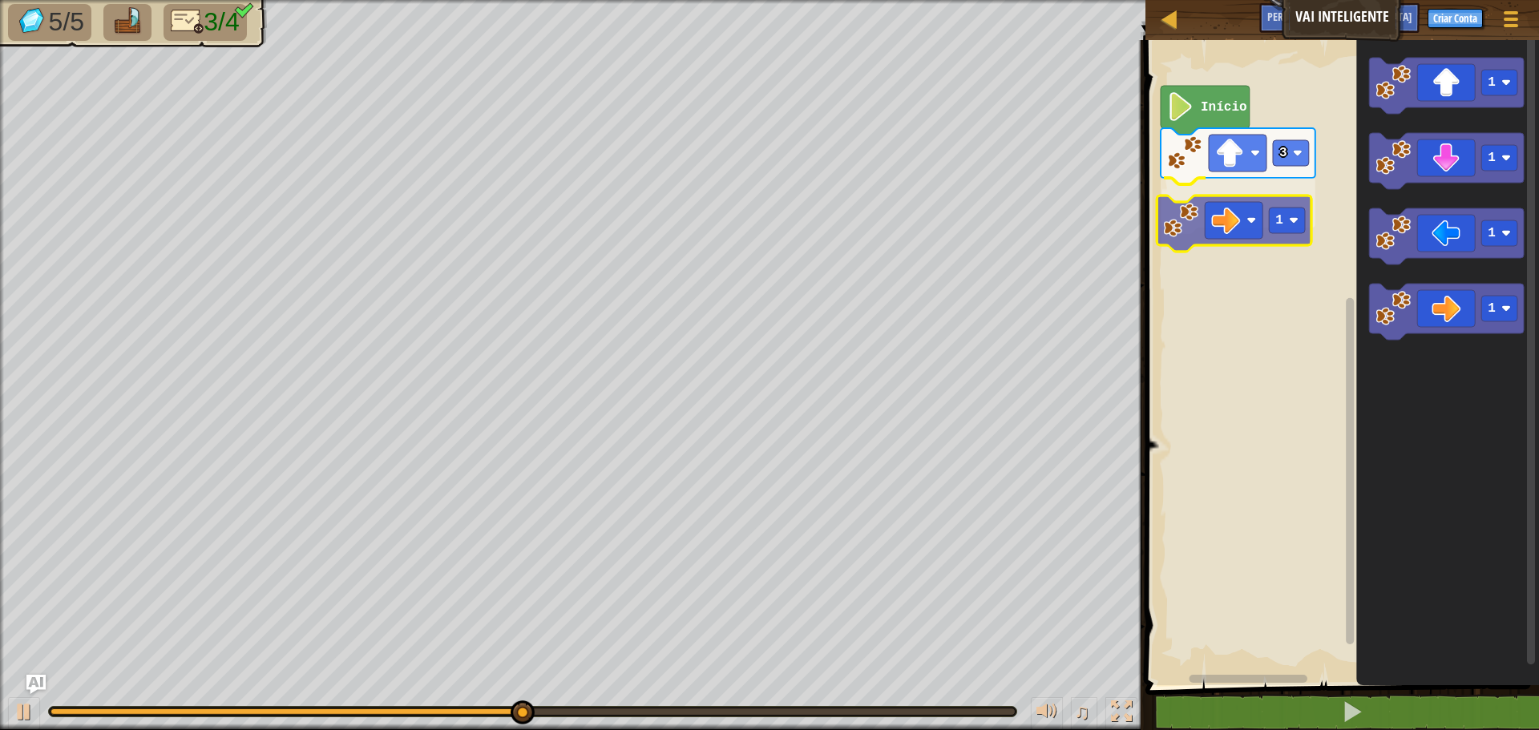
click at [1191, 223] on div "Início 3 1 1 1 1 1 1" at bounding box center [1340, 358] width 398 height 653
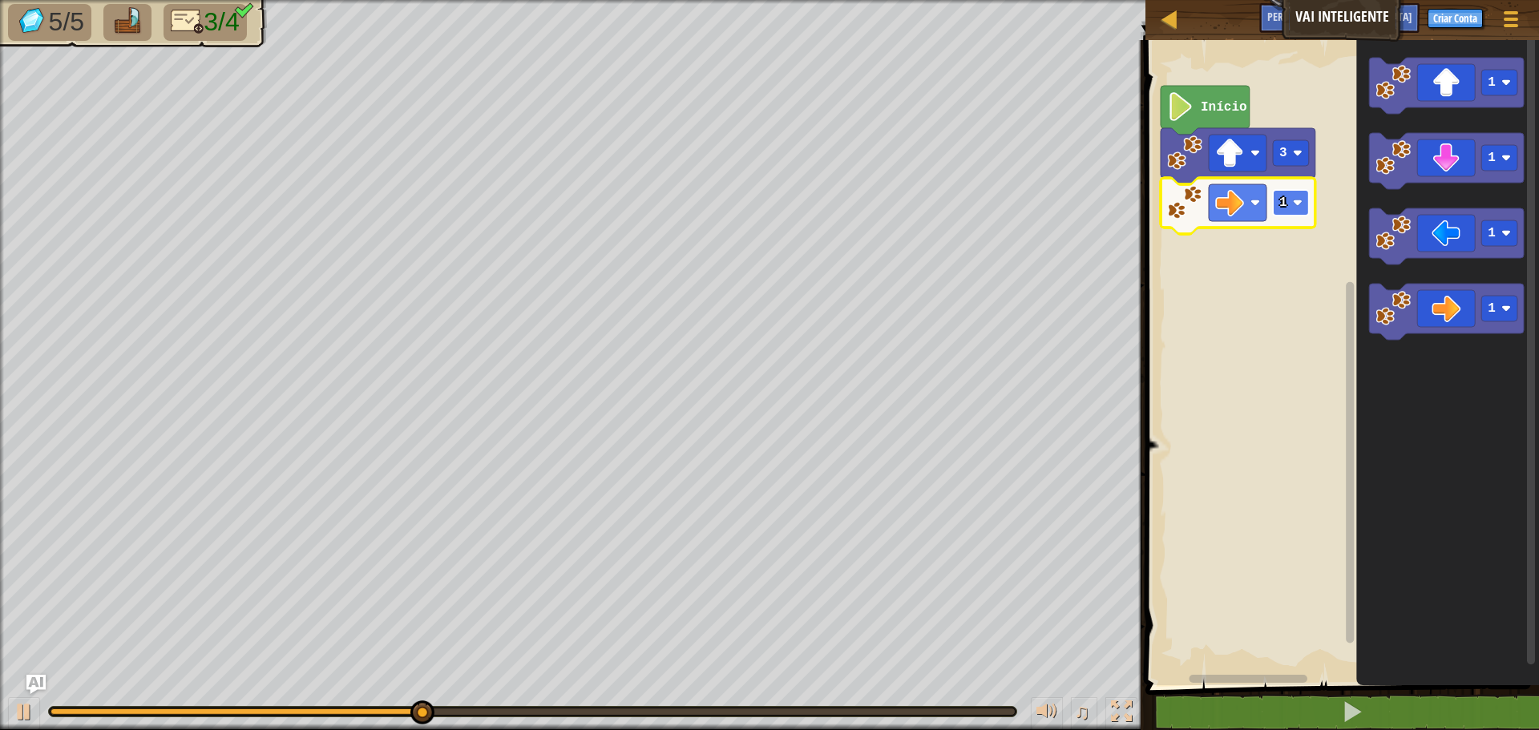
click at [1300, 212] on rect "Espaço de trabalho do Blockly" at bounding box center [1291, 203] width 36 height 26
click at [1292, 210] on rect "Espaço de trabalho do Blockly" at bounding box center [1291, 203] width 36 height 26
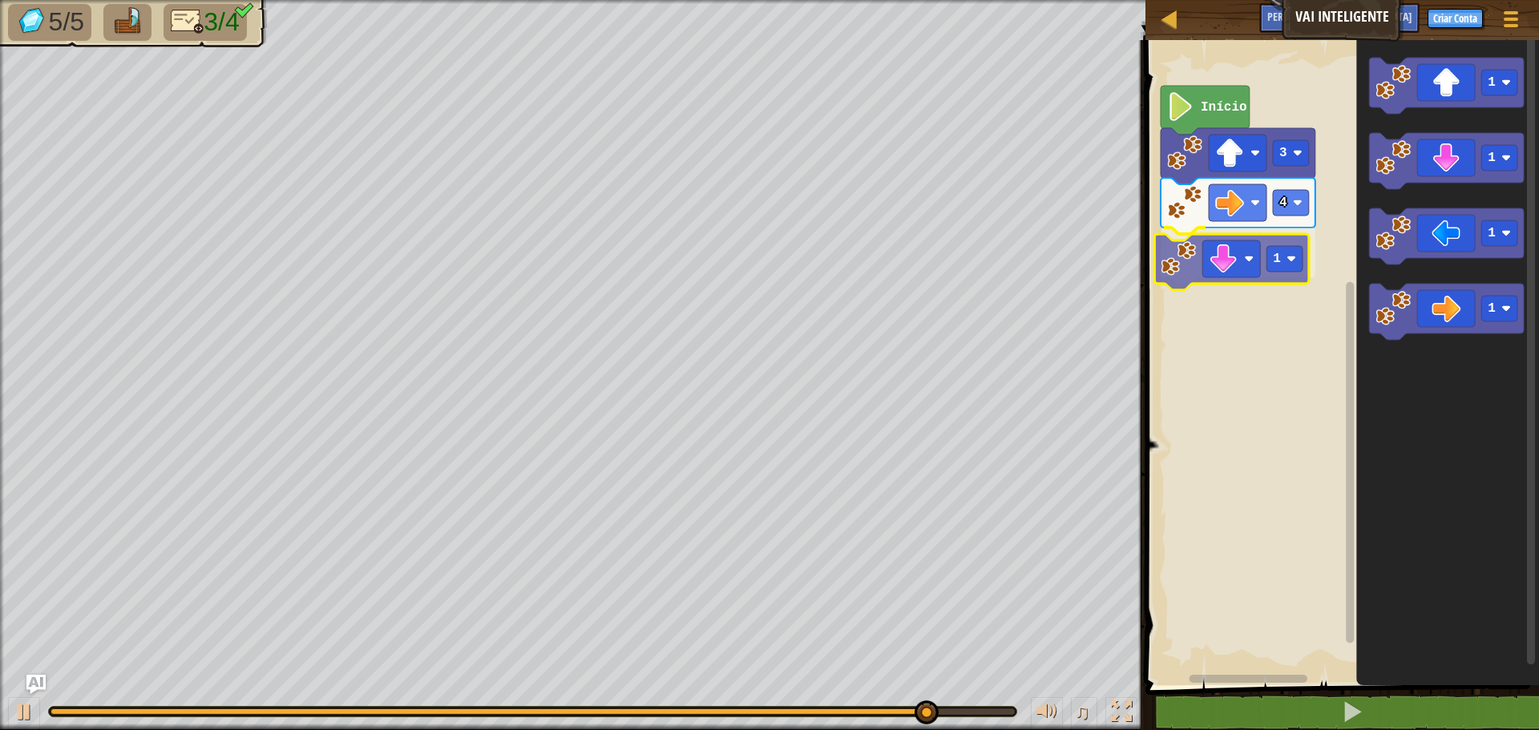
click at [1174, 263] on div "Início 3 4 1 1 1 1 1 1" at bounding box center [1340, 358] width 398 height 653
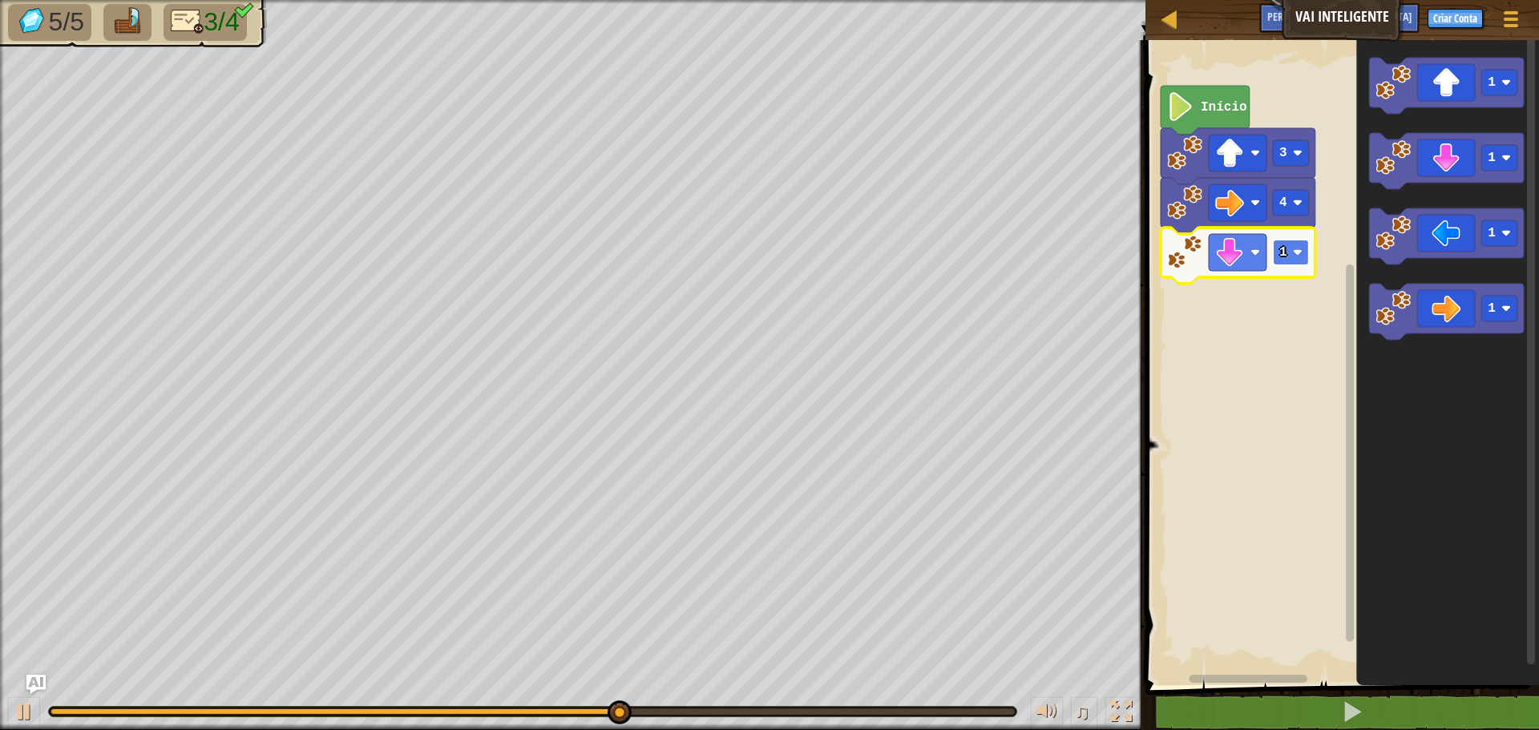
click at [1300, 249] on image "Espaço de trabalho do Blockly" at bounding box center [1298, 253] width 10 height 10
click at [1296, 251] on image "Espaço de trabalho do Blockly" at bounding box center [1298, 253] width 10 height 10
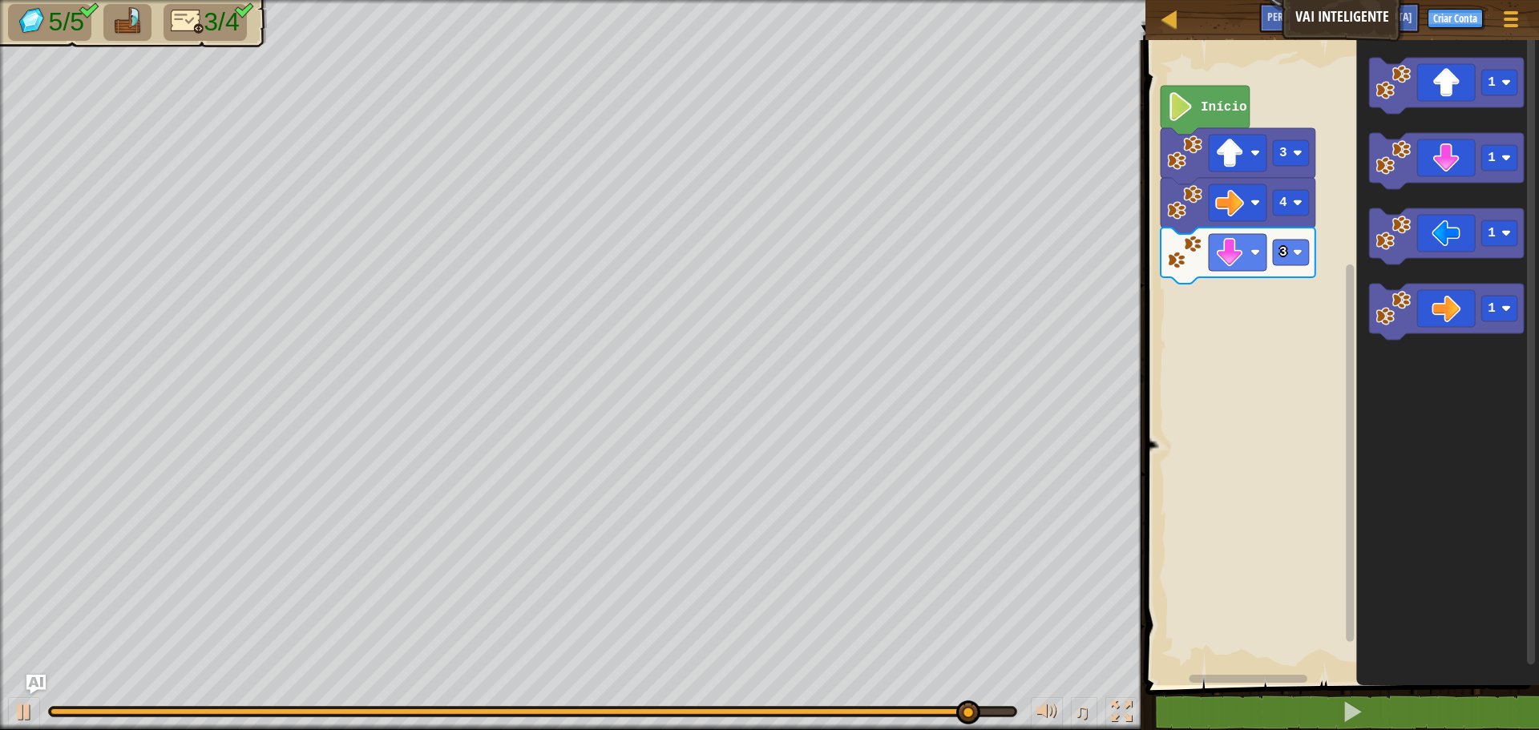
click at [1363, 315] on icon "1 1 1 1" at bounding box center [1447, 358] width 183 height 653
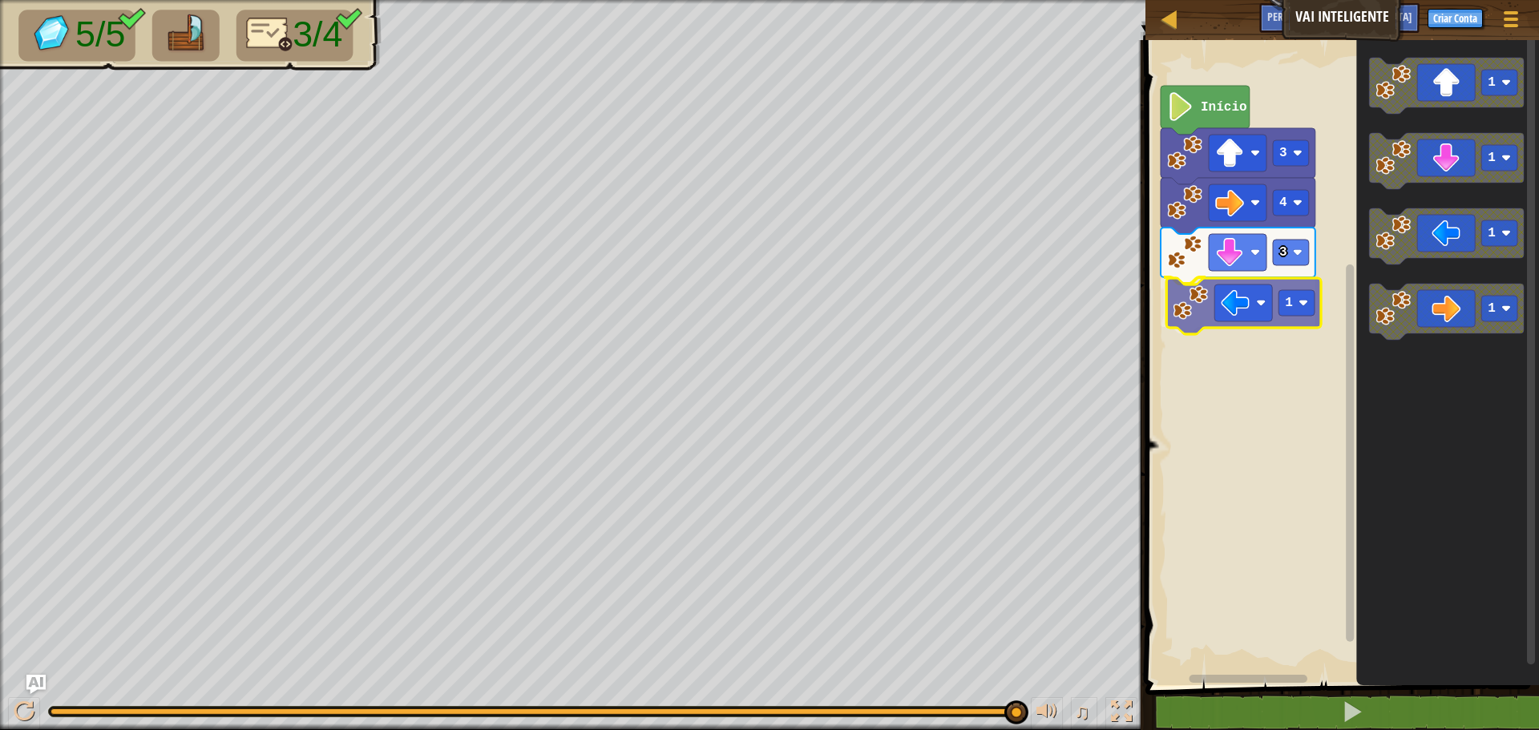
click at [1194, 309] on div "Início 3 4 3 1 1 1 1 1 1" at bounding box center [1340, 358] width 398 height 653
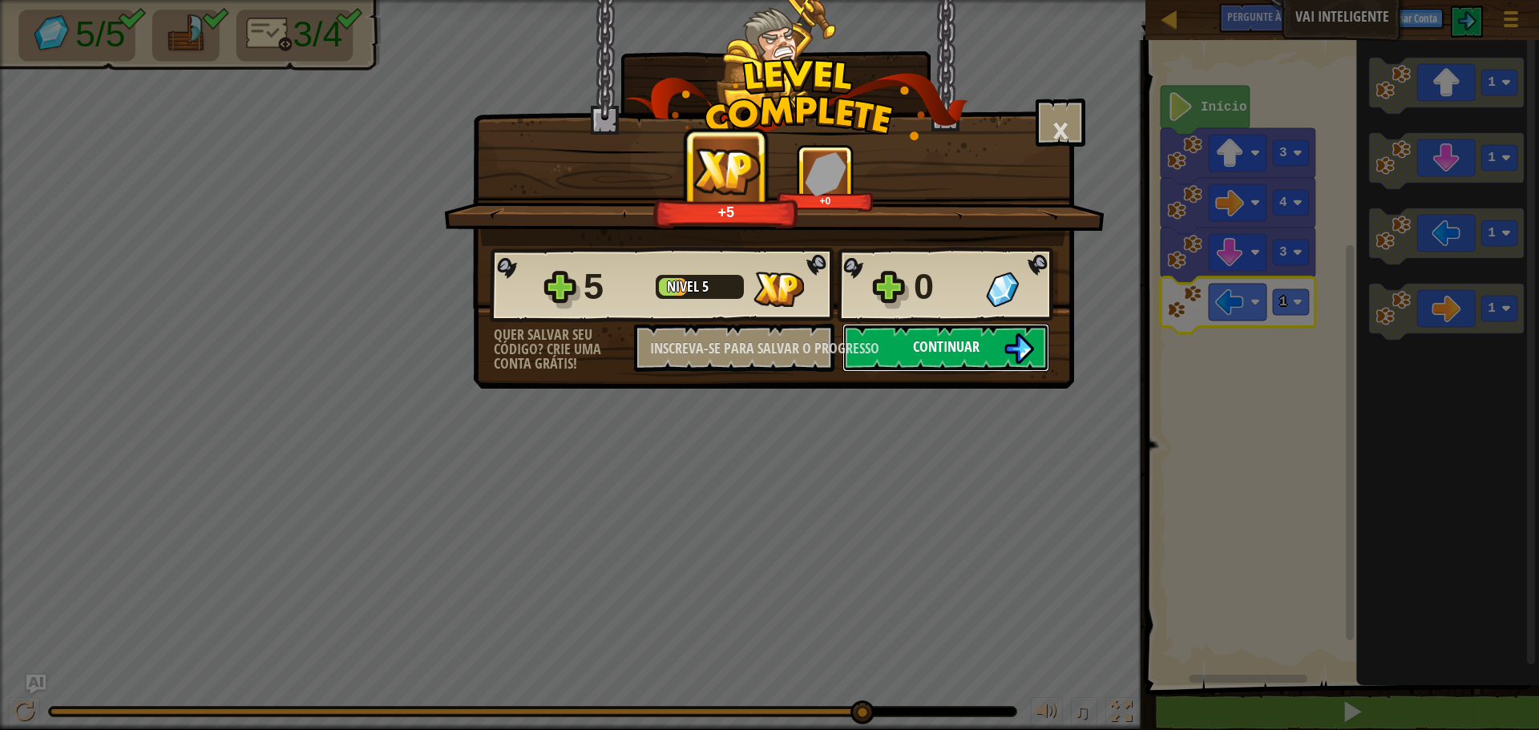
click at [973, 346] on font "Continuar" at bounding box center [946, 347] width 67 height 20
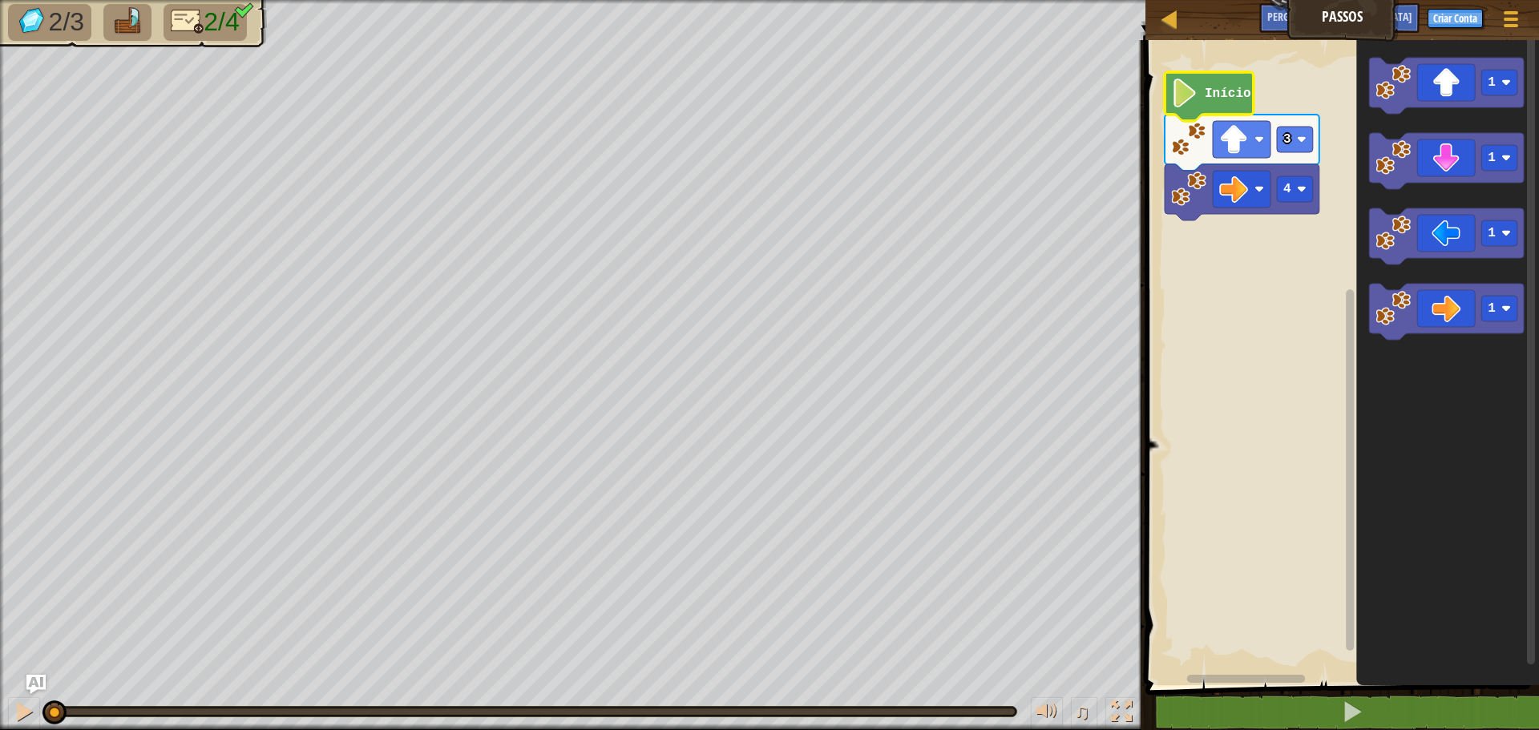
click at [1191, 89] on image "Espaço de trabalho do Blockly" at bounding box center [1184, 93] width 27 height 29
click at [1197, 156] on image "Espaço de trabalho do Blockly" at bounding box center [1188, 139] width 35 height 35
click at [21, 711] on div at bounding box center [24, 711] width 21 height 21
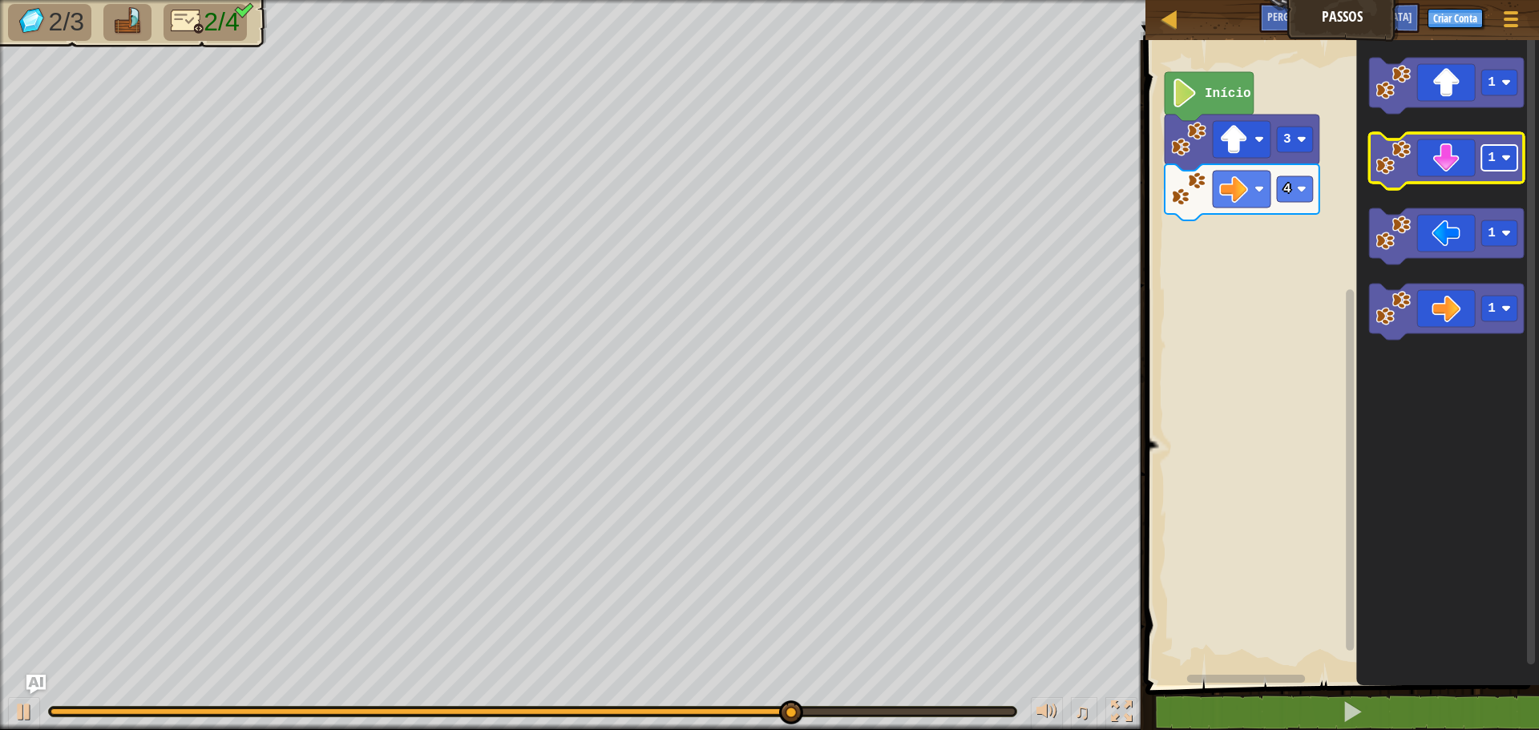
click at [1501, 164] on rect "Espaço de trabalho do Blockly" at bounding box center [1500, 158] width 36 height 26
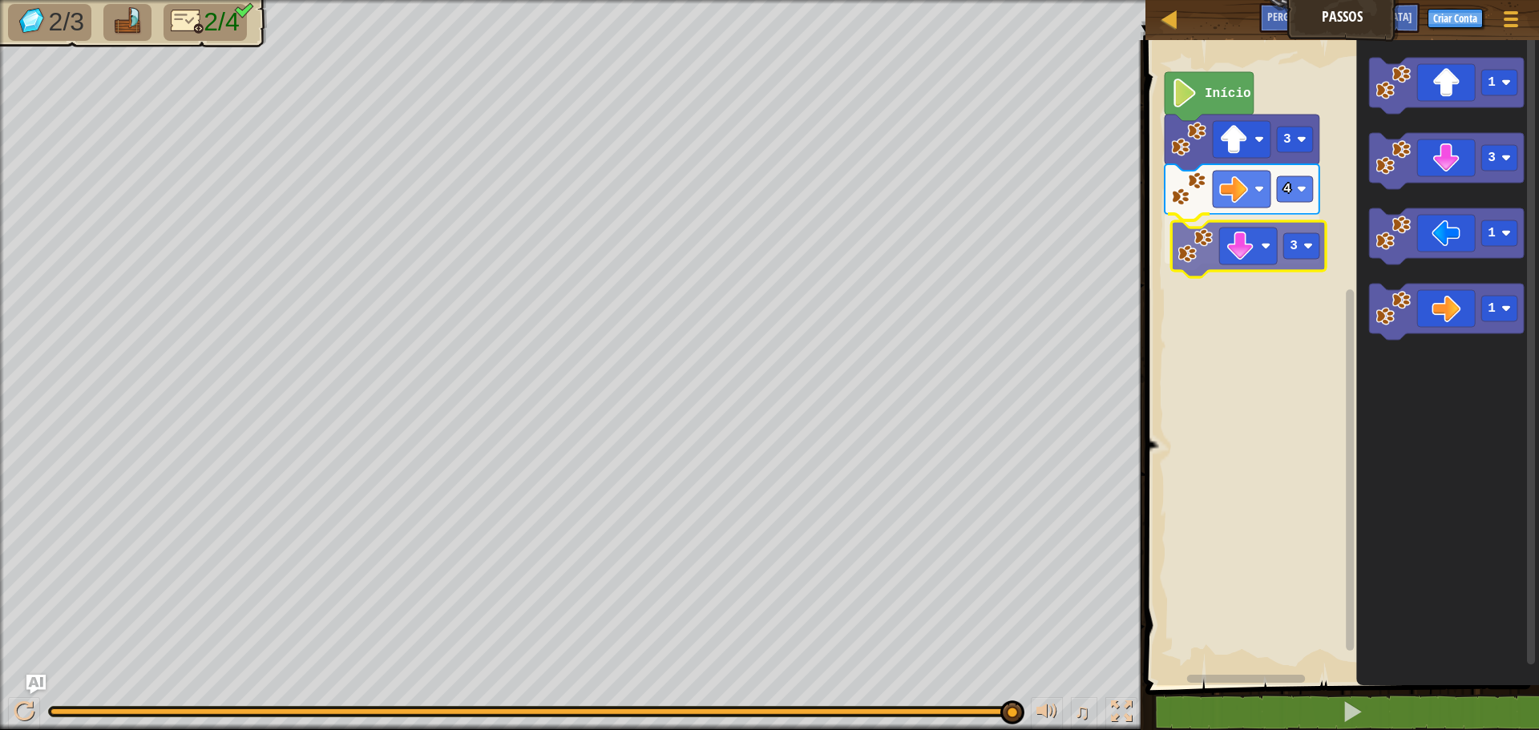
click at [1193, 257] on div "Início 3 4 3 1 3 1 1 3" at bounding box center [1340, 358] width 398 height 653
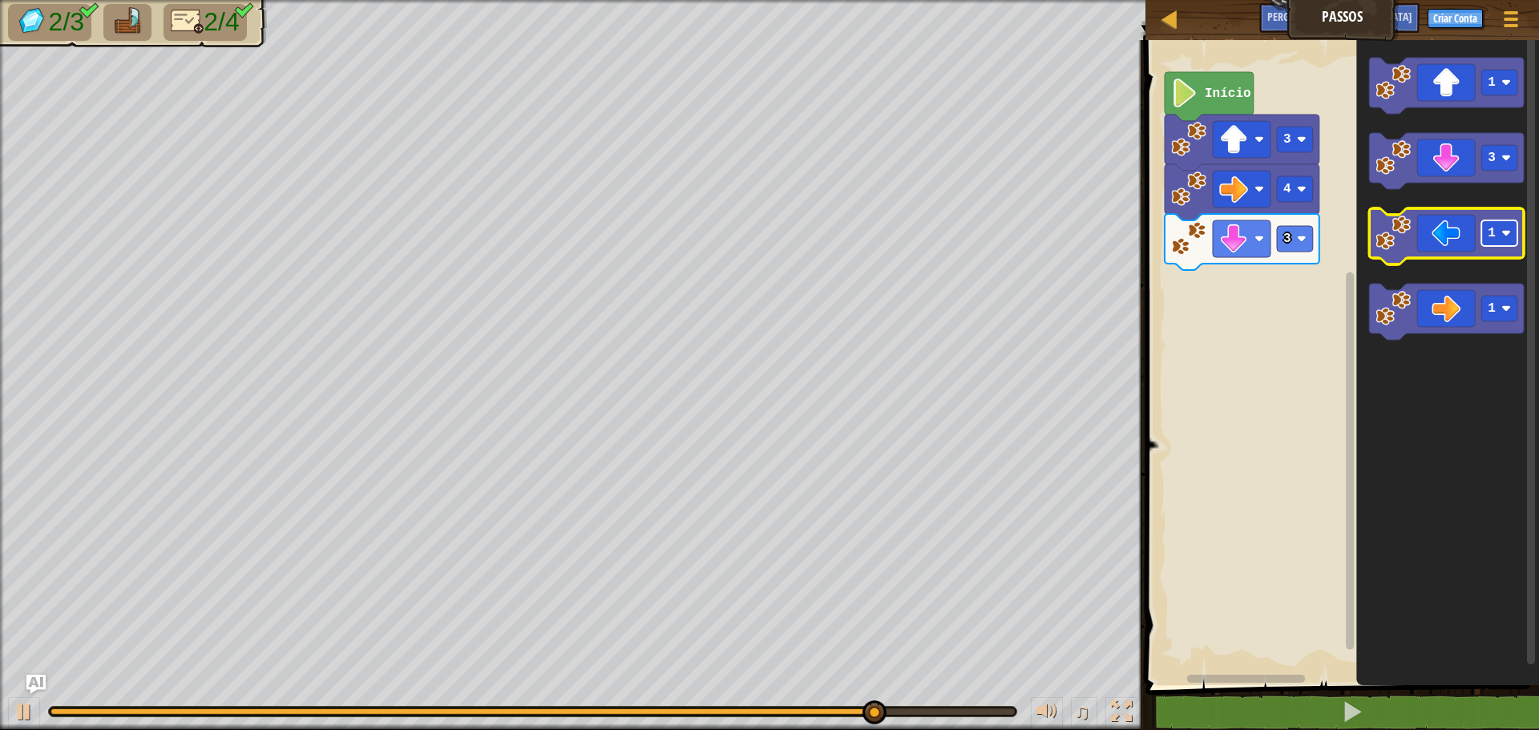
click at [1513, 241] on rect "Espaço de trabalho do Blockly" at bounding box center [1500, 233] width 36 height 26
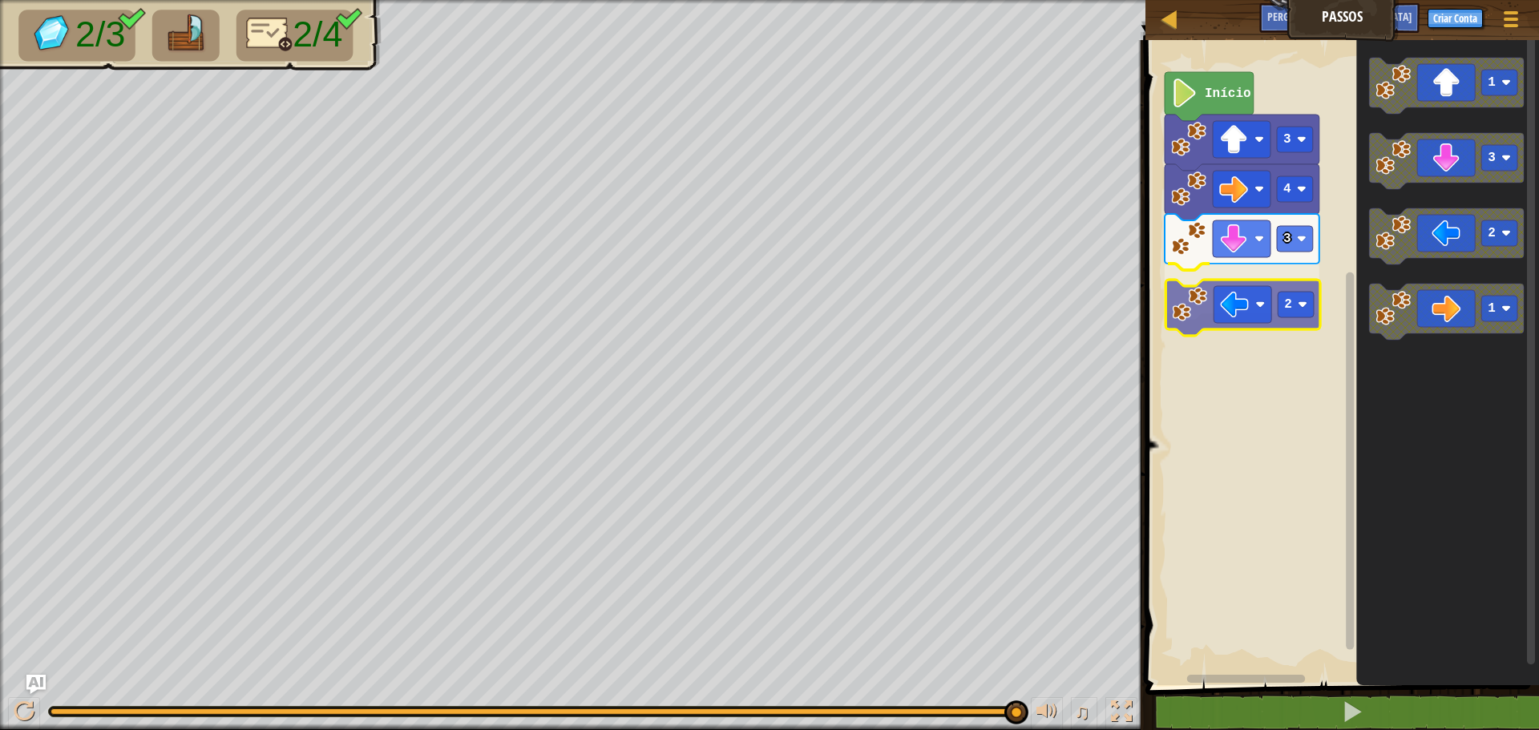
click at [1190, 311] on div "Início 3 4 3 2 1 3 2 1 2" at bounding box center [1340, 358] width 398 height 653
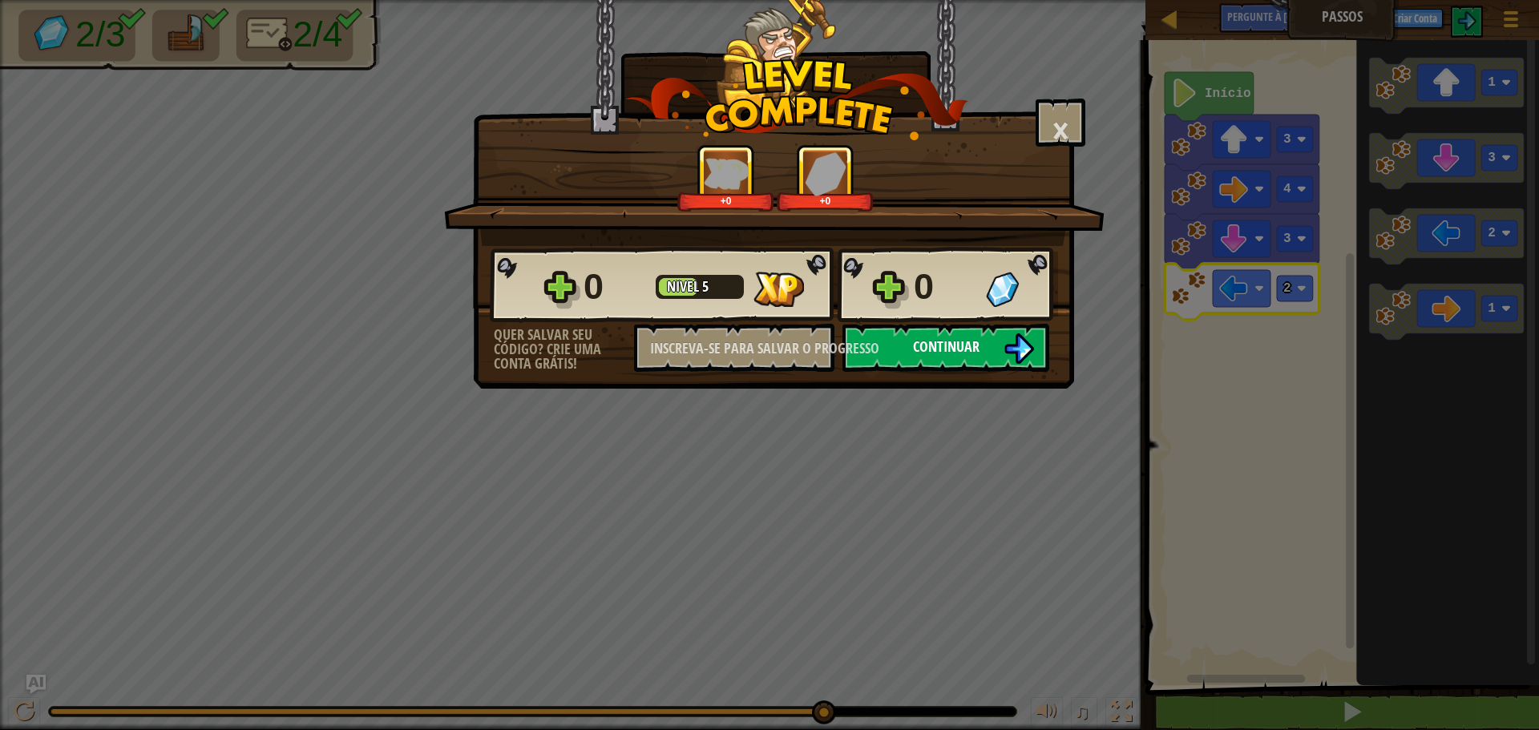
click at [1009, 340] on img at bounding box center [1019, 348] width 30 height 30
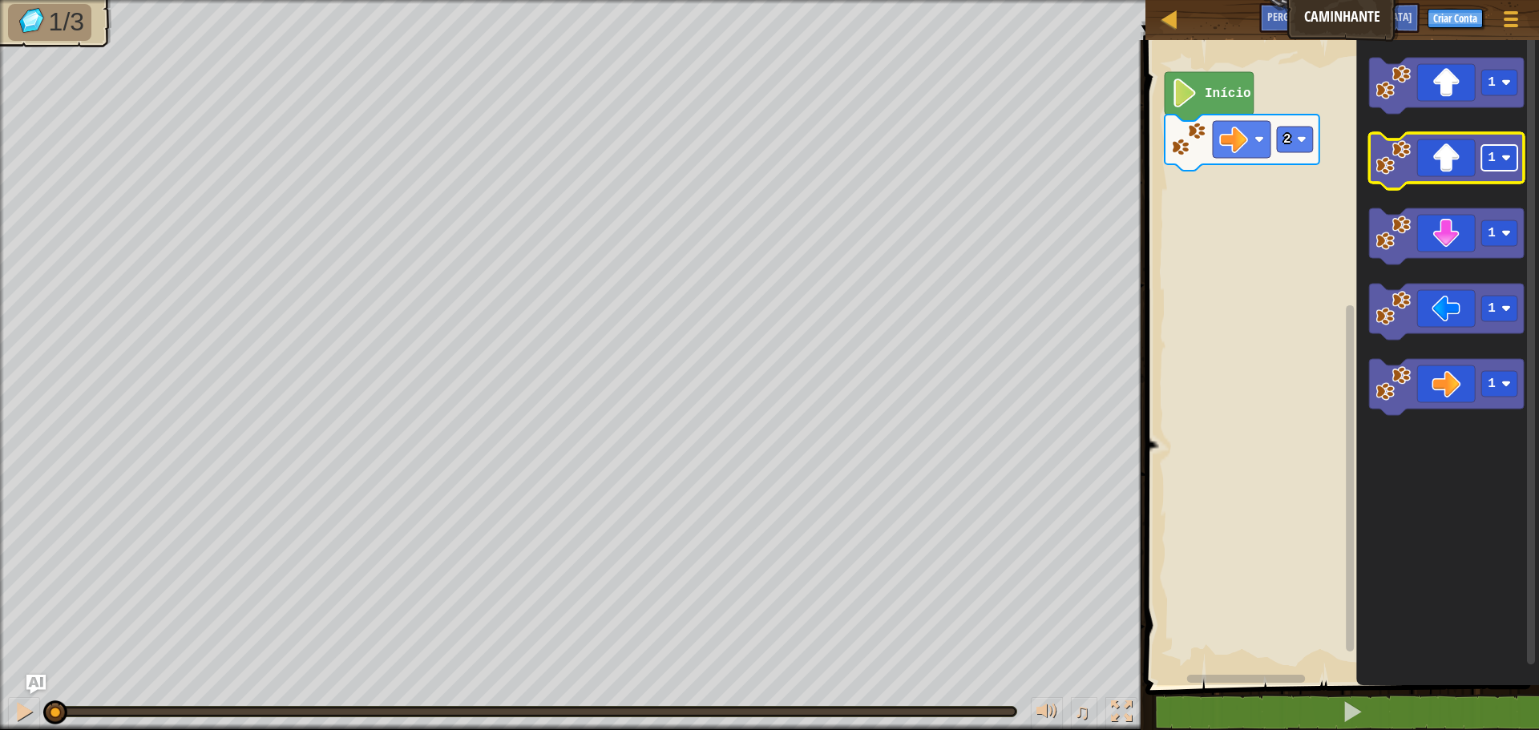
click at [1515, 153] on rect "Espaço de trabalho do Blockly" at bounding box center [1500, 158] width 36 height 26
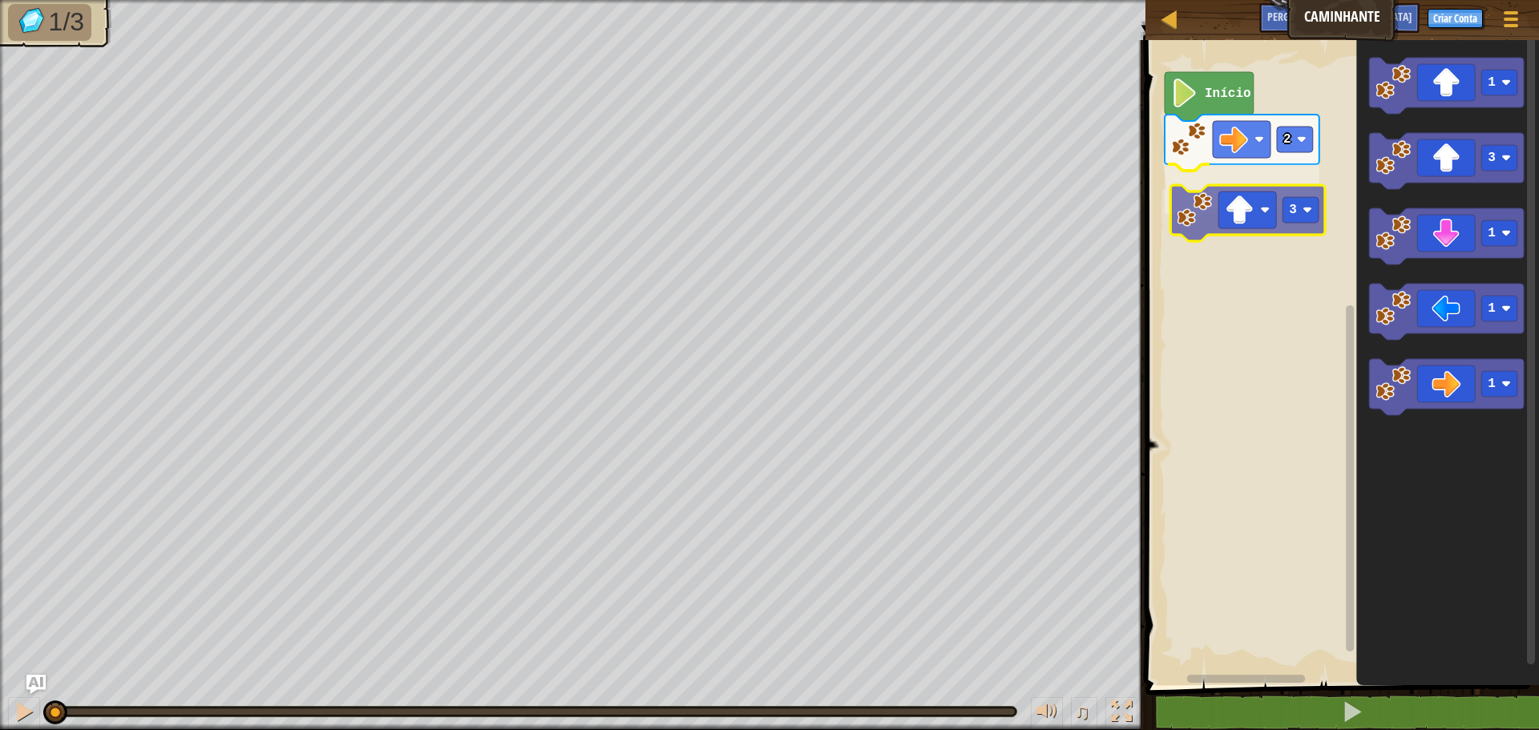
click at [1184, 212] on div "2 3 Início 1 3 1 1 1 3" at bounding box center [1340, 358] width 398 height 653
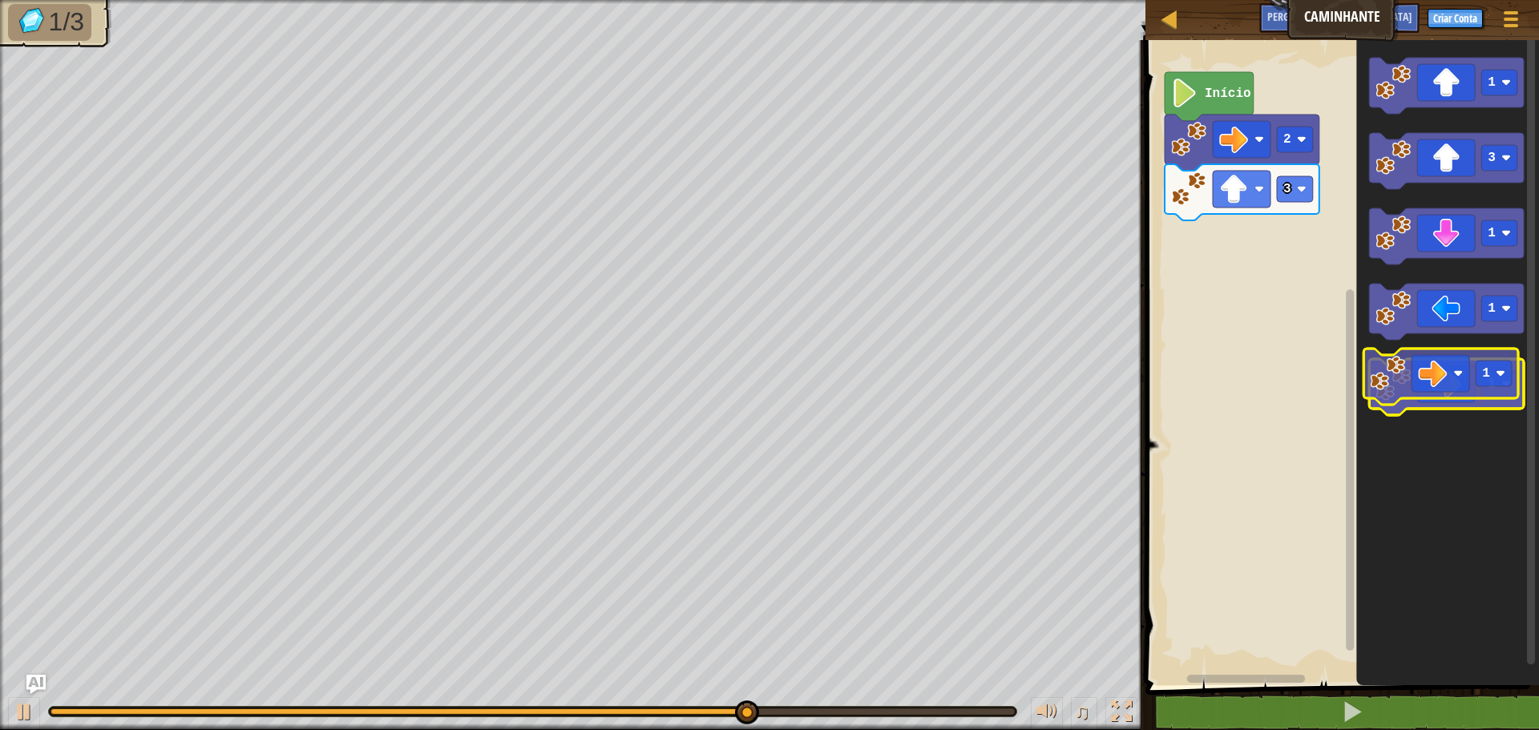
click at [1389, 378] on image "Espaço de trabalho do Blockly" at bounding box center [1393, 383] width 35 height 35
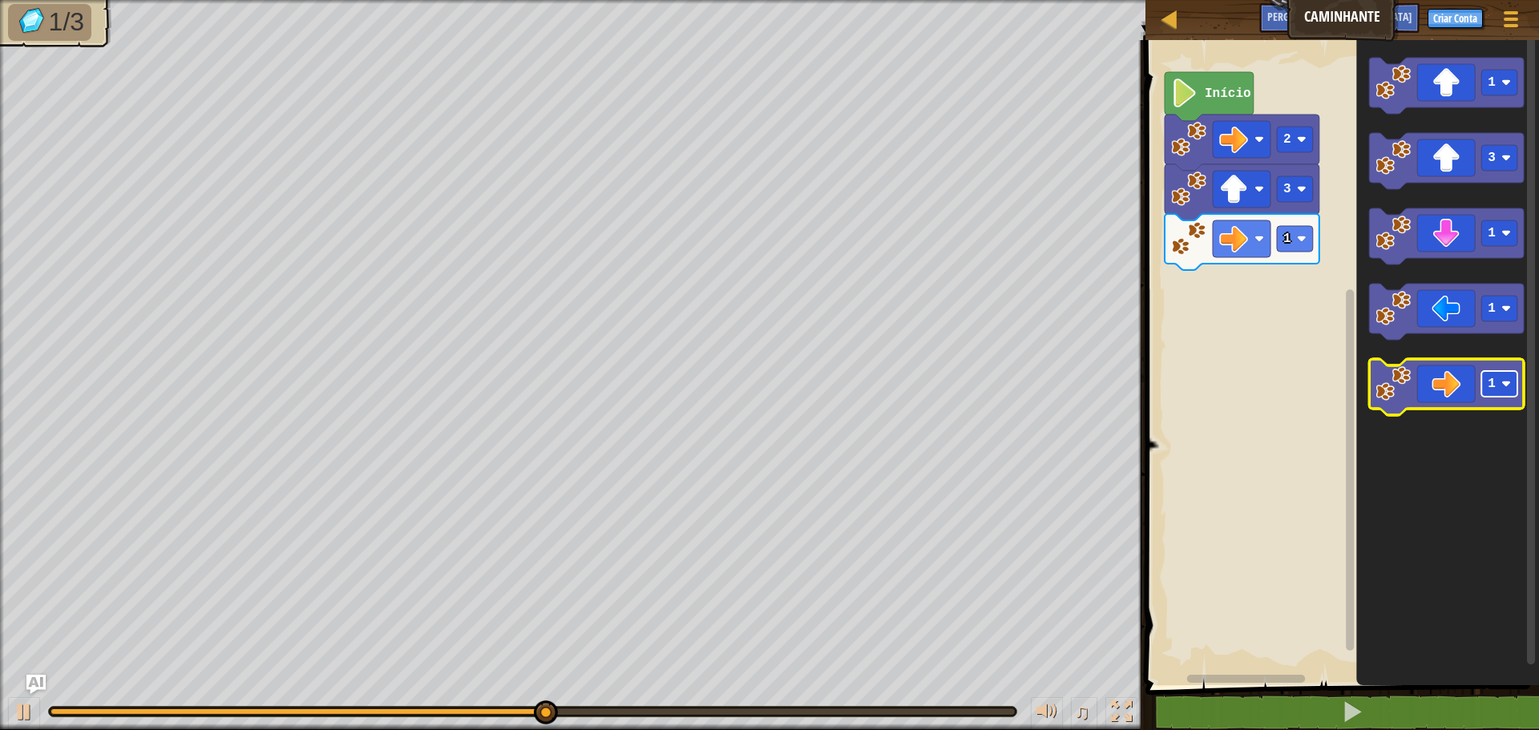
click at [1502, 387] on image "Espaço de trabalho do Blockly" at bounding box center [1507, 384] width 10 height 10
click at [1397, 382] on image "Espaço de trabalho do Blockly" at bounding box center [1393, 383] width 35 height 35
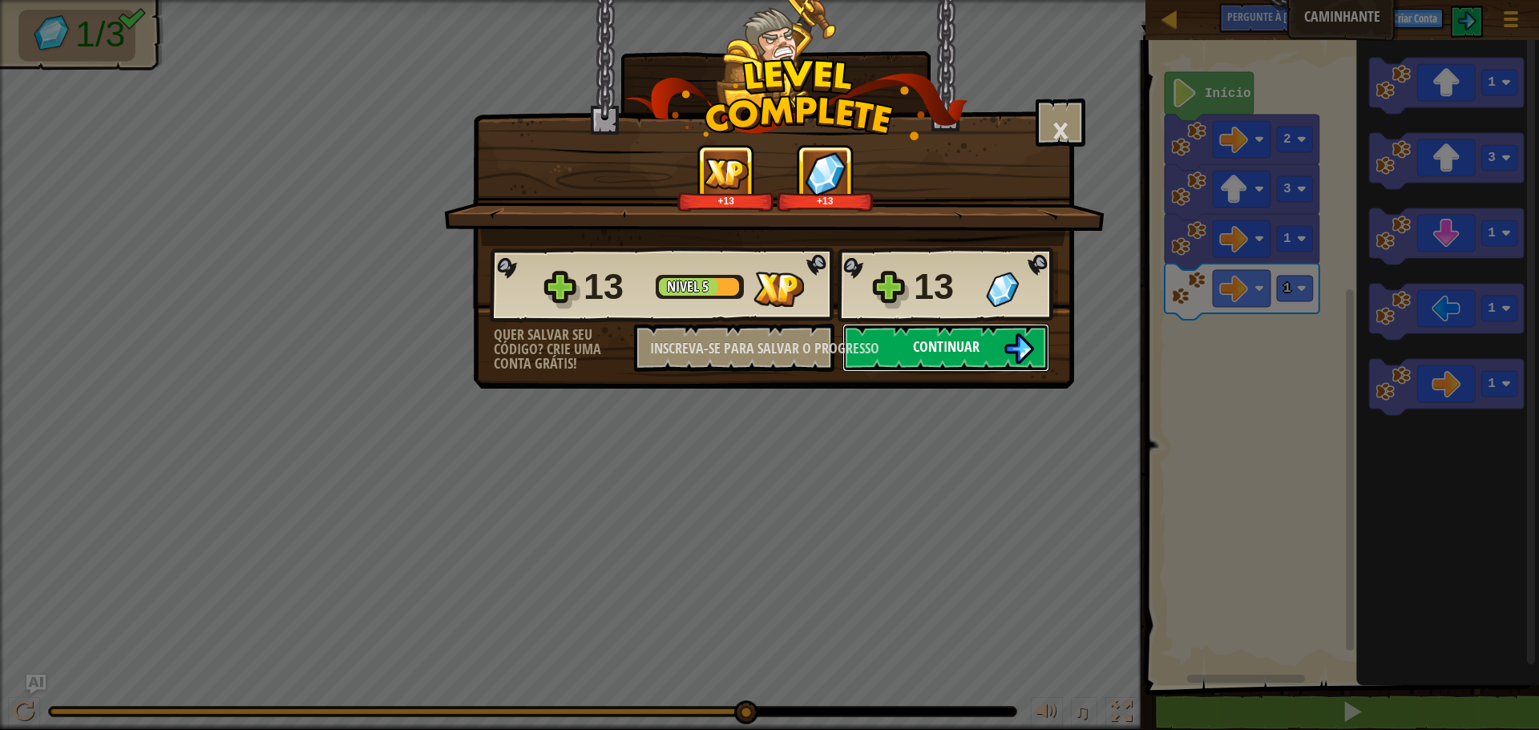
click at [975, 358] on button "Continuar" at bounding box center [946, 348] width 207 height 48
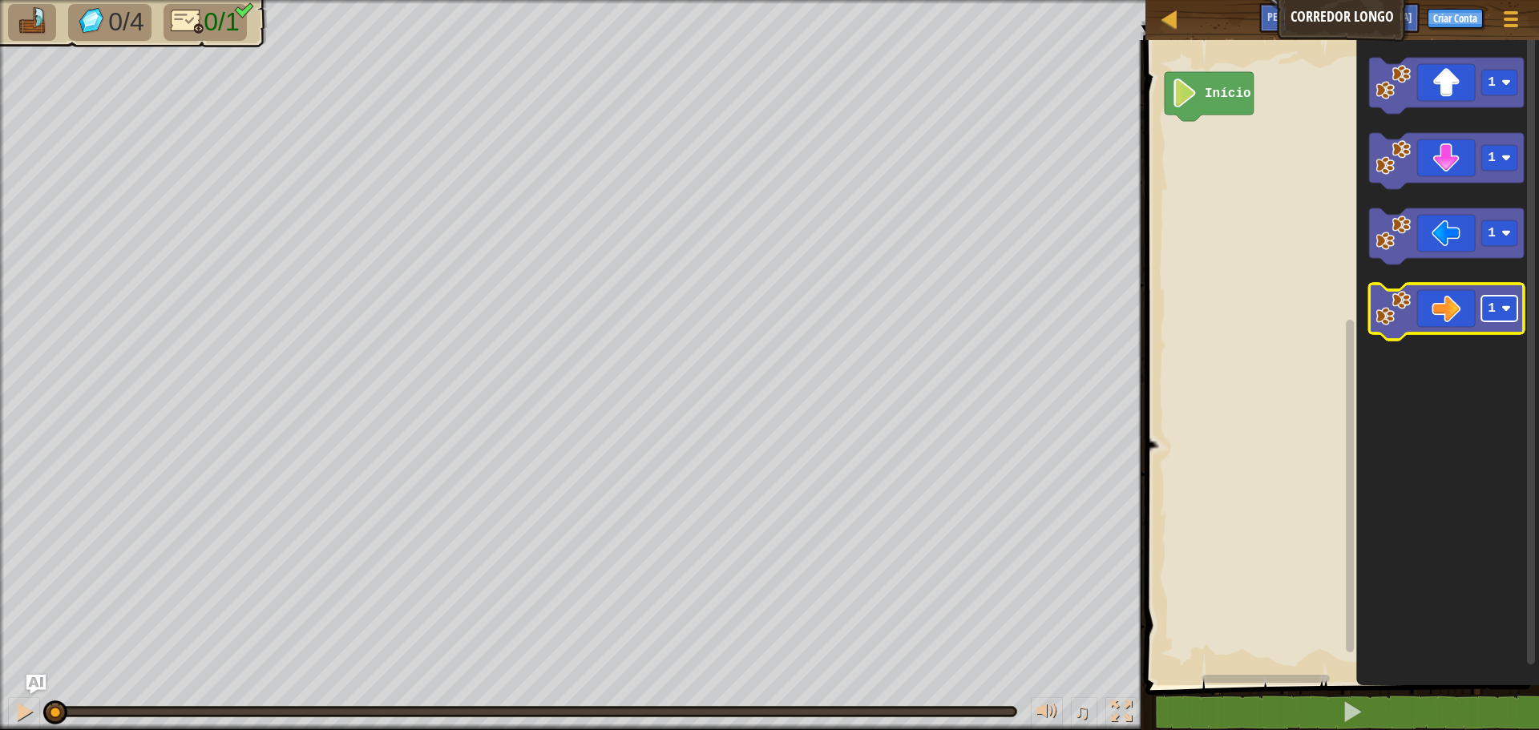
click at [1513, 312] on rect "Espaço de trabalho do Blockly" at bounding box center [1500, 309] width 36 height 26
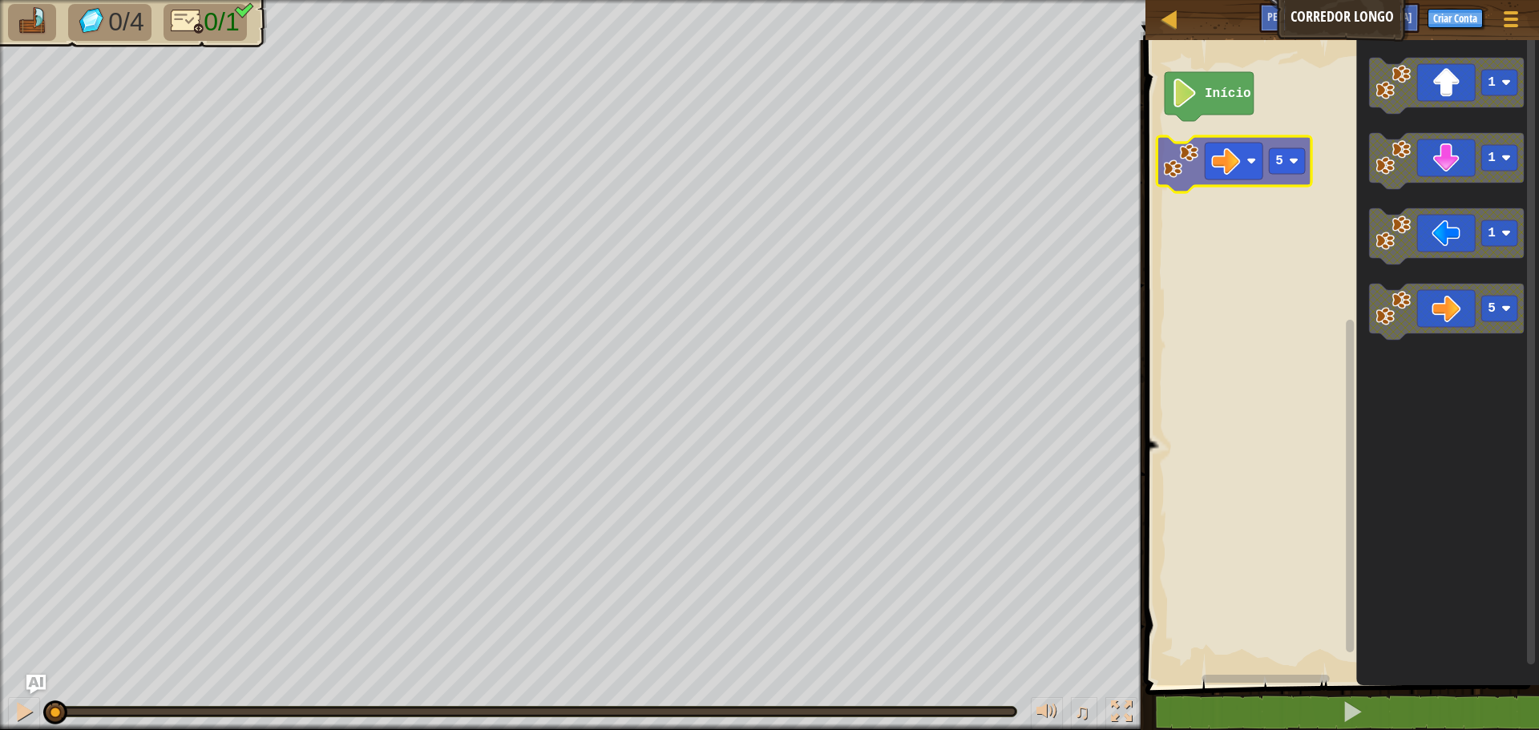
click at [1175, 165] on div "Início 1 1 1 5 5" at bounding box center [1340, 358] width 398 height 653
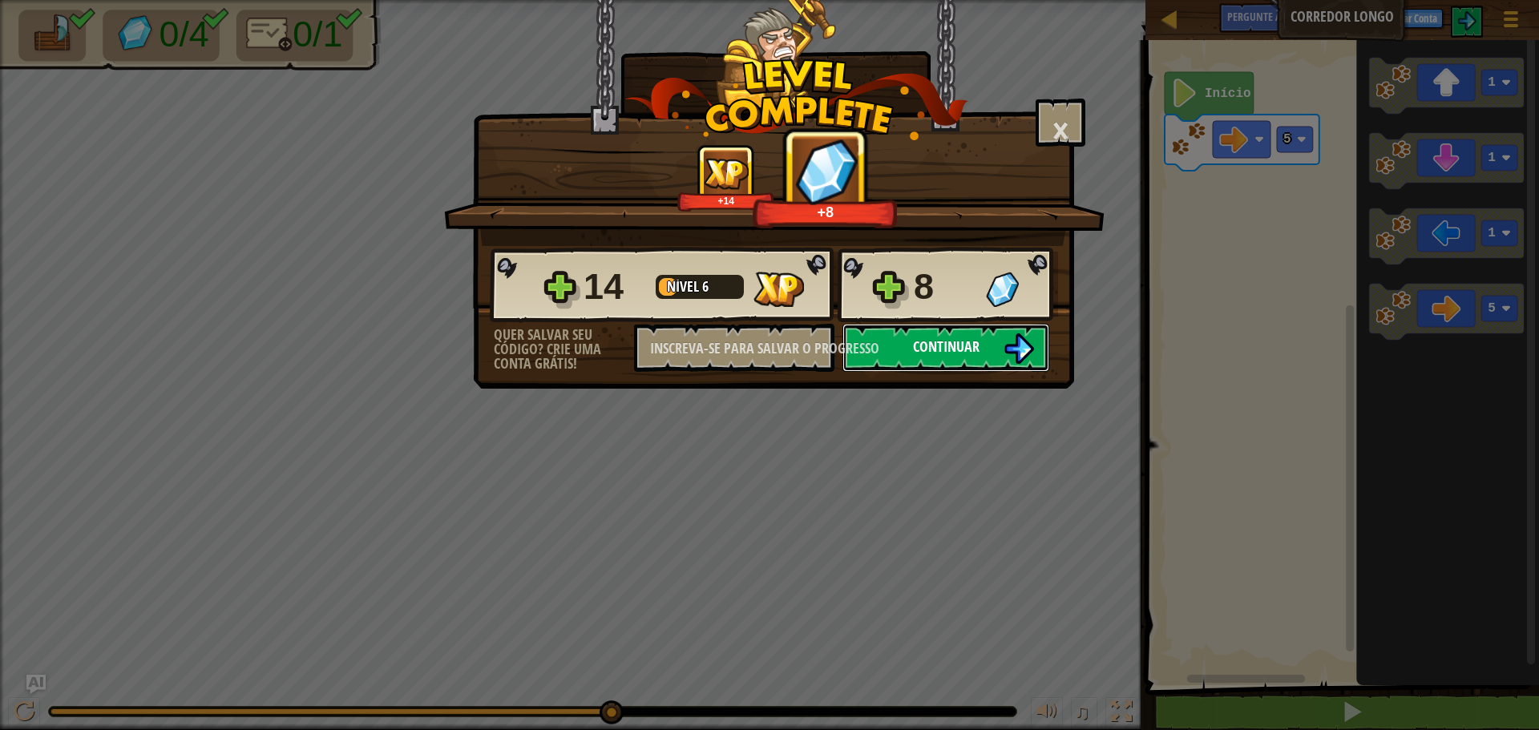
click at [985, 352] on button "Continuar" at bounding box center [946, 348] width 207 height 48
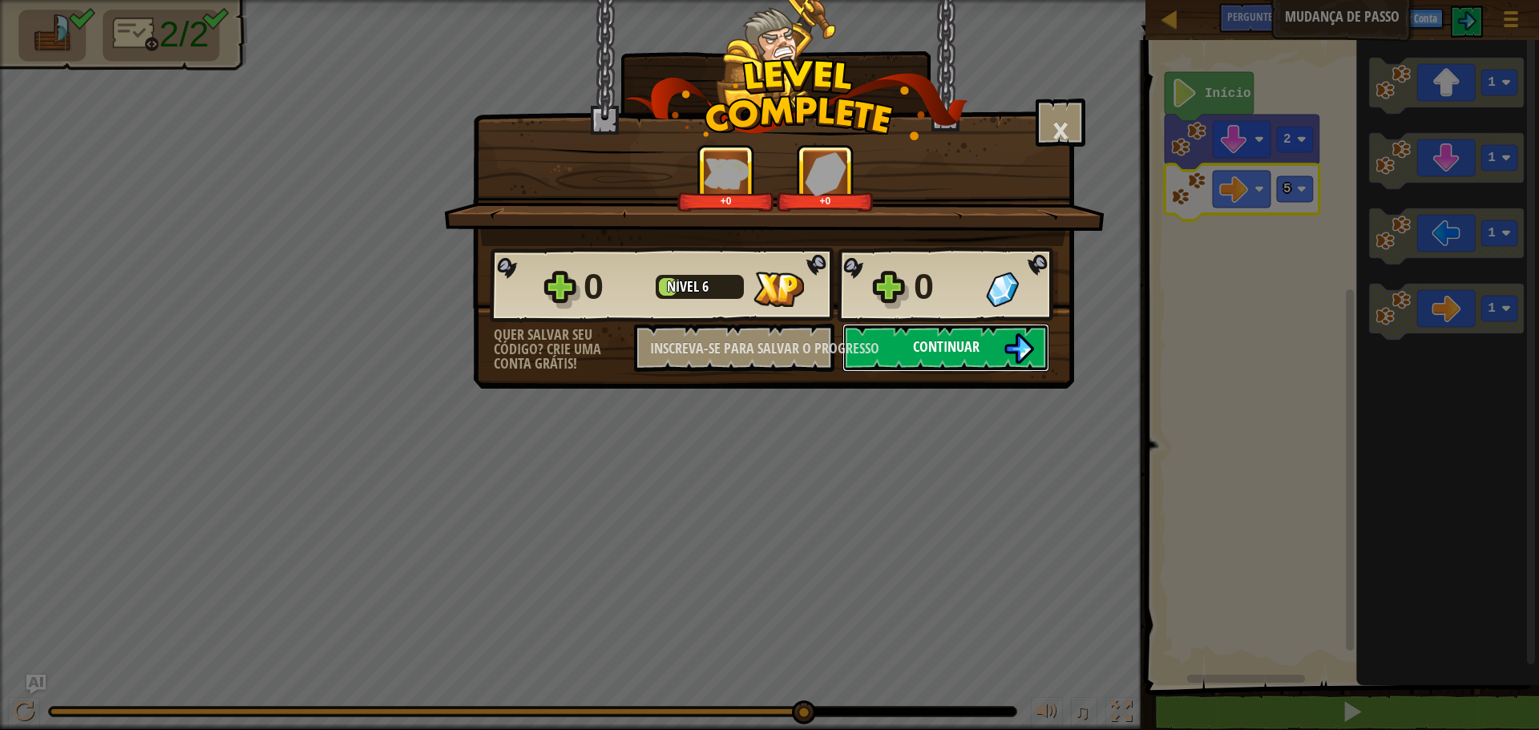
click at [976, 341] on font "Continuar" at bounding box center [946, 347] width 67 height 20
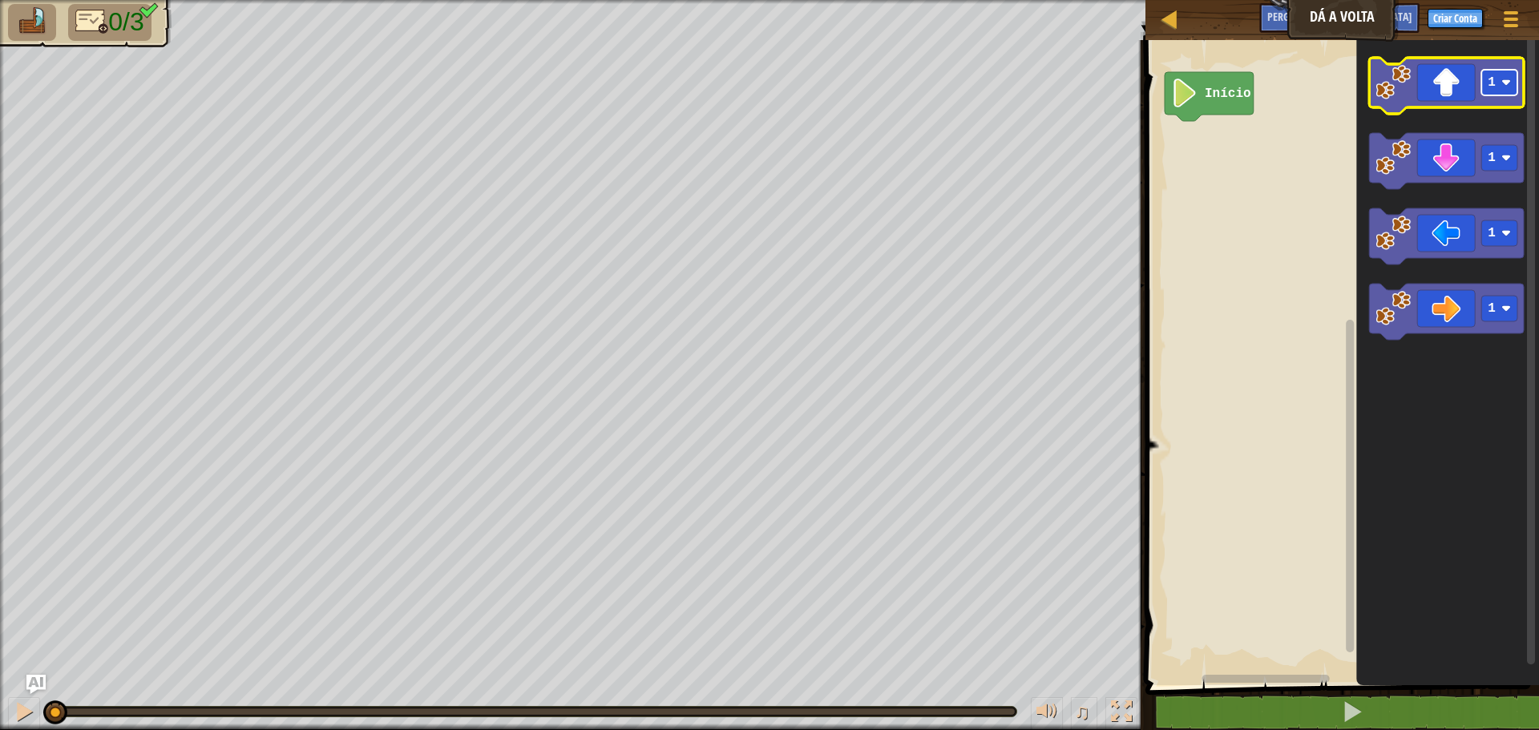
click at [1512, 82] on rect "Espaço de trabalho do Blockly" at bounding box center [1500, 83] width 36 height 26
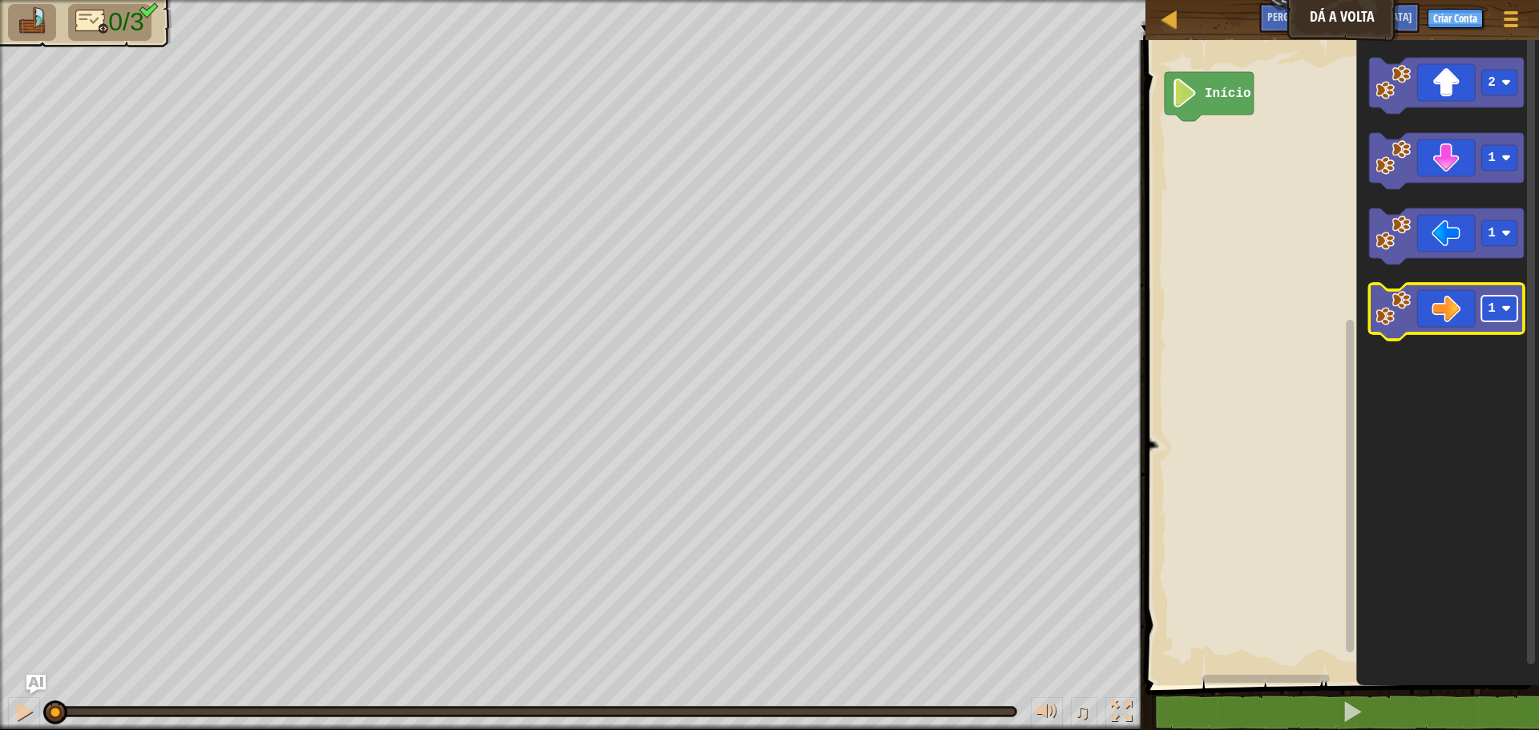
click at [1506, 312] on image "Espaço de trabalho do Blockly" at bounding box center [1507, 309] width 10 height 10
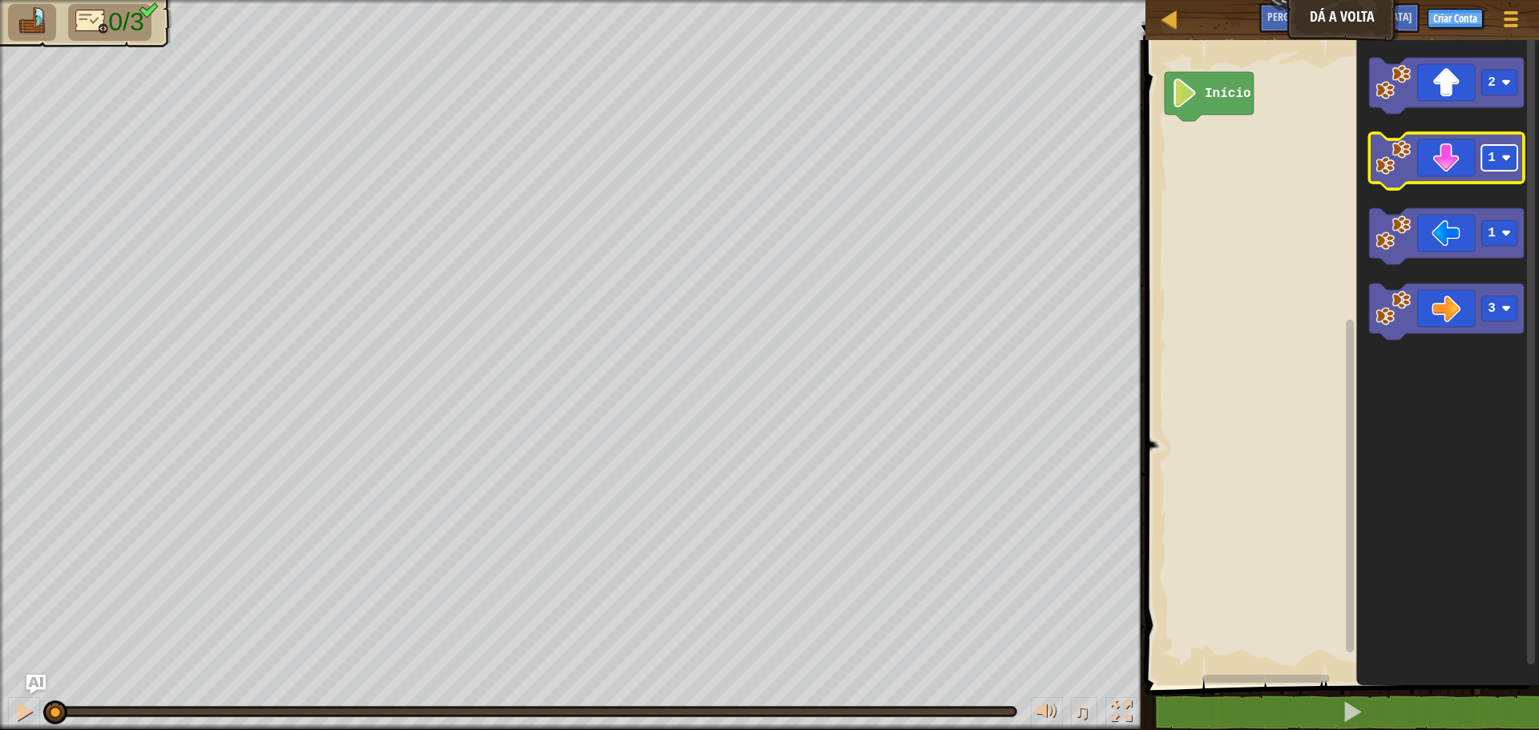
click at [1503, 163] on g "1" at bounding box center [1500, 158] width 36 height 26
click at [1352, 135] on div "Início 2 2 1 3" at bounding box center [1340, 358] width 398 height 653
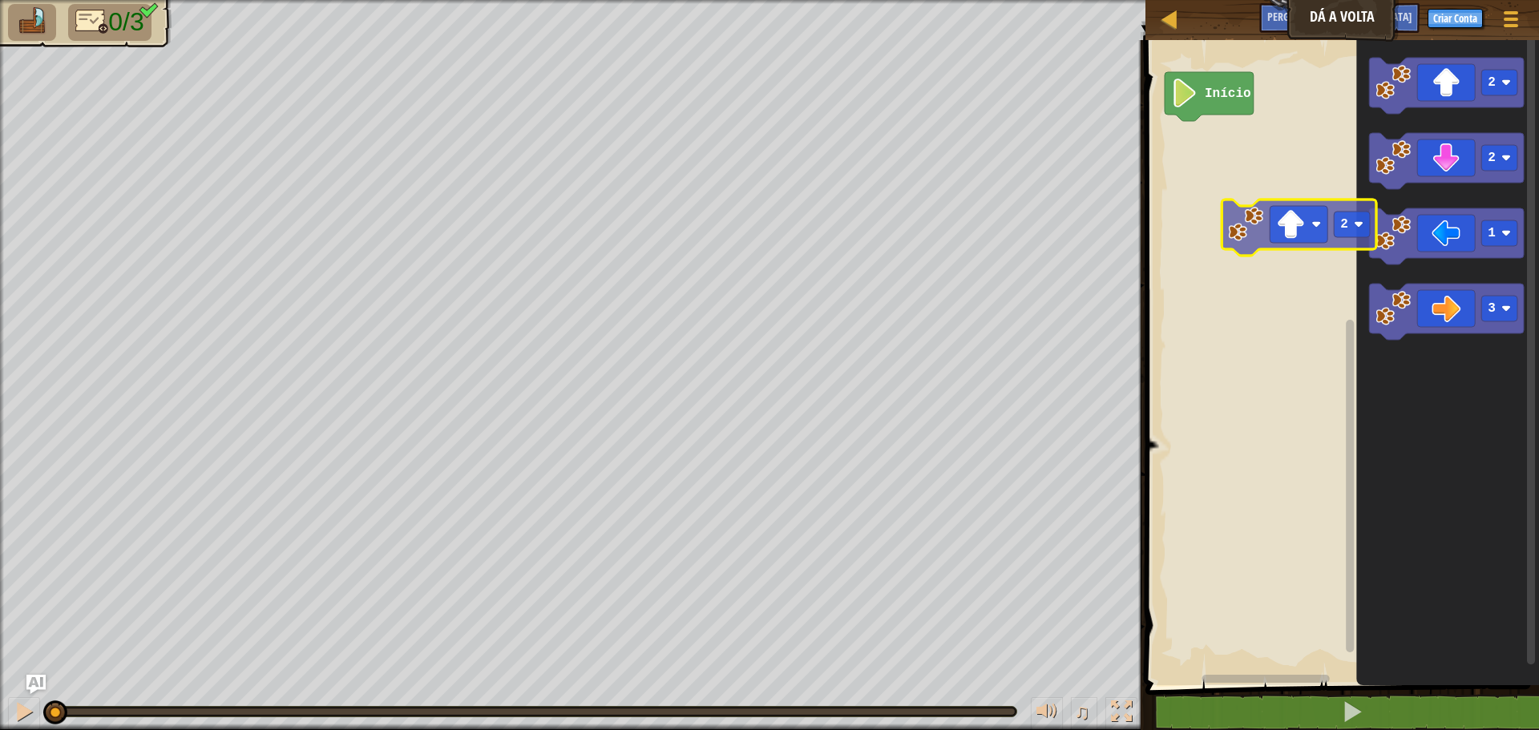
click at [1243, 236] on div "Início 2 2 1 3 2" at bounding box center [1340, 358] width 398 height 653
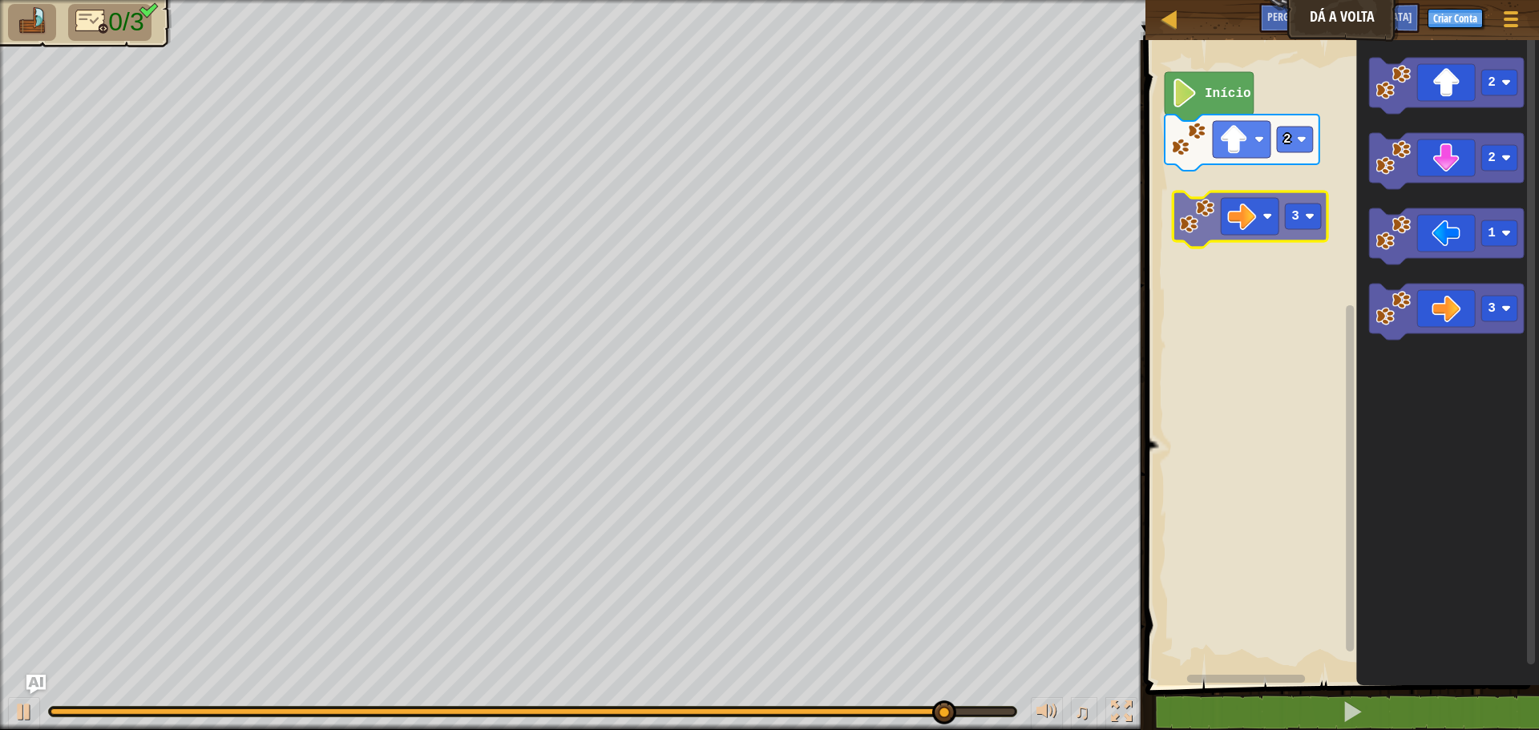
click at [1182, 224] on div "2 Início 2 2 1 3 3" at bounding box center [1340, 358] width 398 height 653
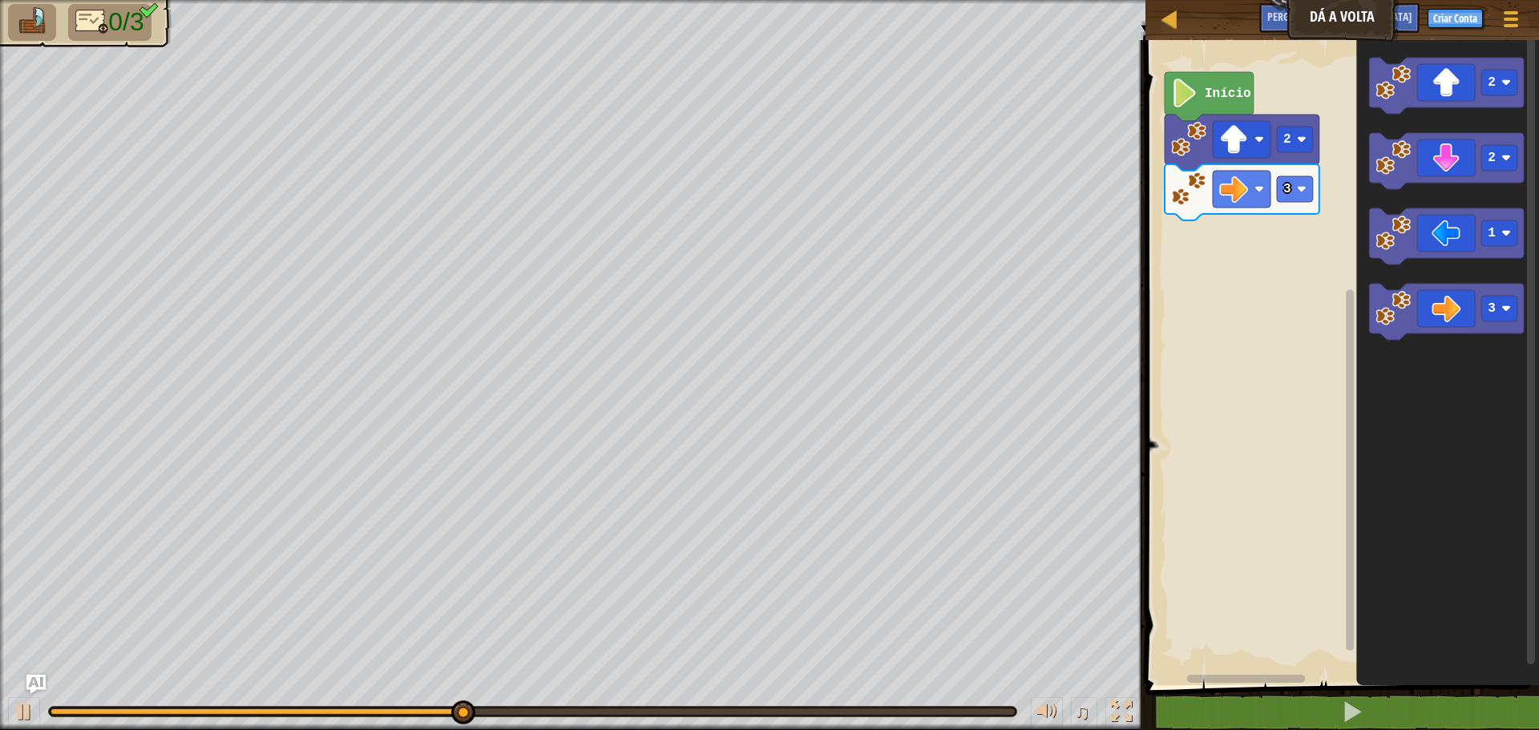
click at [1224, 275] on div "3 2 Início 2 2 1 3" at bounding box center [1340, 358] width 398 height 653
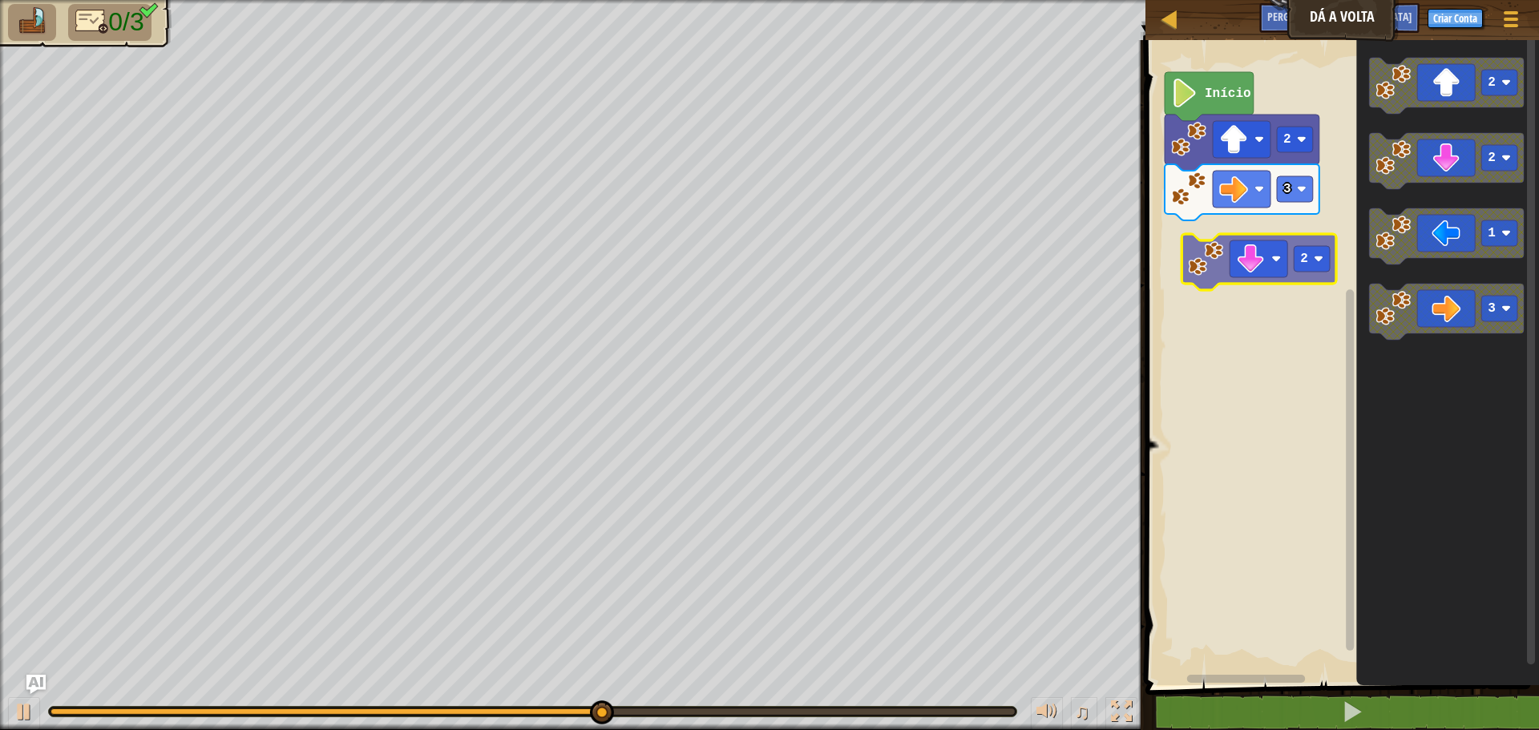
click at [1190, 257] on div "3 2 Início 2 2 1 3 2" at bounding box center [1340, 358] width 398 height 653
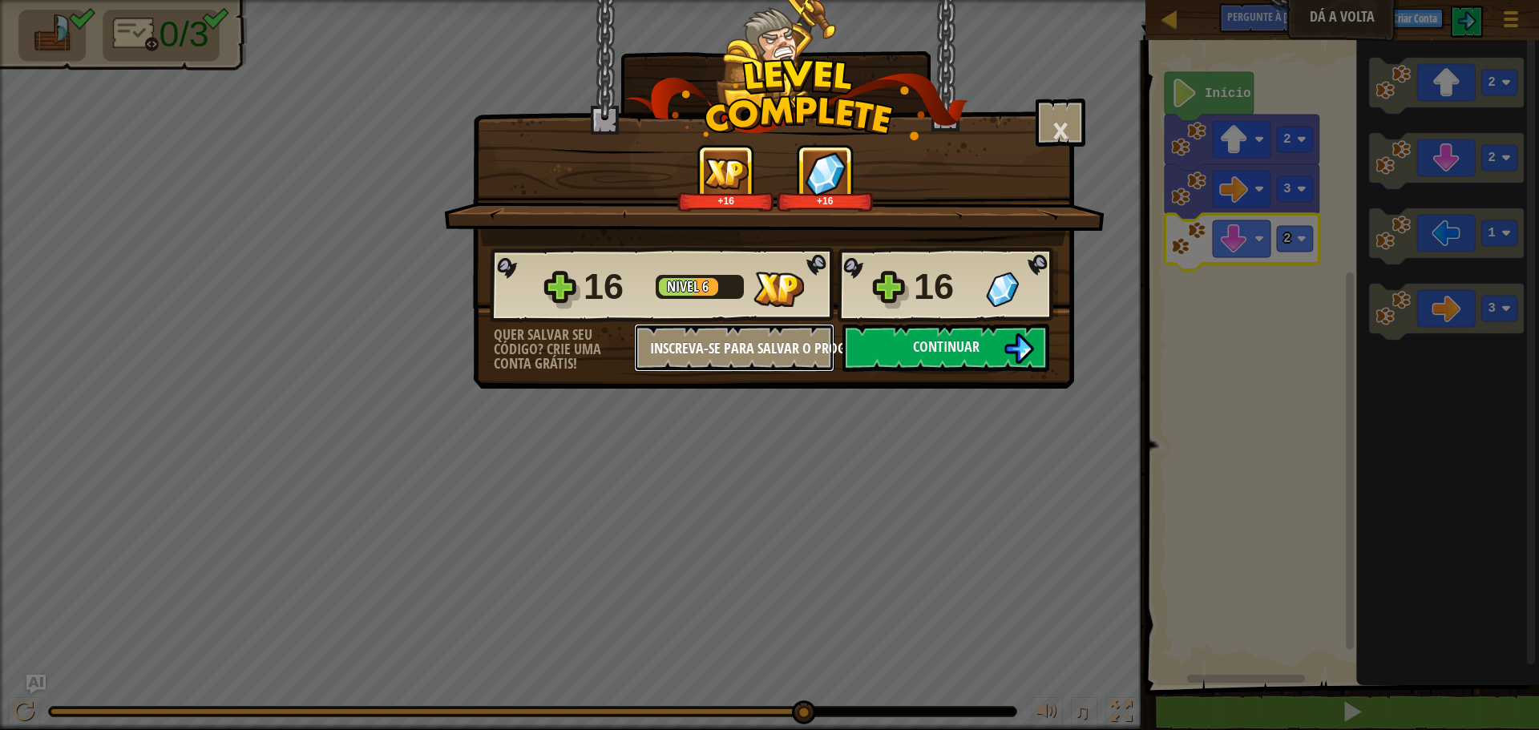
click at [766, 350] on font "Inscreva-se para salvar o progresso" at bounding box center [764, 348] width 229 height 20
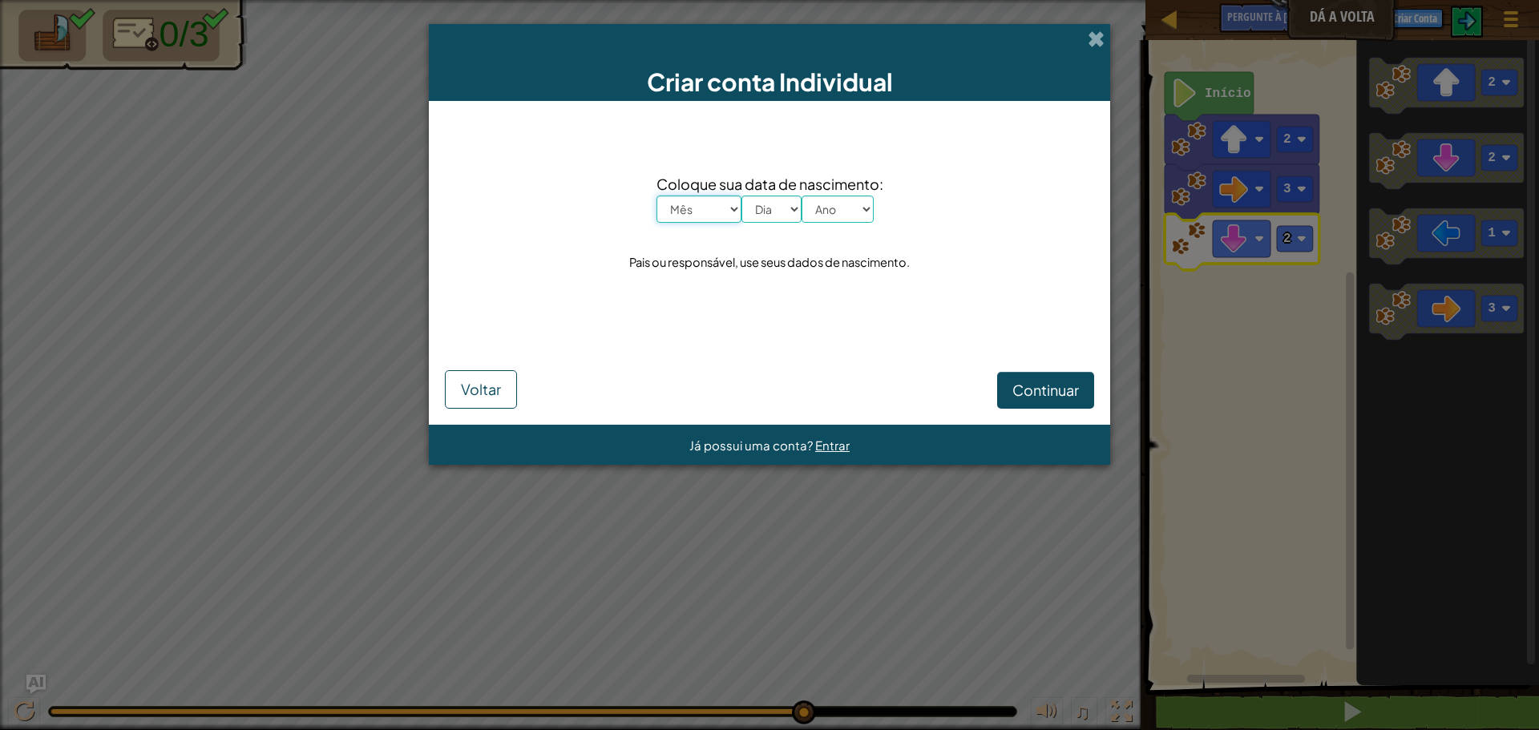
click at [728, 215] on select "Mês Janeiro Fevereiro Março Abril Maio Junho Julho Agosto Setembro Outubro Nove…" at bounding box center [699, 209] width 85 height 27
select select "10"
click at [657, 196] on select "Mês Janeiro Fevereiro Março Abril Maio Junho Julho Agosto Setembro Outubro Nove…" at bounding box center [699, 209] width 85 height 27
click at [793, 216] on select "Dia 1 2 3 4 5 6 7 8 9 10 11 12 13 14 15 16 17 18 19 20 21 22 23 24 25 26 27 28 …" at bounding box center [772, 209] width 60 height 27
click at [742, 196] on select "Dia 1 2 3 4 5 6 7 8 9 10 11 12 13 14 15 16 17 18 19 20 21 22 23 24 25 26 27 28 …" at bounding box center [772, 209] width 60 height 27
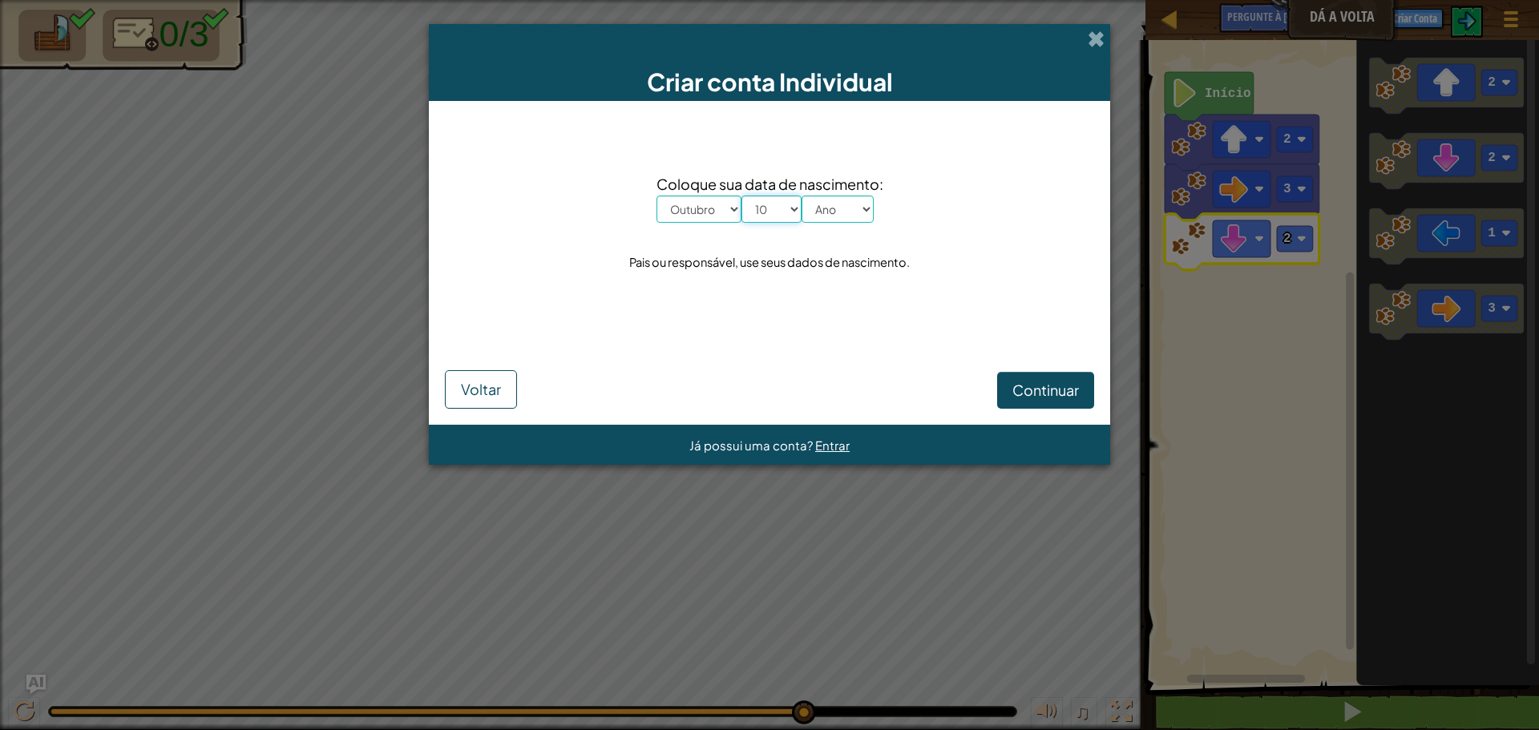
click at [790, 204] on select "Dia 1 2 3 4 5 6 7 8 9 10 11 12 13 14 15 16 17 18 19 20 21 22 23 24 25 26 27 28 …" at bounding box center [772, 209] width 60 height 27
select select "19"
click at [742, 196] on select "Dia 1 2 3 4 5 6 7 8 9 10 11 12 13 14 15 16 17 18 19 20 21 22 23 24 25 26 27 28 …" at bounding box center [772, 209] width 60 height 27
click at [855, 208] on select "Ano 2025 2024 2023 2022 2021 2020 2019 2018 2017 2016 2015 2014 2013 2012 2011 …" at bounding box center [838, 209] width 72 height 27
select select "1992"
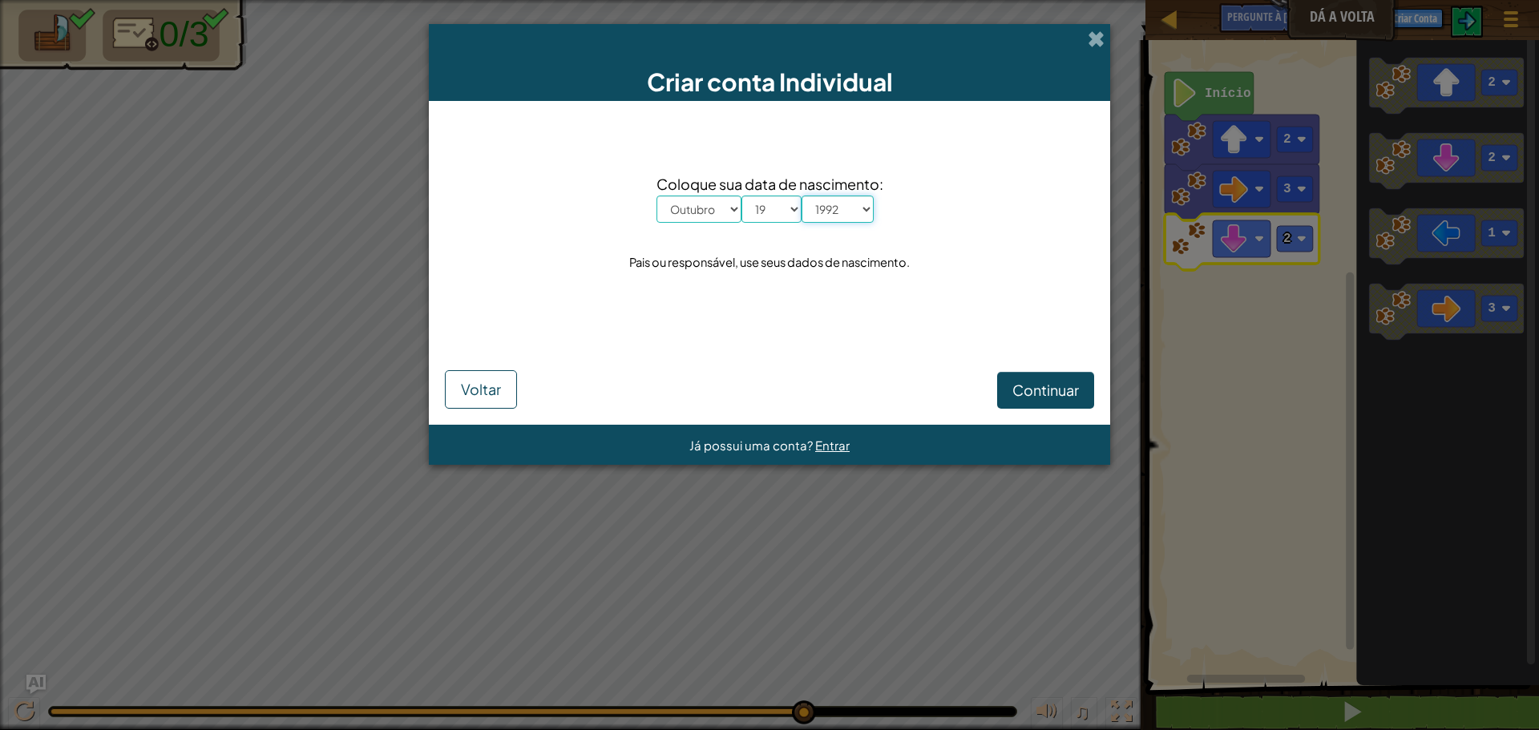
click at [802, 196] on select "Ano 2025 2024 2023 2022 2021 2020 2019 2018 2017 2016 2015 2014 2013 2012 2011 …" at bounding box center [838, 209] width 72 height 27
click at [879, 315] on div "Coloque sua data de nascimento: Mês Janeiro Fevereiro Março Abril Maio Junho Ju…" at bounding box center [769, 224] width 649 height 214
click at [1053, 387] on font "Continuar" at bounding box center [1046, 390] width 67 height 18
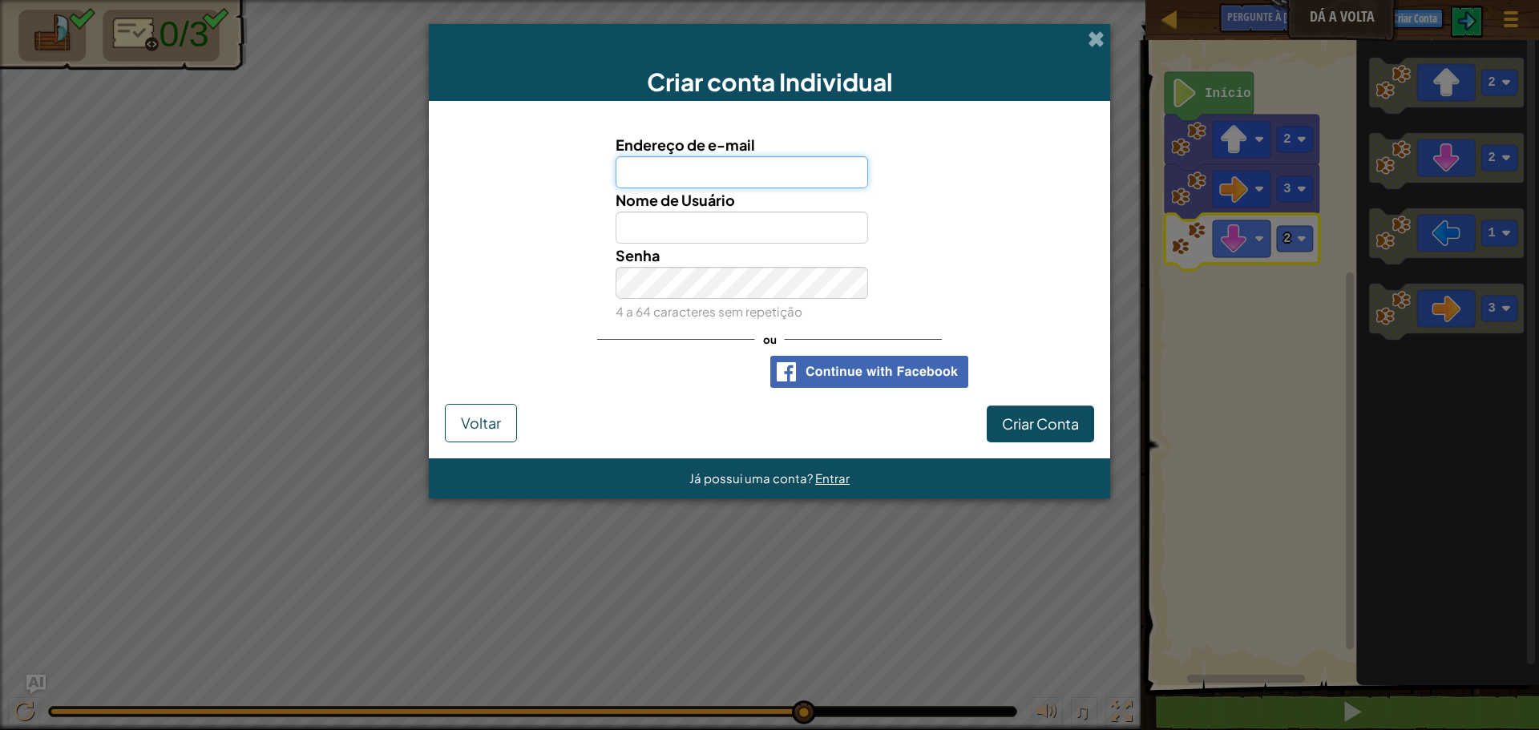
click at [767, 164] on input "Endereço de e-mail" at bounding box center [742, 172] width 253 height 32
click at [769, 165] on input "Endereço de e-mail" at bounding box center [742, 172] width 253 height 32
drag, startPoint x: 939, startPoint y: 165, endPoint x: 920, endPoint y: 171, distance: 20.0
click at [940, 165] on div "Endereço de e-mail" at bounding box center [769, 160] width 665 height 55
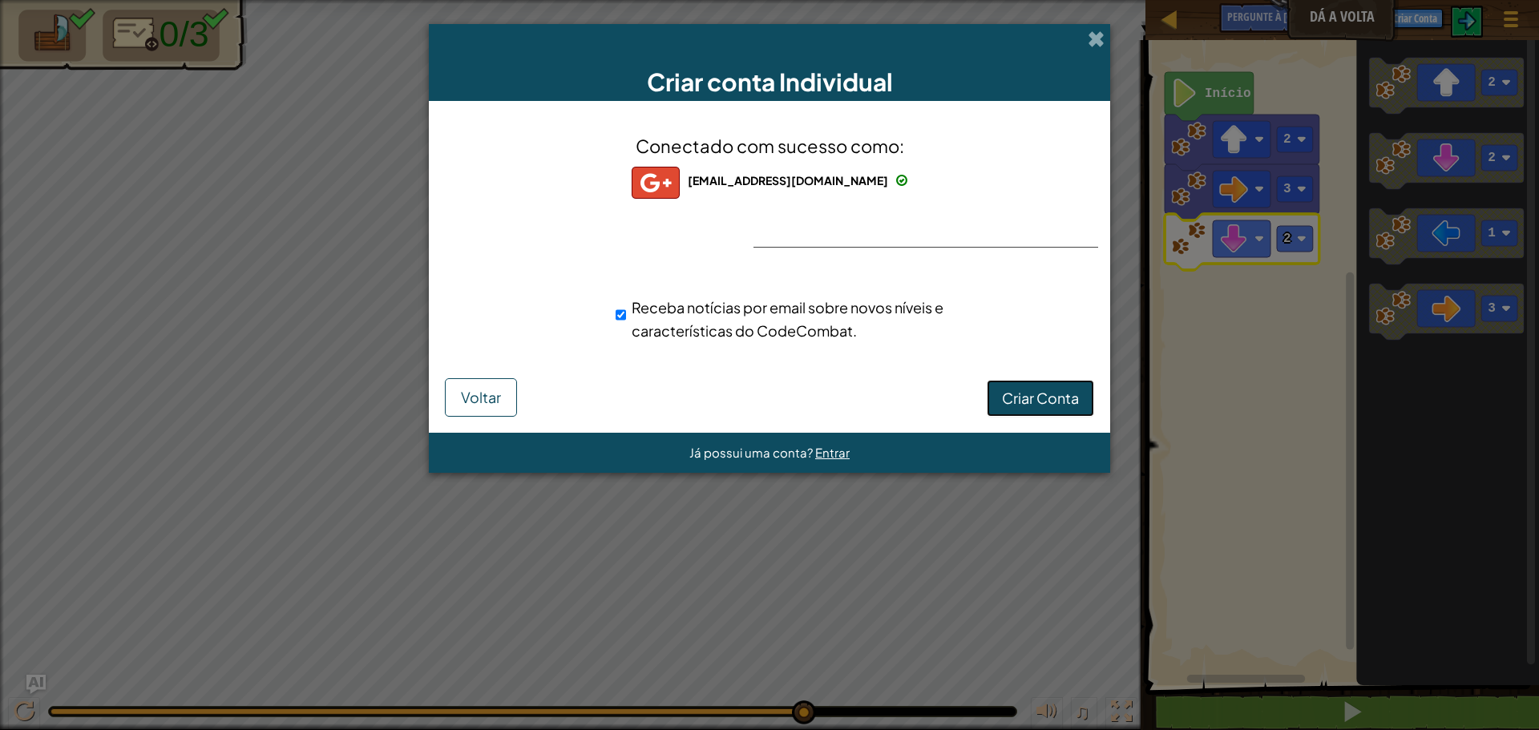
click at [1053, 400] on font "Criar Conta" at bounding box center [1040, 398] width 77 height 18
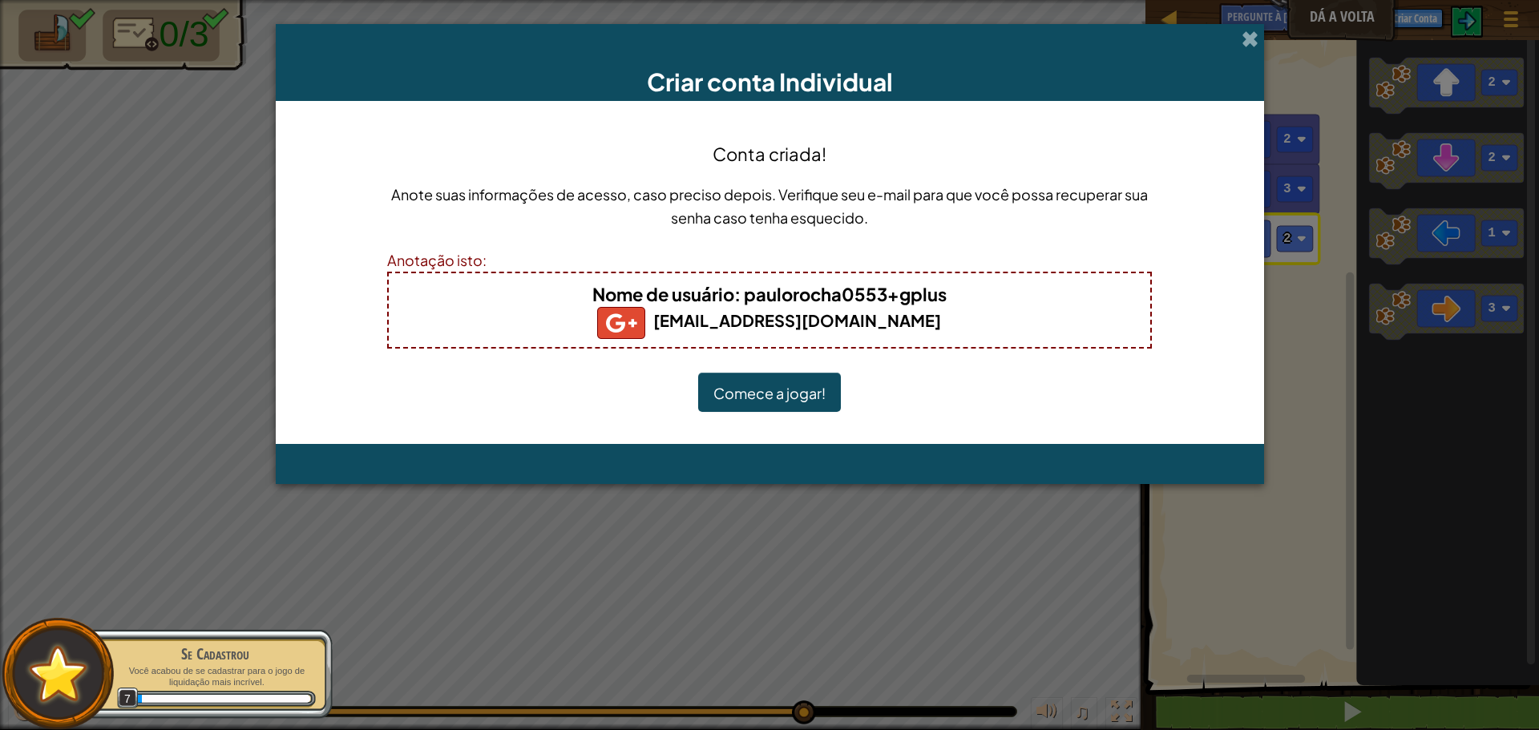
click at [796, 399] on font "Comece a jogar!" at bounding box center [769, 393] width 112 height 18
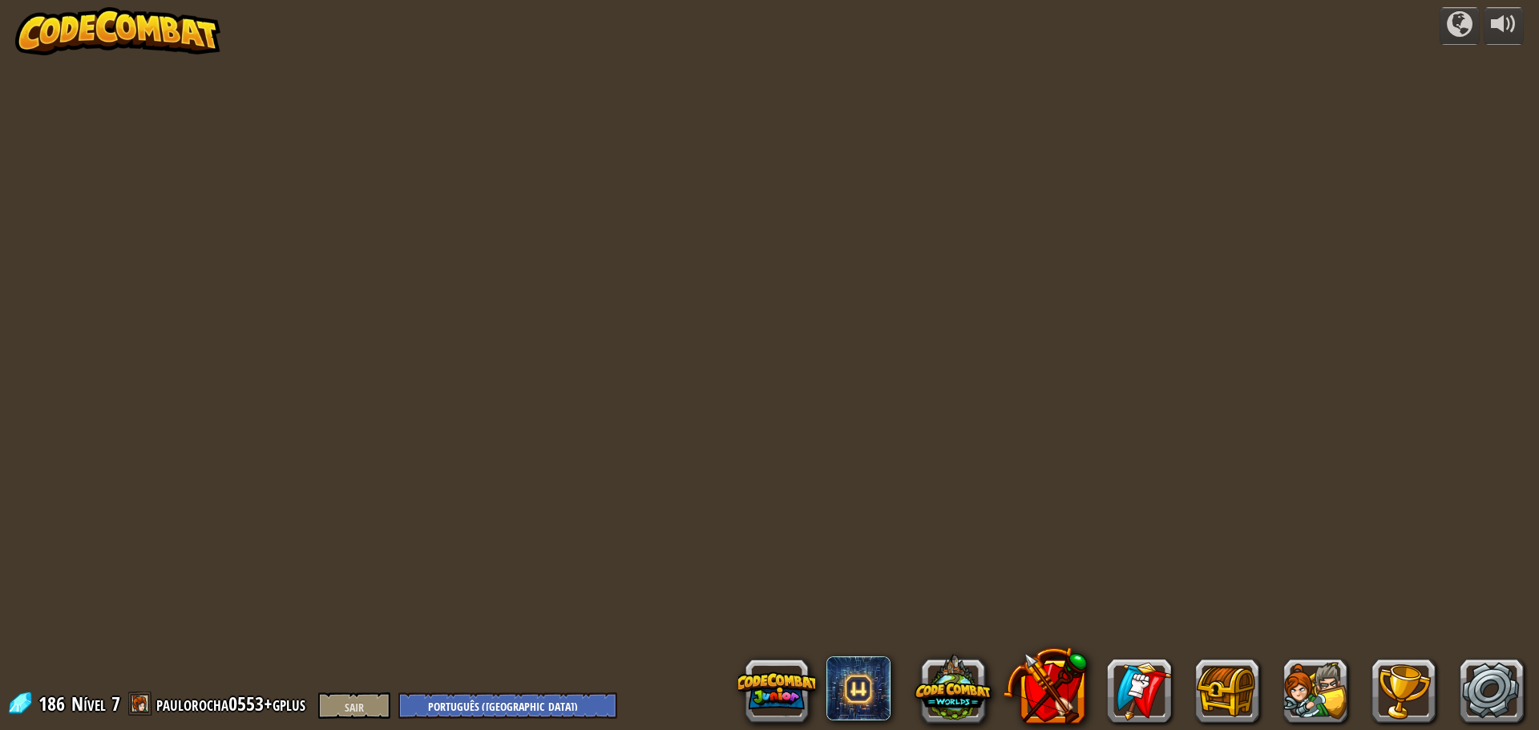
select select "pt-BR"
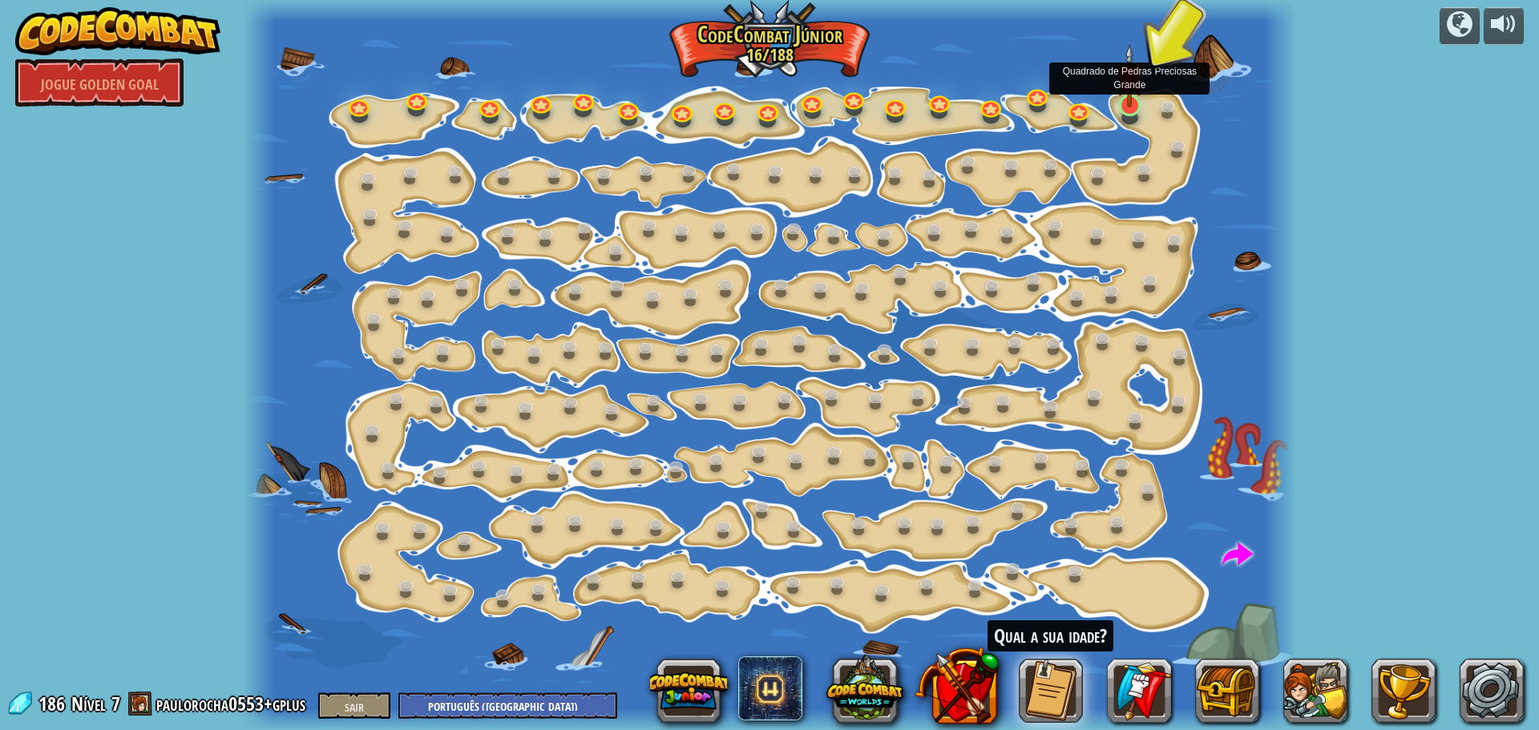
click at [1134, 105] on img at bounding box center [1129, 75] width 27 height 63
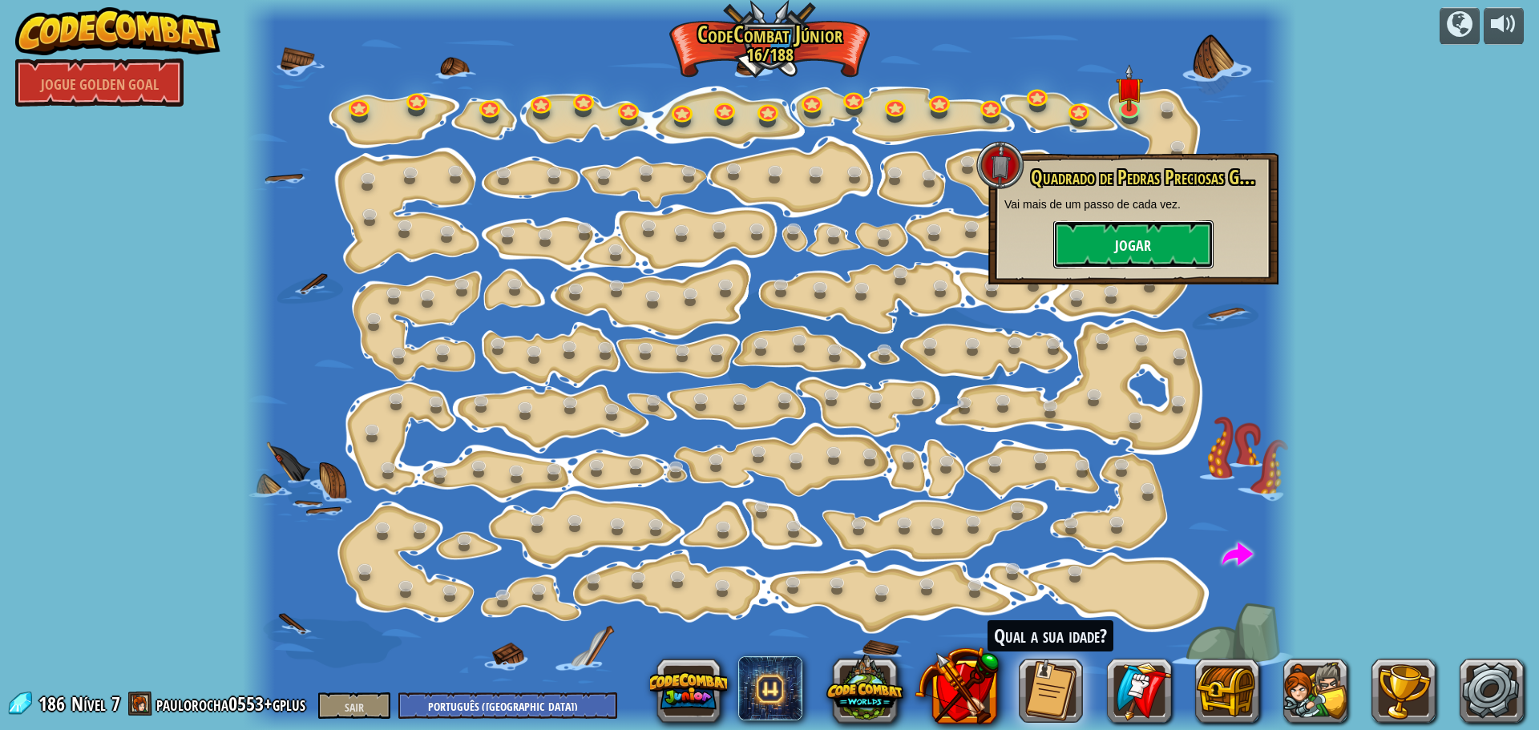
click at [1150, 242] on font "Jogar" at bounding box center [1133, 246] width 36 height 20
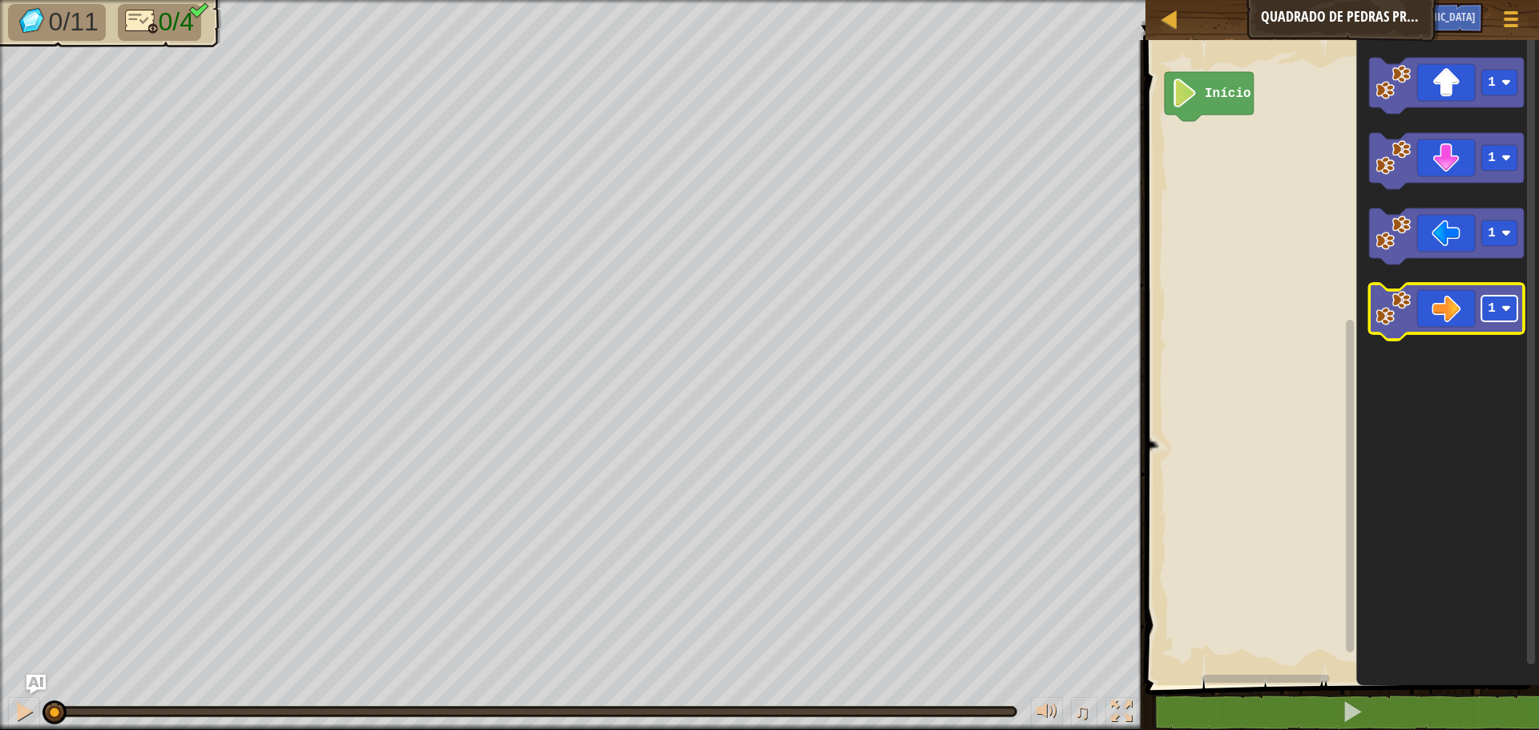
click at [1506, 310] on image "Espaço de trabalho do Blockly" at bounding box center [1507, 309] width 10 height 10
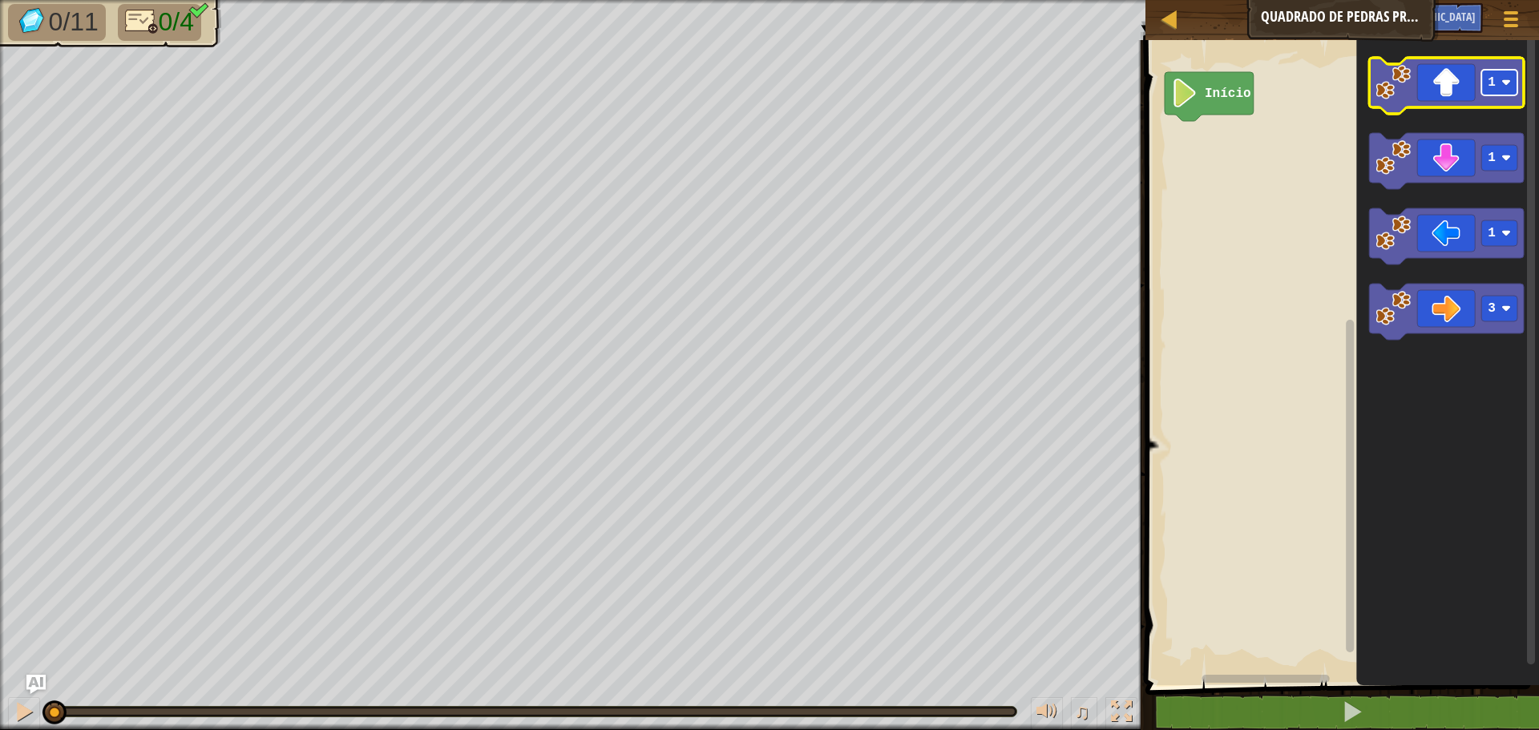
click at [1501, 85] on rect "Espaço de trabalho do Blockly" at bounding box center [1500, 83] width 36 height 26
click at [1497, 171] on g "1" at bounding box center [1446, 161] width 155 height 56
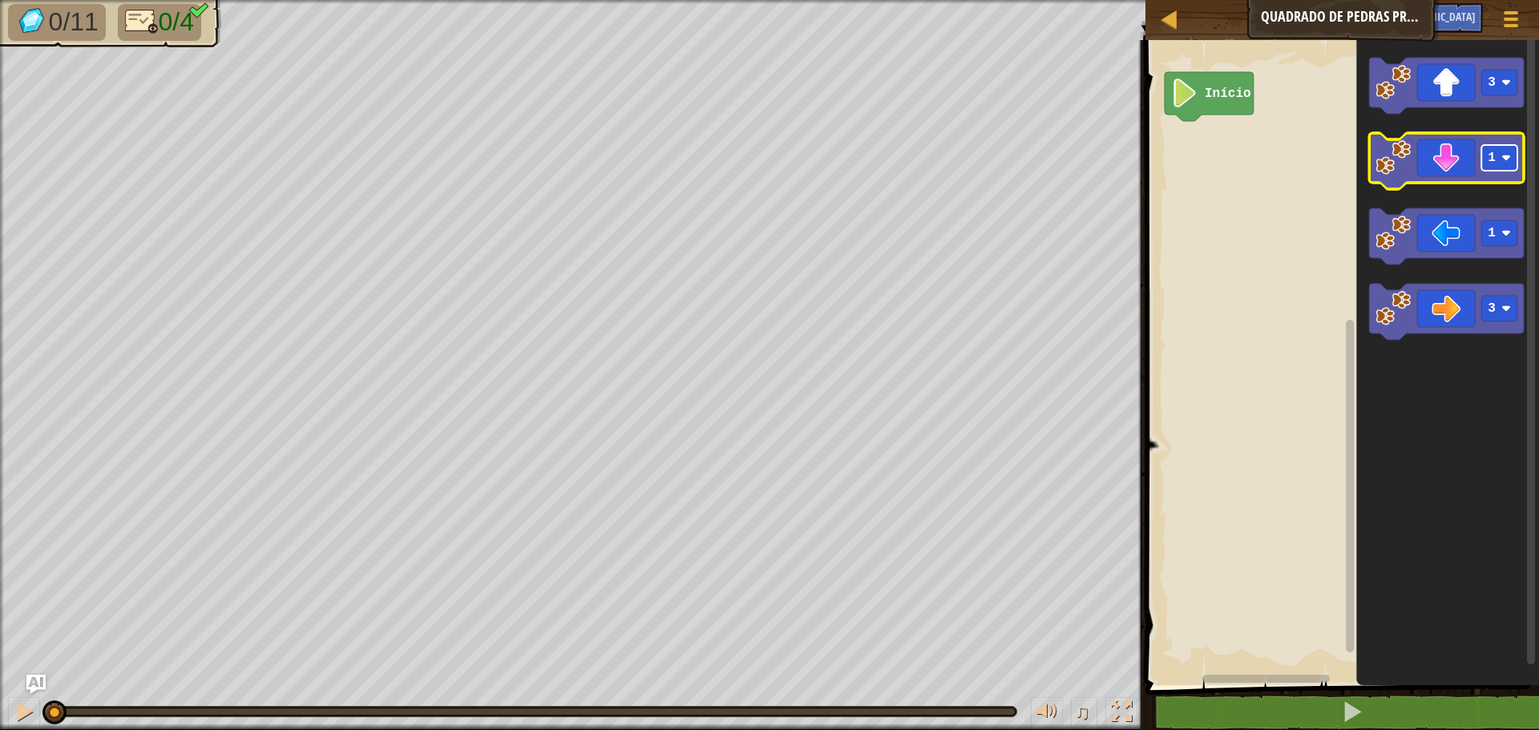
click at [1506, 163] on image "Espaço de trabalho do Blockly" at bounding box center [1507, 158] width 10 height 10
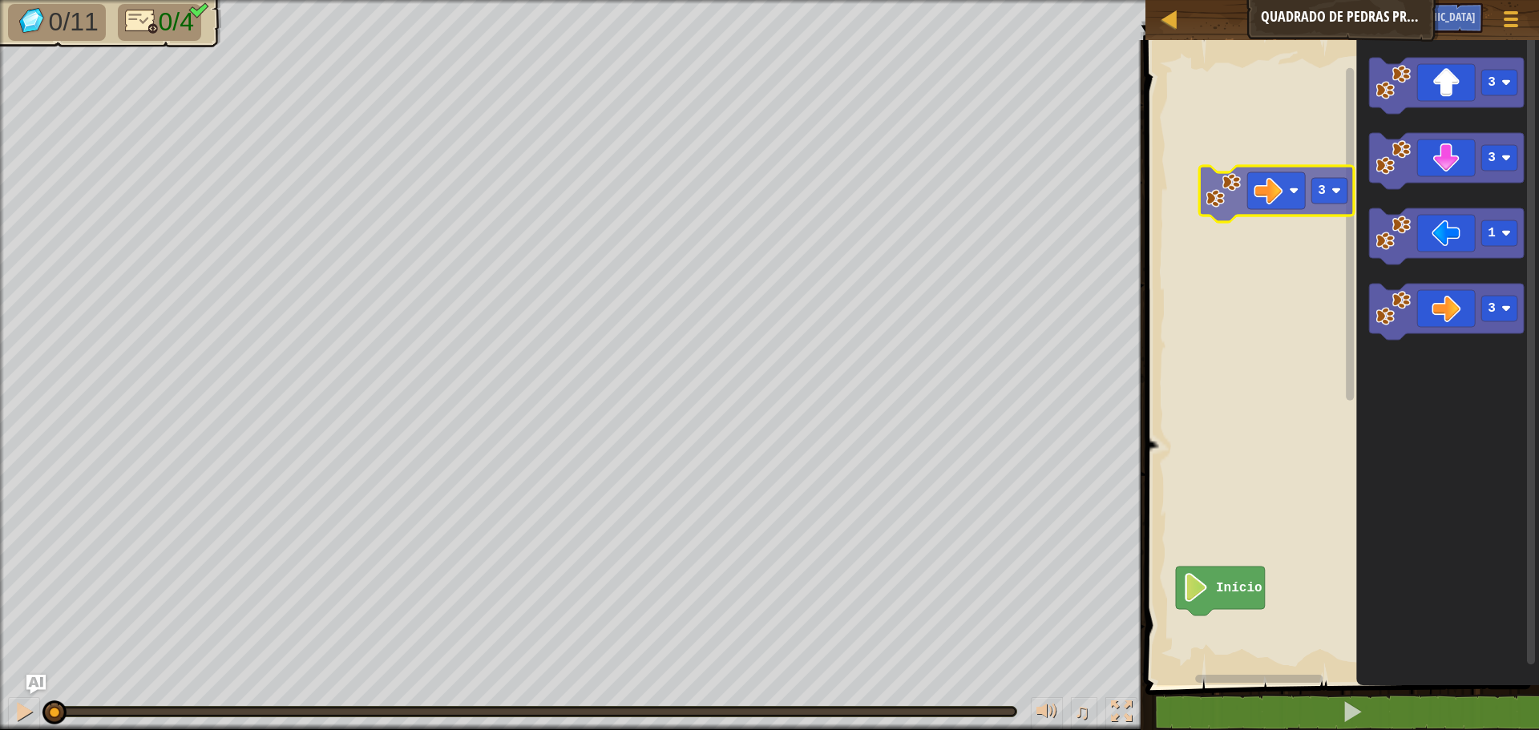
click at [1205, 164] on div "Início 3 3 1 3 3" at bounding box center [1340, 358] width 398 height 653
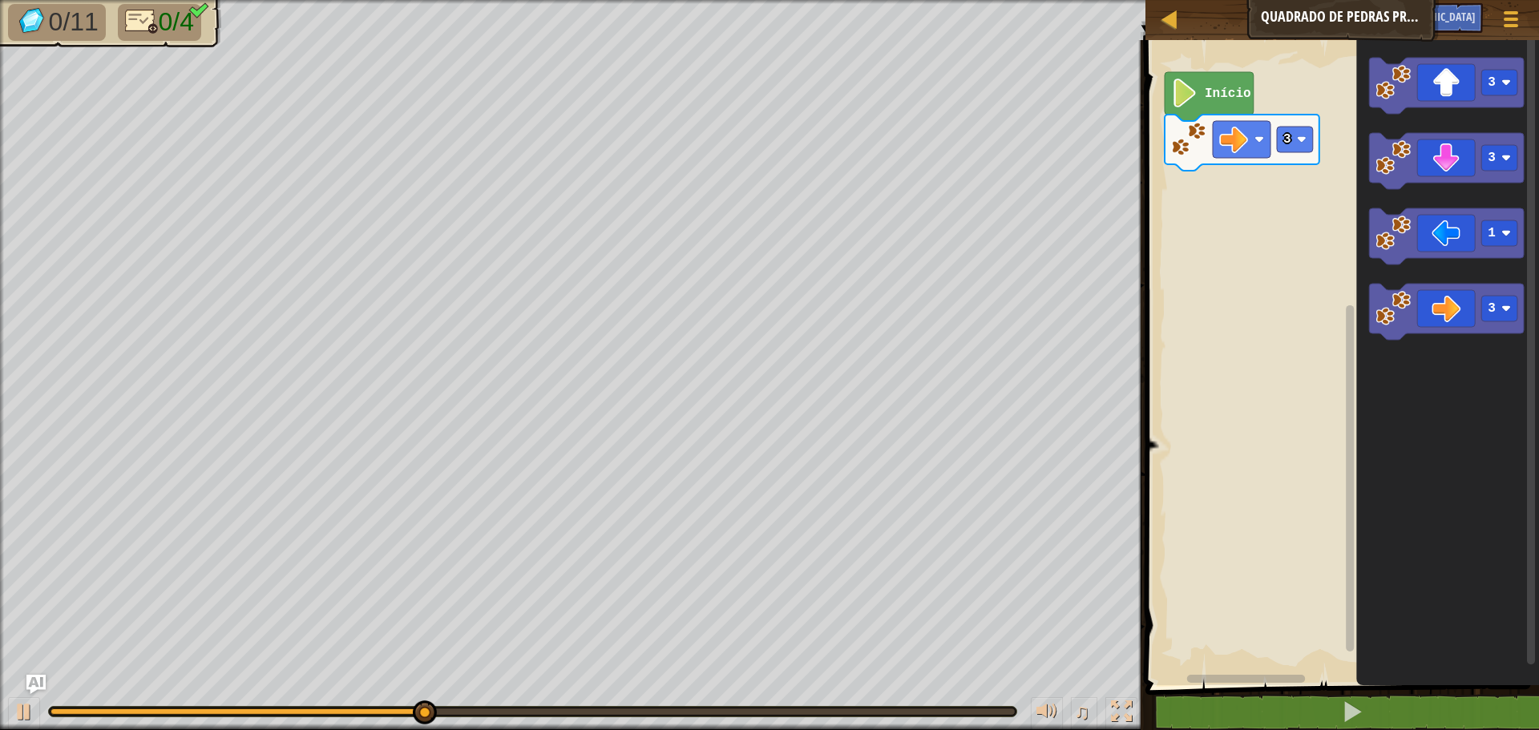
click at [1307, 218] on div "3 Início 3 3 1 3" at bounding box center [1340, 358] width 398 height 653
click at [1364, 234] on icon "3 3 1 3" at bounding box center [1447, 358] width 183 height 653
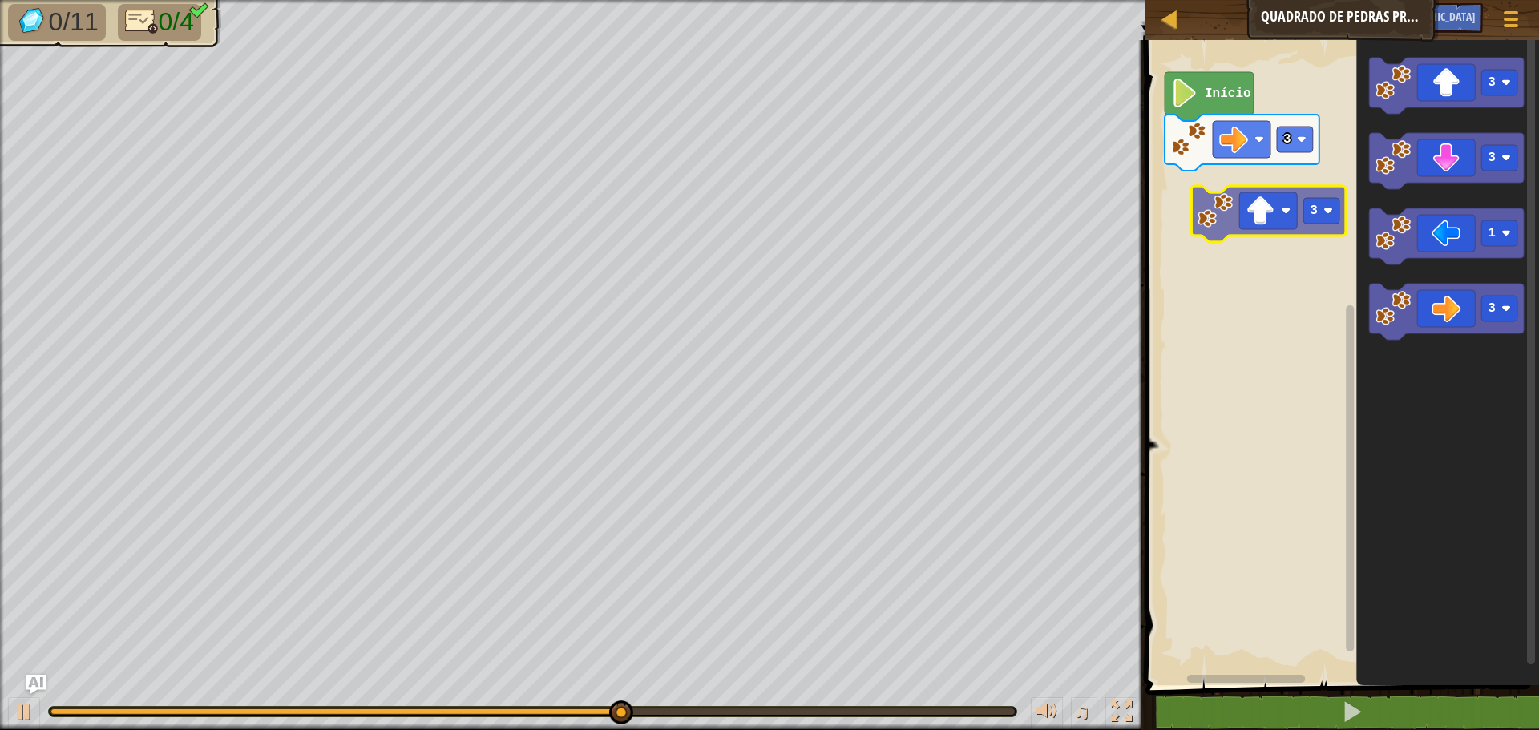
click at [1204, 209] on div "3 Início 3 3 1 3 3" at bounding box center [1340, 358] width 398 height 653
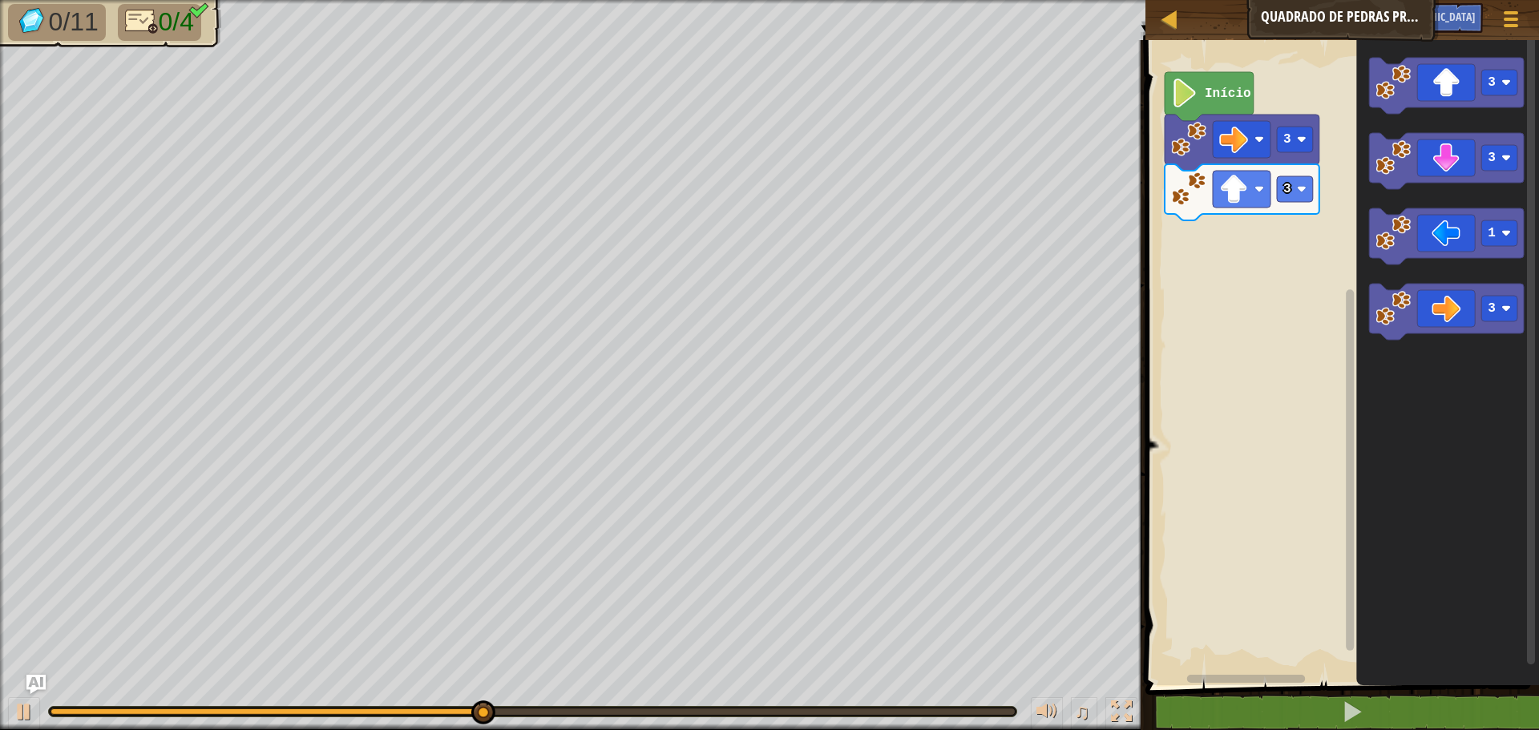
click at [1364, 312] on icon "3 3 1 3" at bounding box center [1447, 358] width 183 height 653
click at [1190, 254] on div "3 3 1 Início 3 3 1 3 1" at bounding box center [1340, 358] width 398 height 653
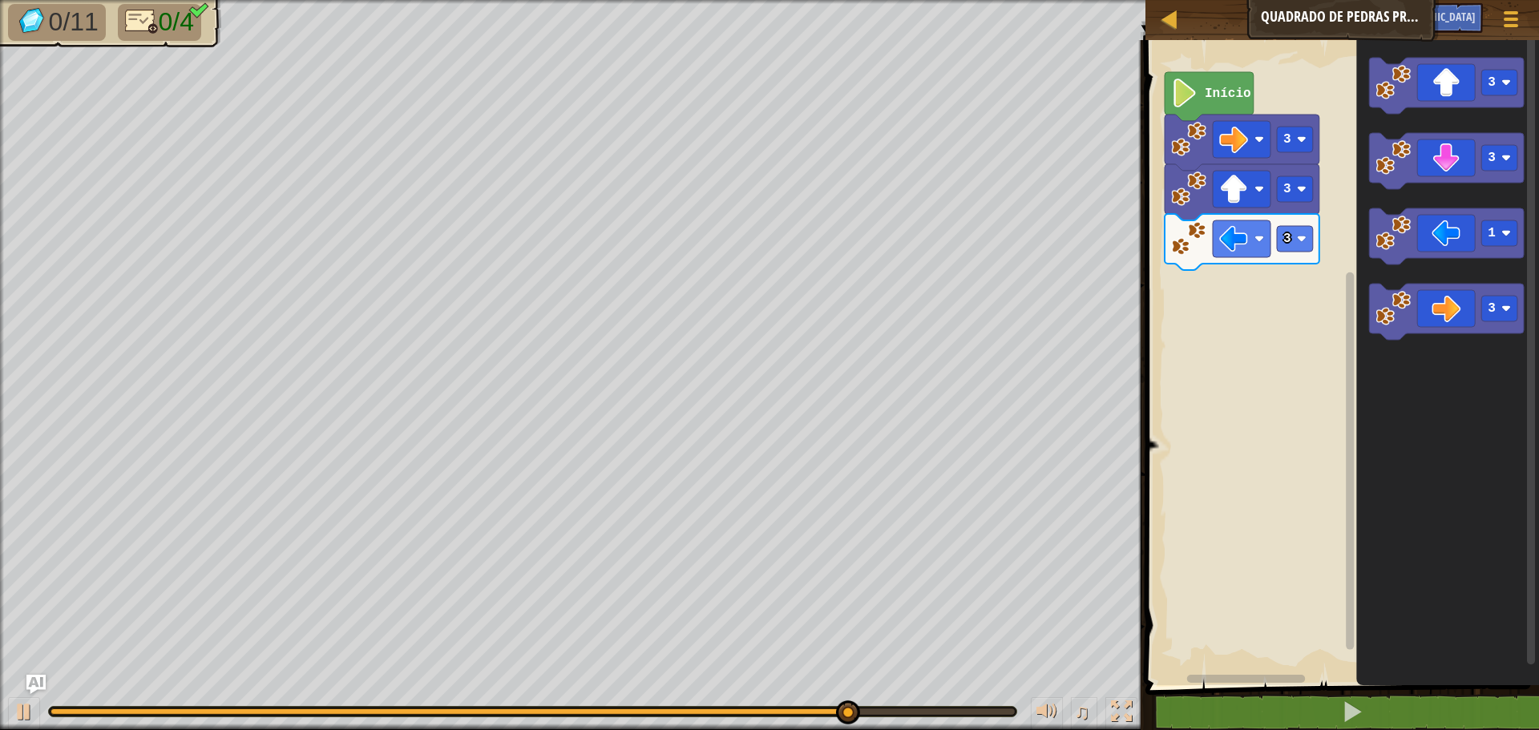
click at [1348, 229] on div "Início 3 3 3 3 3 1 3" at bounding box center [1340, 358] width 398 height 653
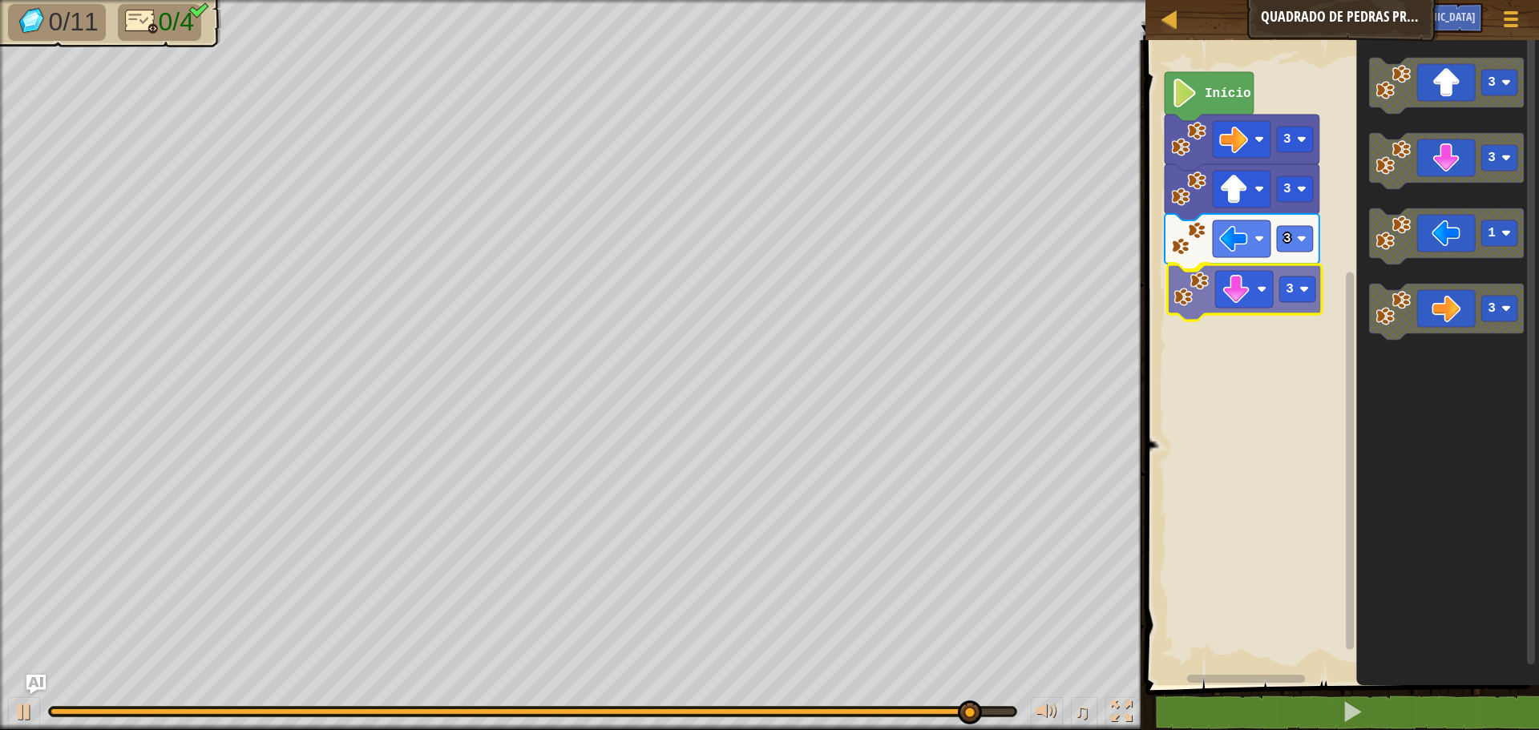
click at [1190, 298] on div "Início 3 3 3 3 3 3 1 3 3" at bounding box center [1340, 358] width 398 height 653
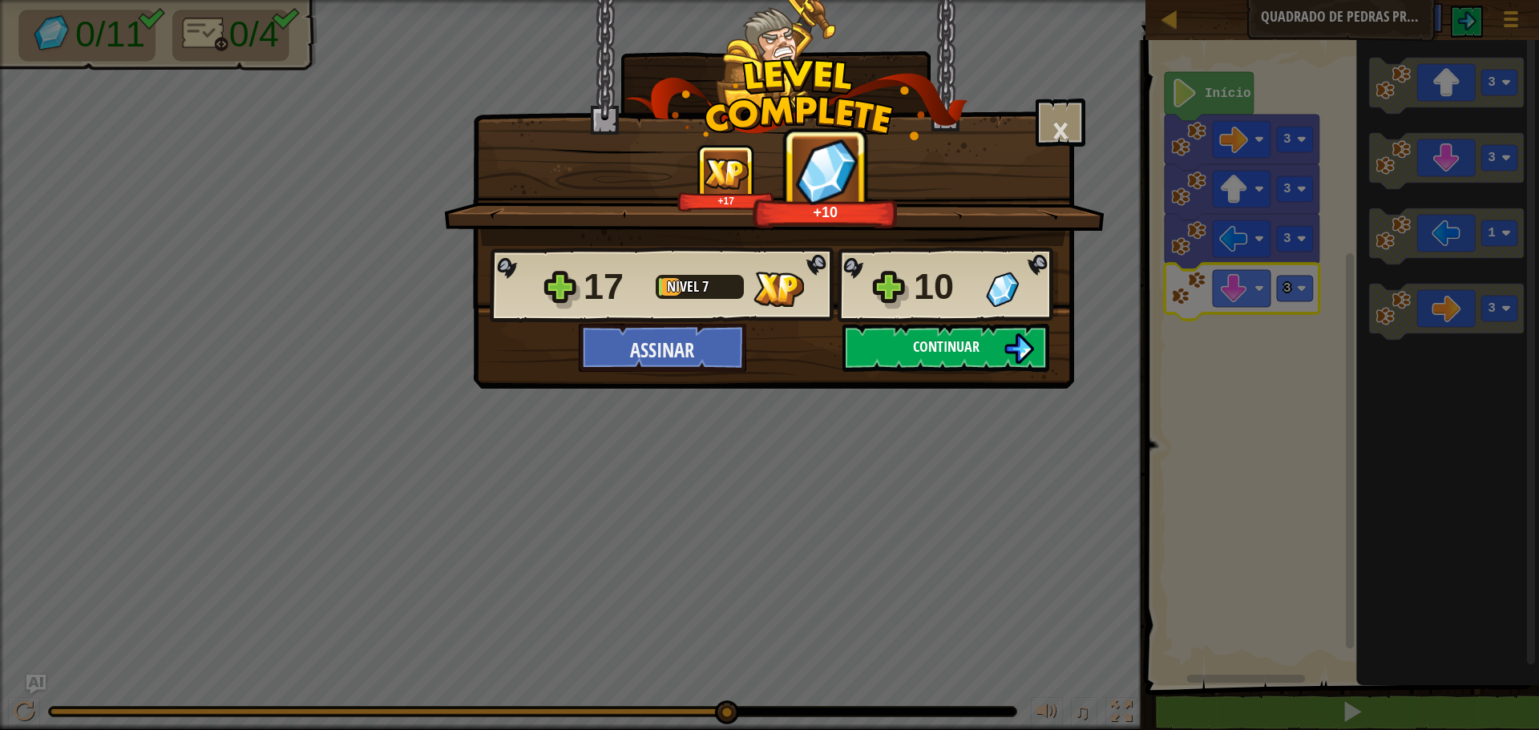
click at [994, 342] on button "Continuar" at bounding box center [946, 348] width 207 height 48
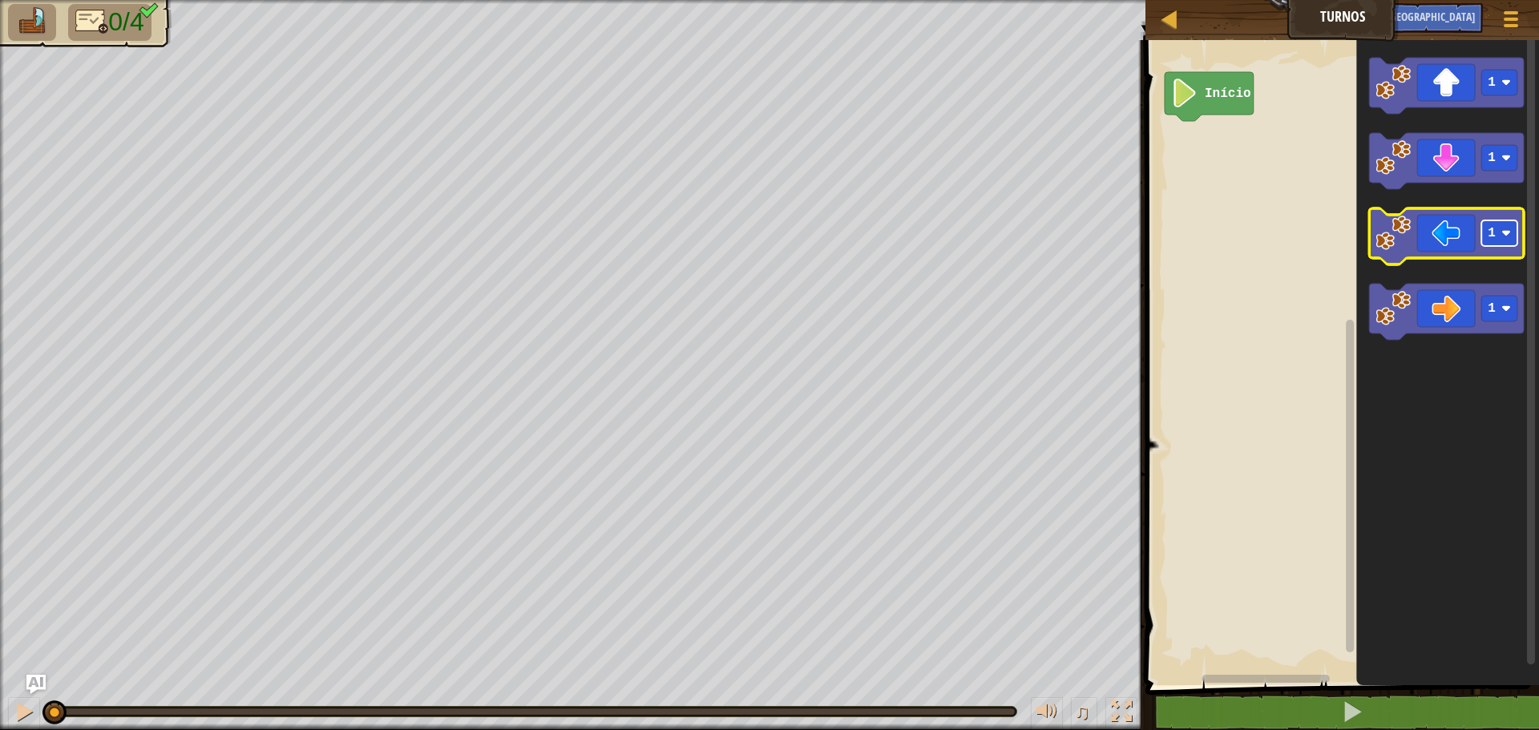
click at [1511, 236] on image "Espaço de trabalho do Blockly" at bounding box center [1507, 233] width 10 height 10
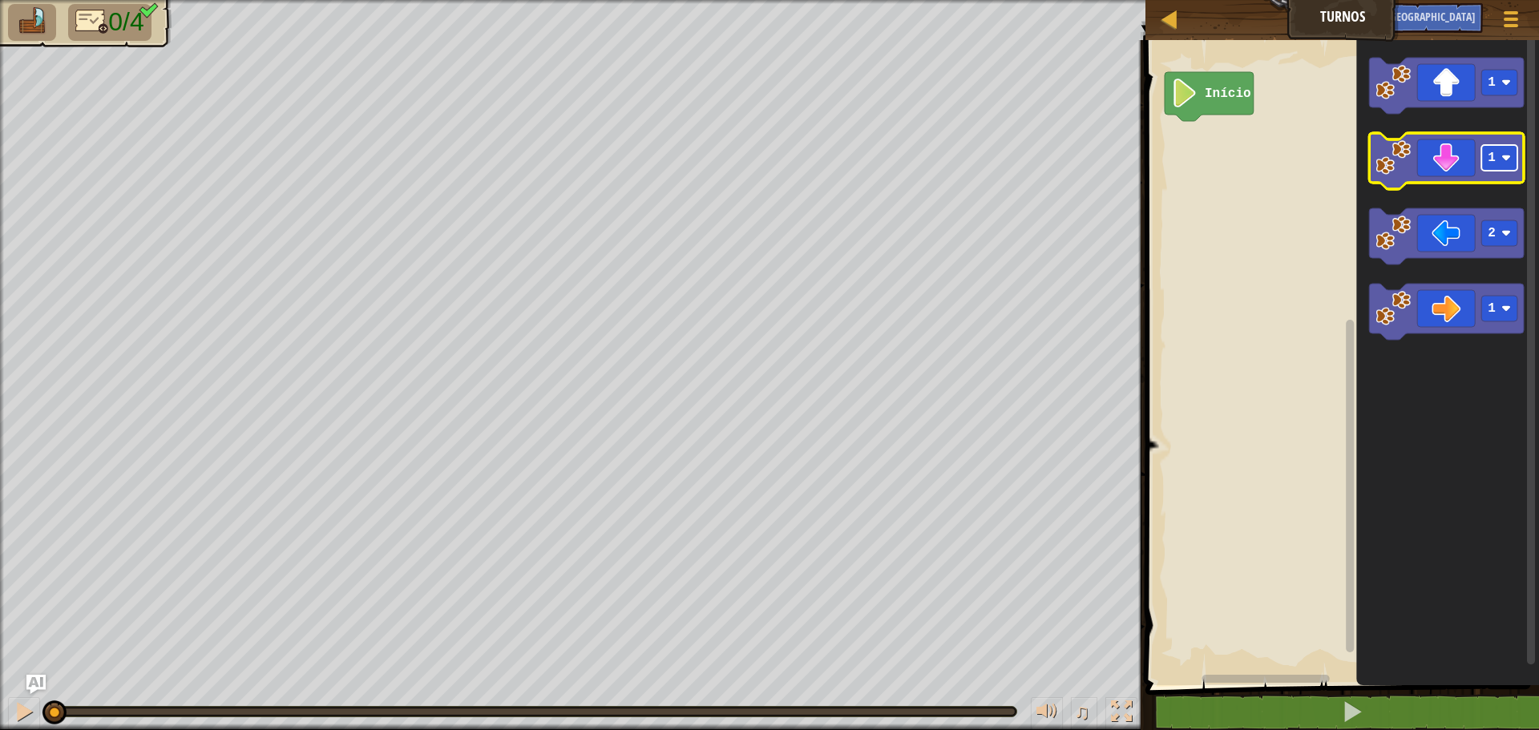
click at [1506, 160] on image "Espaço de trabalho do Blockly" at bounding box center [1507, 158] width 10 height 10
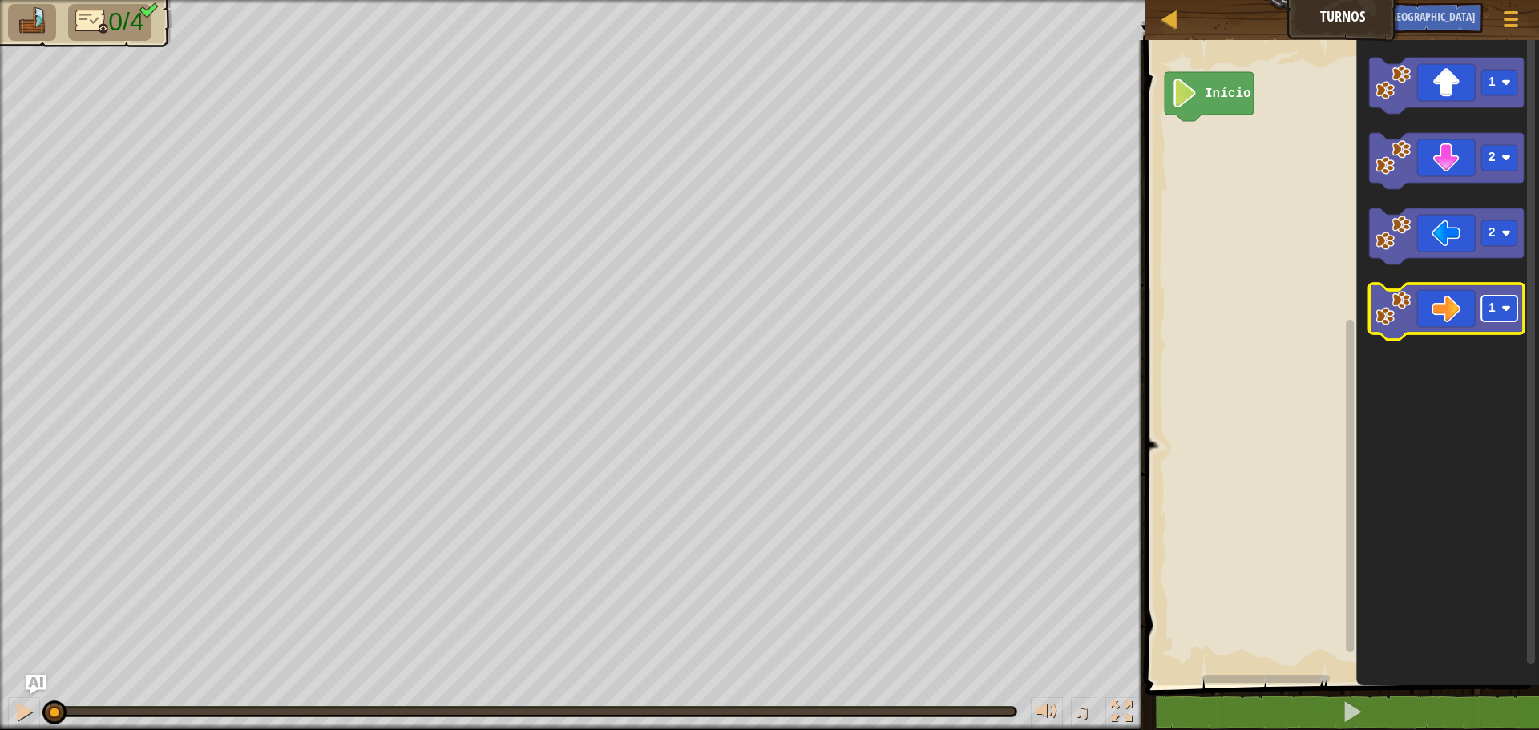
click at [1510, 311] on image "Espaço de trabalho do Blockly" at bounding box center [1507, 309] width 10 height 10
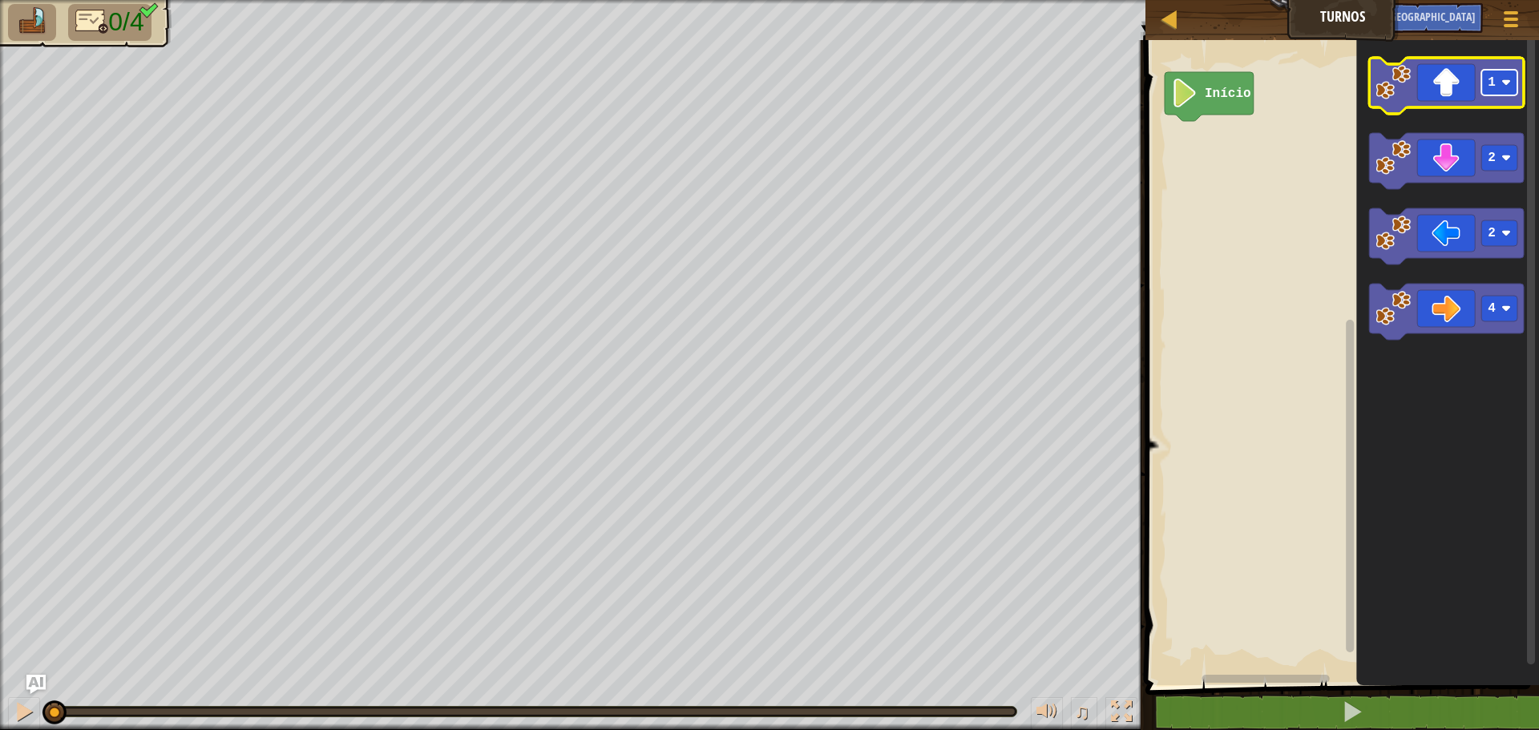
click at [1501, 79] on rect "Espaço de trabalho do Blockly" at bounding box center [1500, 83] width 36 height 26
click at [1324, 386] on rect "Espaço de trabalho do Blockly" at bounding box center [1340, 358] width 398 height 653
click at [1227, 98] on text "Início" at bounding box center [1228, 94] width 46 height 14
click at [1188, 104] on image "Espaço de trabalho do Blockly" at bounding box center [1184, 93] width 27 height 29
click at [1196, 99] on image "Espaço de trabalho do Blockly" at bounding box center [1184, 93] width 27 height 29
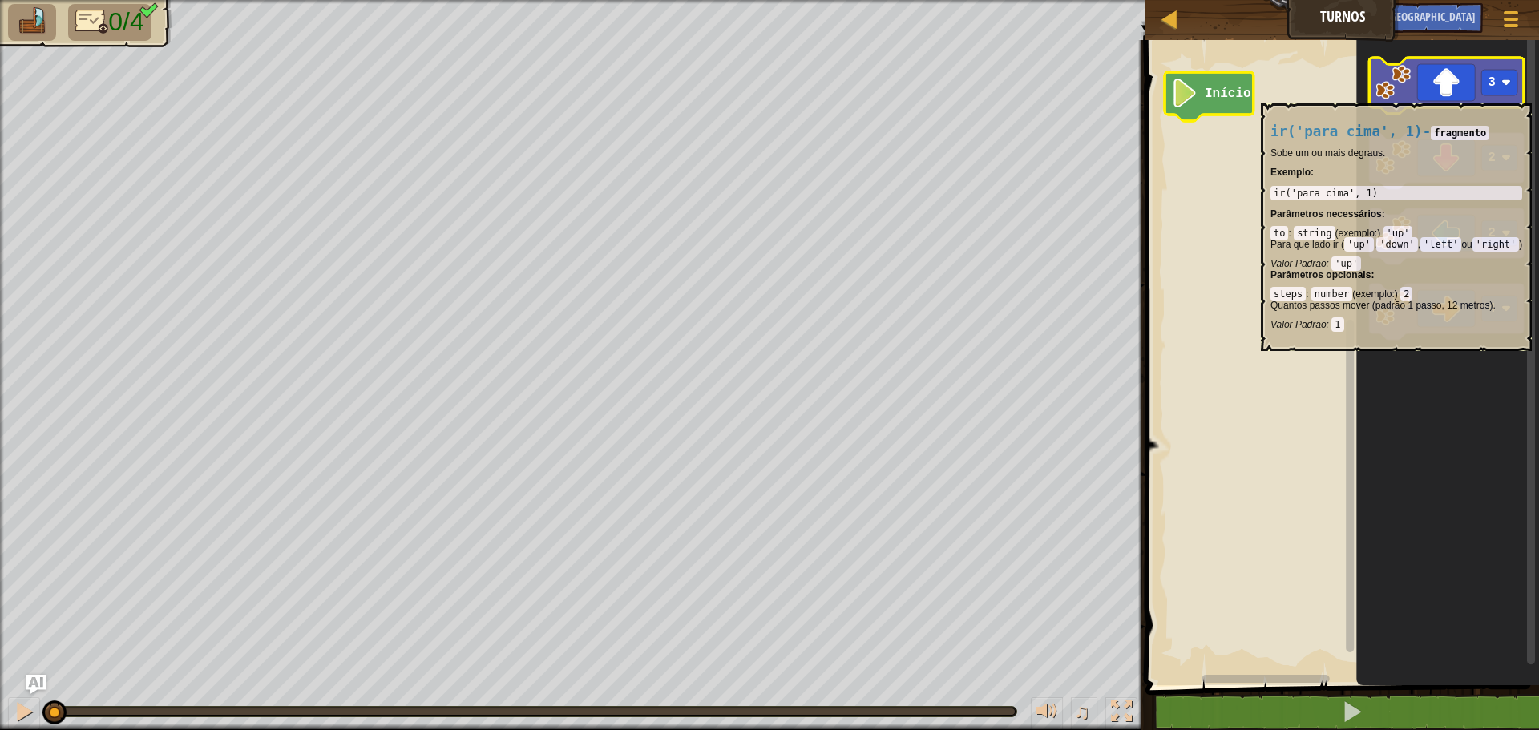
click at [1390, 95] on image "Espaço de trabalho do Blockly" at bounding box center [1393, 82] width 35 height 35
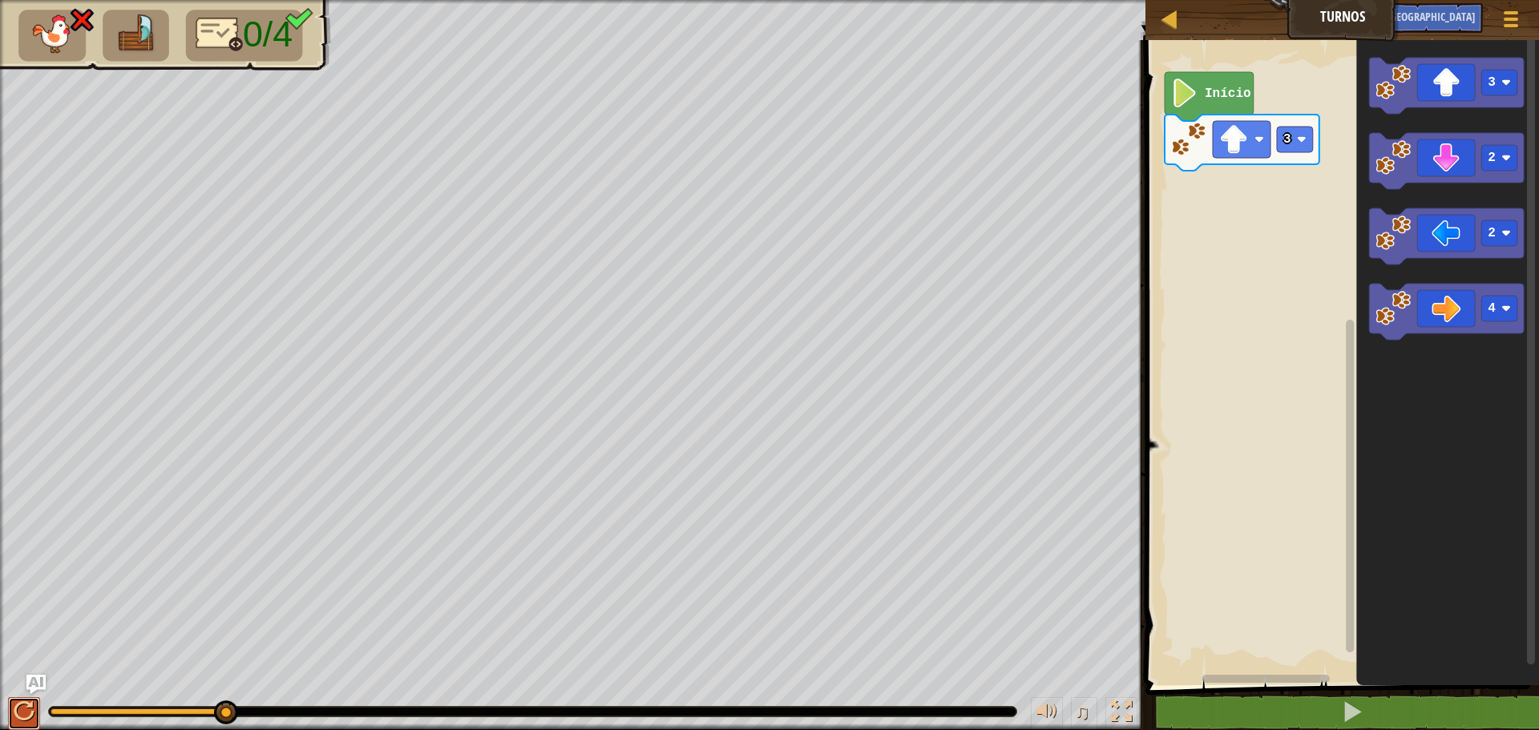
click at [22, 710] on div at bounding box center [24, 711] width 21 height 21
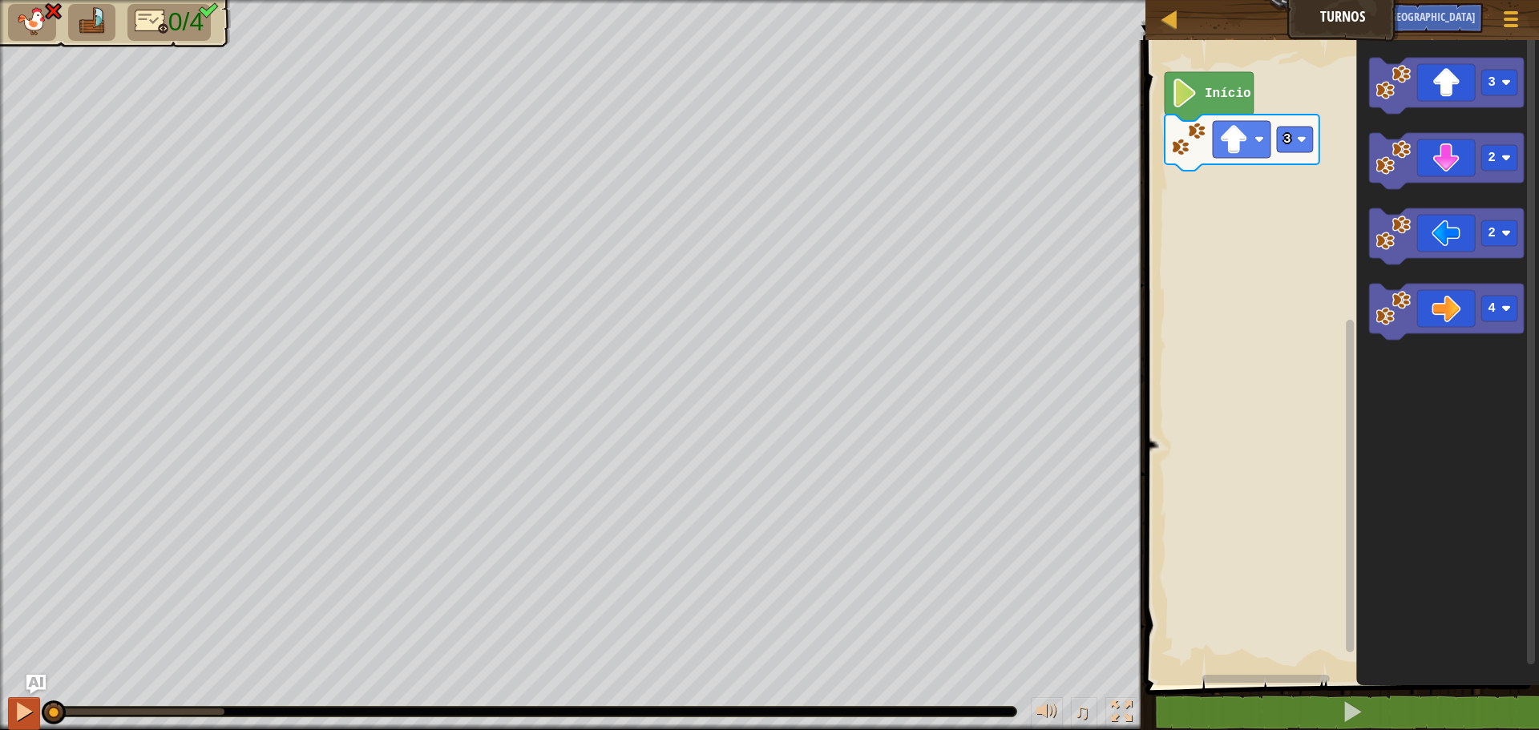
drag, startPoint x: 225, startPoint y: 713, endPoint x: 33, endPoint y: 727, distance: 192.9
click at [33, 727] on div "♫" at bounding box center [573, 708] width 1146 height 48
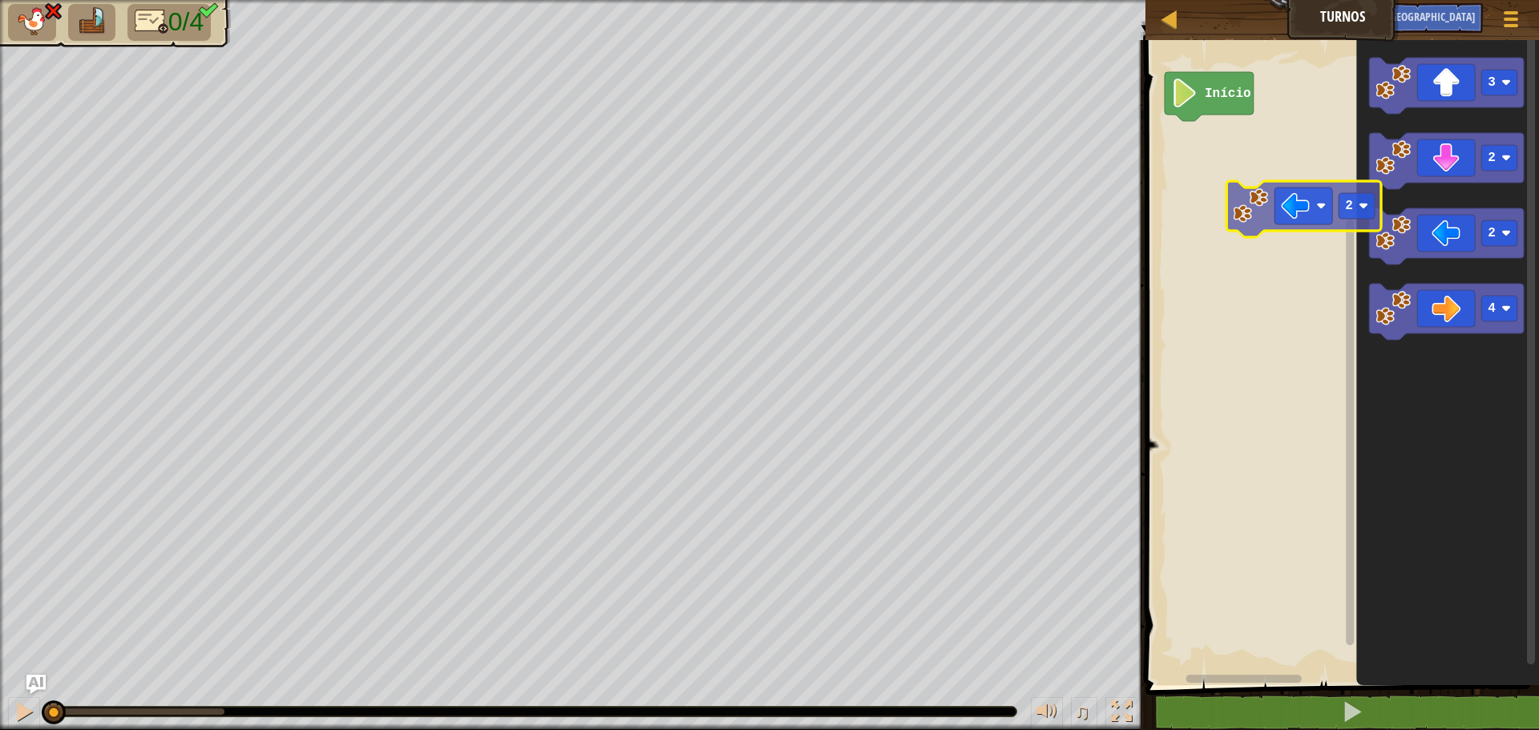
click at [1188, 189] on div "Início 3 2 2 4 2" at bounding box center [1340, 358] width 398 height 653
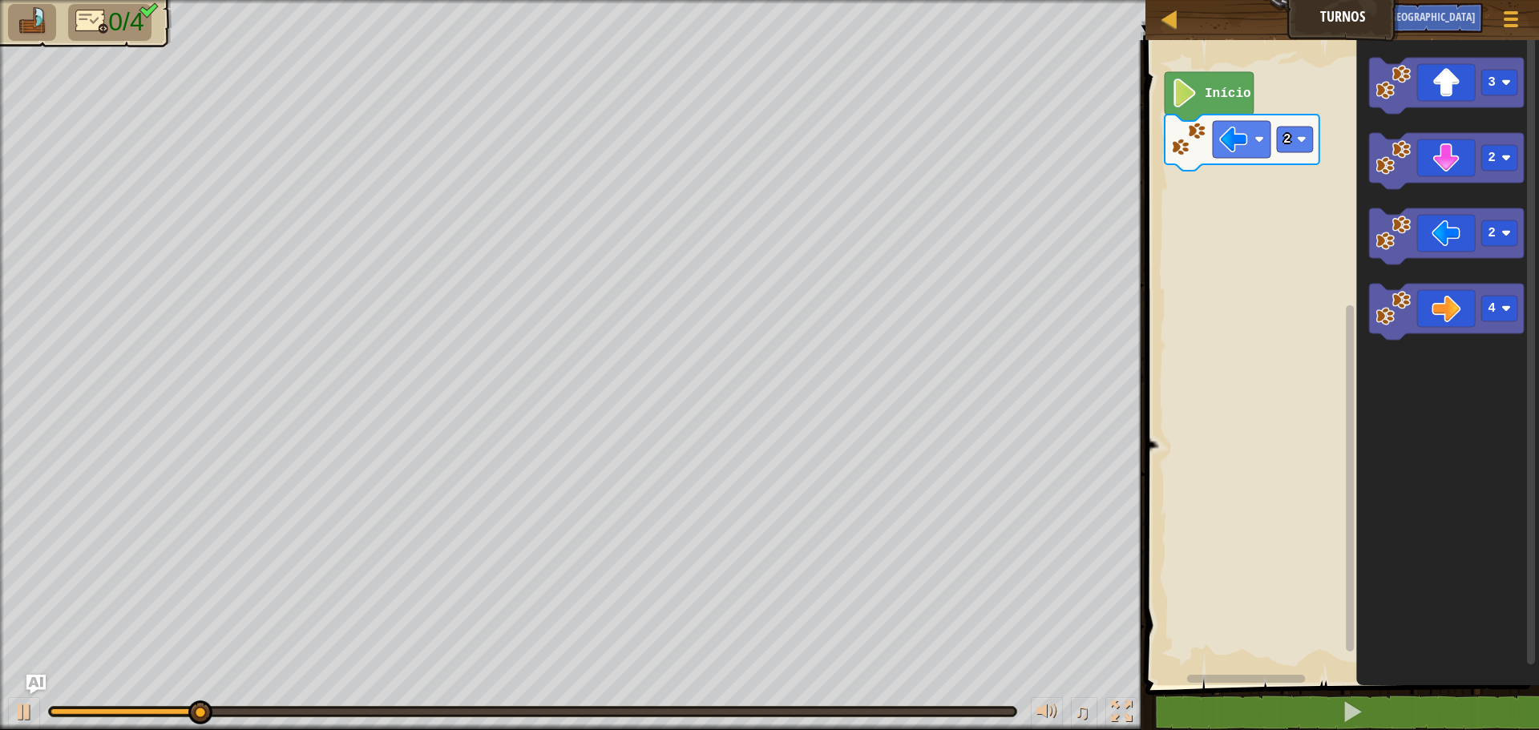
click at [1277, 273] on div "2 Início 3 2 2 4" at bounding box center [1340, 358] width 398 height 653
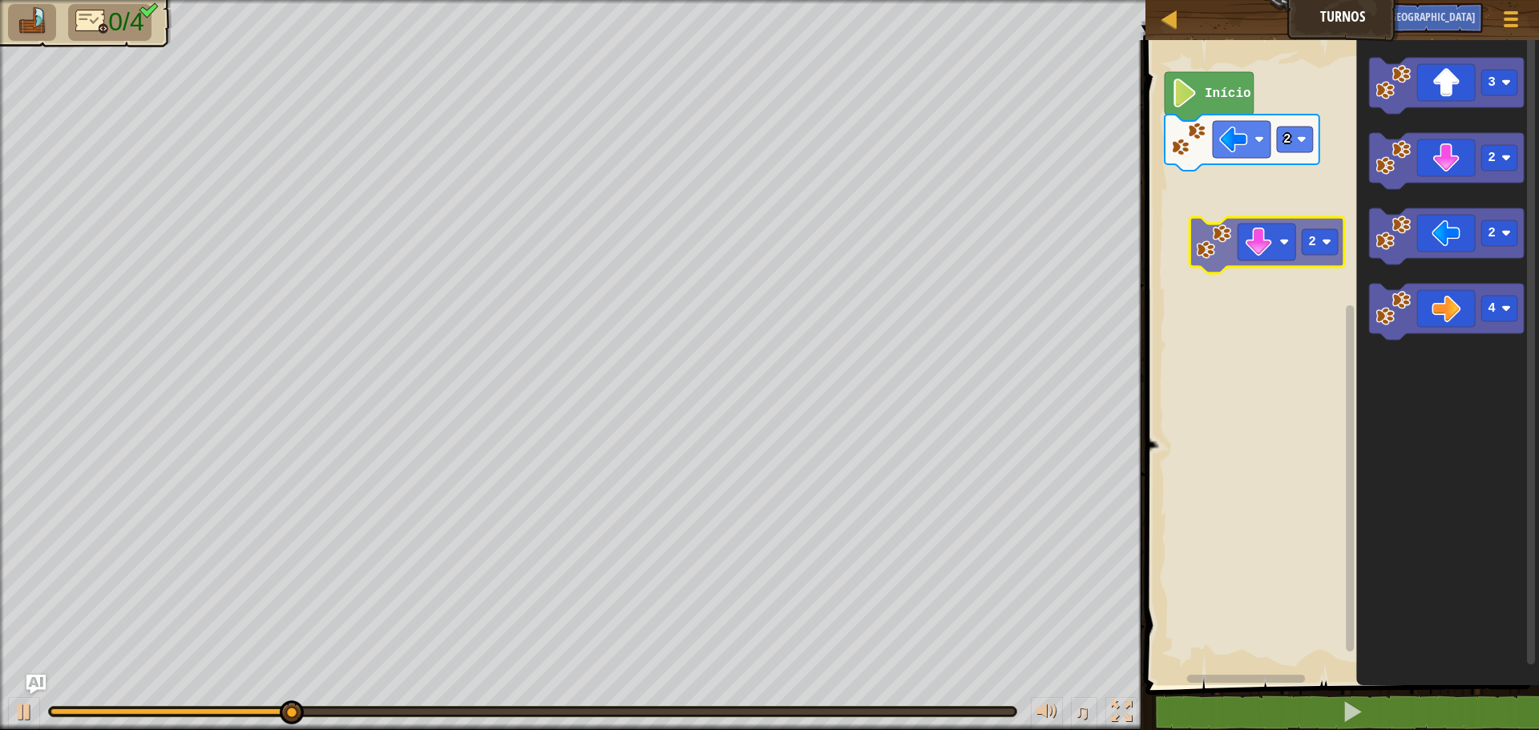
click at [1202, 233] on div "2 Início 3 2 2 4 2" at bounding box center [1340, 358] width 398 height 653
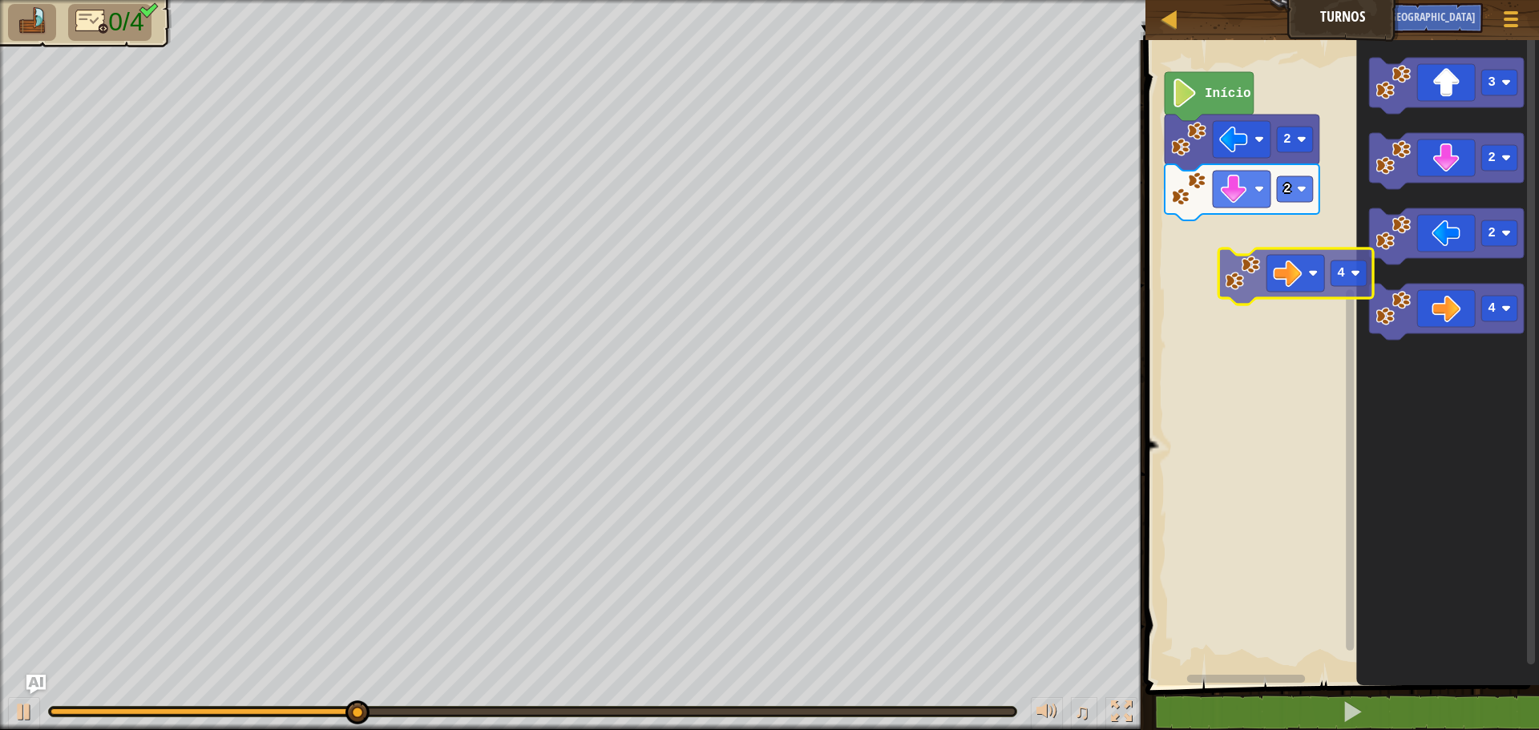
click at [1192, 259] on div "2 2 Início 3 2 2 4 4" at bounding box center [1340, 358] width 398 height 653
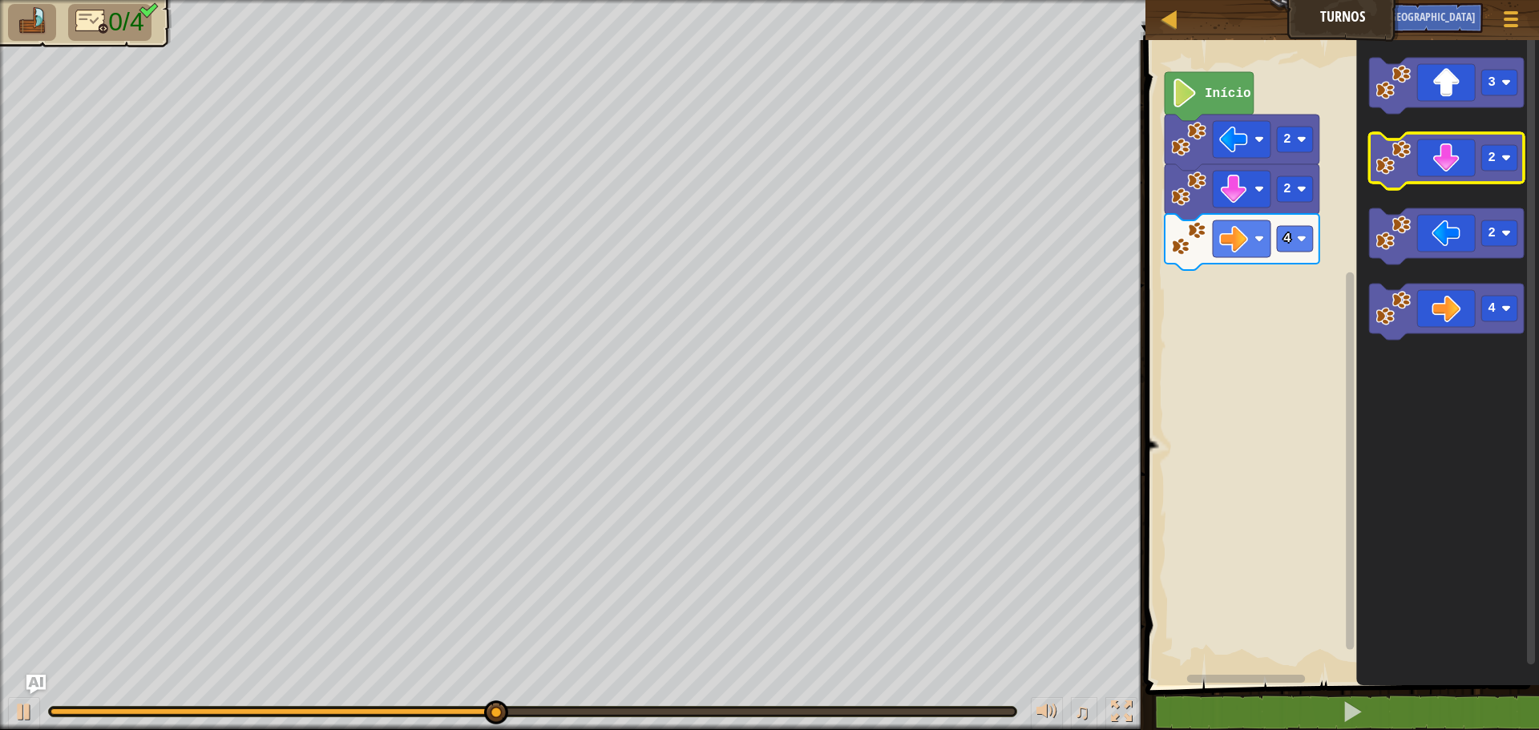
click at [1359, 193] on icon "3 2 2 4" at bounding box center [1447, 358] width 183 height 653
click at [1331, 208] on div "2 4 2 Início 3 2 2 4" at bounding box center [1340, 358] width 398 height 653
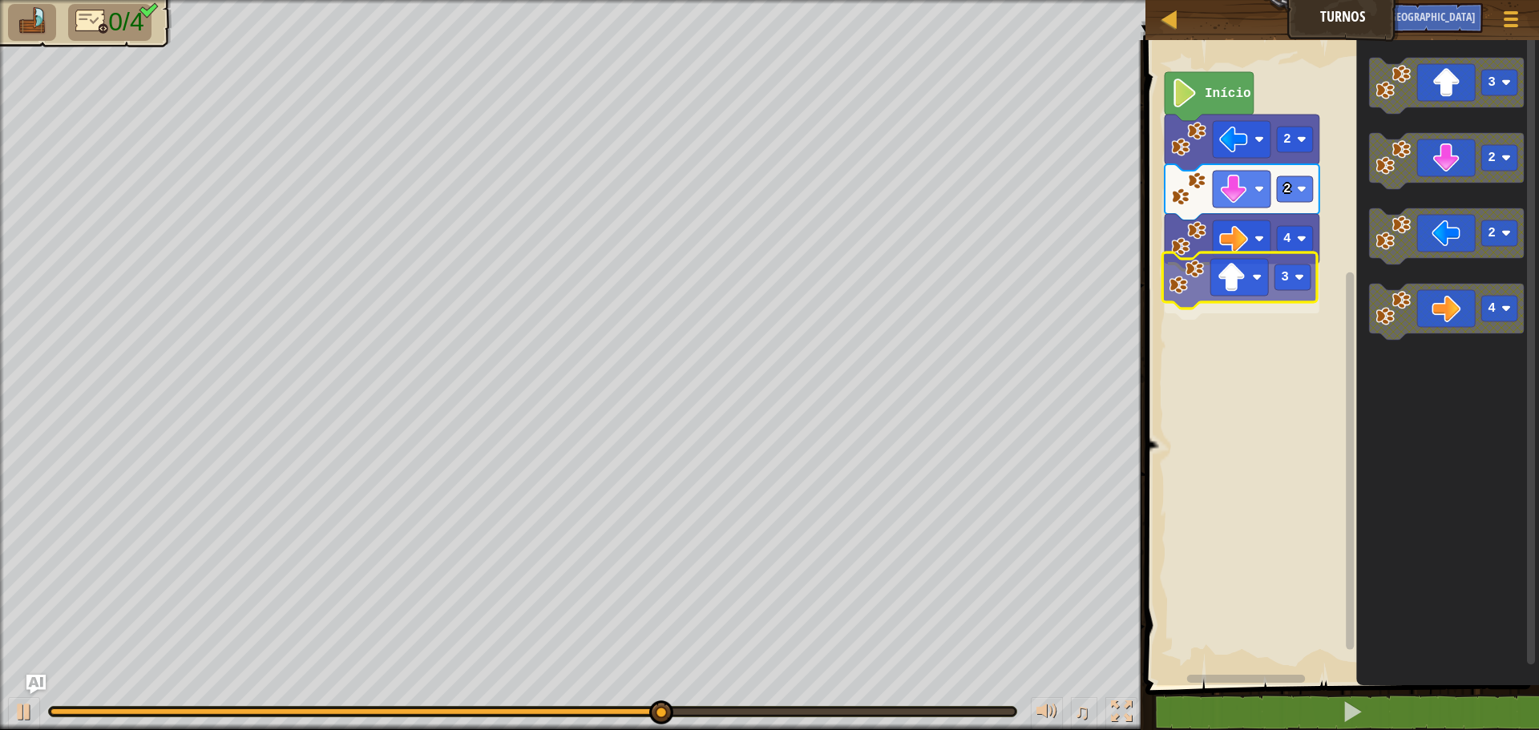
click at [1199, 282] on div "2 4 3 2 Início 3 2 2 4 3" at bounding box center [1340, 358] width 398 height 653
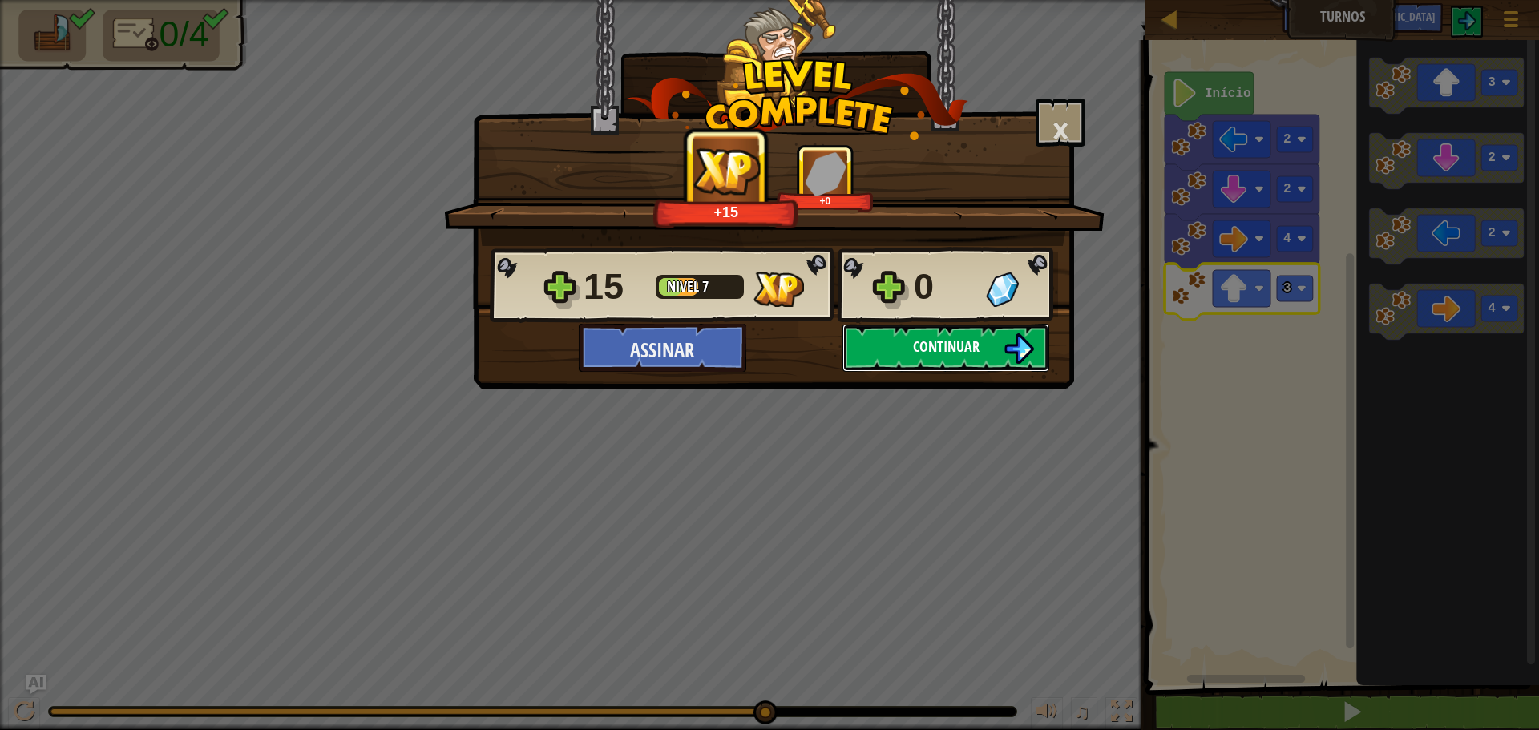
click at [939, 341] on font "Continuar" at bounding box center [946, 347] width 67 height 20
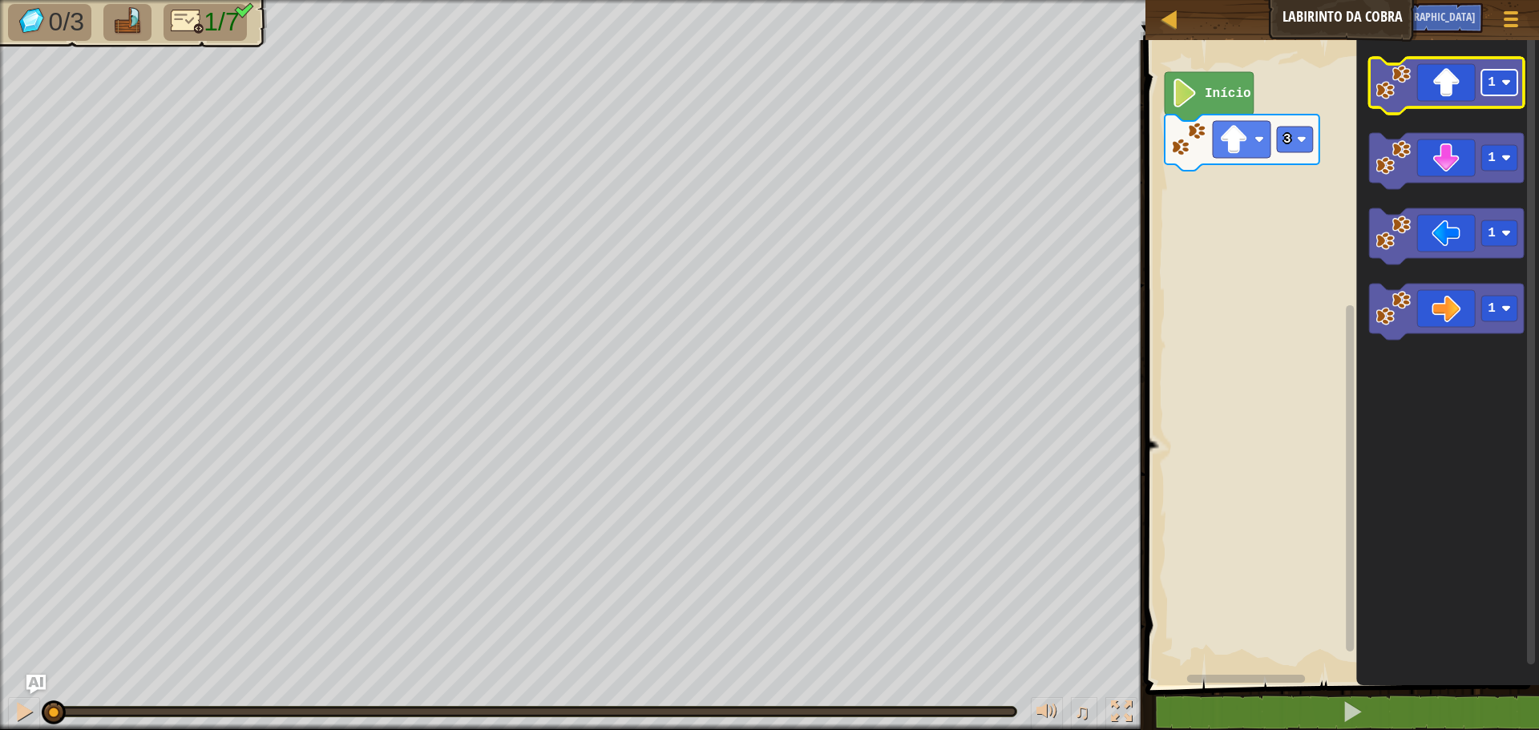
click at [1506, 95] on rect "Espaço de trabalho do Blockly" at bounding box center [1500, 83] width 36 height 26
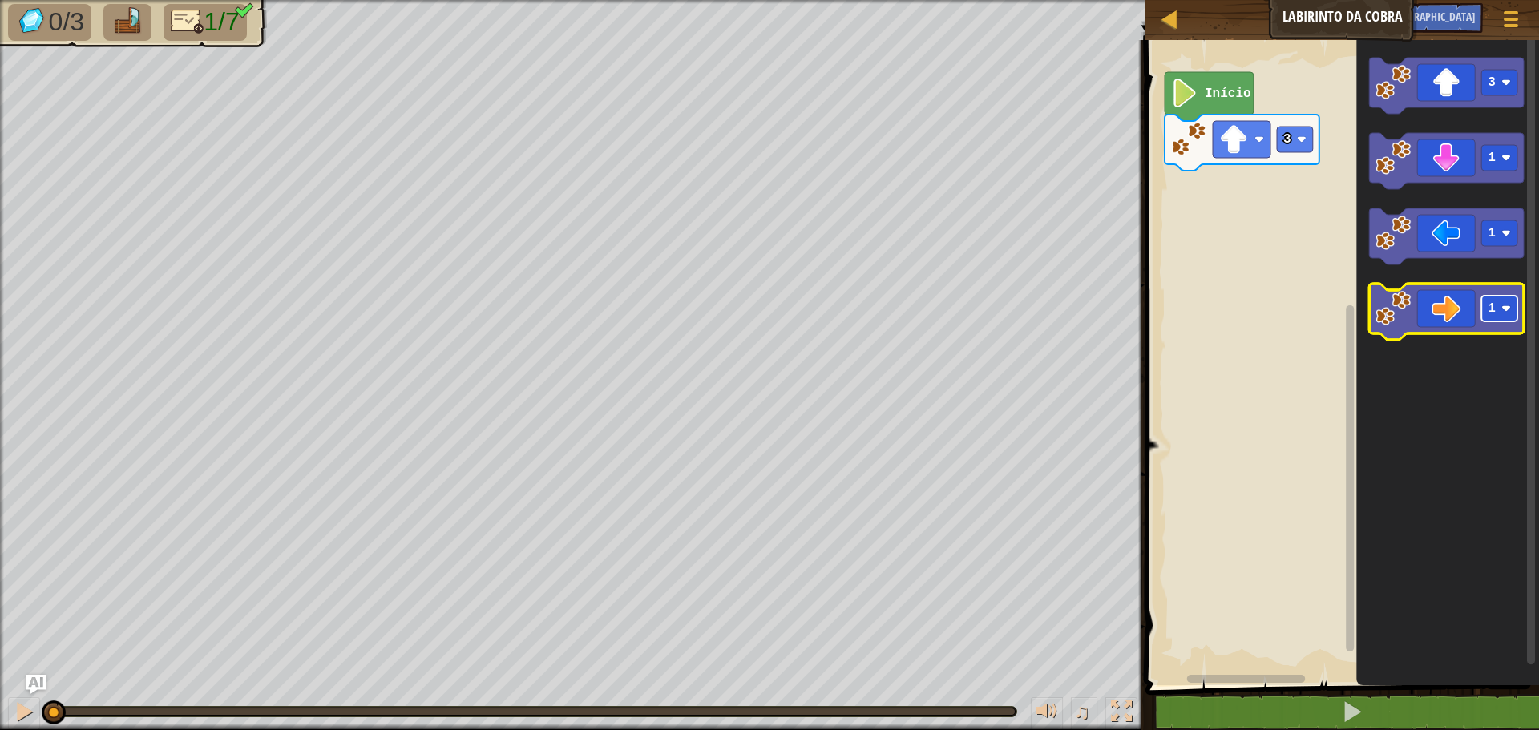
click at [1514, 321] on rect "Espaço de trabalho do Blockly" at bounding box center [1500, 309] width 36 height 26
click at [1188, 92] on image "Espaço de trabalho do Blockly" at bounding box center [1184, 93] width 27 height 29
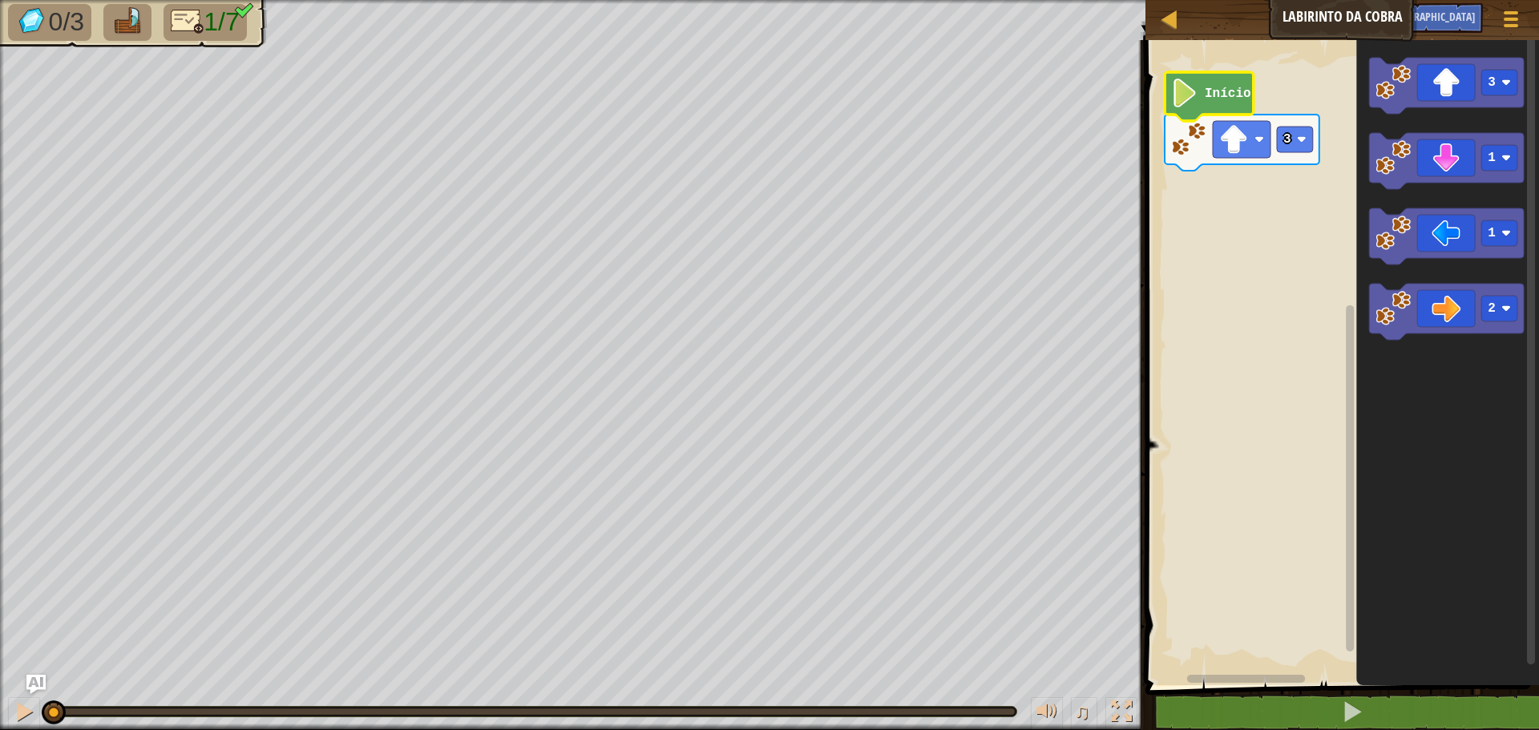
click at [1201, 99] on icon "Espaço de trabalho do Blockly" at bounding box center [1209, 96] width 89 height 49
click at [27, 722] on div at bounding box center [24, 711] width 21 height 21
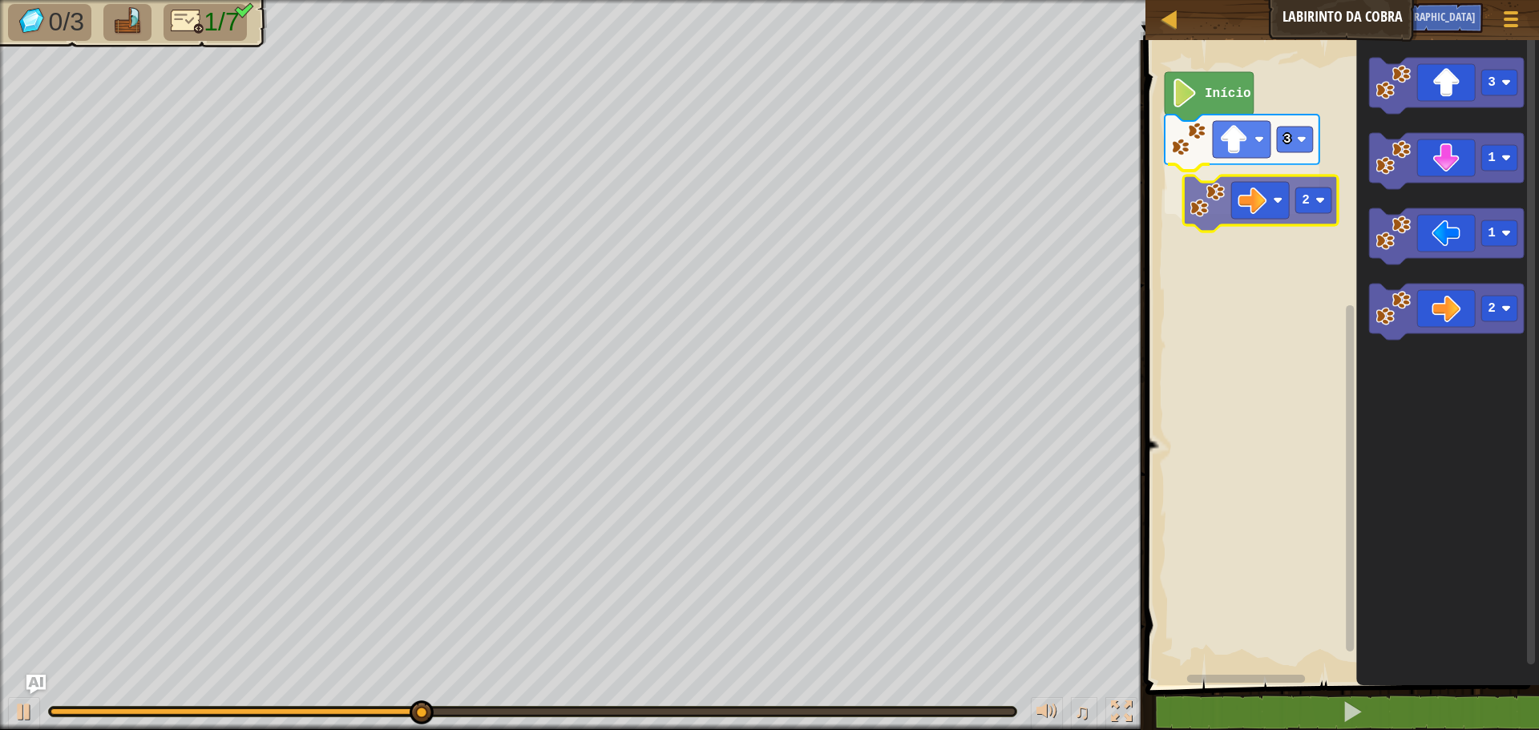
click at [1196, 213] on div "Início 3 2 3 1 1 2 2" at bounding box center [1340, 358] width 398 height 653
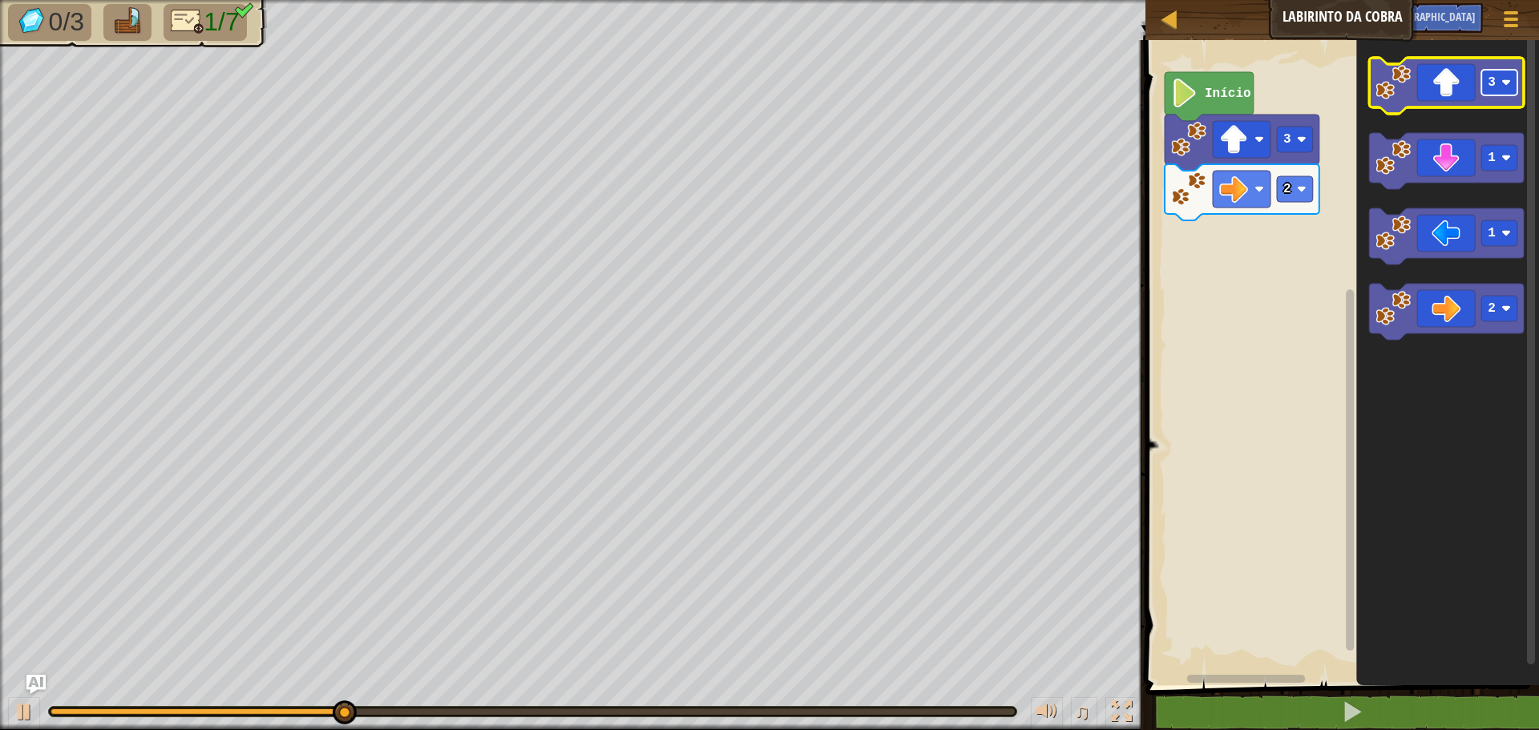
click at [1505, 88] on rect "Espaço de trabalho do Blockly" at bounding box center [1500, 83] width 36 height 26
click at [1275, 282] on div "Início 3 2 1 1 1 2" at bounding box center [1340, 358] width 398 height 653
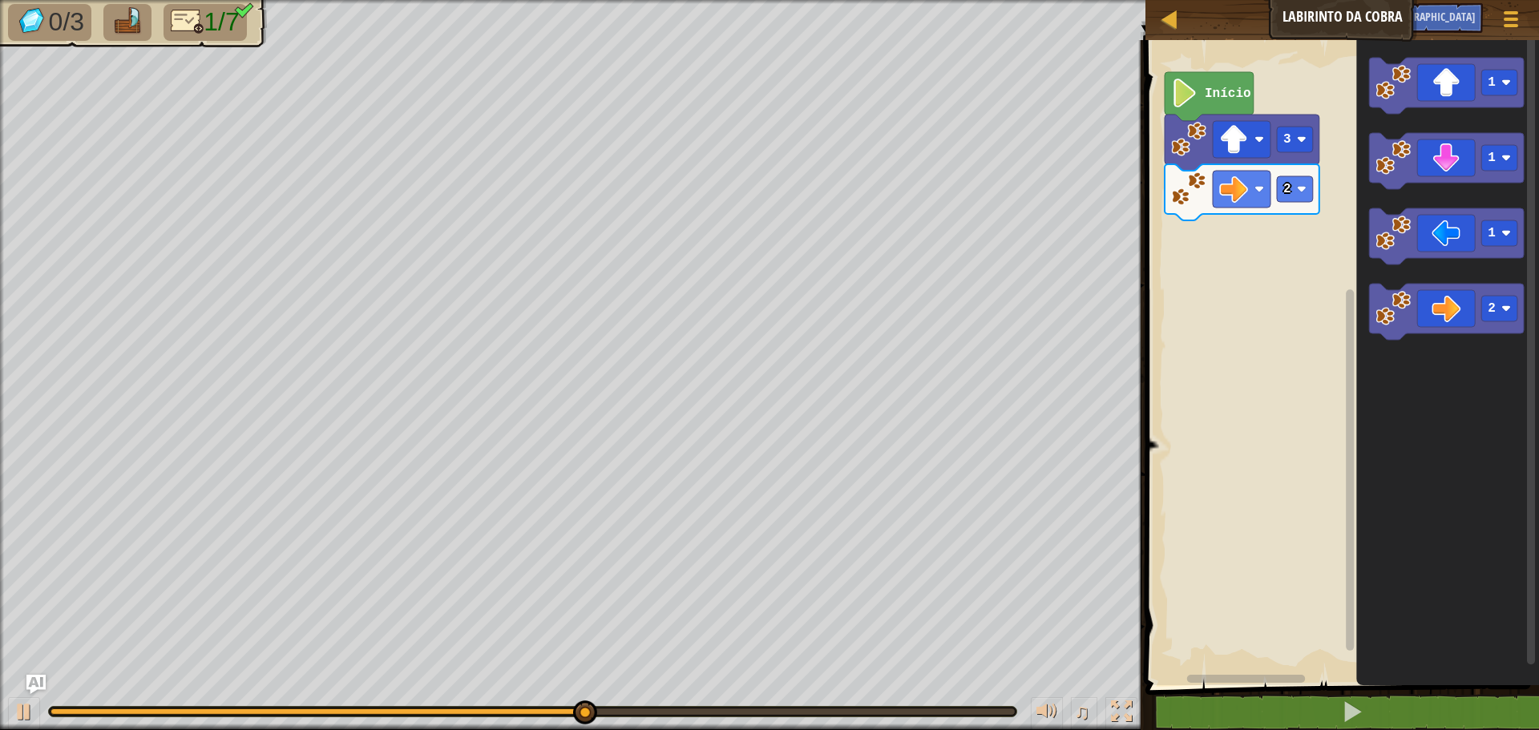
click at [1324, 251] on div "Início 3 2 1 1 1 2" at bounding box center [1340, 358] width 398 height 653
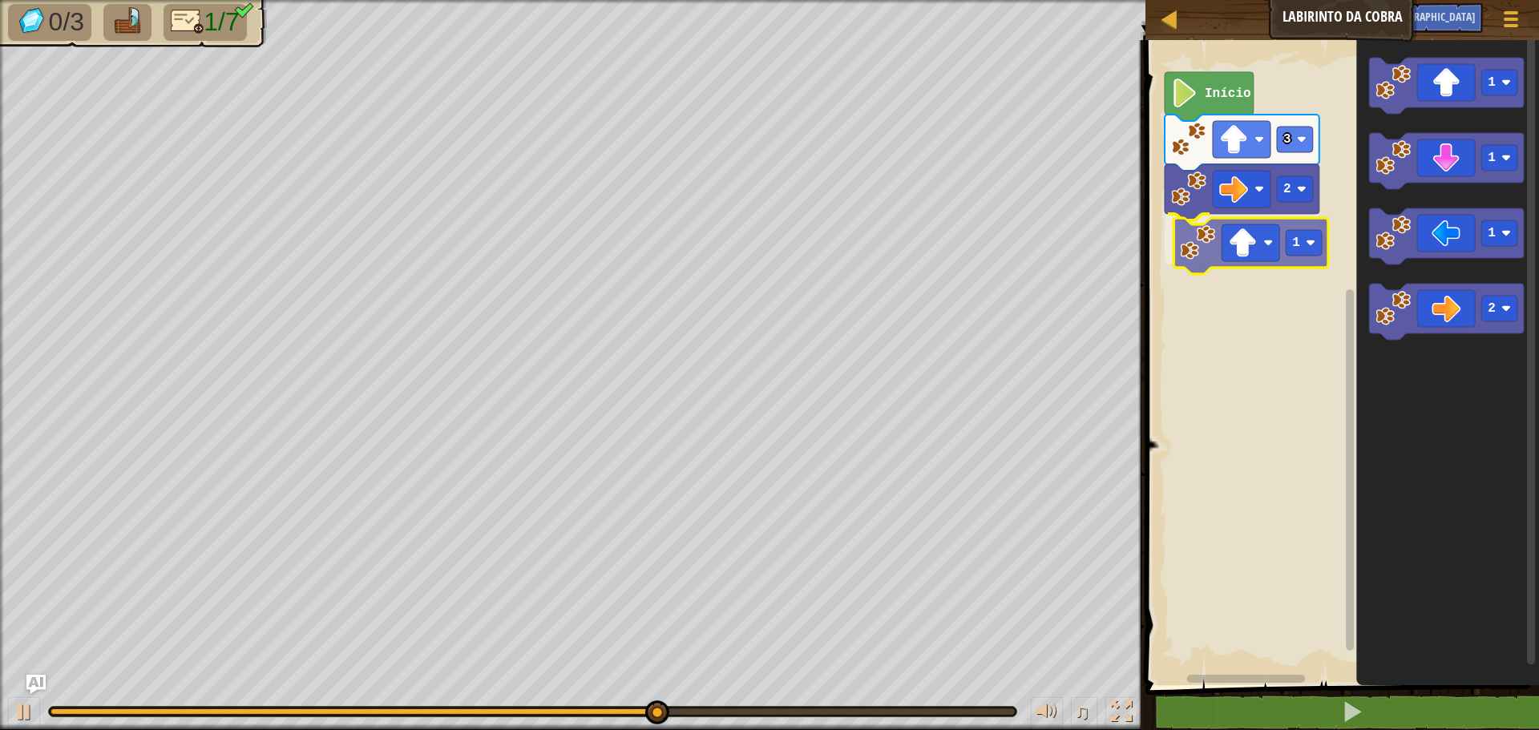
click at [1196, 249] on div "Início 3 2 1 1 1 1 2 1" at bounding box center [1340, 358] width 398 height 653
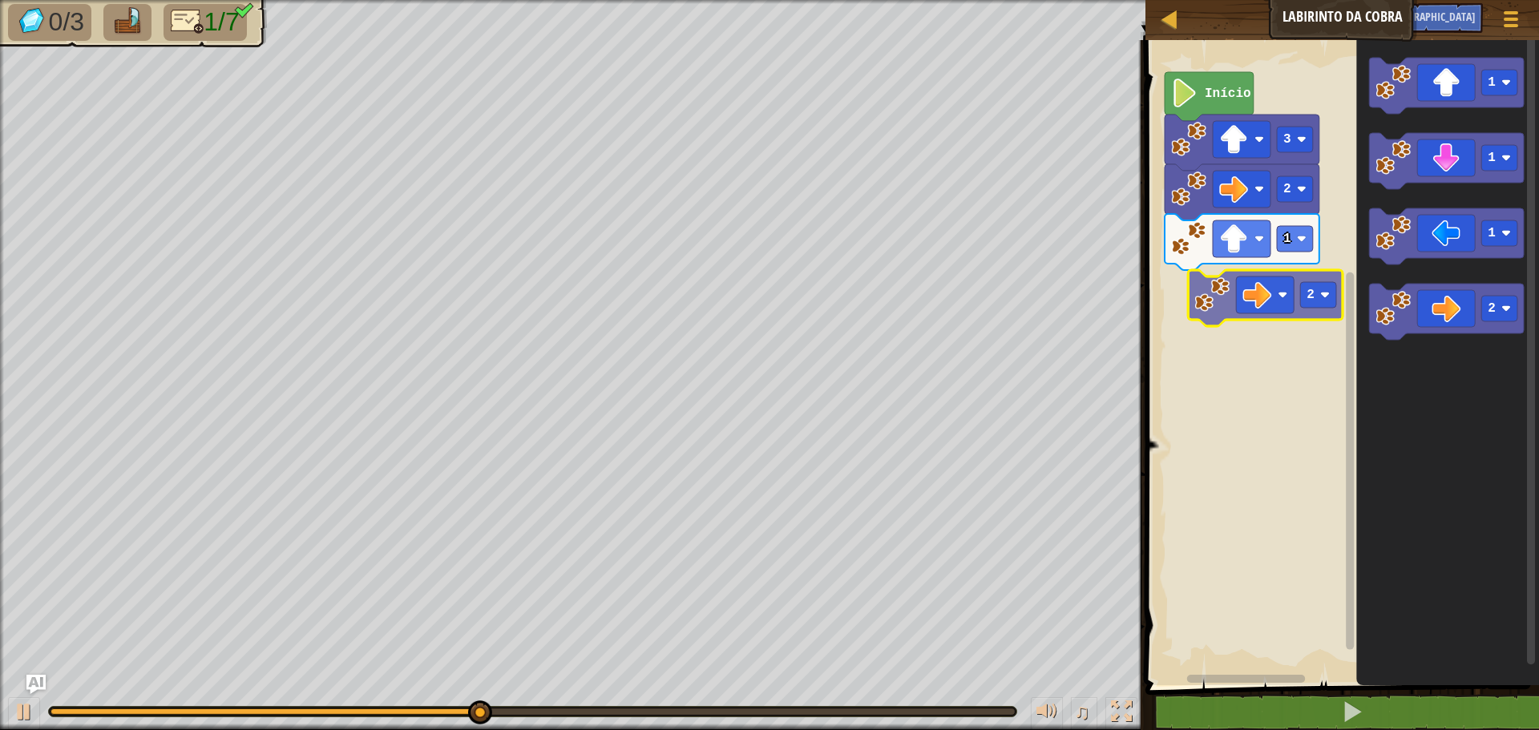
click at [1204, 305] on div "Início 3 2 1 1 1 1 2 2" at bounding box center [1340, 358] width 398 height 653
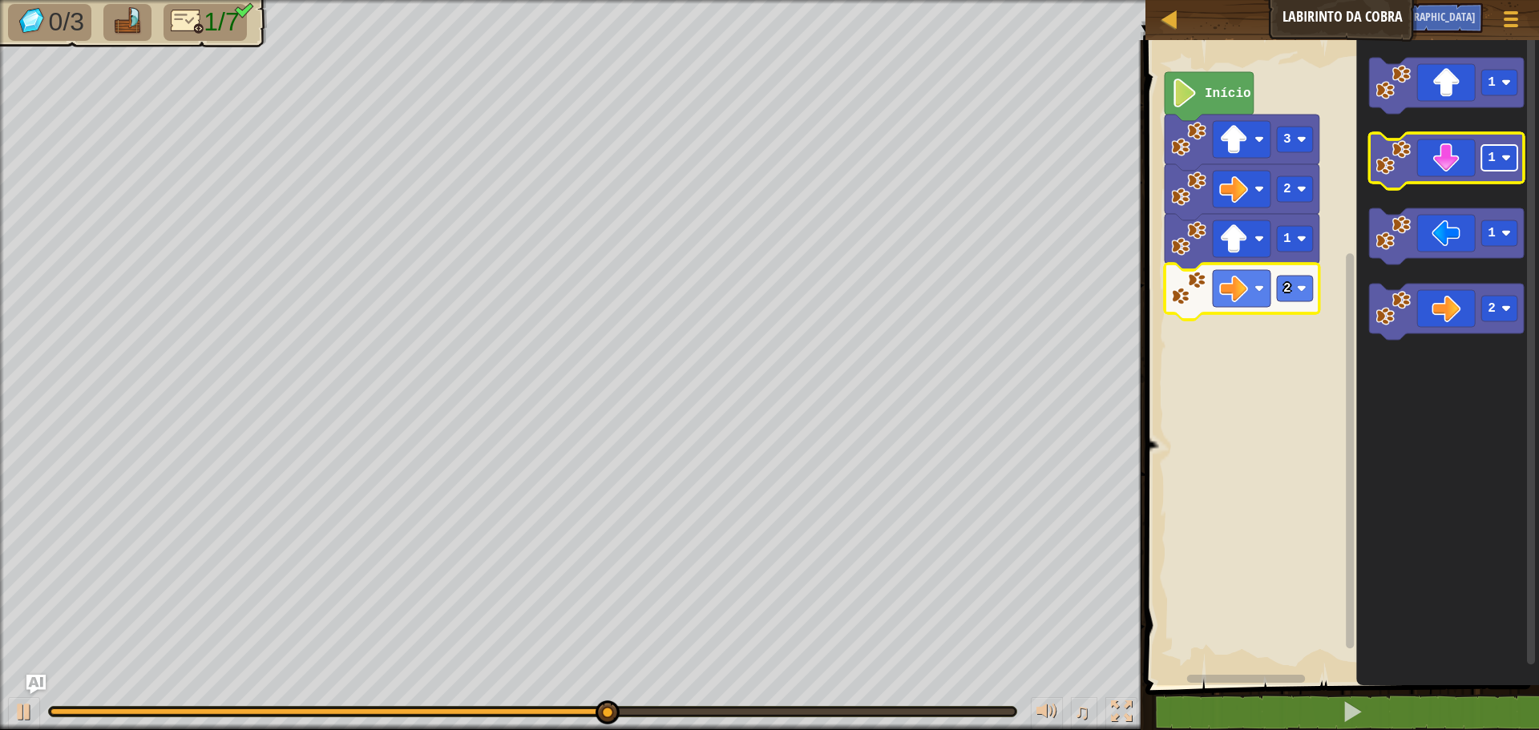
click at [1506, 162] on image "Espaço de trabalho do Blockly" at bounding box center [1507, 158] width 10 height 10
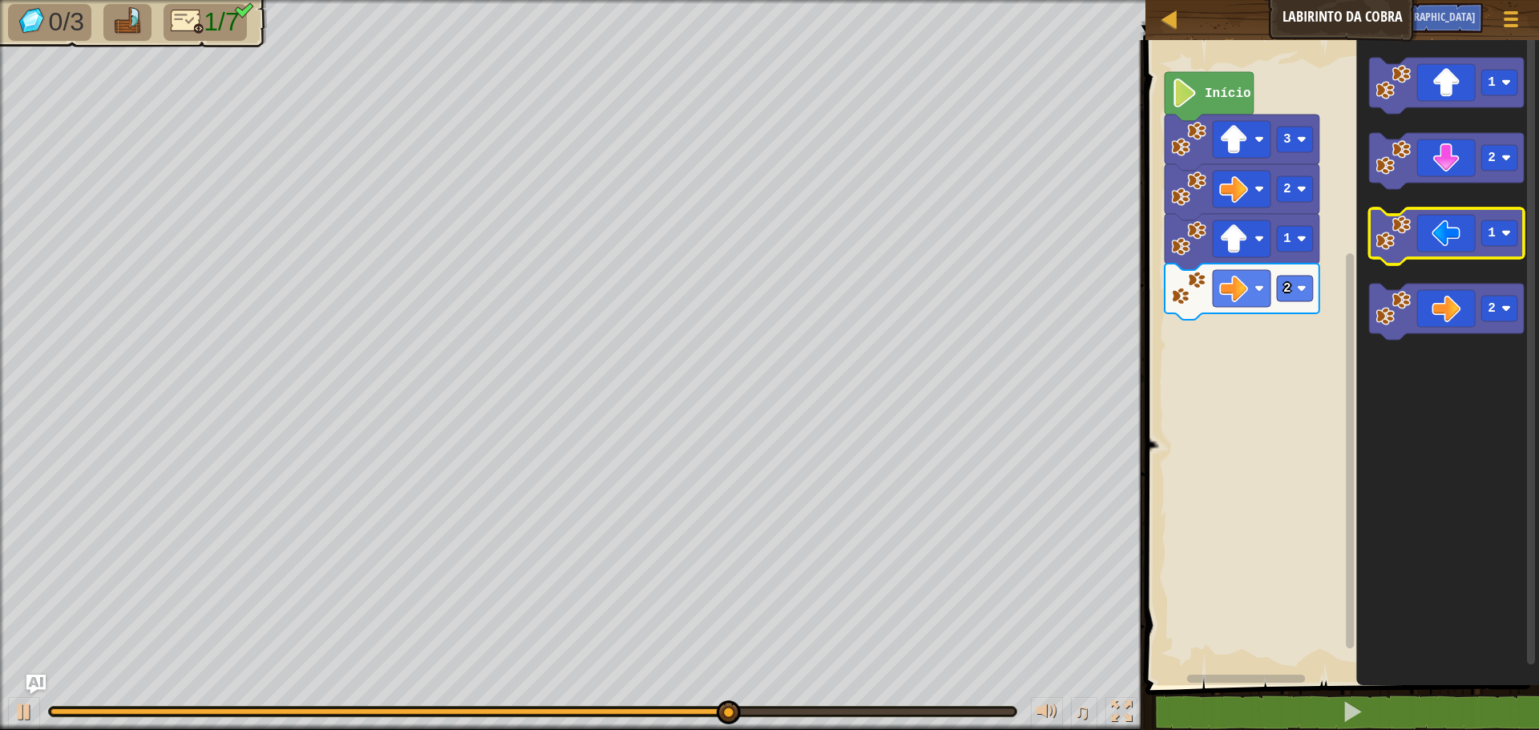
click at [1380, 238] on g "1 2 1 2" at bounding box center [1446, 199] width 155 height 282
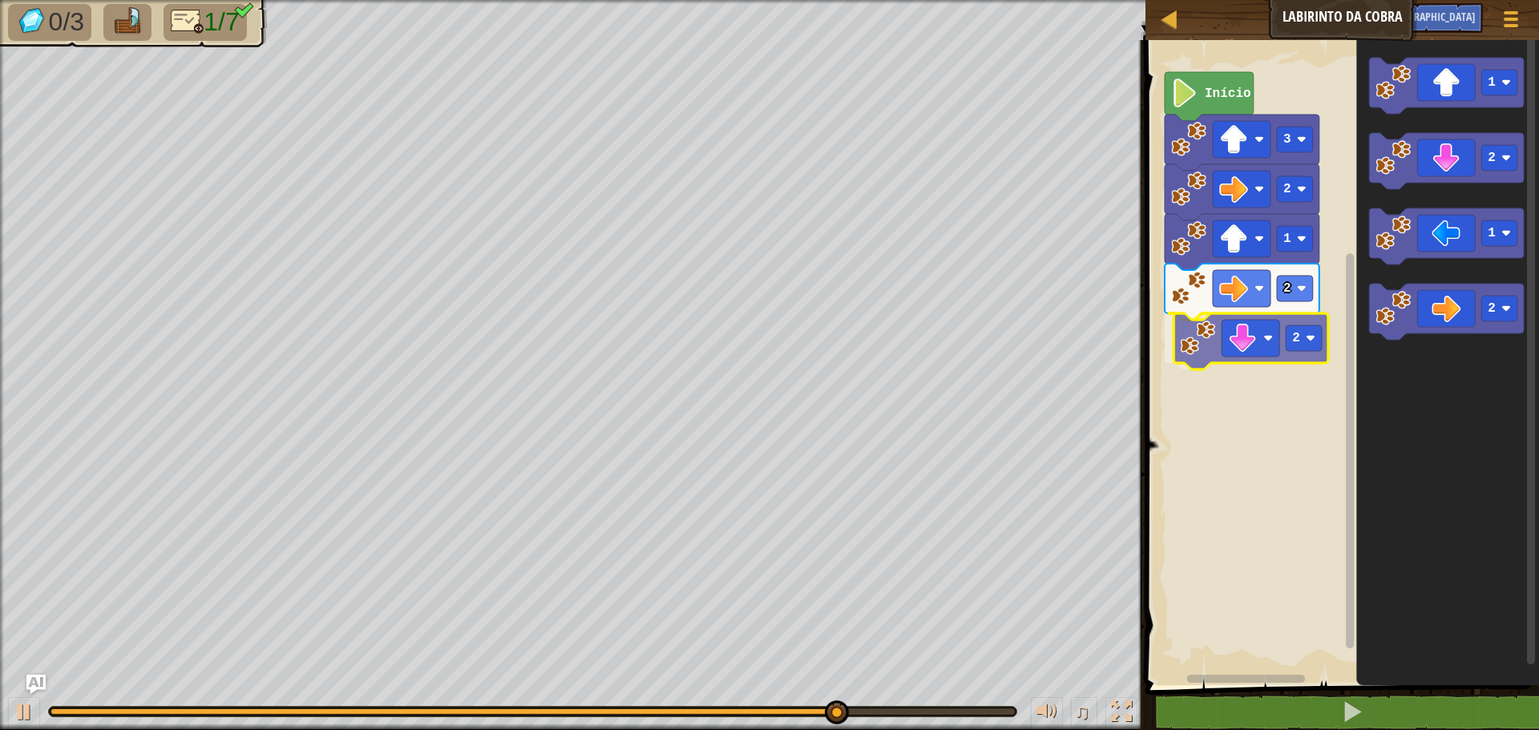
click at [1195, 344] on div "Início 3 2 1 2 2 1 2 1 2 2" at bounding box center [1340, 358] width 398 height 653
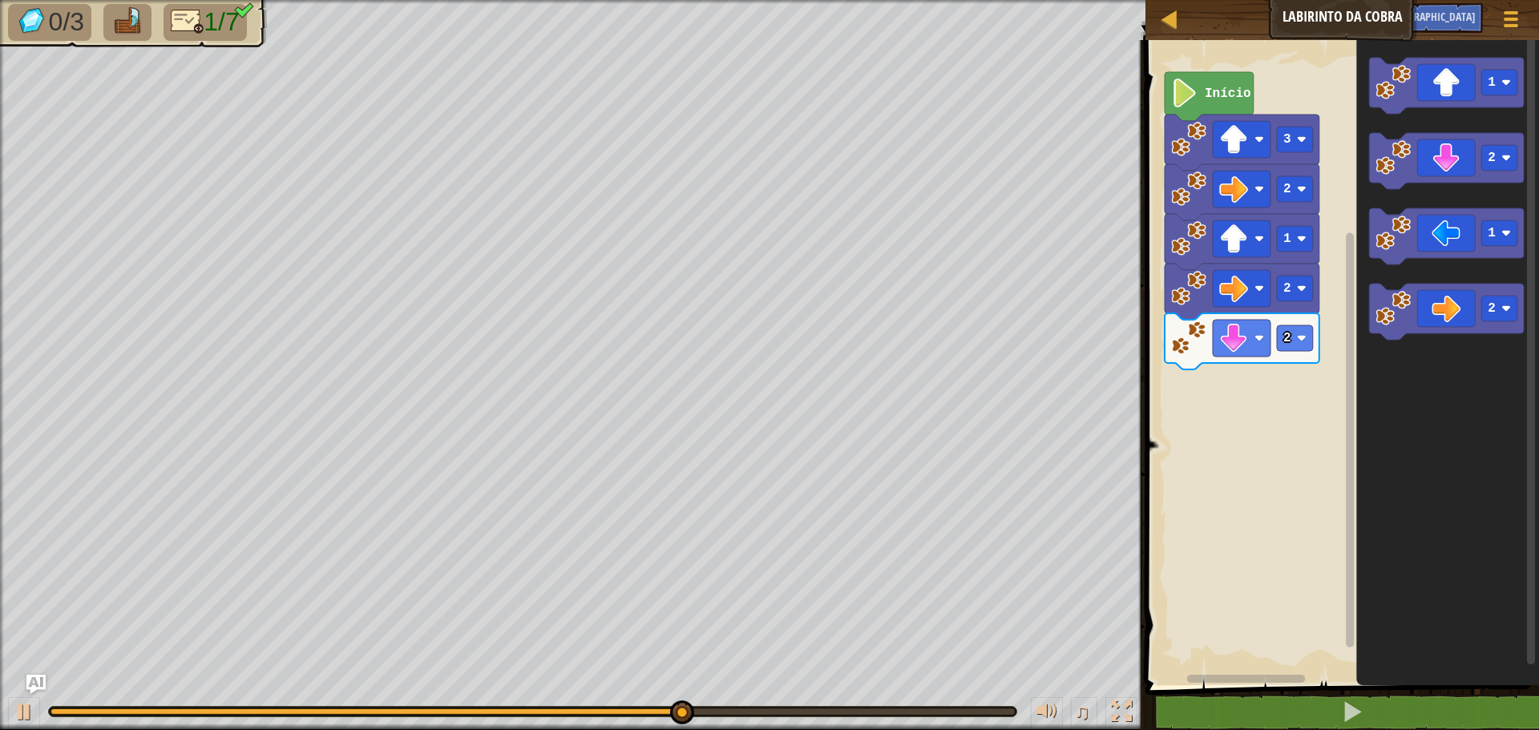
click at [1377, 385] on icon "1 2 1 2" at bounding box center [1447, 358] width 183 height 653
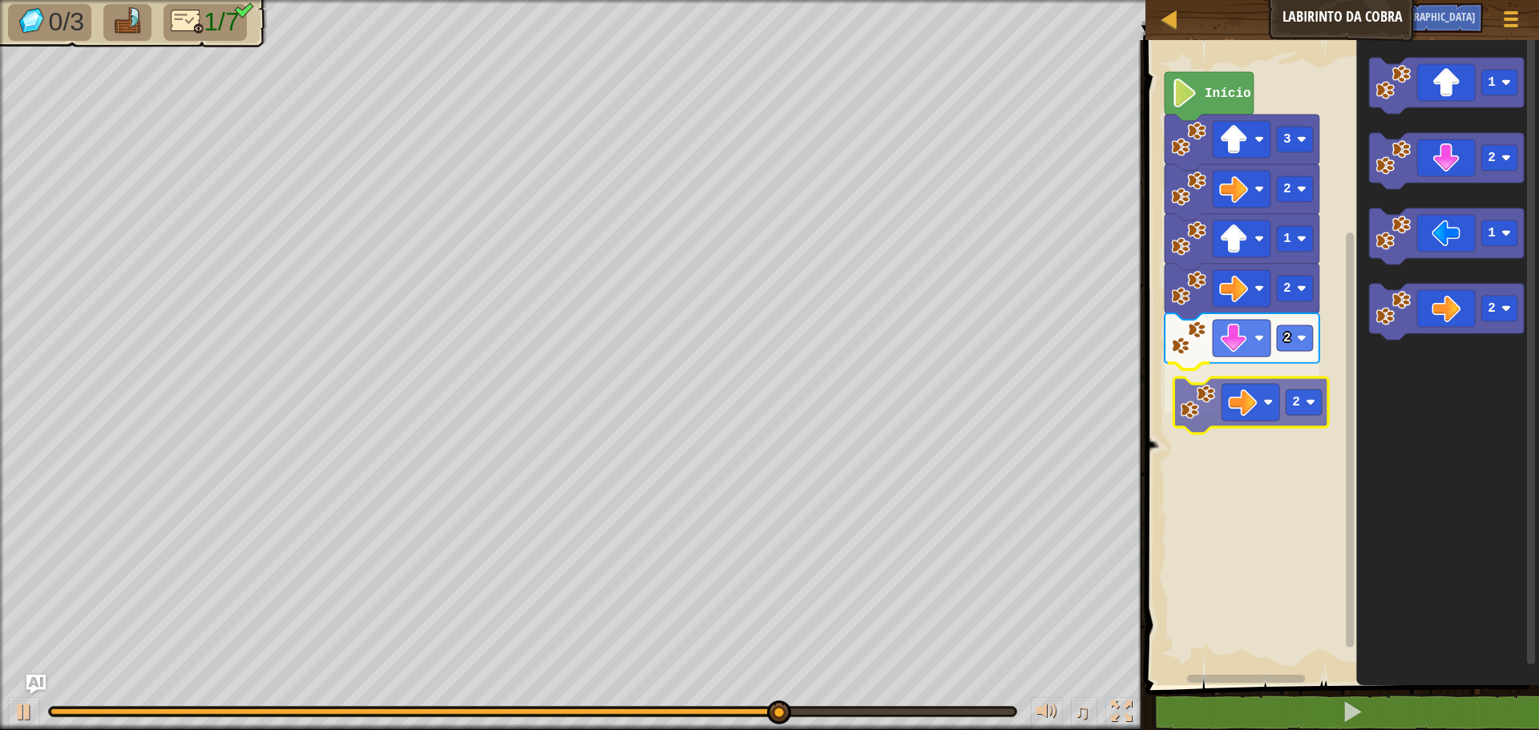
click at [1193, 409] on div "Início 3 2 1 2 2 2 1 2 1 2 2" at bounding box center [1340, 358] width 398 height 653
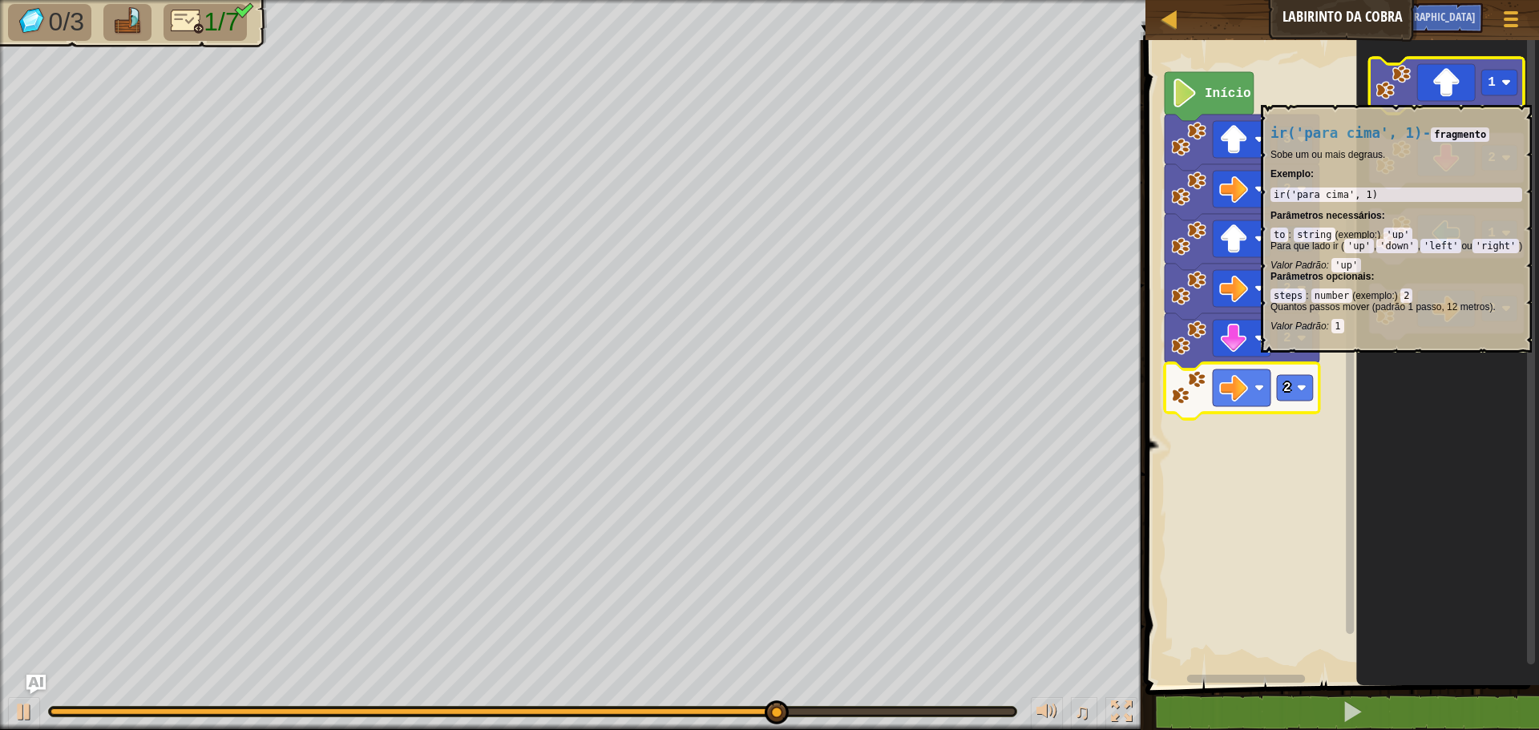
click at [1517, 97] on icon "Espaço de trabalho do Blockly" at bounding box center [1446, 86] width 155 height 56
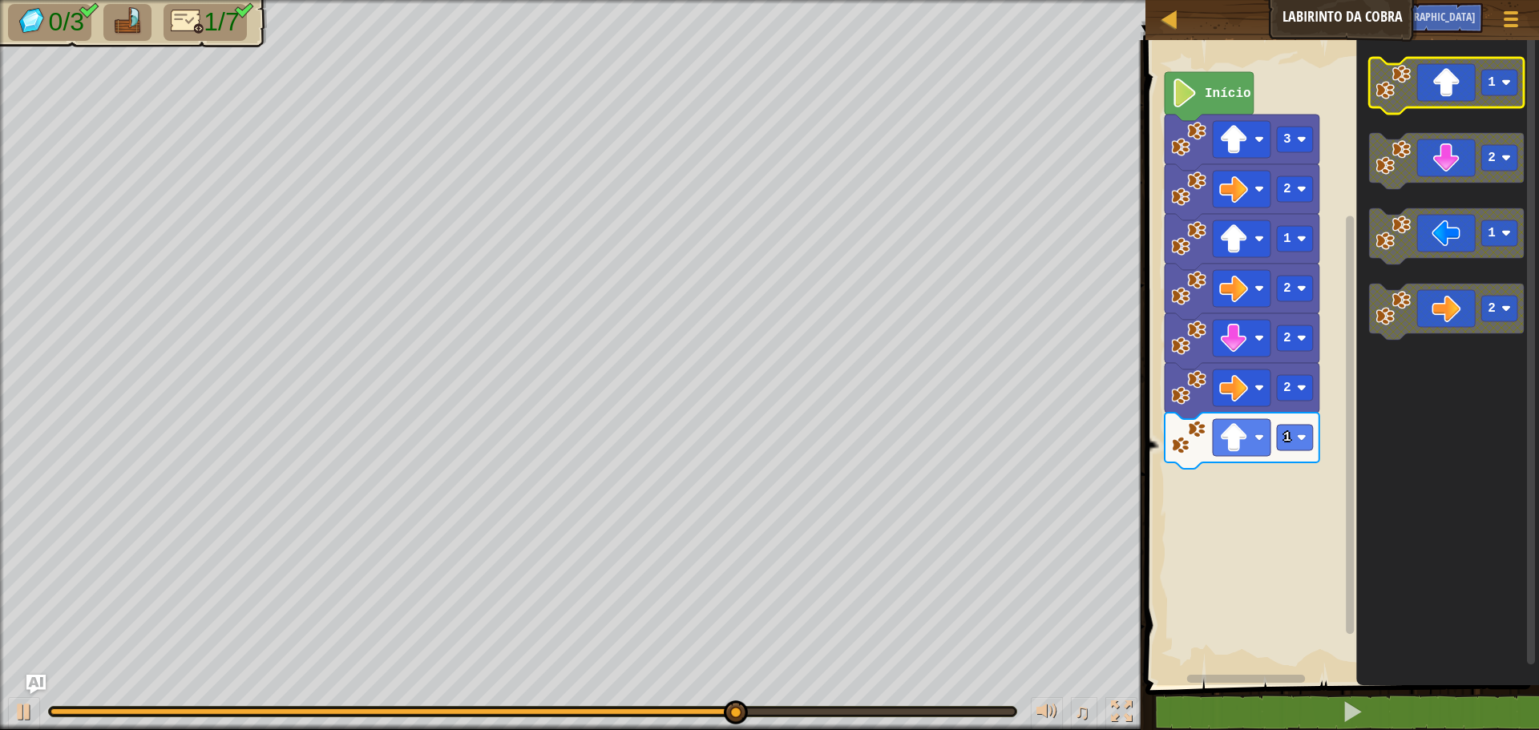
click at [1509, 89] on rect "Espaço de trabalho do Blockly" at bounding box center [1500, 83] width 36 height 26
click at [1364, 188] on icon "3 2 1 2" at bounding box center [1447, 358] width 183 height 653
click at [1320, 97] on div "Início 3 2 1 2 2 2 1 3 2 1 2" at bounding box center [1340, 358] width 398 height 653
click at [1393, 99] on image "Espaço de trabalho do Blockly" at bounding box center [1393, 82] width 35 height 35
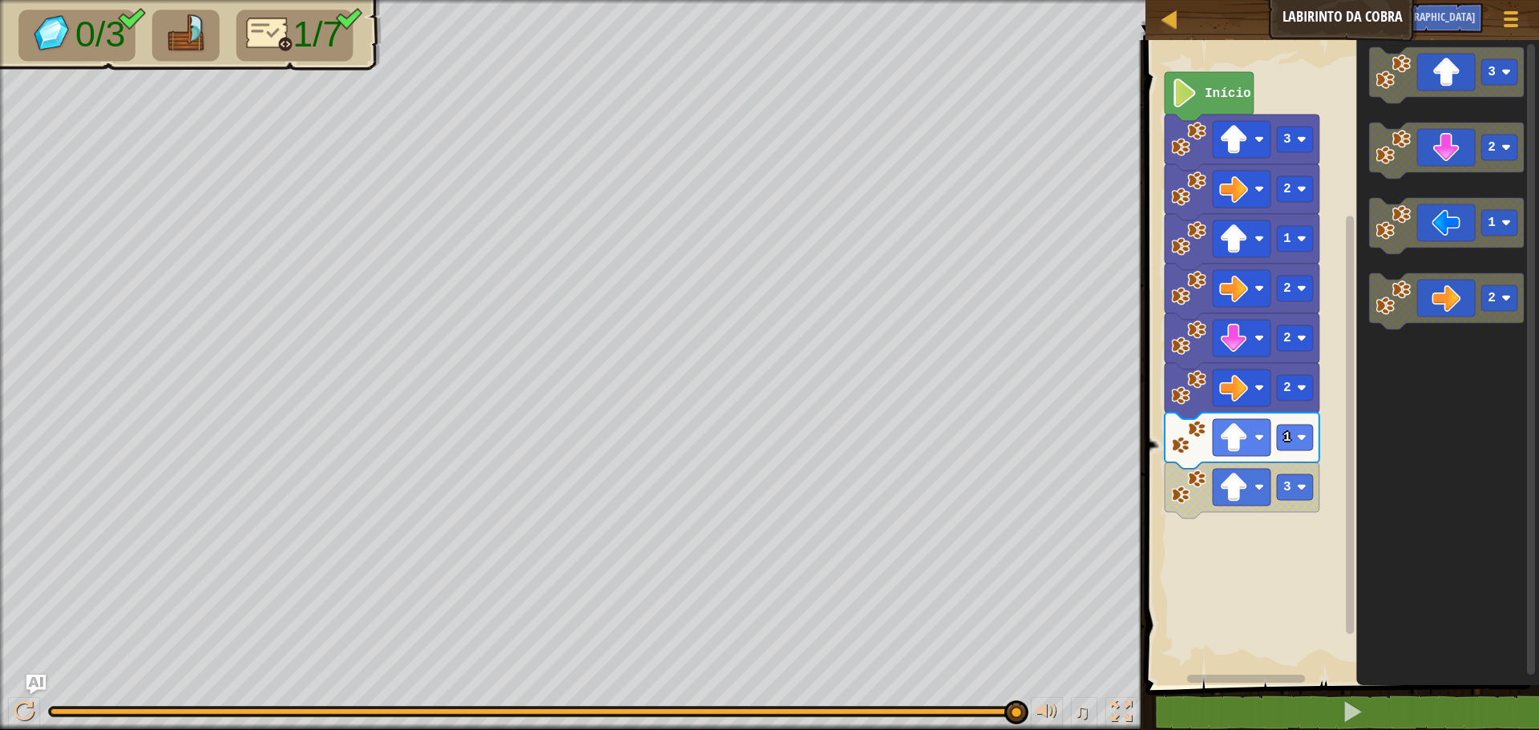
click at [1358, 81] on icon "3 2 1 2" at bounding box center [1447, 358] width 183 height 653
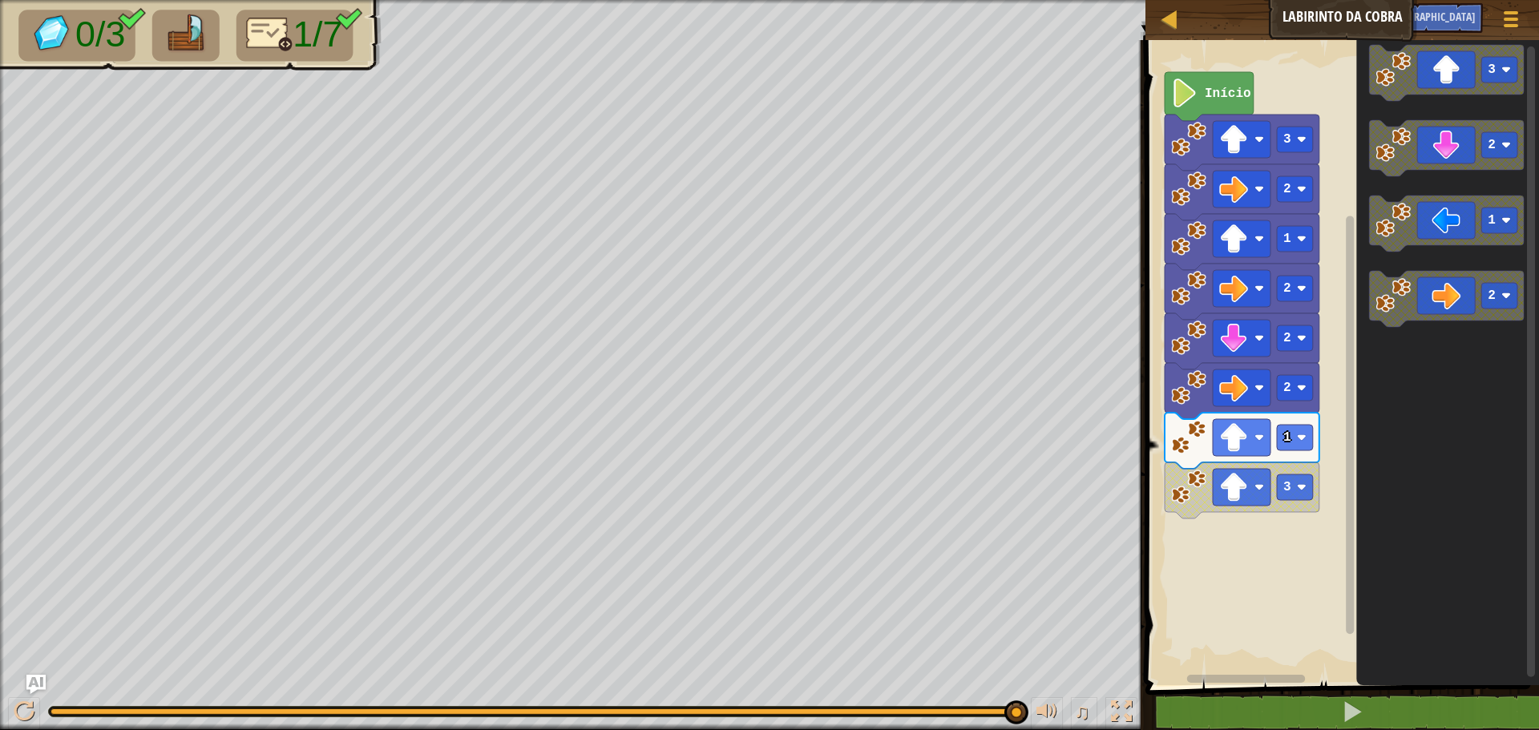
click at [1205, 490] on image "Espaço de trabalho do Blockly" at bounding box center [1188, 487] width 35 height 35
click at [1308, 442] on rect "Espaço de trabalho do Blockly" at bounding box center [1295, 438] width 36 height 26
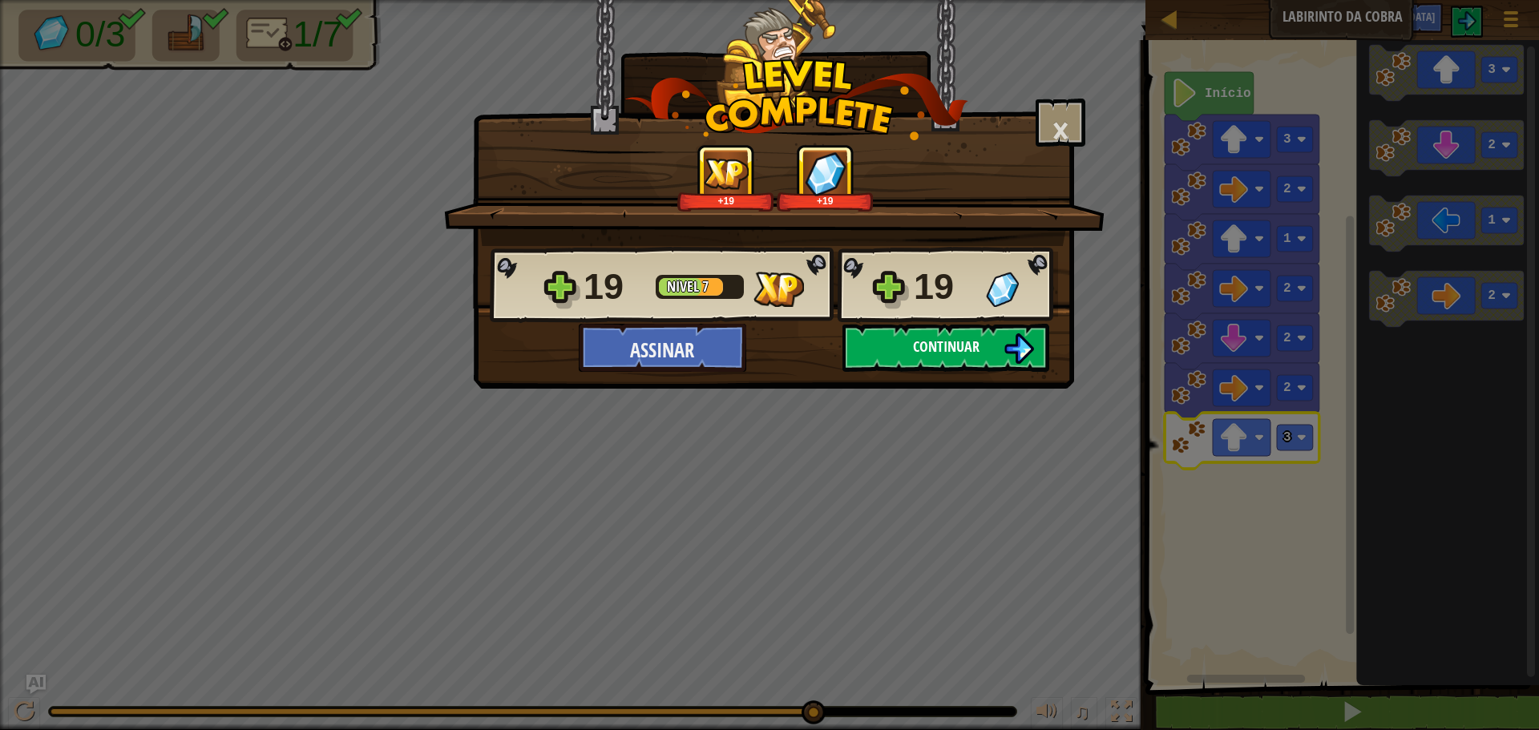
click at [935, 351] on font "Continuar" at bounding box center [946, 347] width 67 height 20
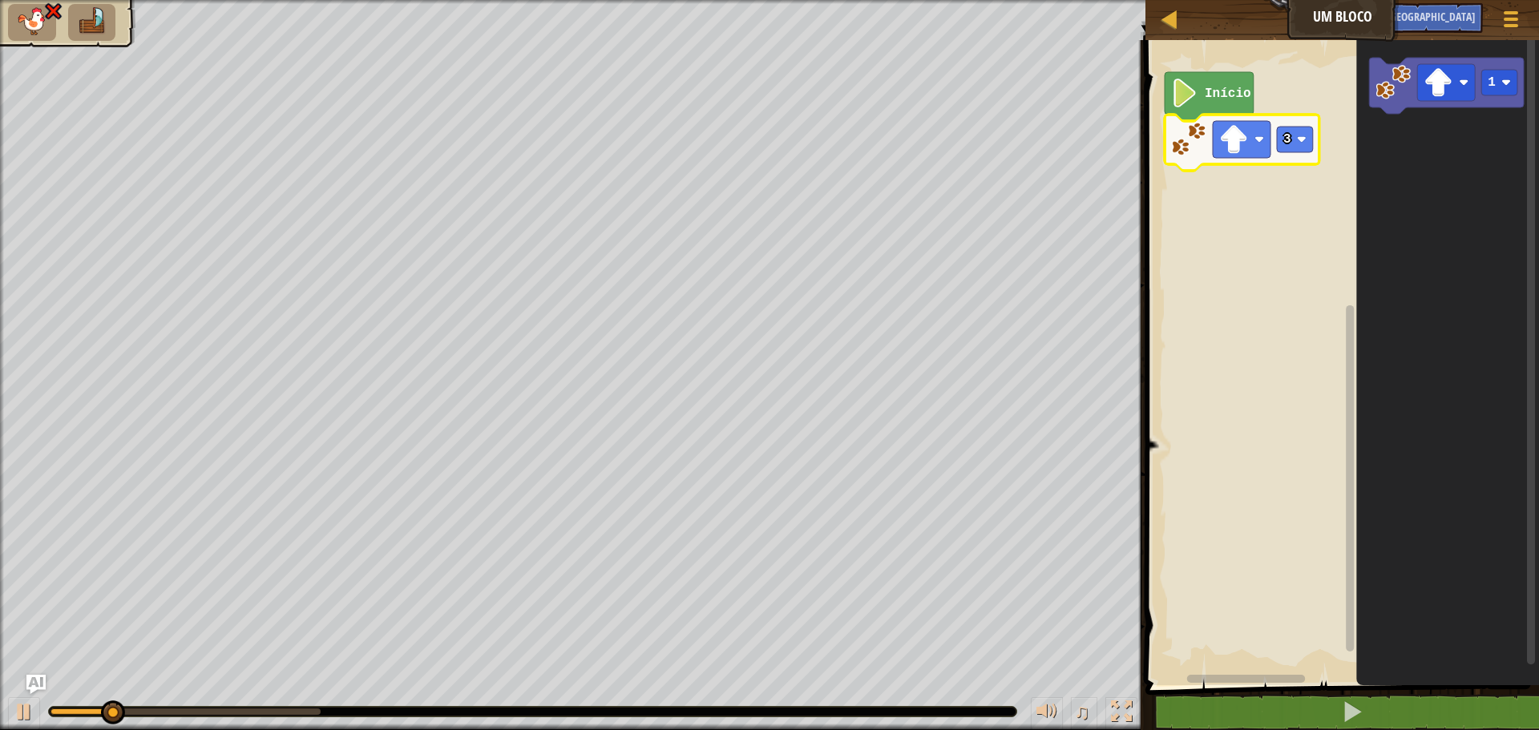
click at [1298, 155] on icon "Espaço de trabalho do Blockly" at bounding box center [1242, 143] width 155 height 56
click at [1300, 143] on image "Espaço de trabalho do Blockly" at bounding box center [1302, 140] width 10 height 10
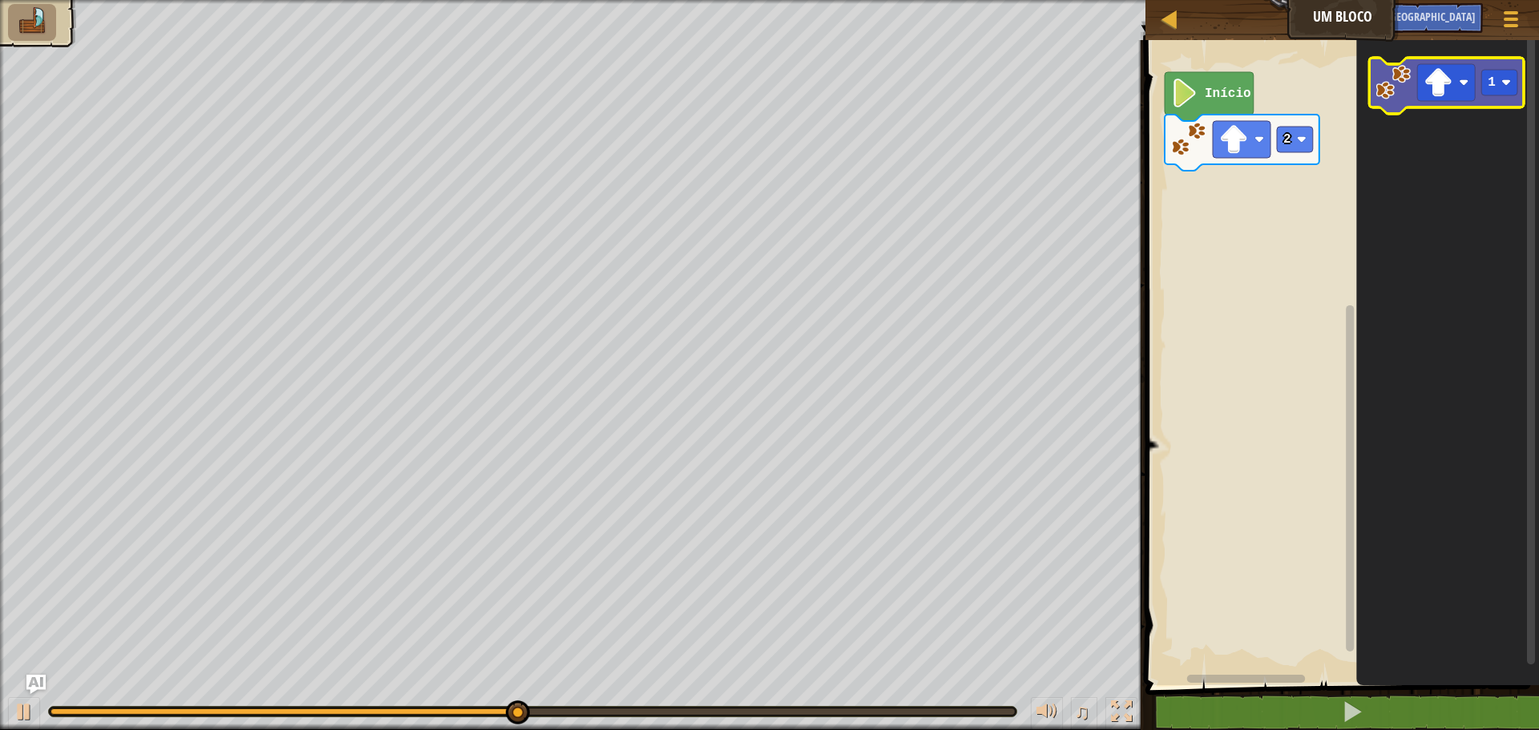
click at [1393, 106] on g "1" at bounding box center [1446, 86] width 155 height 56
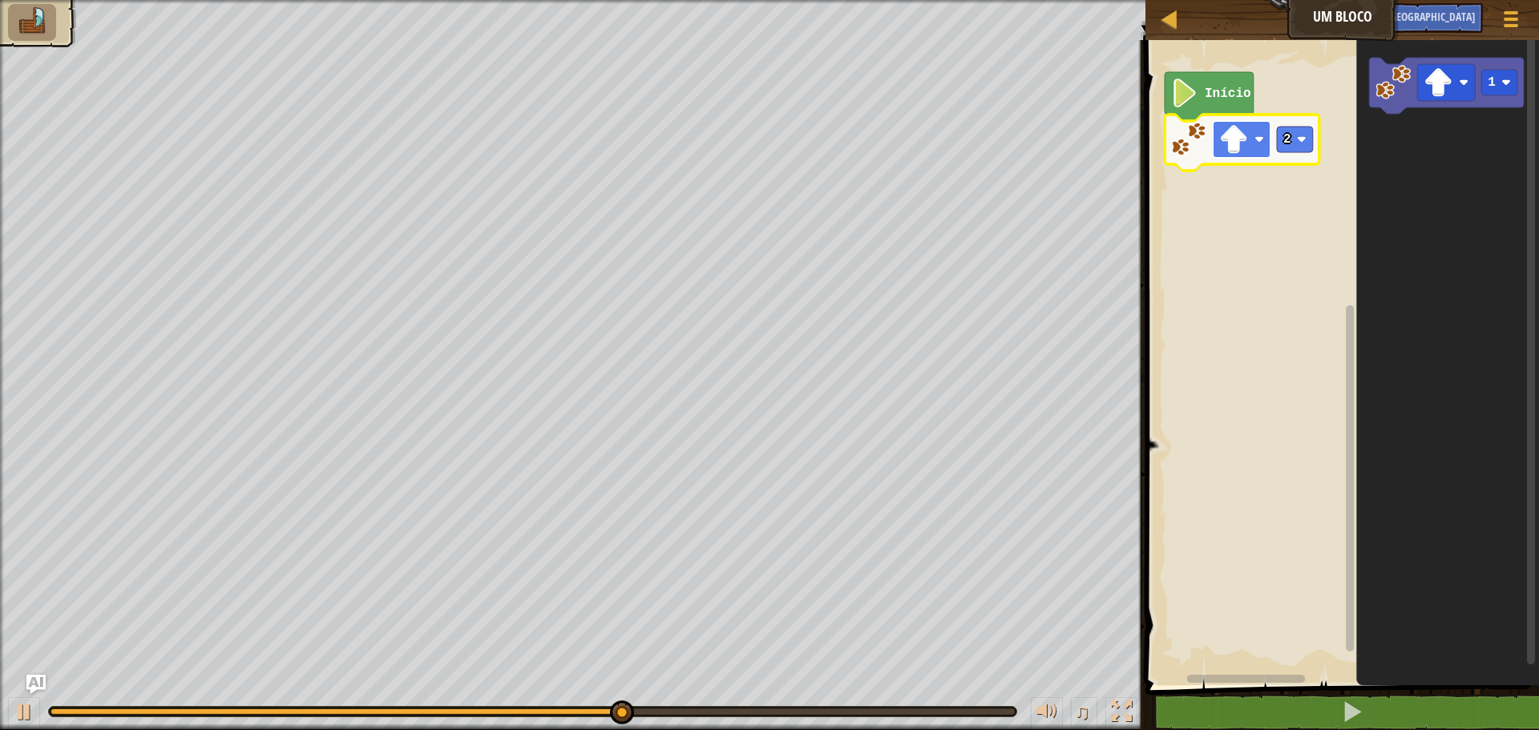
click at [1249, 139] on rect "Espaço de trabalho do Blockly" at bounding box center [1242, 139] width 58 height 37
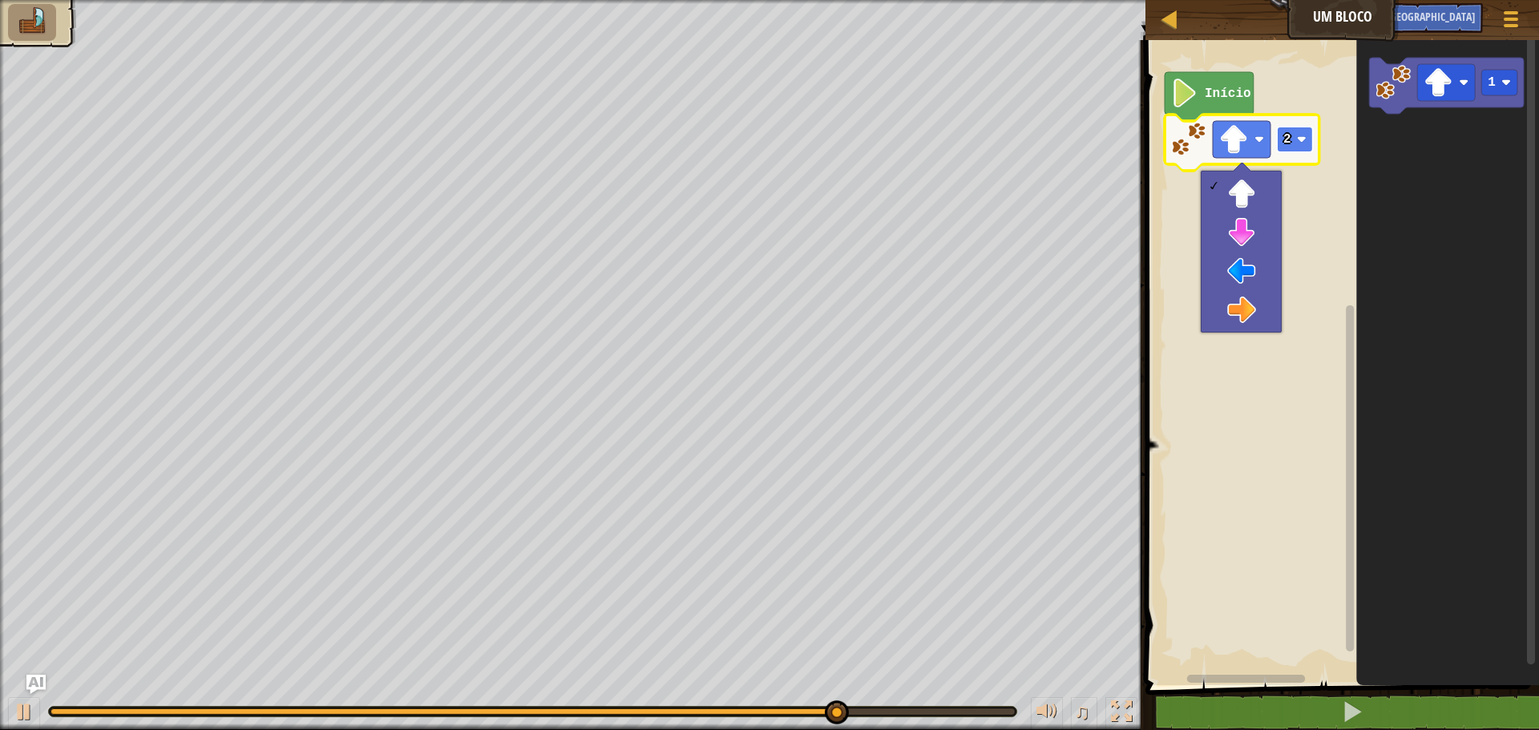
click at [1304, 136] on image "Espaço de trabalho do Blockly" at bounding box center [1302, 140] width 10 height 10
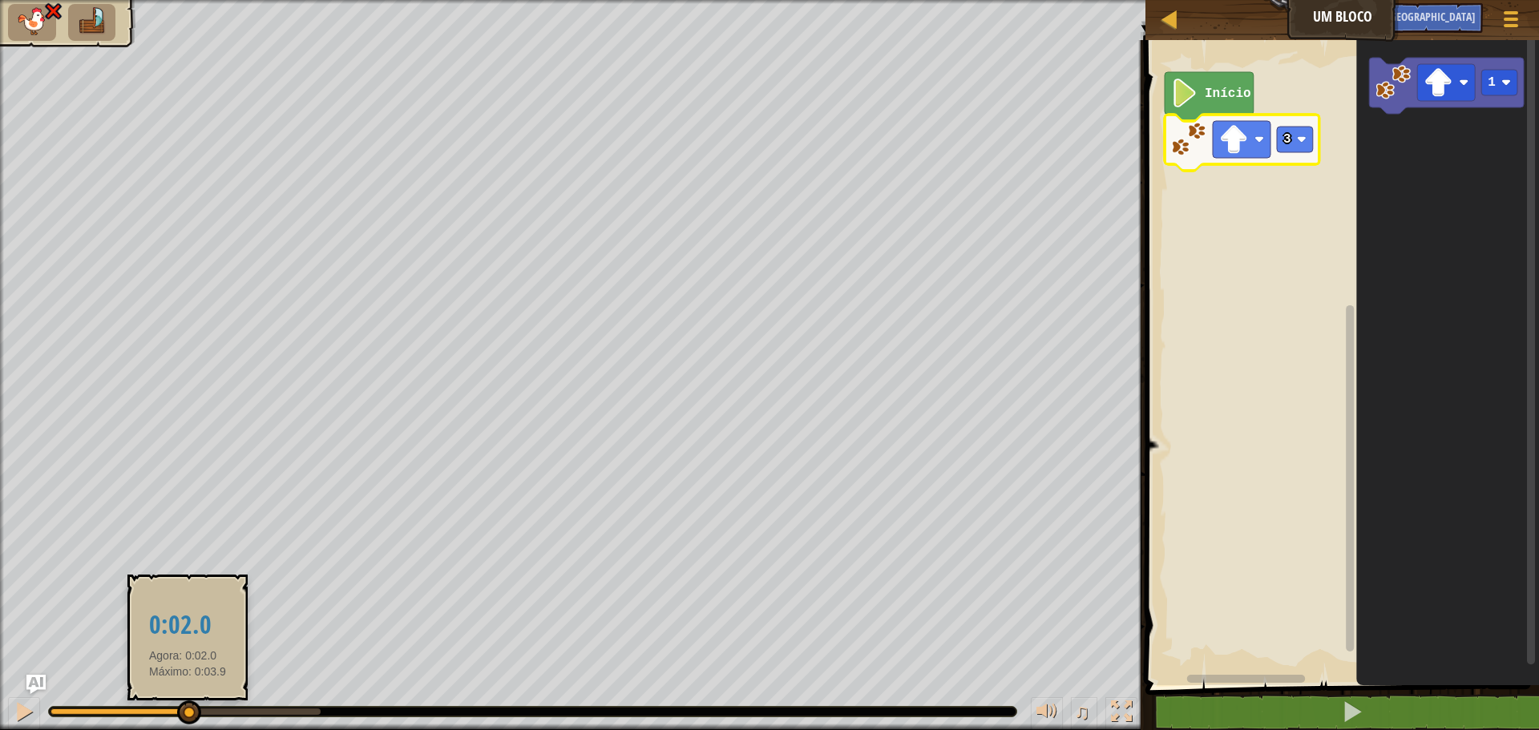
drag, startPoint x: 321, startPoint y: 710, endPoint x: 185, endPoint y: 713, distance: 135.5
click at [185, 713] on div at bounding box center [189, 713] width 24 height 24
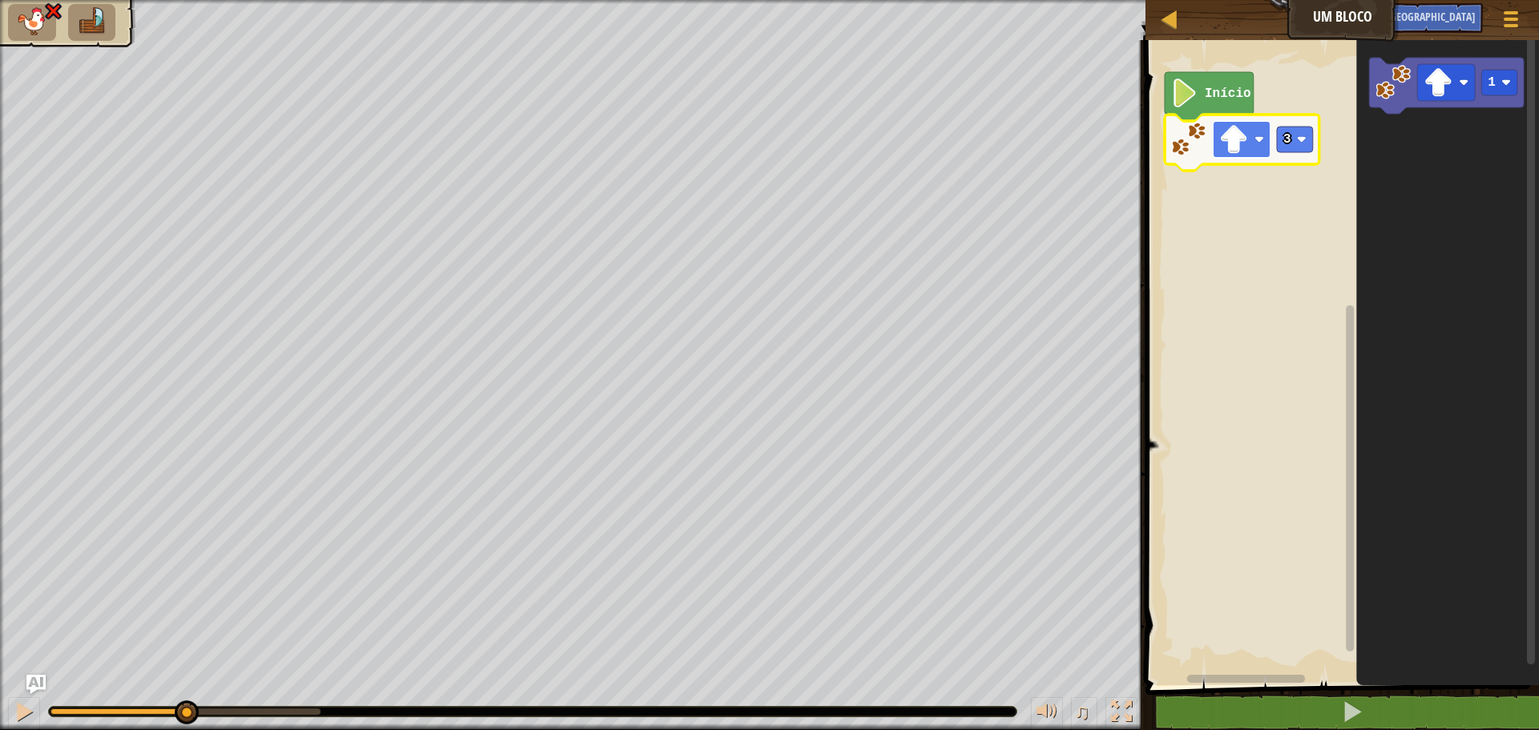
click at [1263, 131] on rect "Espaço de trabalho do Blockly" at bounding box center [1242, 139] width 58 height 37
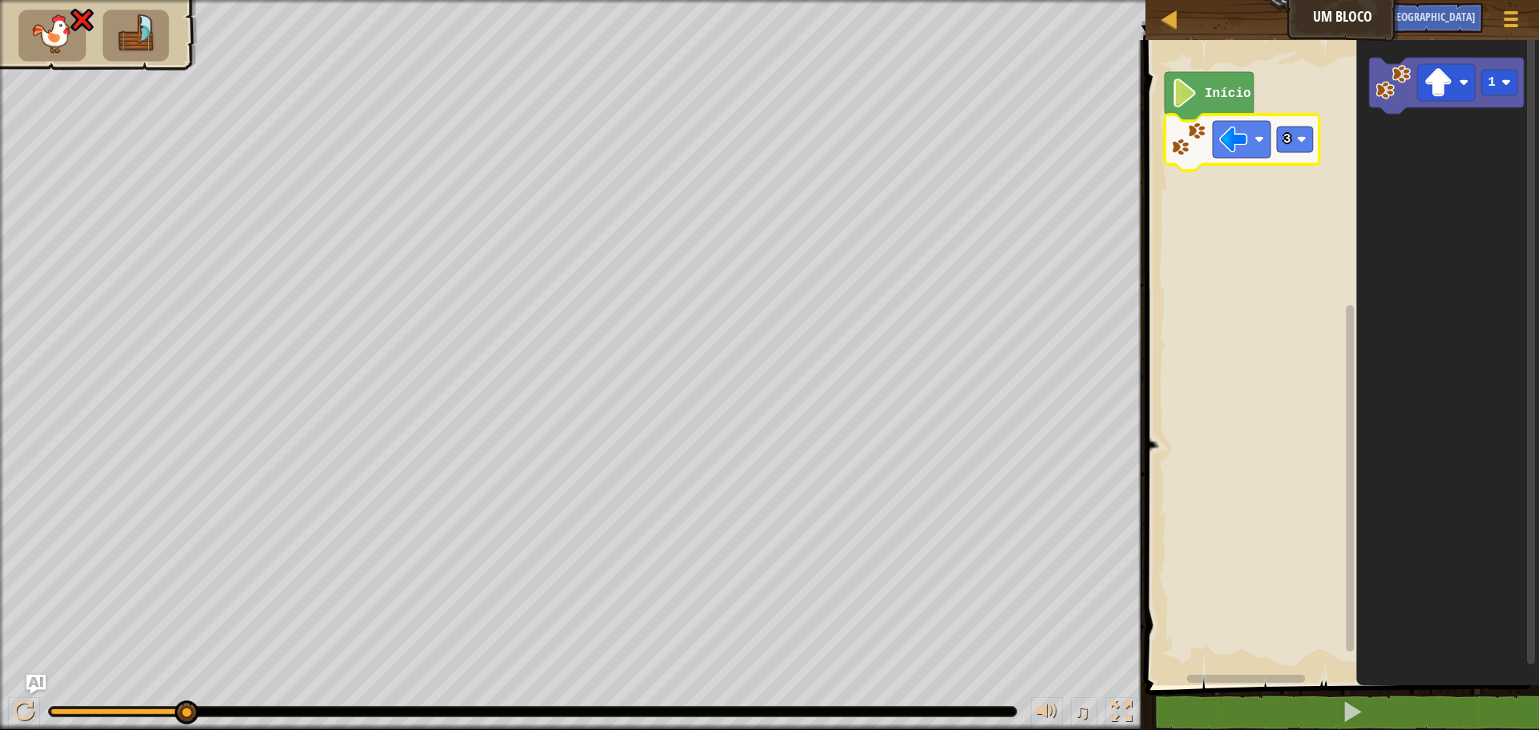
click at [1230, 252] on rect "Espaço de trabalho do Blockly" at bounding box center [1340, 358] width 398 height 653
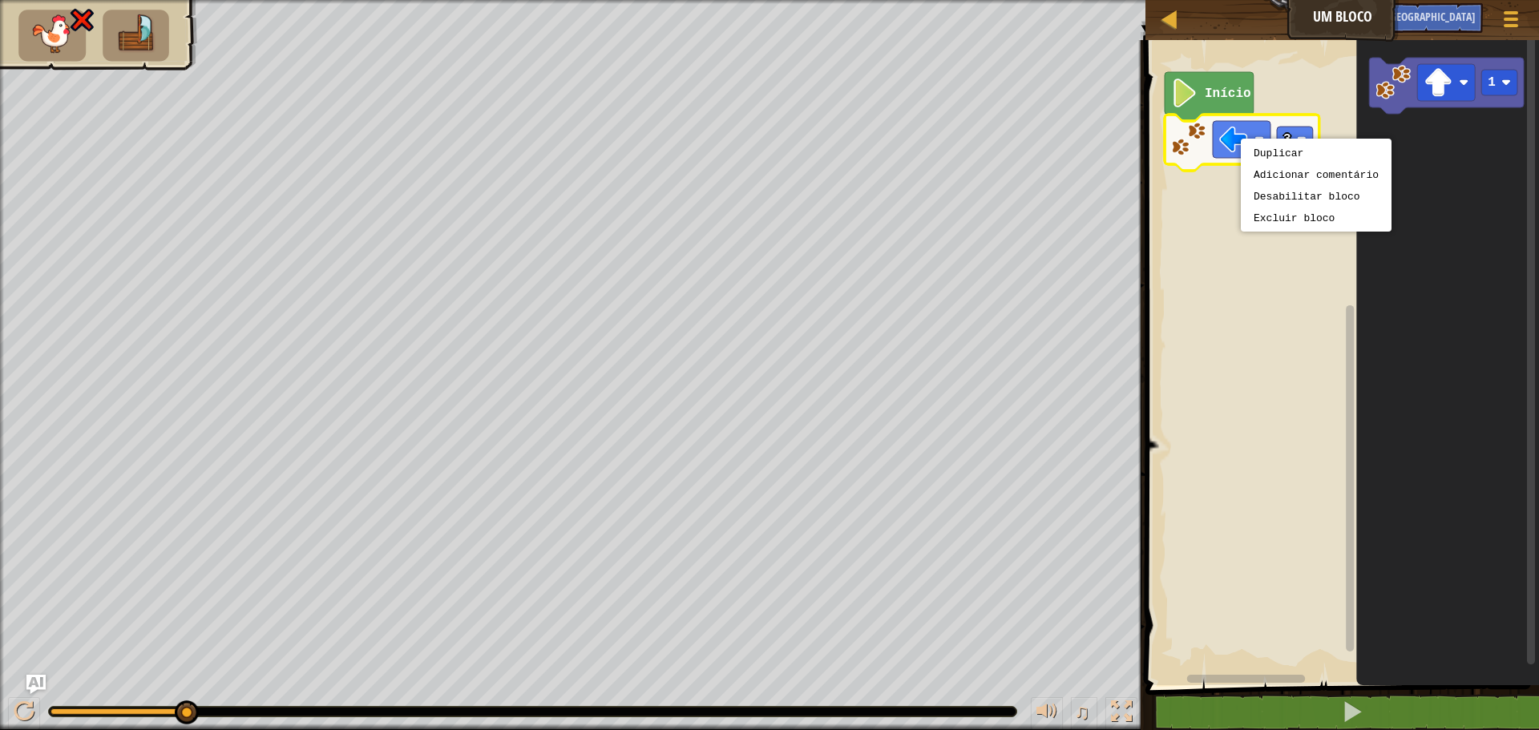
click at [1189, 155] on image "Espaço de trabalho do Blockly" at bounding box center [1188, 139] width 35 height 35
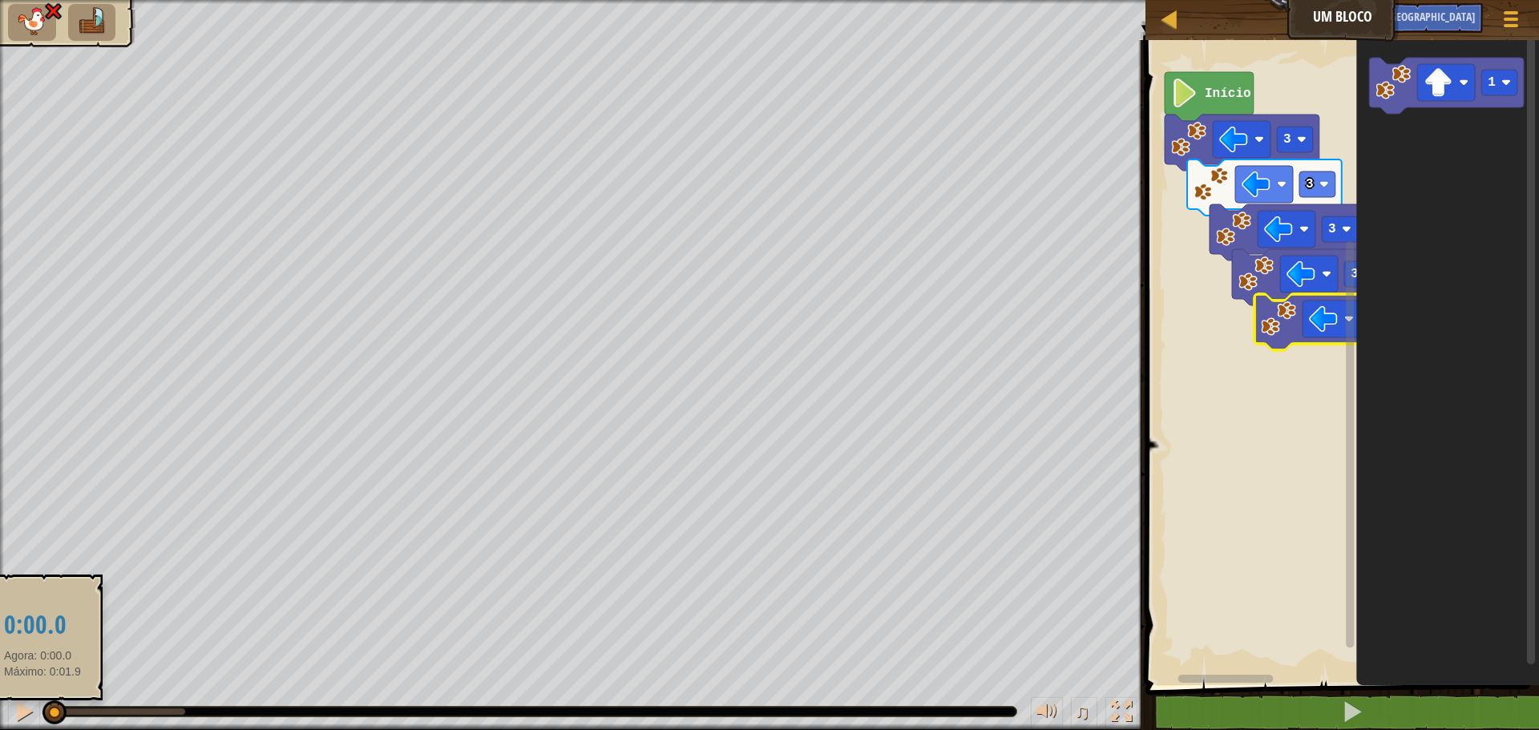
drag, startPoint x: 184, startPoint y: 715, endPoint x: 42, endPoint y: 701, distance: 142.6
click at [42, 701] on div at bounding box center [54, 713] width 24 height 24
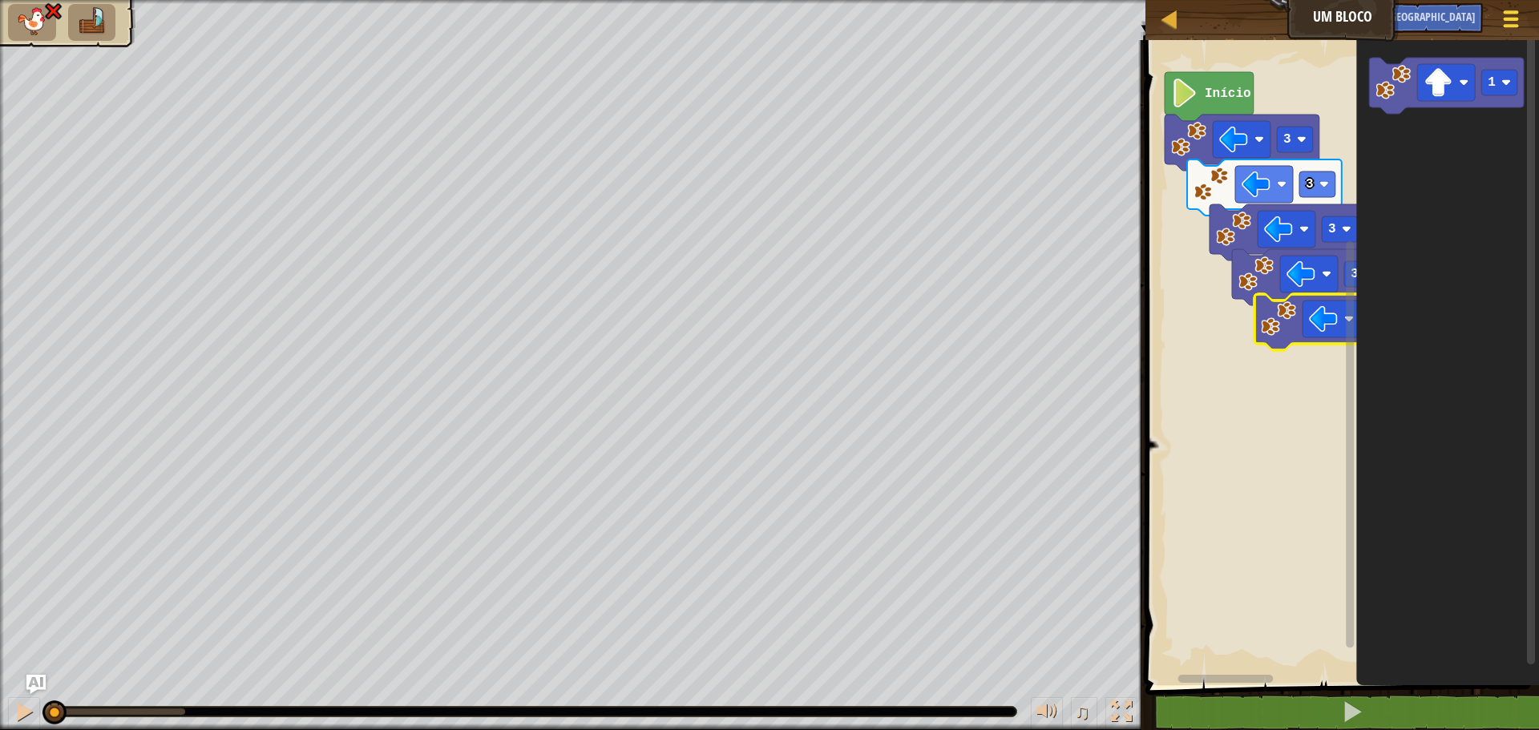
click at [1508, 26] on span at bounding box center [1511, 25] width 15 height 3
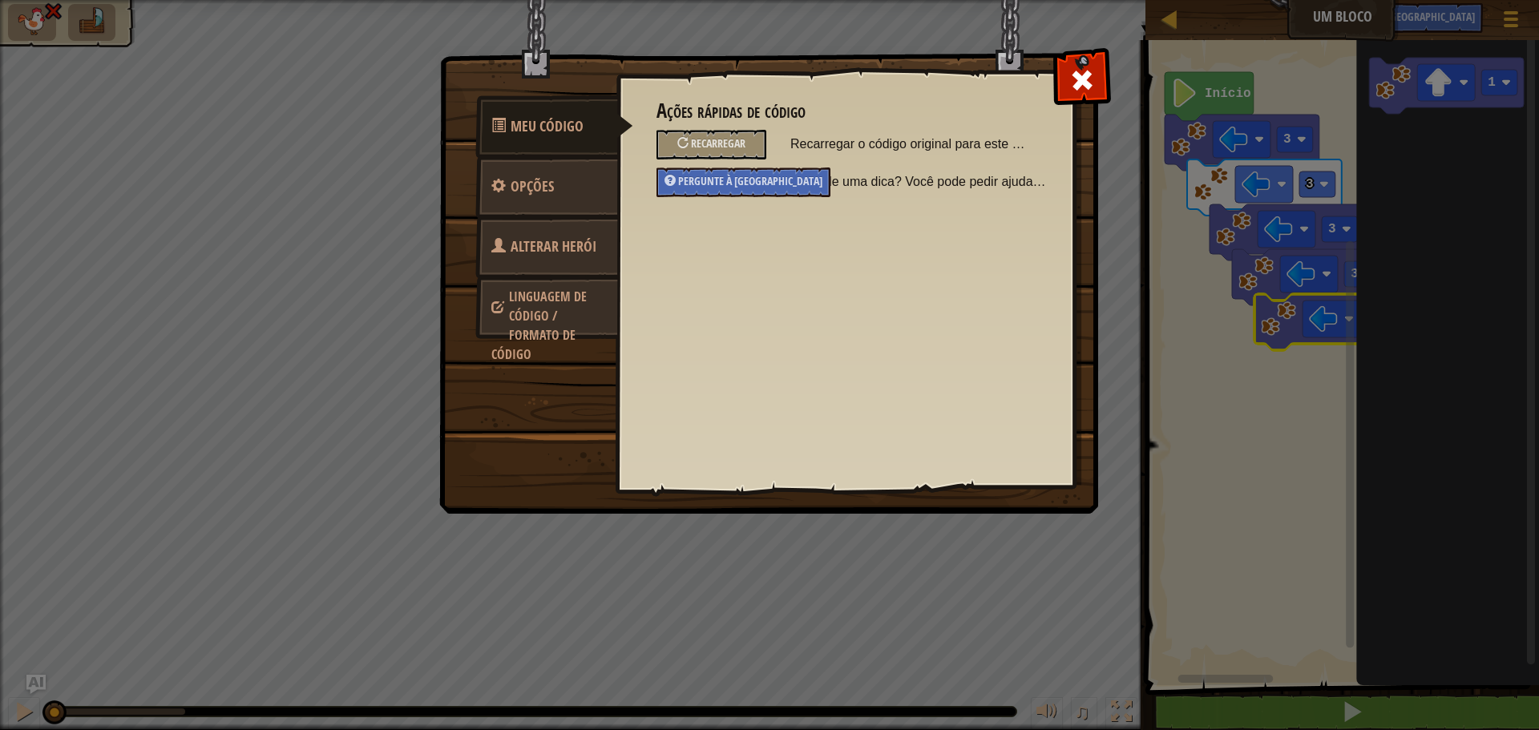
click at [559, 295] on font "Linguagem de código / Formato de código" at bounding box center [538, 325] width 95 height 75
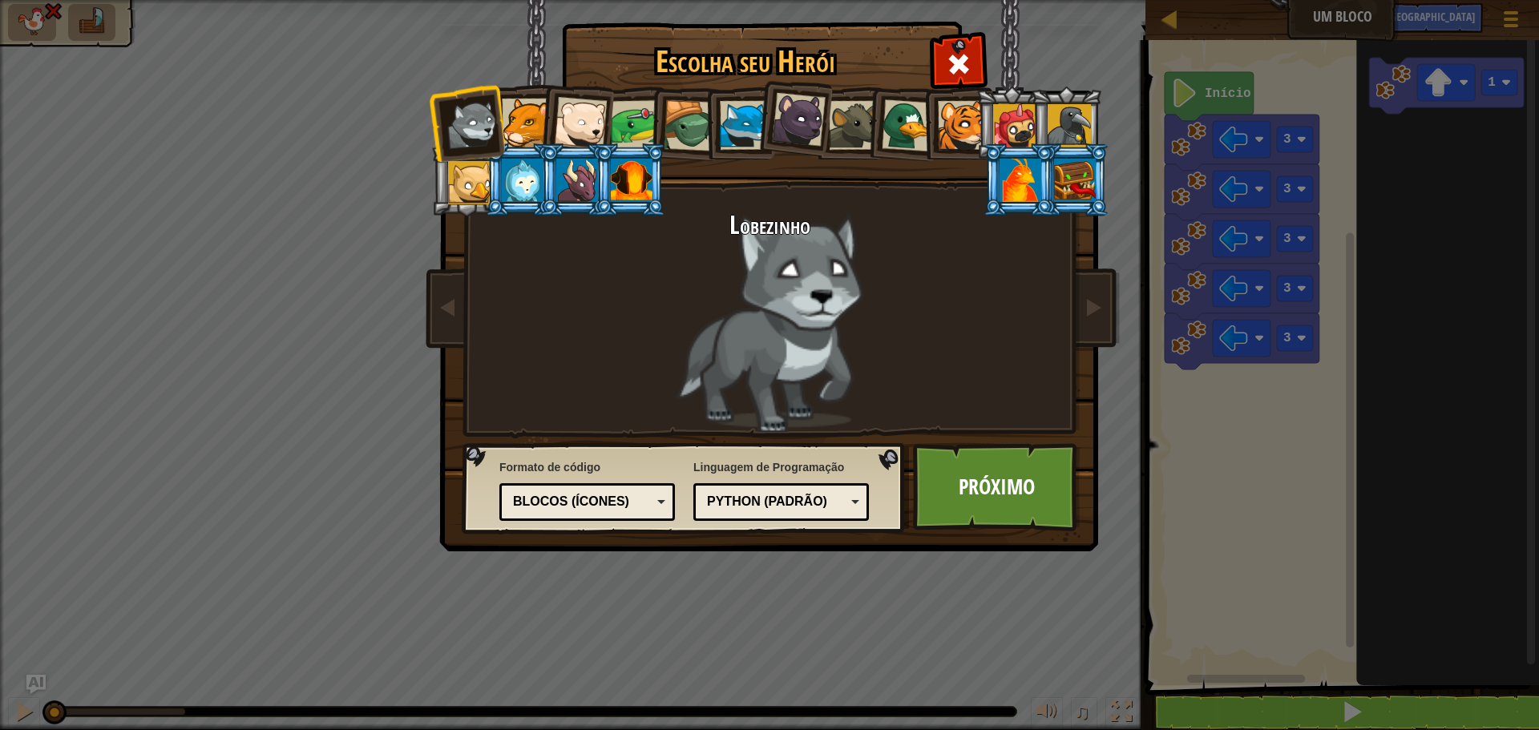
click at [1097, 75] on img at bounding box center [773, 265] width 694 height 574
click at [508, 562] on div "Escolha seu Herói 240 Lobezinho Pantera Filhote de Urso Polar Sapo Tartaruga Ra…" at bounding box center [769, 365] width 1539 height 730
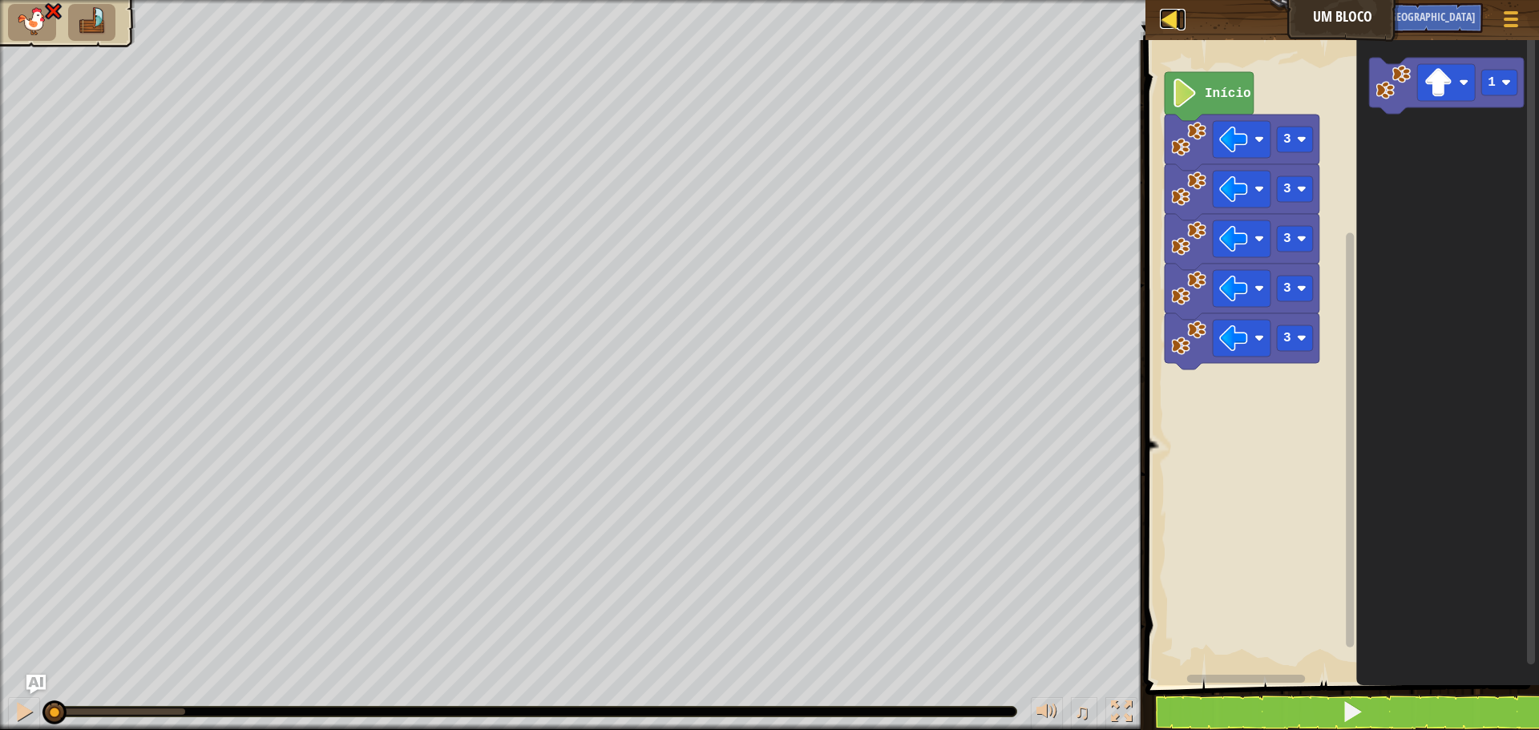
click at [1168, 12] on div at bounding box center [1170, 19] width 20 height 20
select select "pt-BR"
